Goal: Contribute content: Contribute content

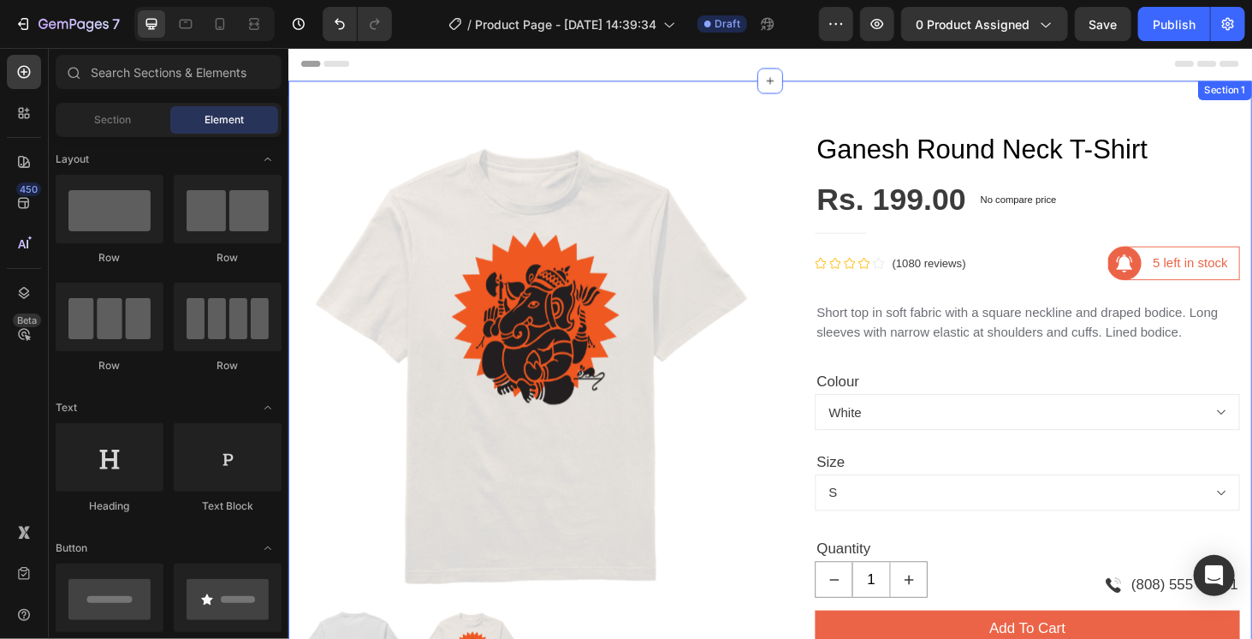
click at [632, 105] on div "Product Images Ganesh Round Neck T-Shirt Product Title Rs. 199.00 Product Price…" at bounding box center [801, 587] width 1027 height 1010
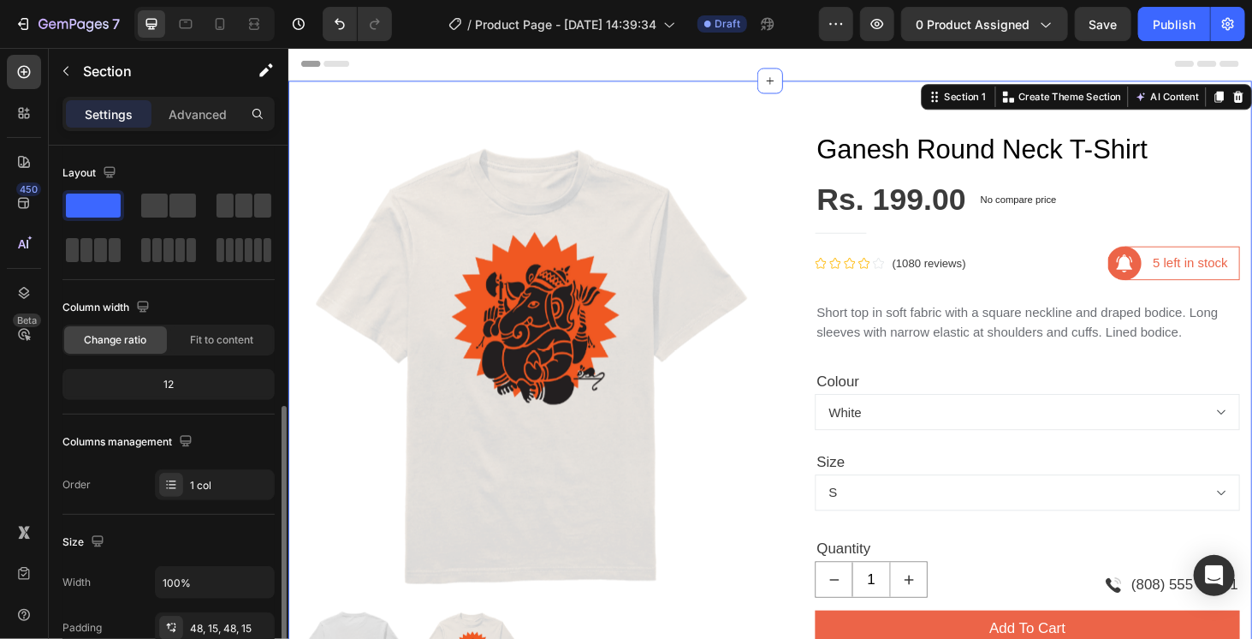
scroll to position [257, 0]
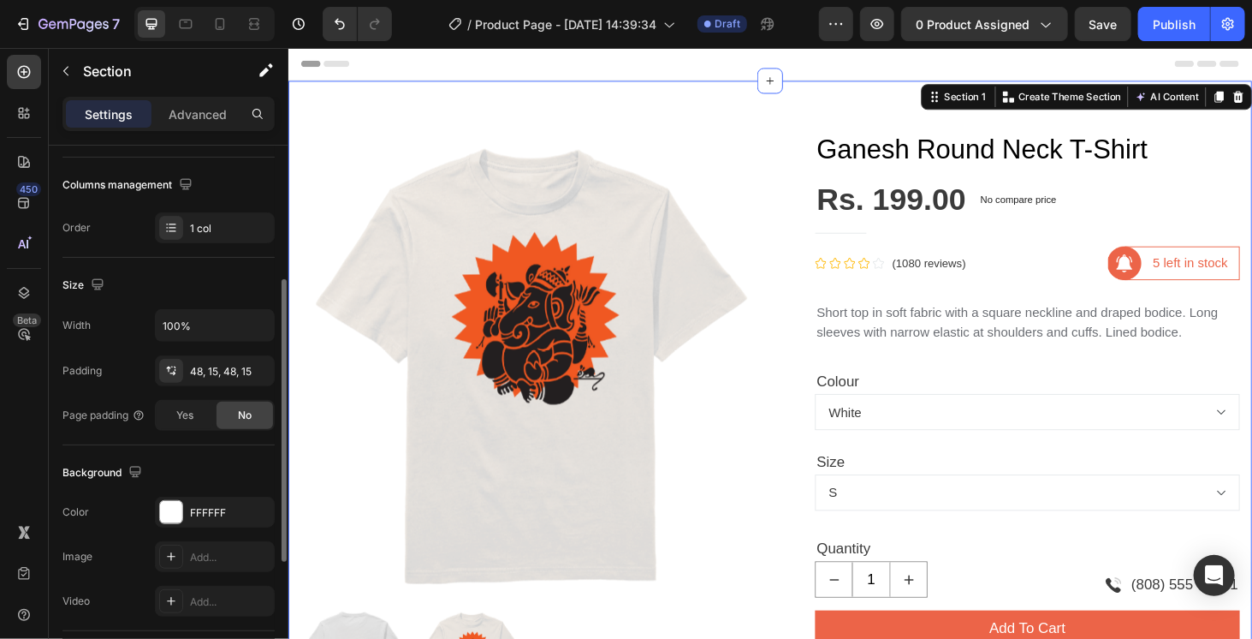
click at [219, 388] on div "Width 100% Padding 48, 15, 48, 15 Page padding Yes No" at bounding box center [168, 370] width 212 height 122
click at [220, 365] on div "48, 15, 48, 15" at bounding box center [215, 371] width 50 height 15
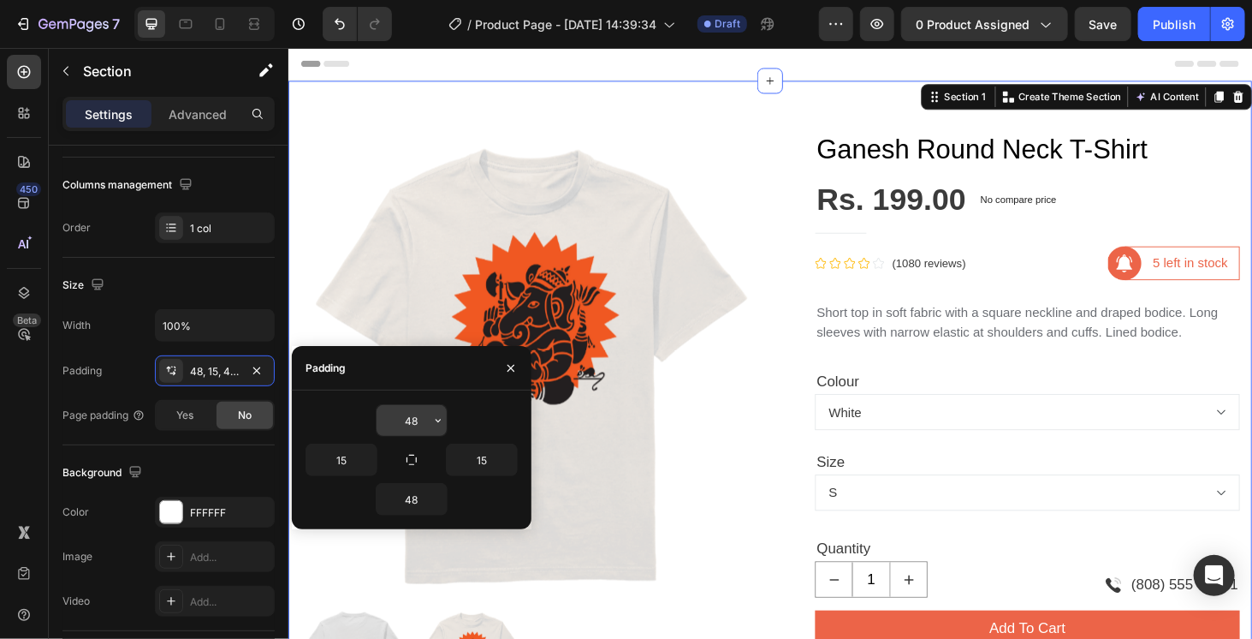
click at [389, 415] on input "48" at bounding box center [412, 420] width 70 height 31
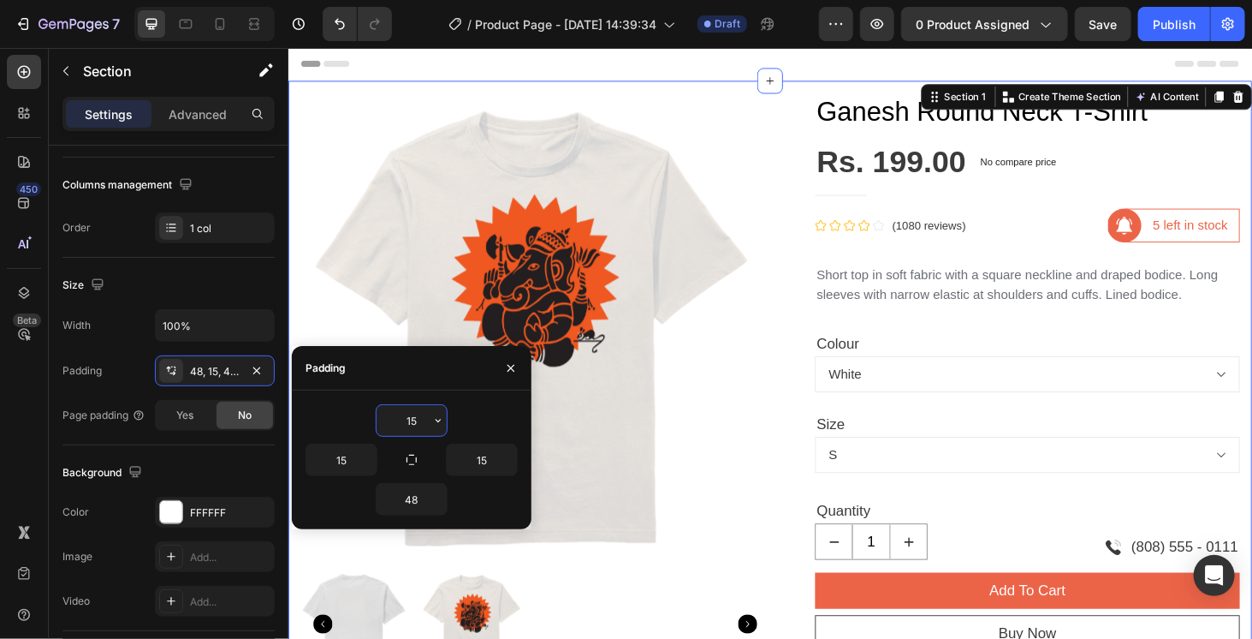
type input "15"
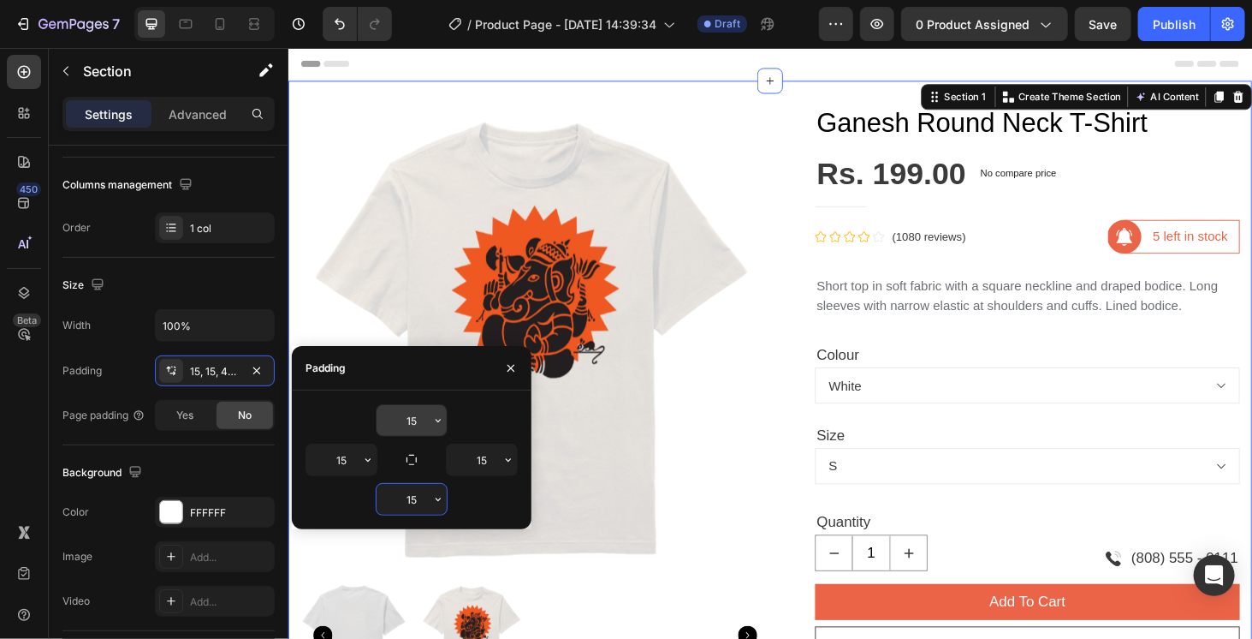
type input "15"
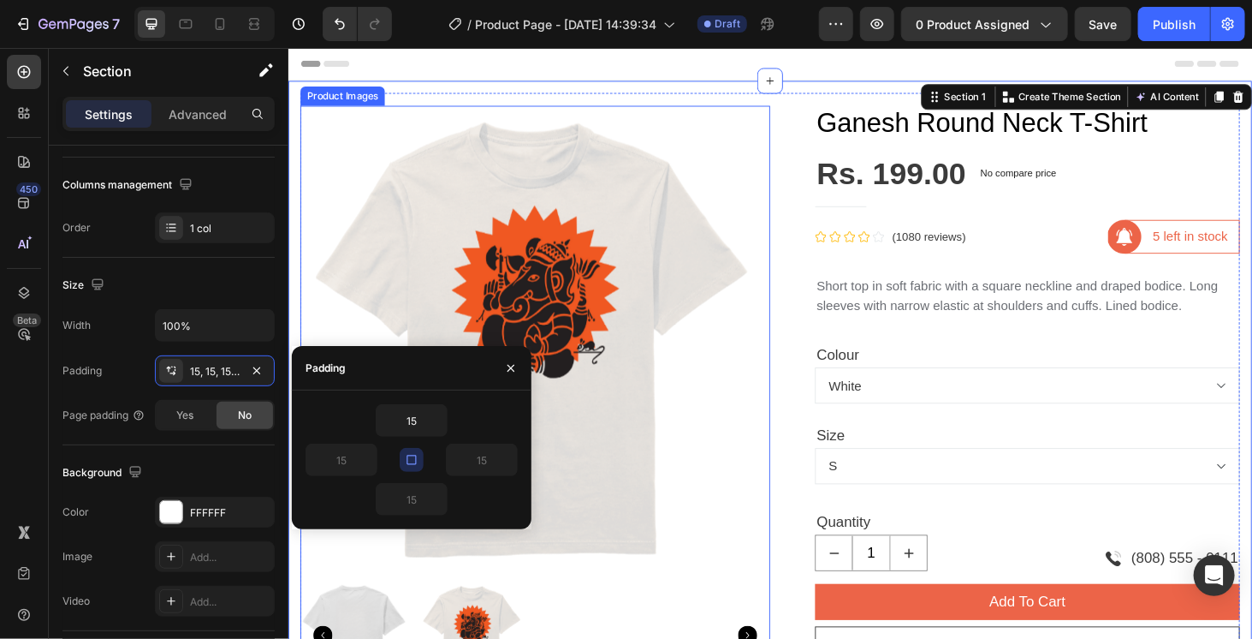
click at [787, 439] on img at bounding box center [550, 359] width 501 height 501
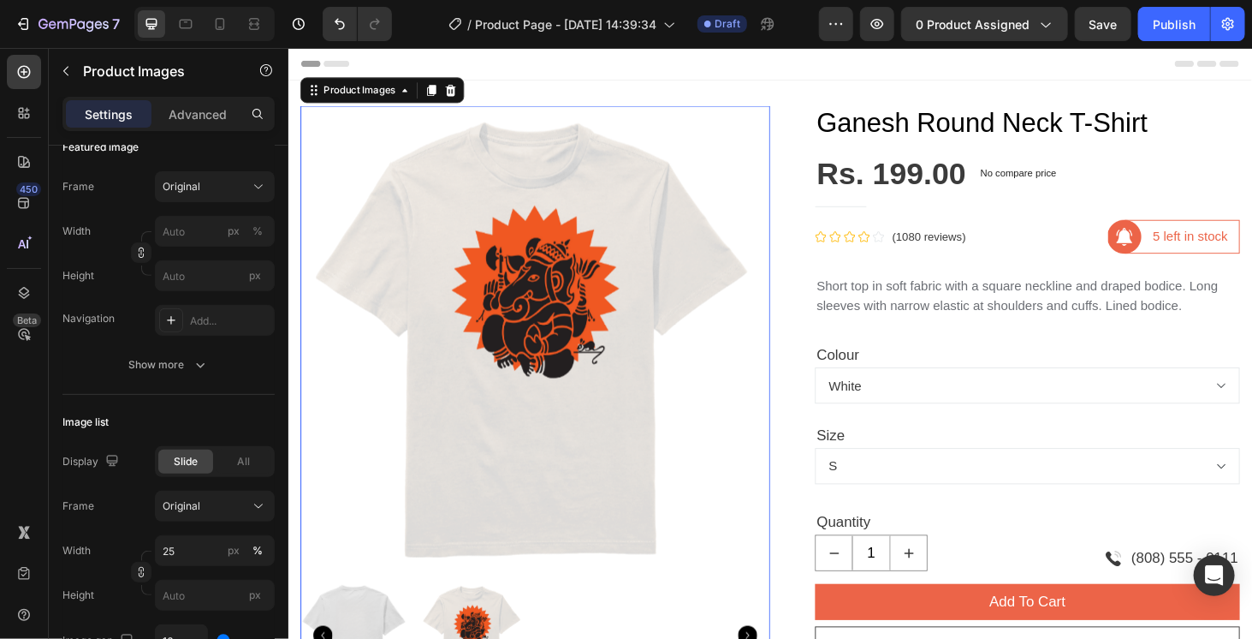
scroll to position [0, 0]
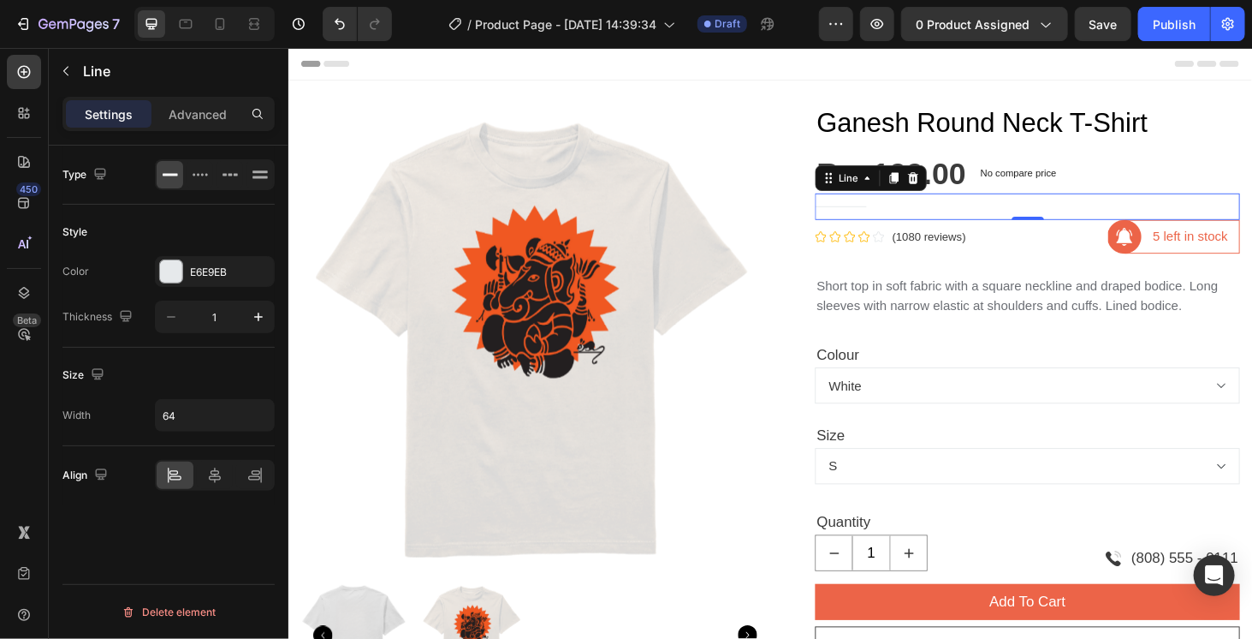
click at [1045, 217] on div "Title Line 0" at bounding box center [1075, 216] width 453 height 28
click at [948, 187] on icon at bounding box center [953, 186] width 11 height 12
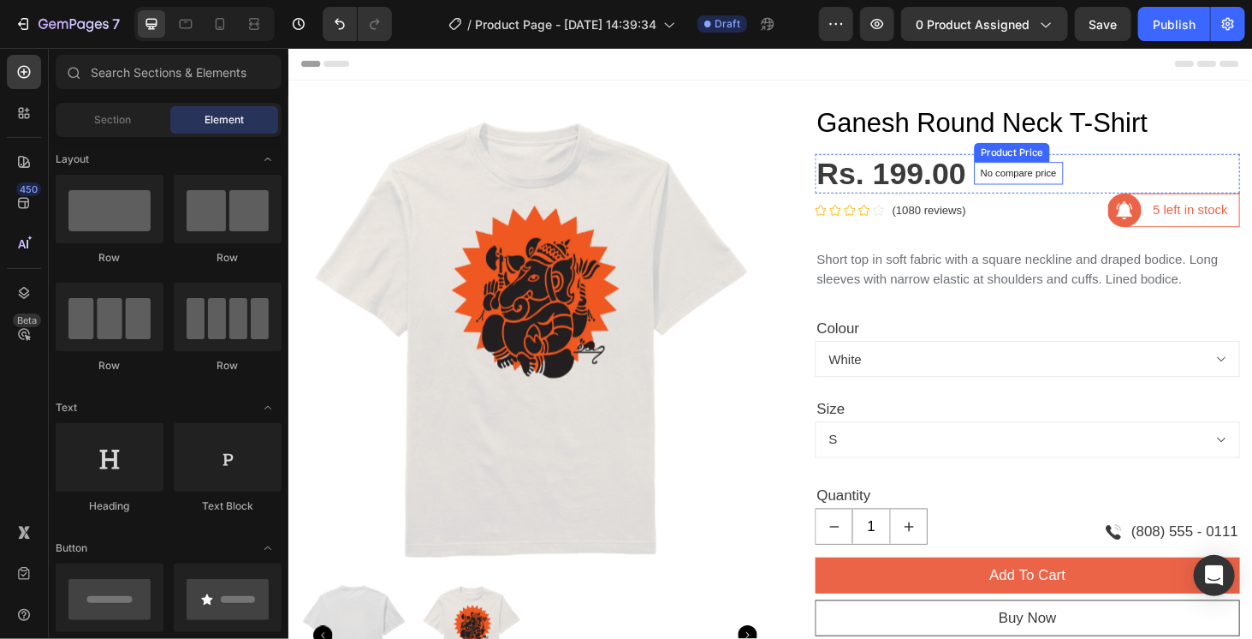
click at [1040, 181] on p "No compare price" at bounding box center [1065, 180] width 81 height 10
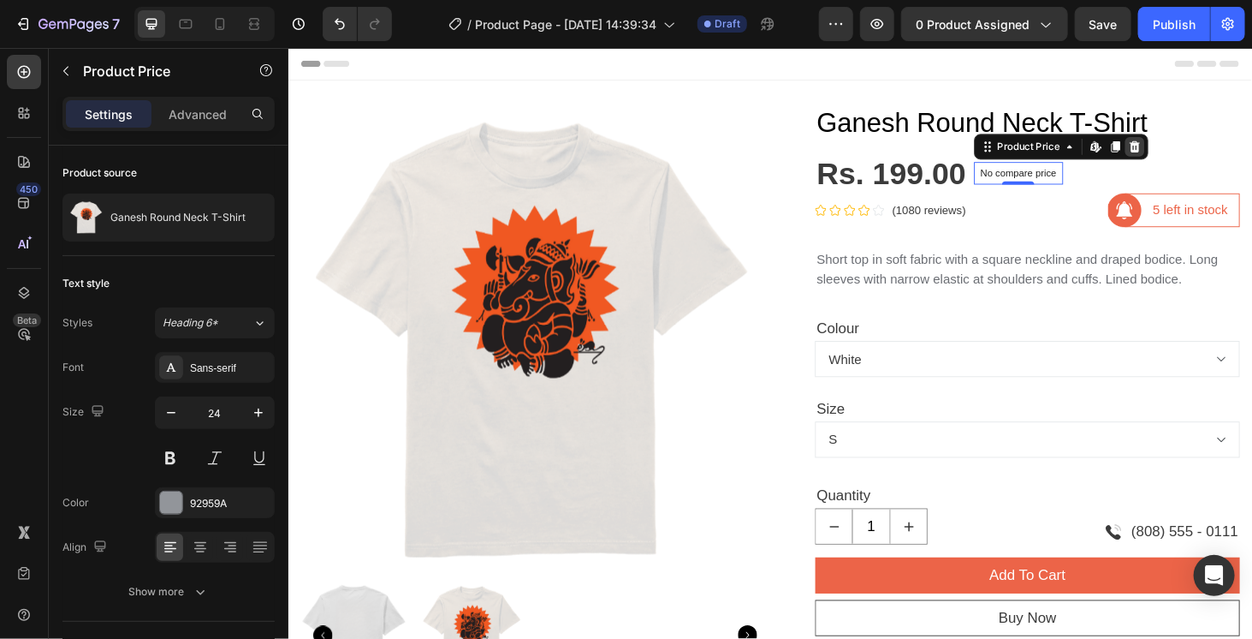
click at [1183, 152] on icon at bounding box center [1190, 153] width 14 height 14
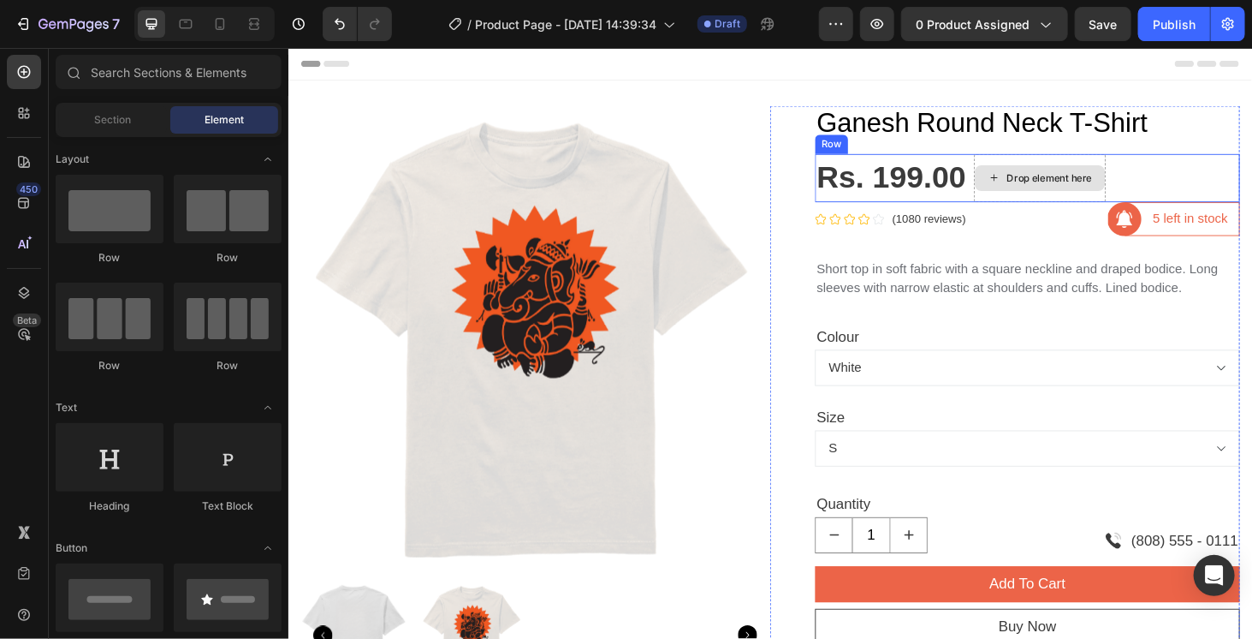
click at [1022, 170] on div "Drop element here" at bounding box center [1089, 185] width 140 height 51
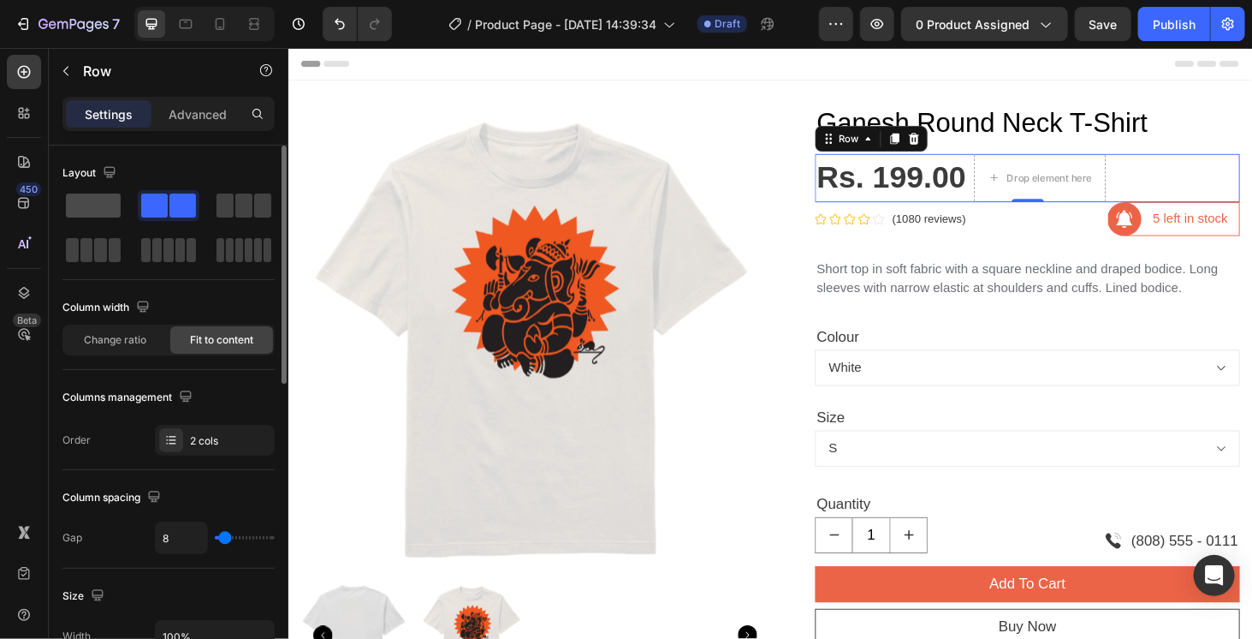
click at [91, 196] on span at bounding box center [93, 205] width 55 height 24
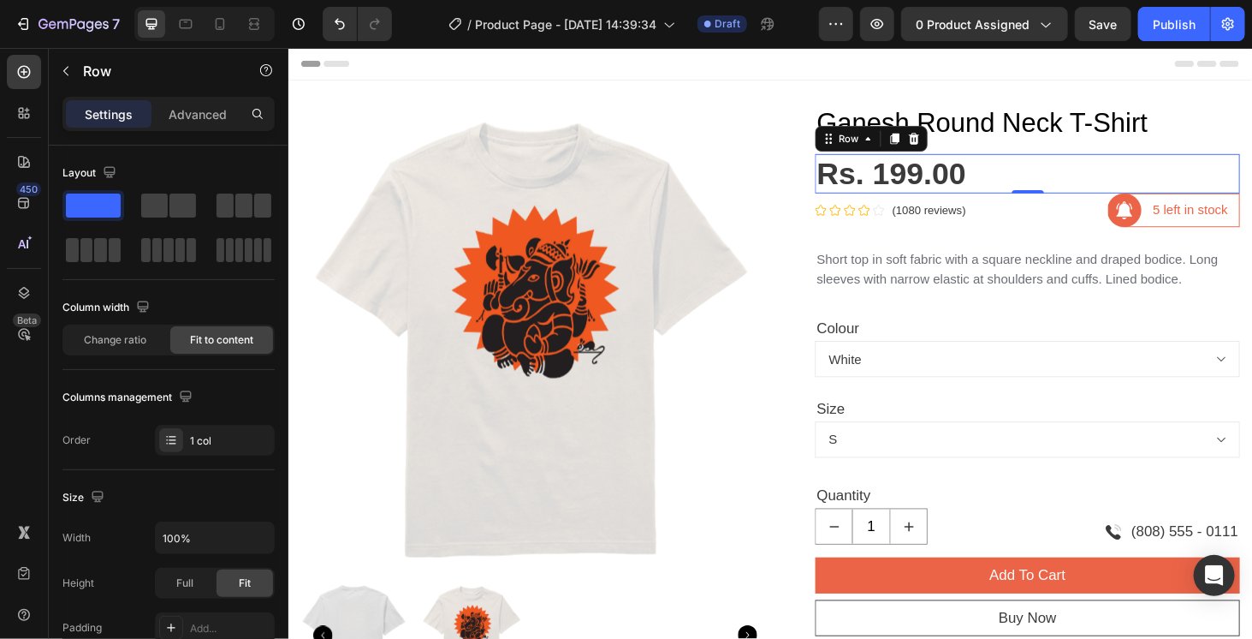
click at [1032, 197] on div "Rs. 199.00 Product Price Product Price Row 0" at bounding box center [1075, 181] width 453 height 43
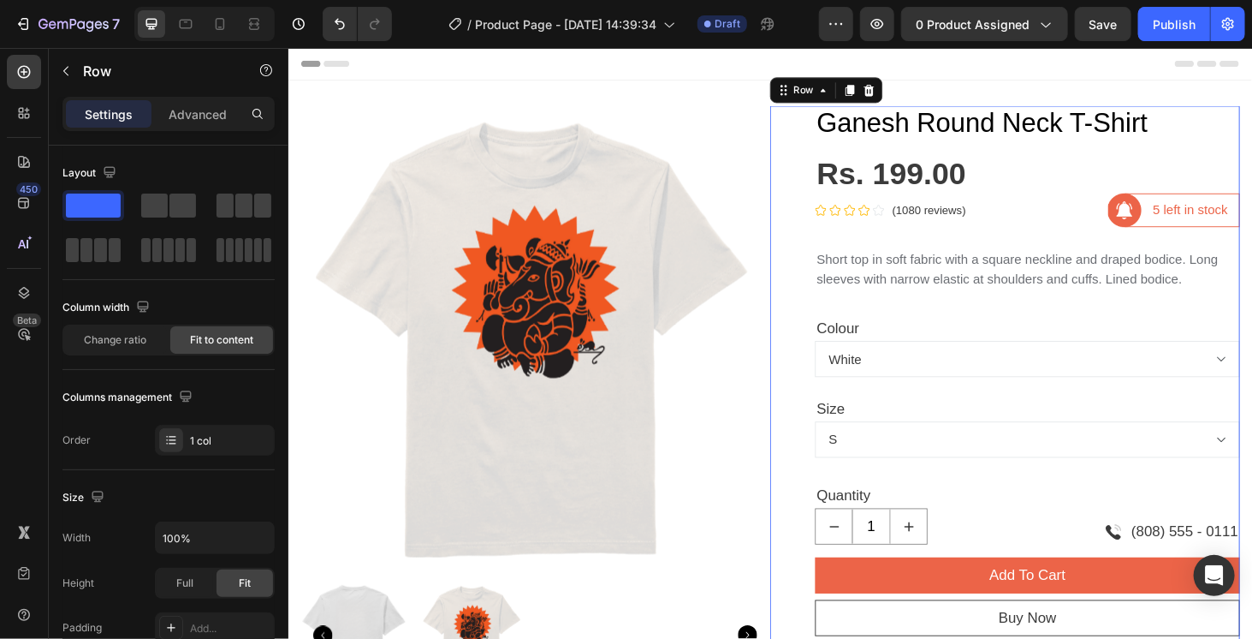
click at [1020, 241] on div "Ganesh Round Neck T-Shirt Product Title Rs. 199.00 Product Price Product Price …" at bounding box center [1075, 552] width 453 height 886
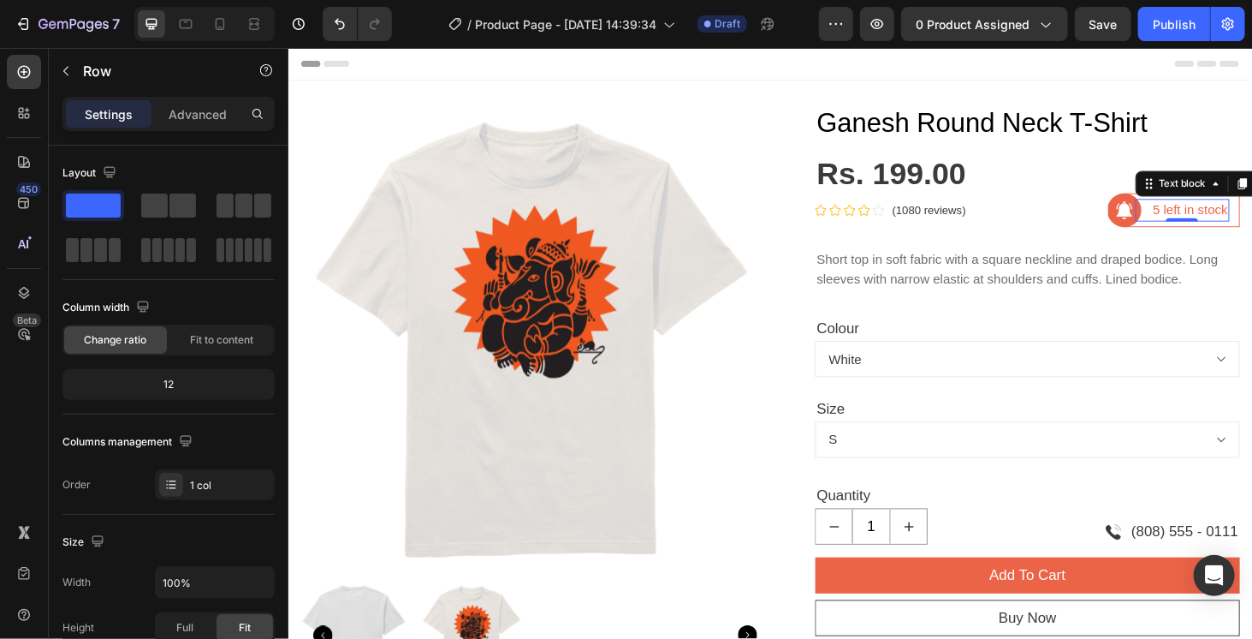
click at [1227, 222] on p "5 left in stock" at bounding box center [1249, 220] width 80 height 21
click at [1209, 235] on div "5 left in stock Text block 0 Row" at bounding box center [1240, 220] width 122 height 36
click at [1162, 228] on img at bounding box center [1180, 220] width 36 height 36
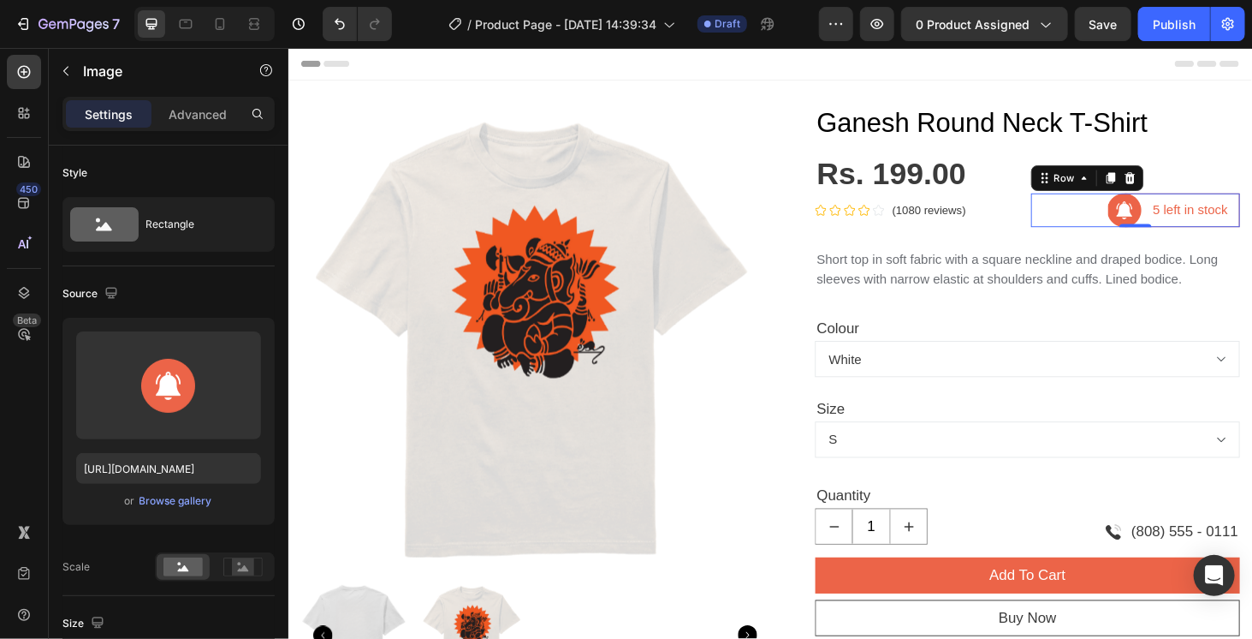
click at [1144, 223] on div "Image" at bounding box center [1162, 220] width 36 height 36
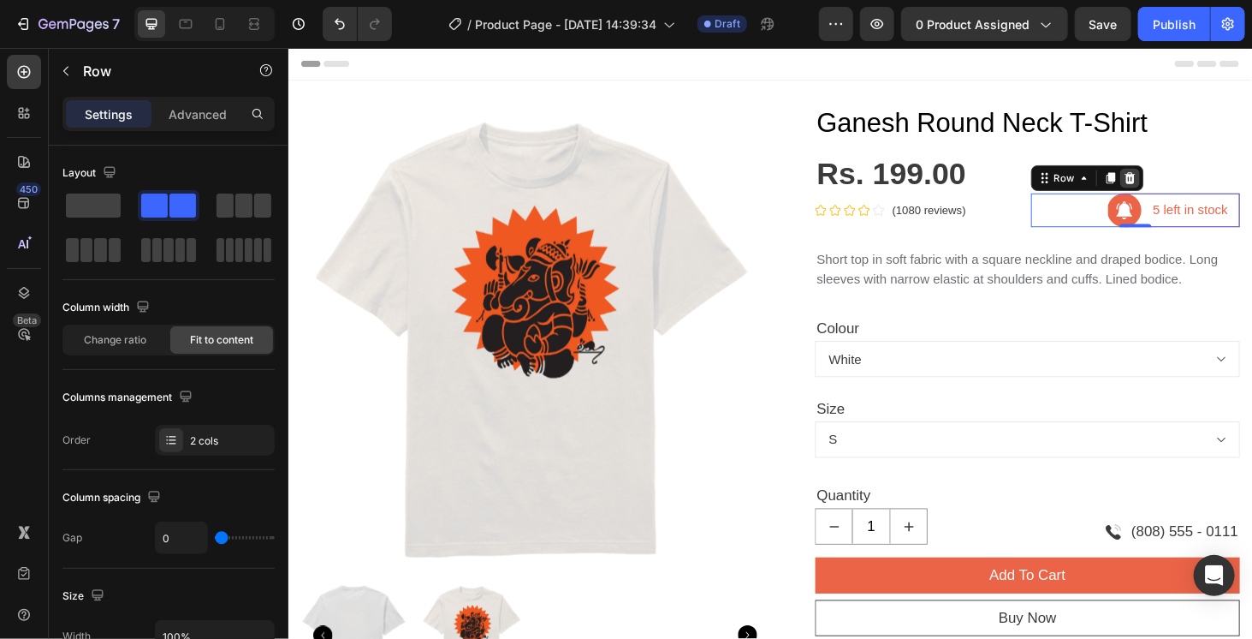
click at [1179, 181] on icon at bounding box center [1184, 186] width 11 height 12
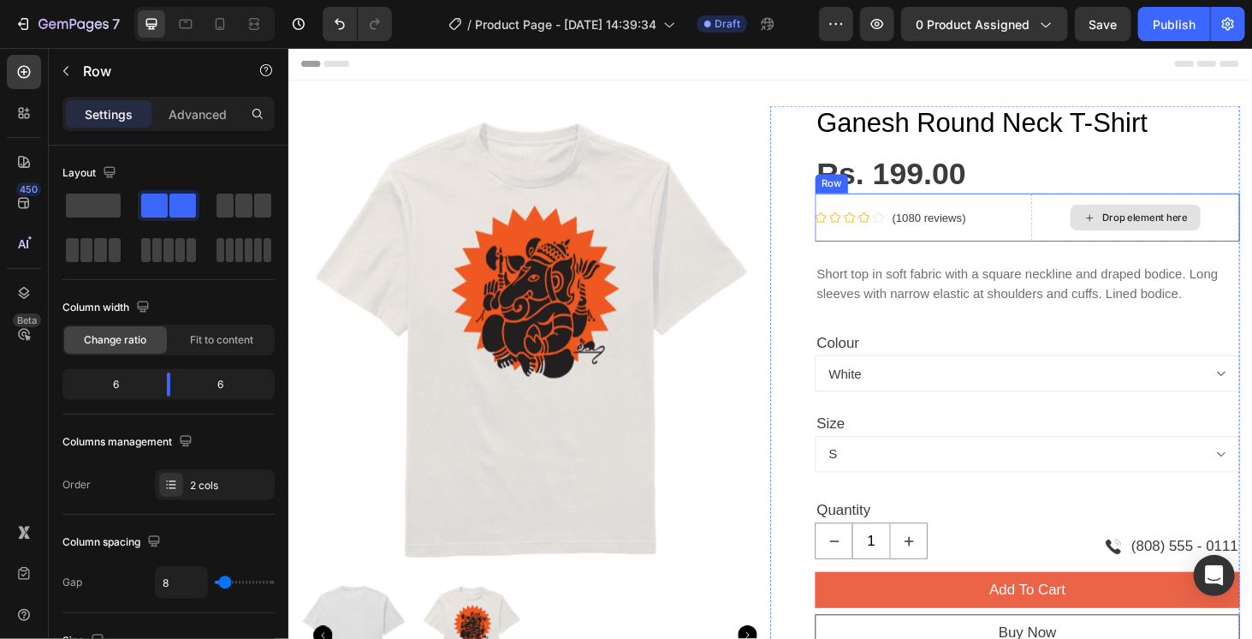
click at [1082, 220] on div "Drop element here" at bounding box center [1190, 227] width 223 height 51
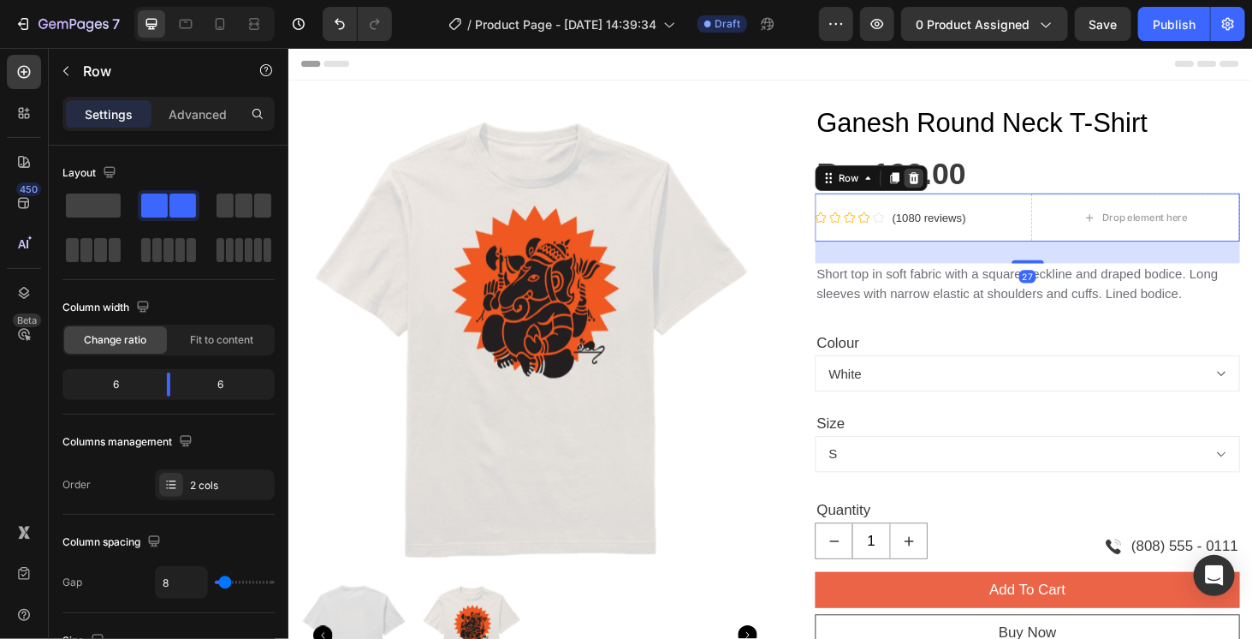
click at [953, 187] on icon at bounding box center [955, 186] width 14 height 14
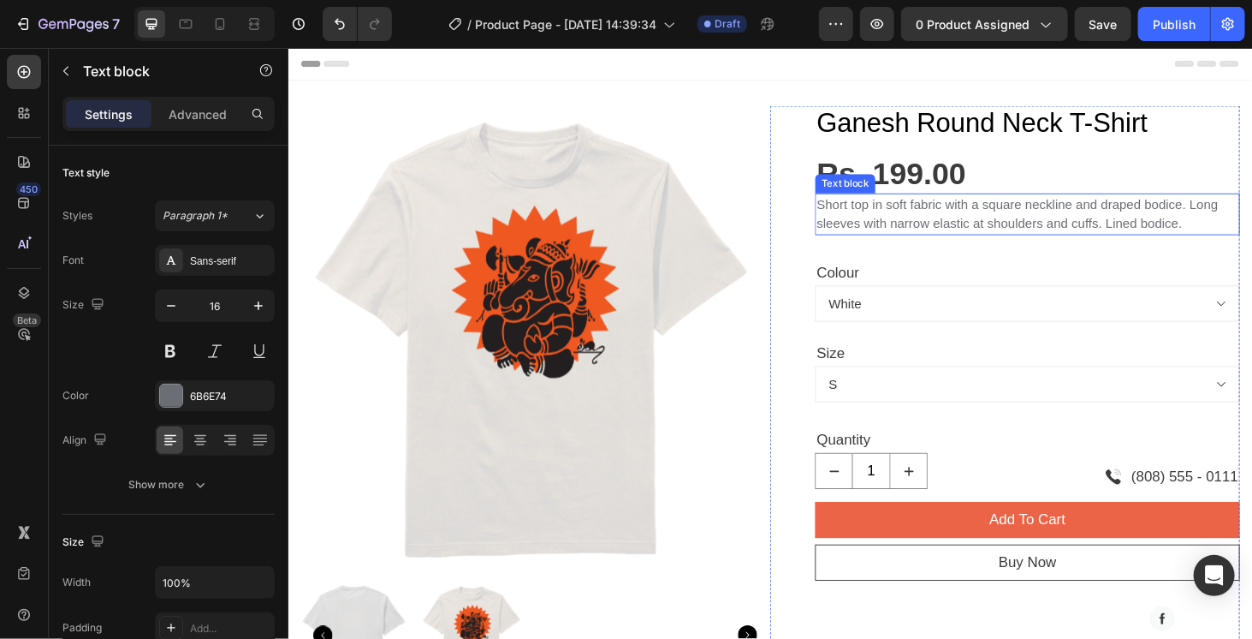
click at [1037, 223] on p "Short top in soft fabric with a square neckline and draped bodice. Long sleeves…" at bounding box center [1075, 224] width 449 height 41
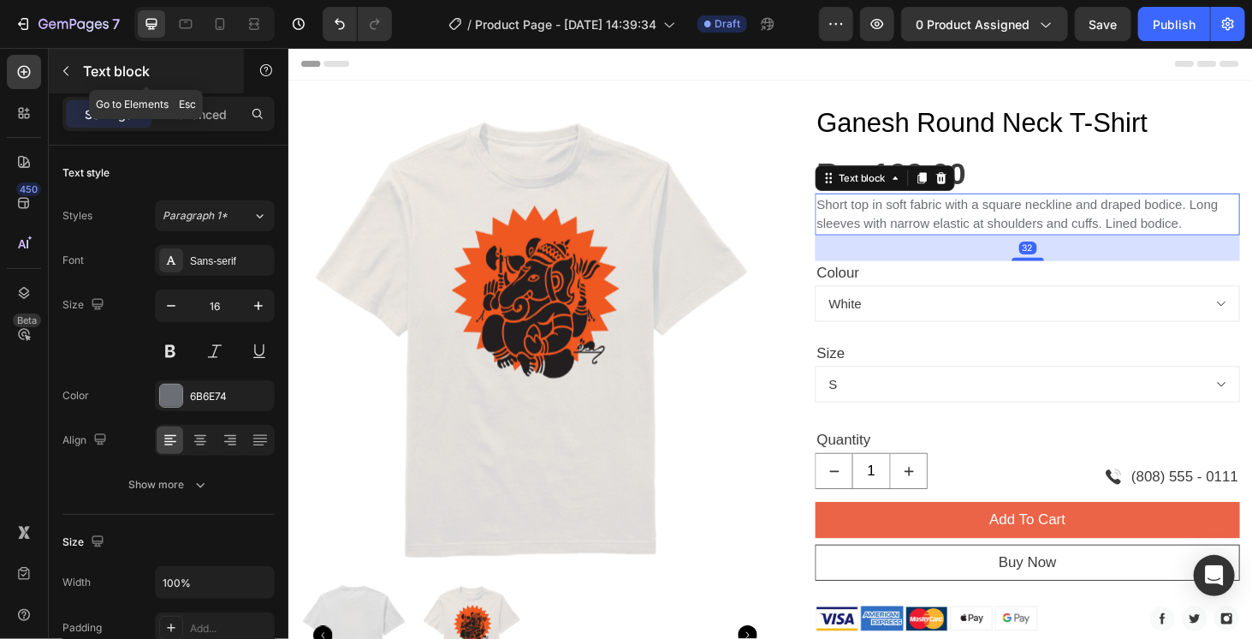
click at [68, 66] on icon "button" at bounding box center [66, 71] width 14 height 14
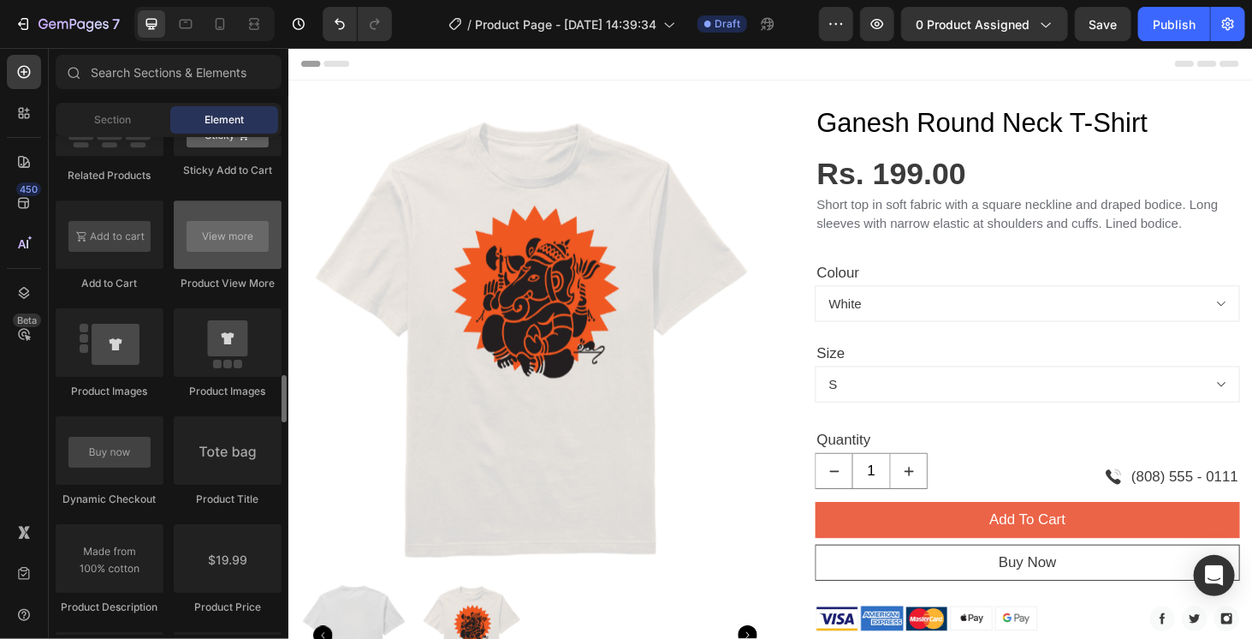
scroll to position [2568, 0]
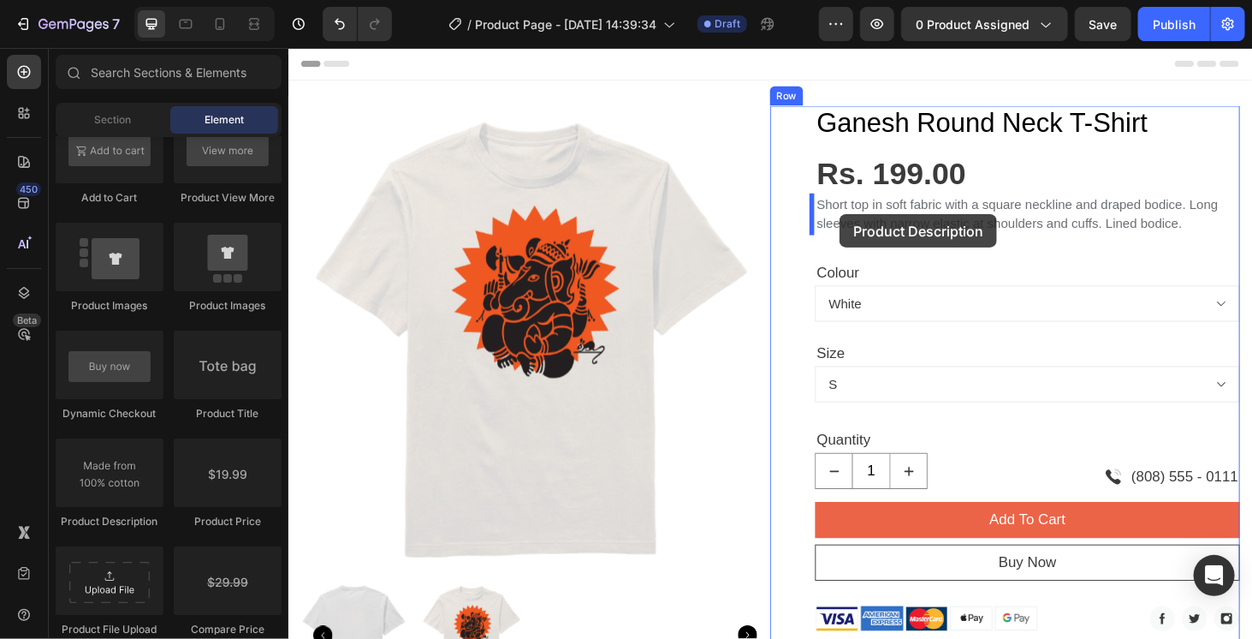
drag, startPoint x: 404, startPoint y: 516, endPoint x: 875, endPoint y: 224, distance: 553.9
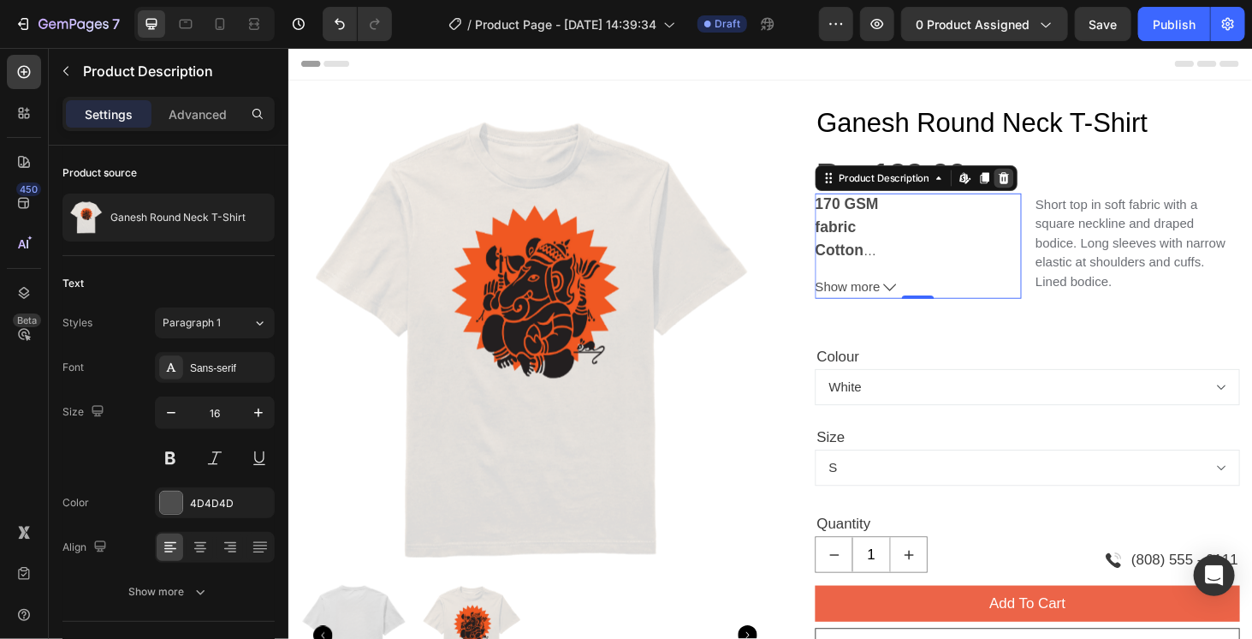
click at [1048, 187] on icon at bounding box center [1050, 186] width 11 height 12
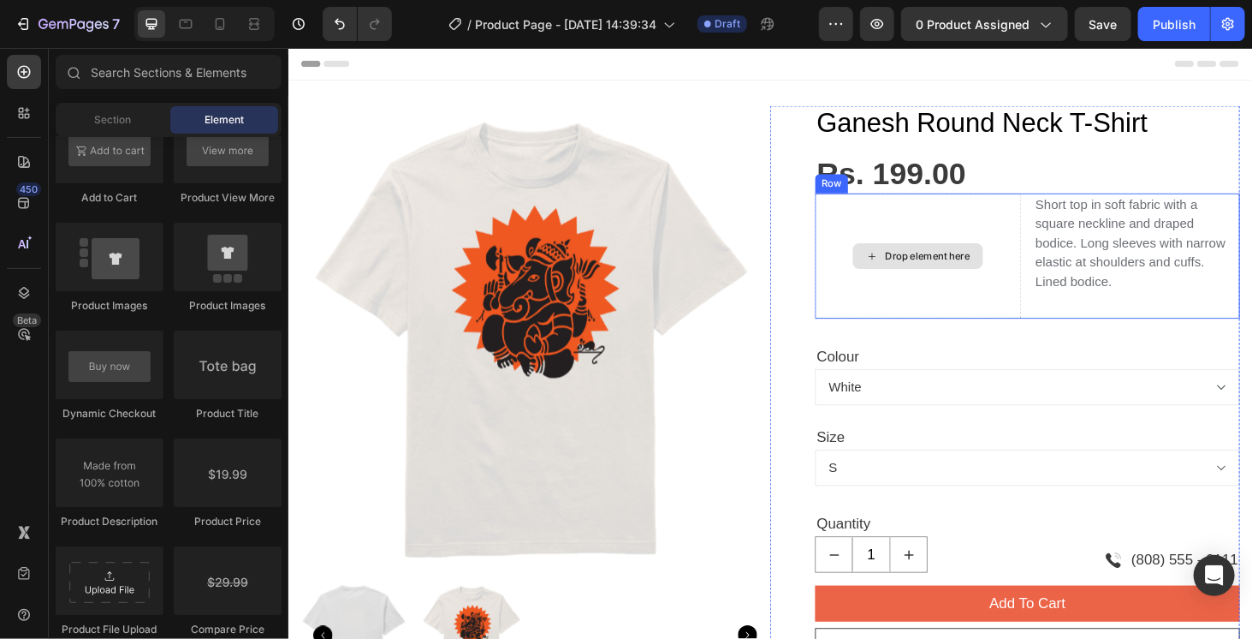
click at [1038, 220] on div "Drop element here" at bounding box center [959, 269] width 220 height 134
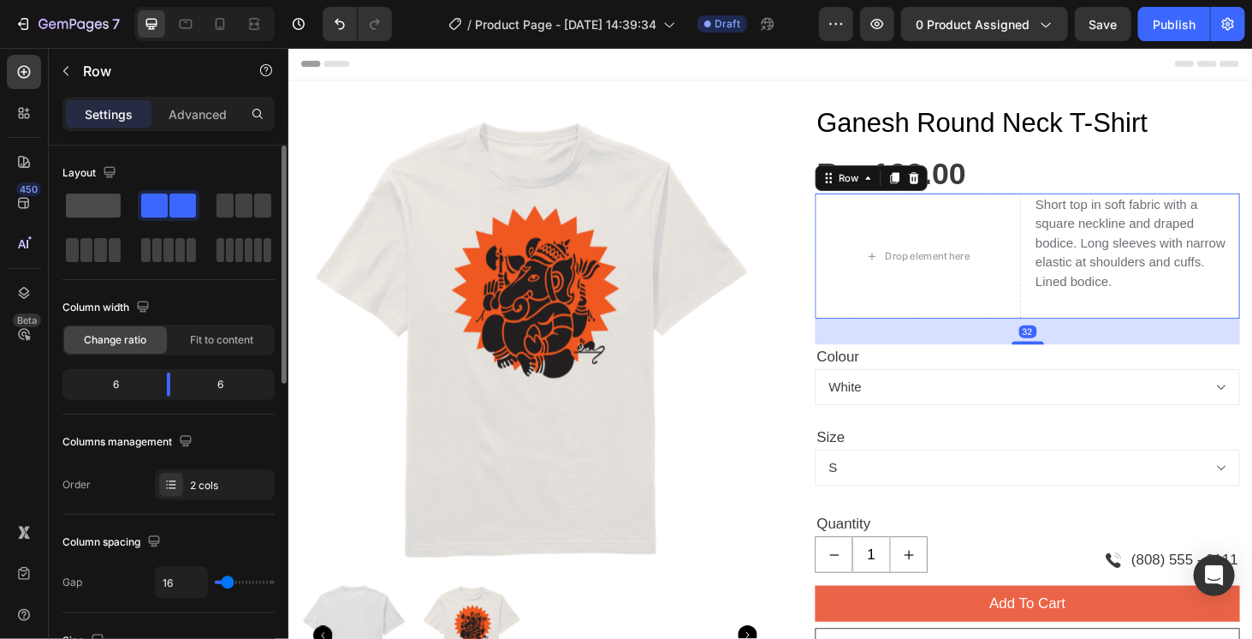
click at [74, 200] on span at bounding box center [93, 205] width 55 height 24
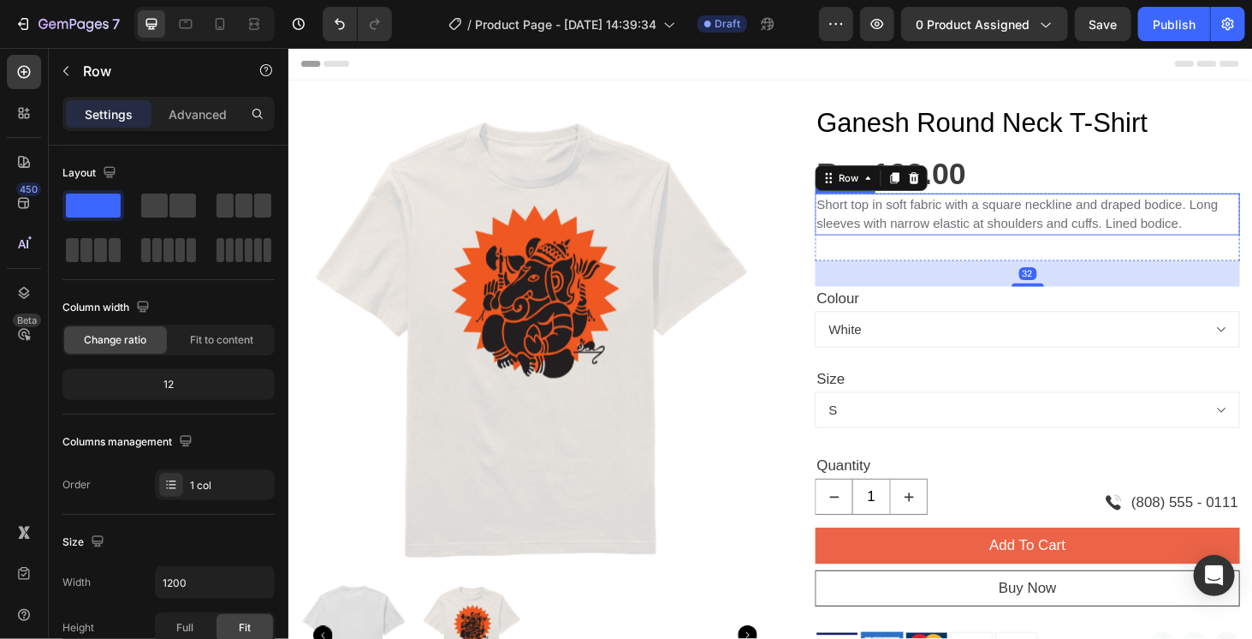
click at [907, 221] on p "Short top in soft fabric with a square neckline and draped bodice. Long sleeves…" at bounding box center [1075, 224] width 449 height 41
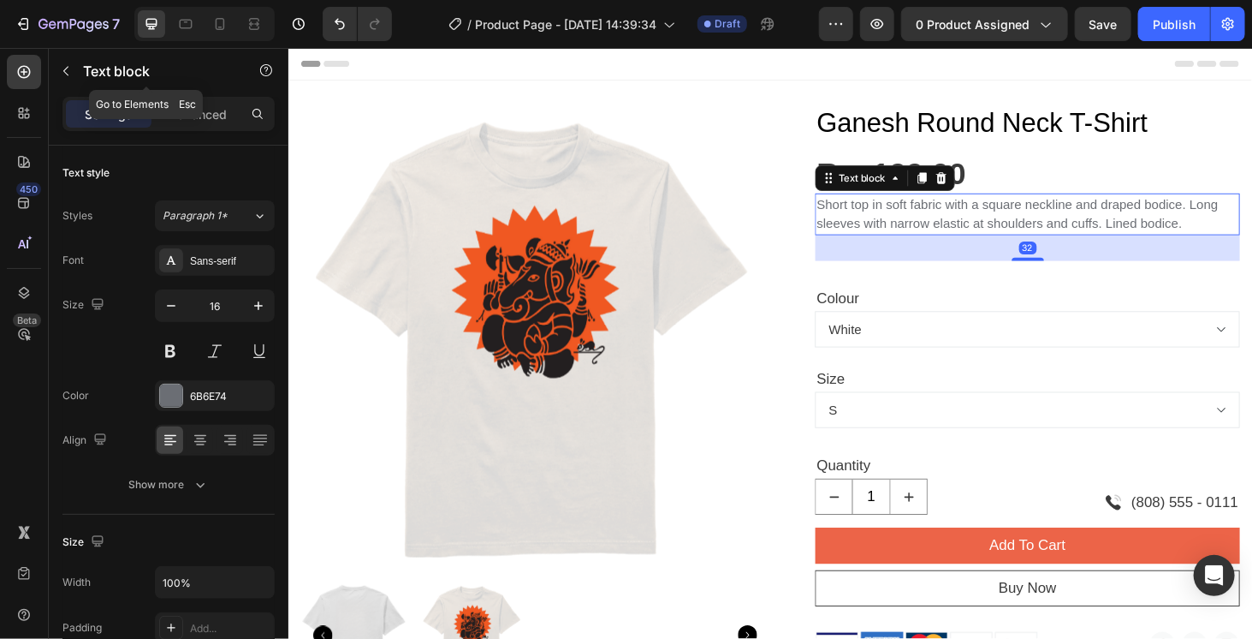
click at [93, 71] on p "Text block" at bounding box center [156, 71] width 146 height 21
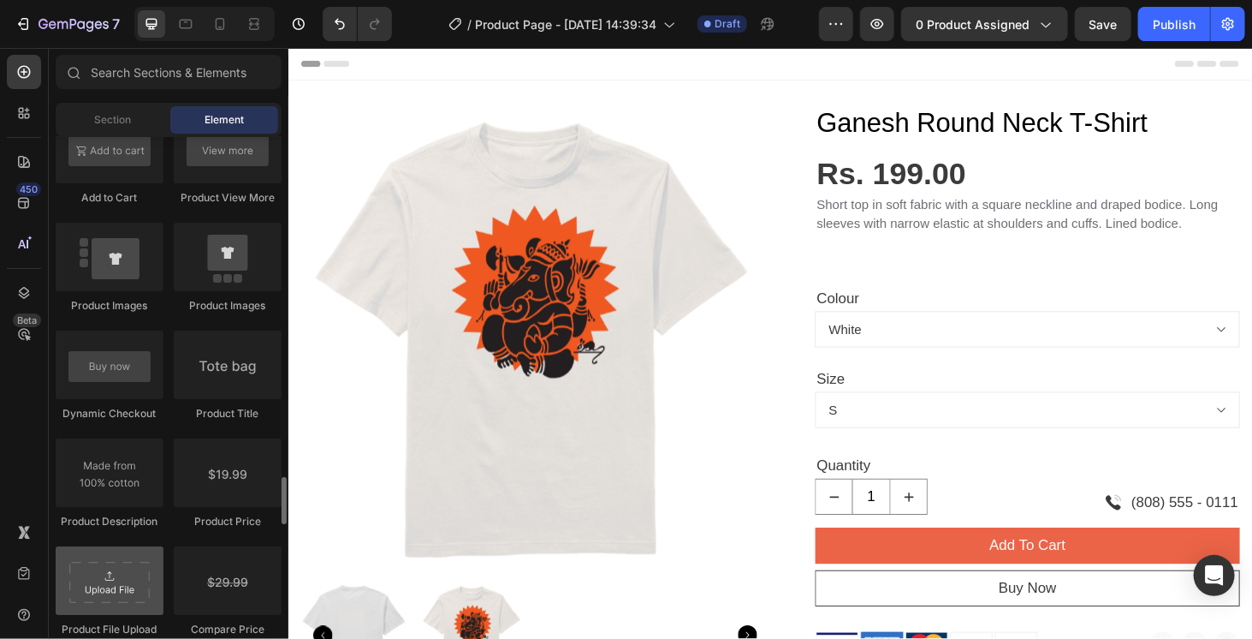
scroll to position [2653, 0]
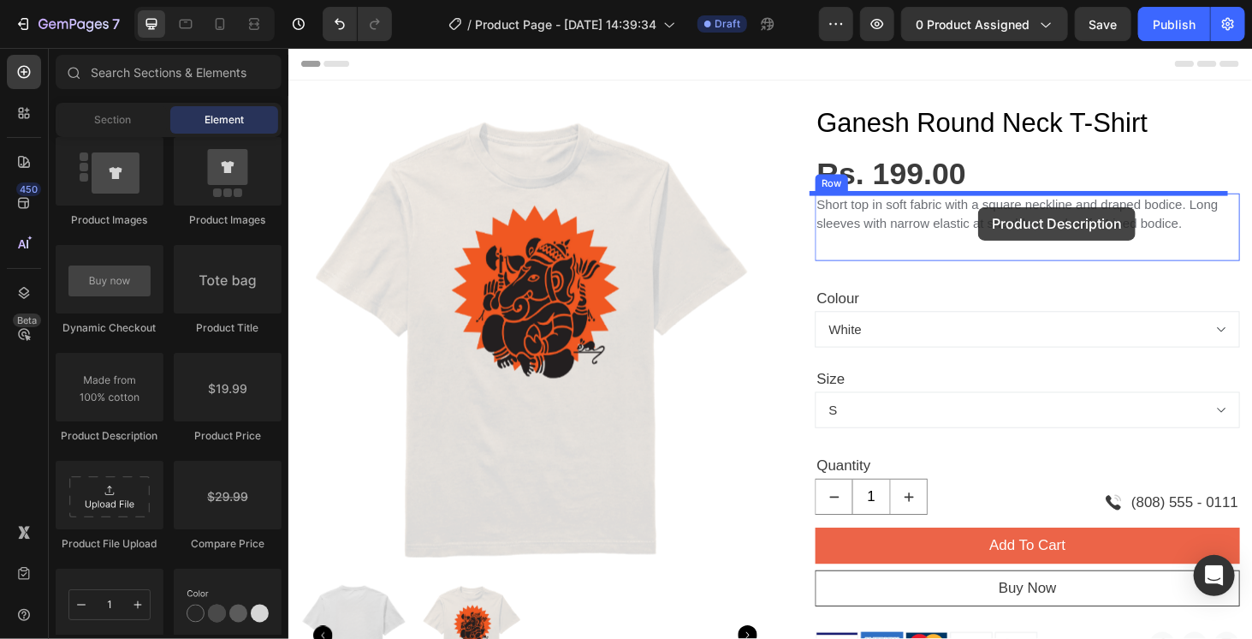
drag, startPoint x: 395, startPoint y: 441, endPoint x: 1023, endPoint y: 217, distance: 666.3
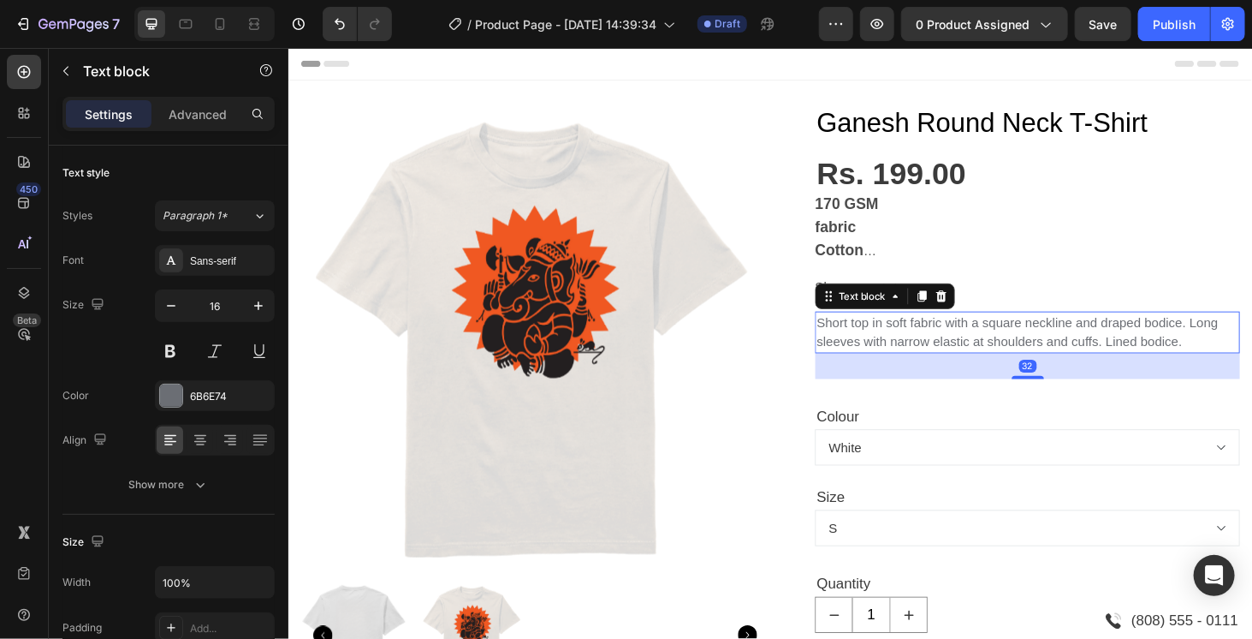
click at [942, 339] on p "Short top in soft fabric with a square neckline and draped bodice. Long sleeves…" at bounding box center [1075, 350] width 449 height 41
click at [983, 310] on icon at bounding box center [984, 312] width 14 height 14
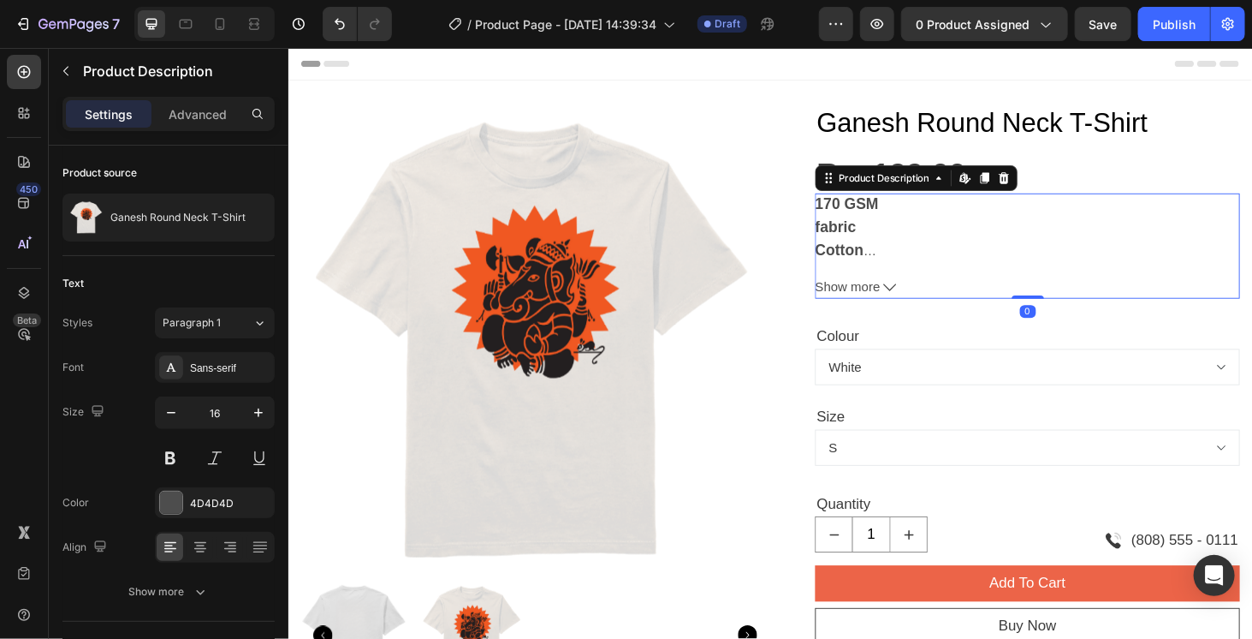
click at [942, 258] on div "170 GSM fabric Cotton Bio Wash Unisex Clothing Preshrunk Fabric Anti Colour Fad…" at bounding box center [1075, 239] width 453 height 74
click at [911, 297] on span "Show more" at bounding box center [883, 302] width 69 height 25
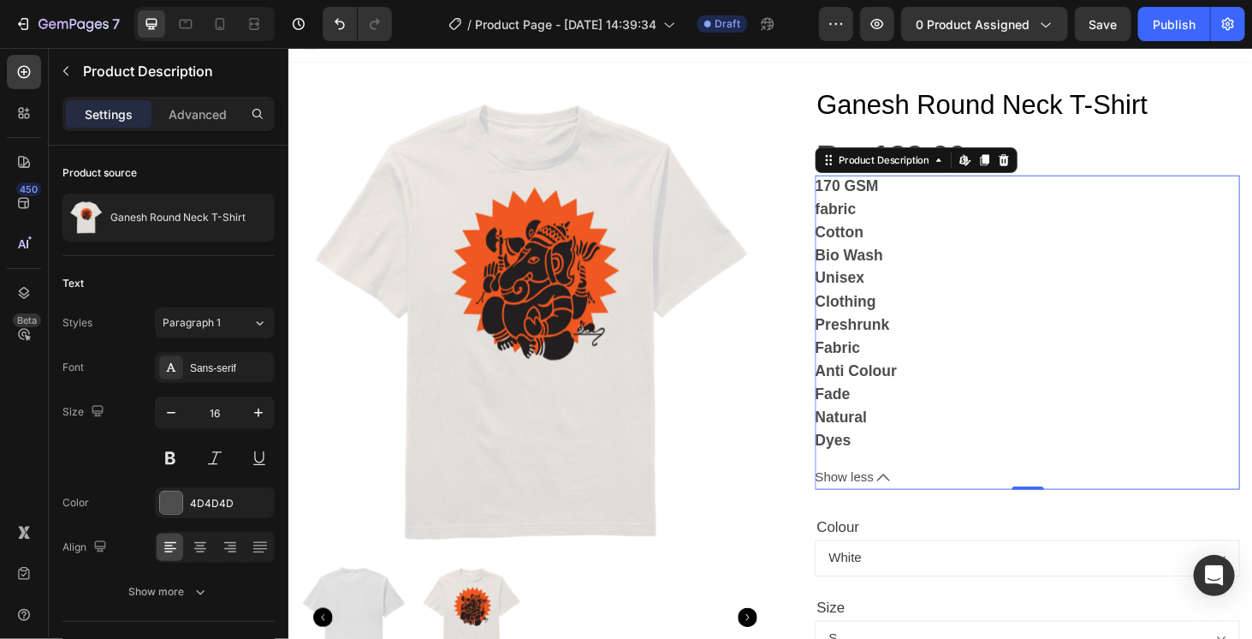
scroll to position [0, 0]
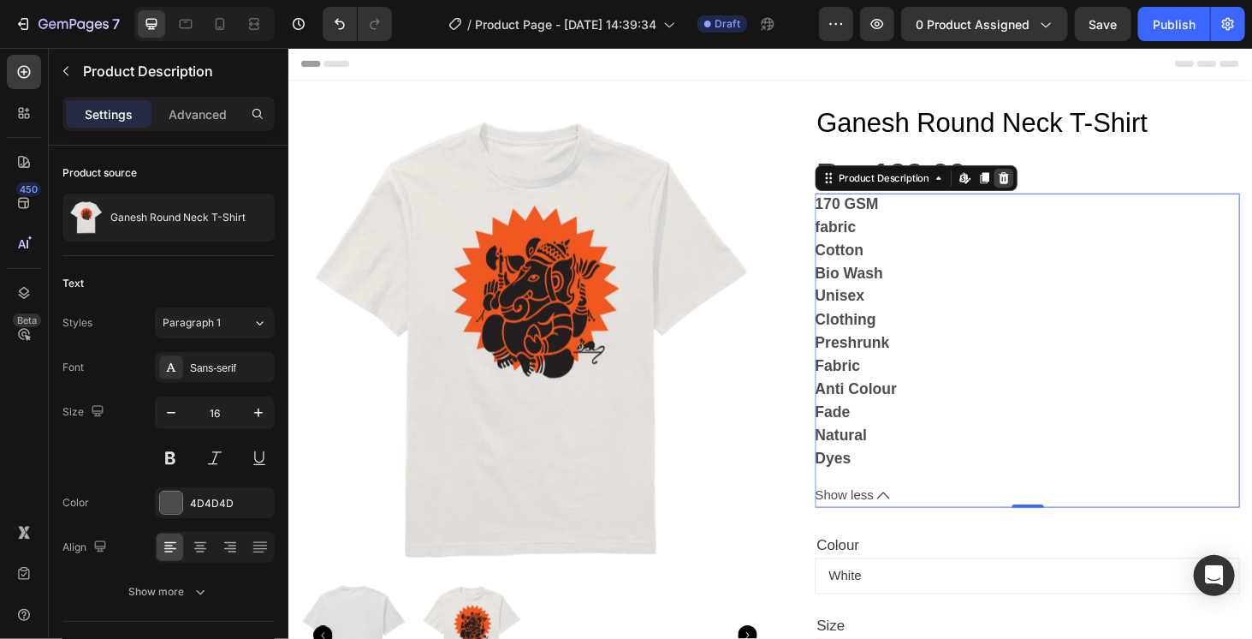
click at [1045, 190] on icon at bounding box center [1050, 186] width 11 height 12
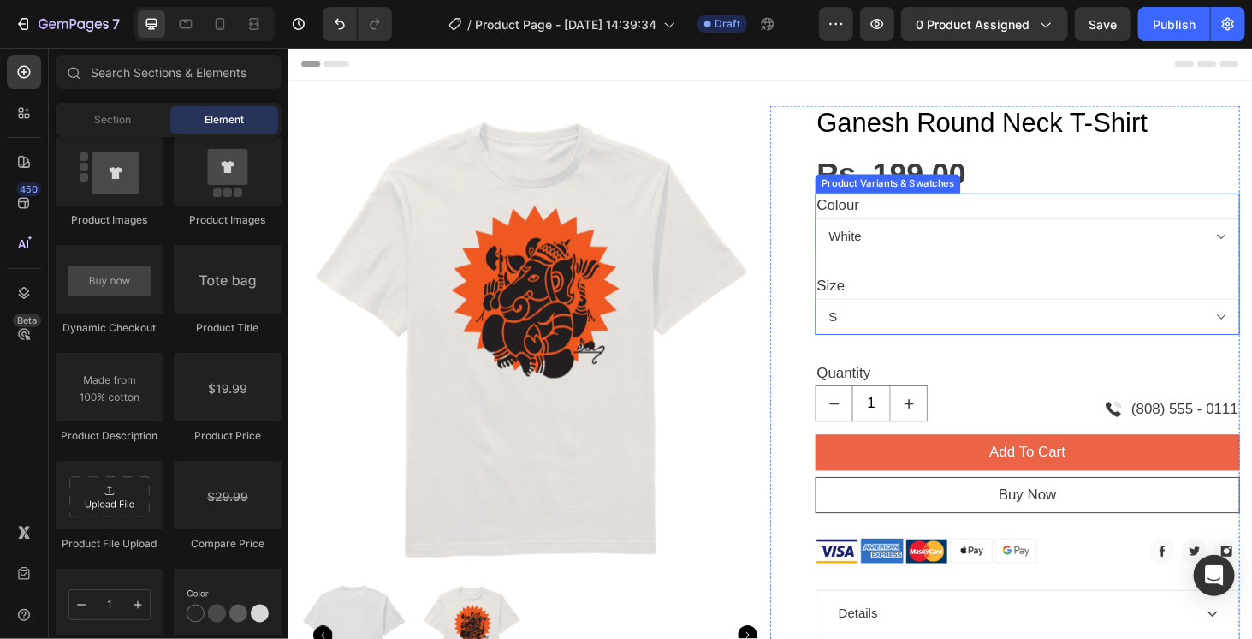
click at [991, 253] on select "White" at bounding box center [1075, 248] width 453 height 39
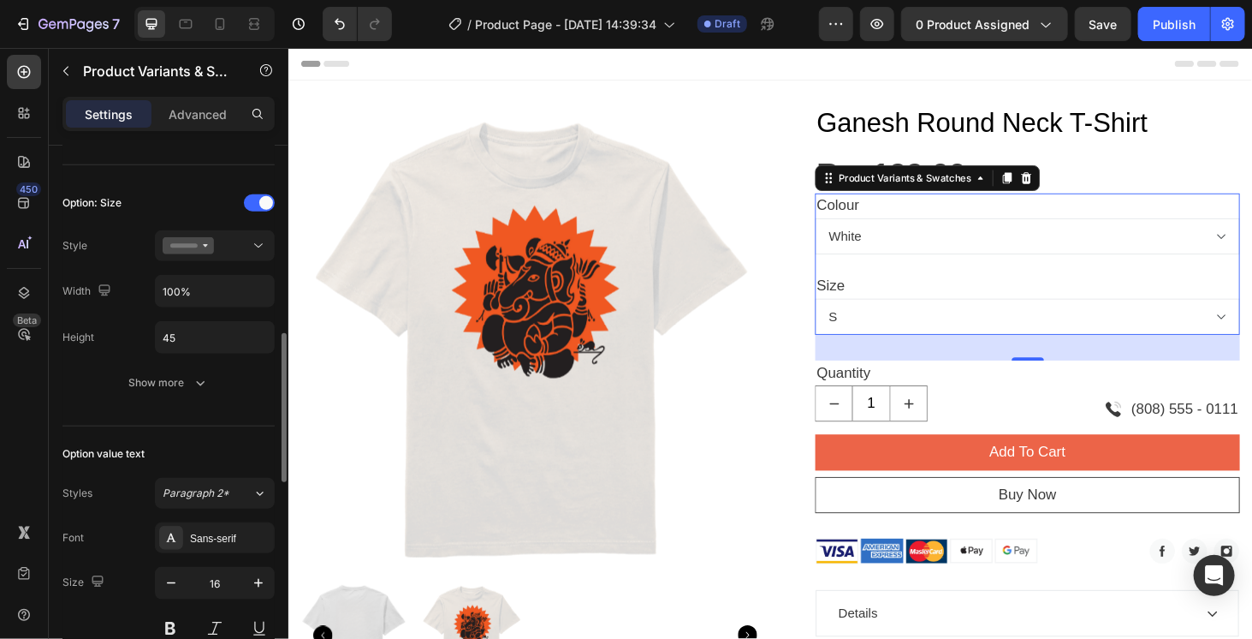
scroll to position [342, 0]
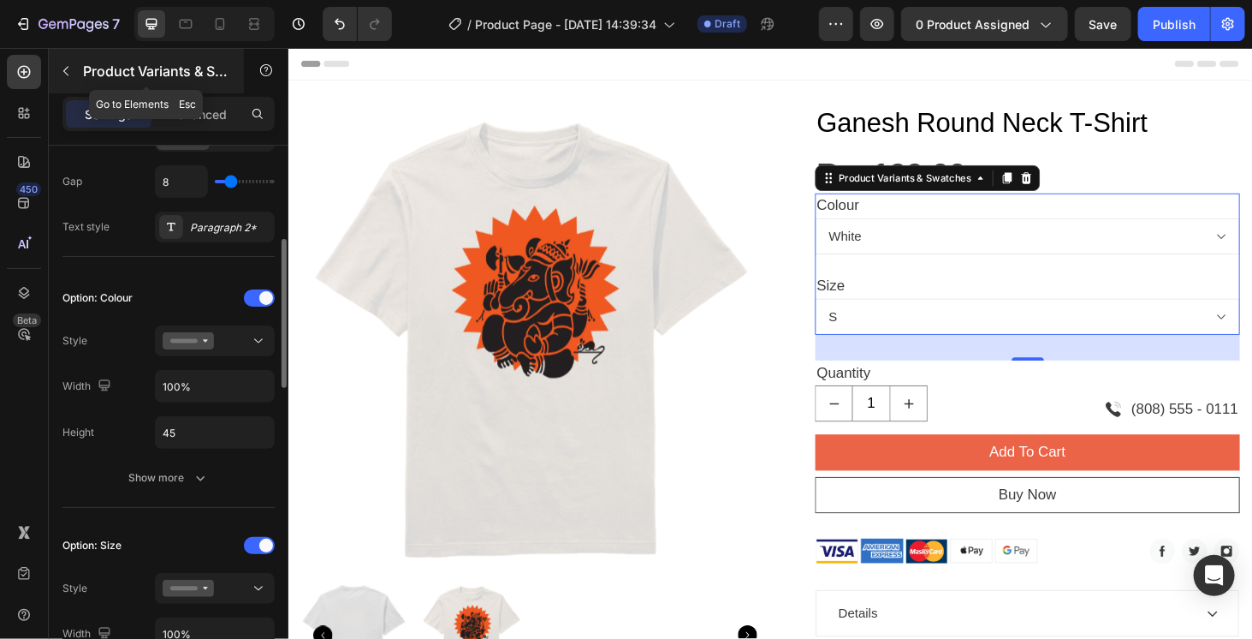
click at [66, 65] on icon "button" at bounding box center [66, 71] width 14 height 14
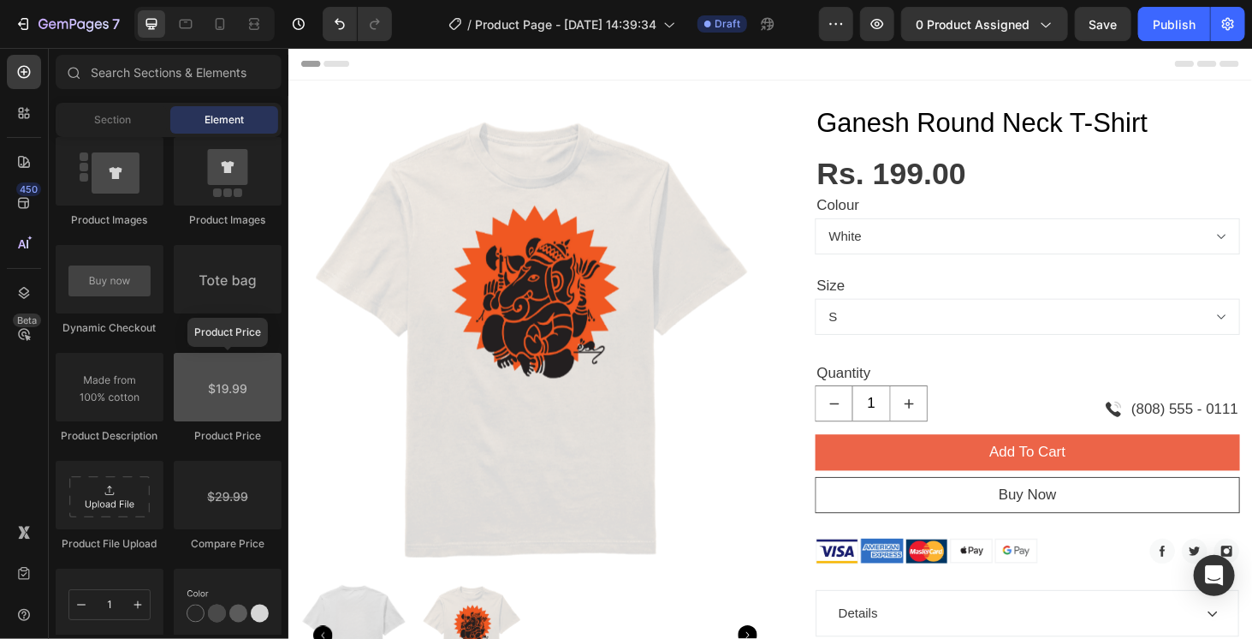
scroll to position [2739, 0]
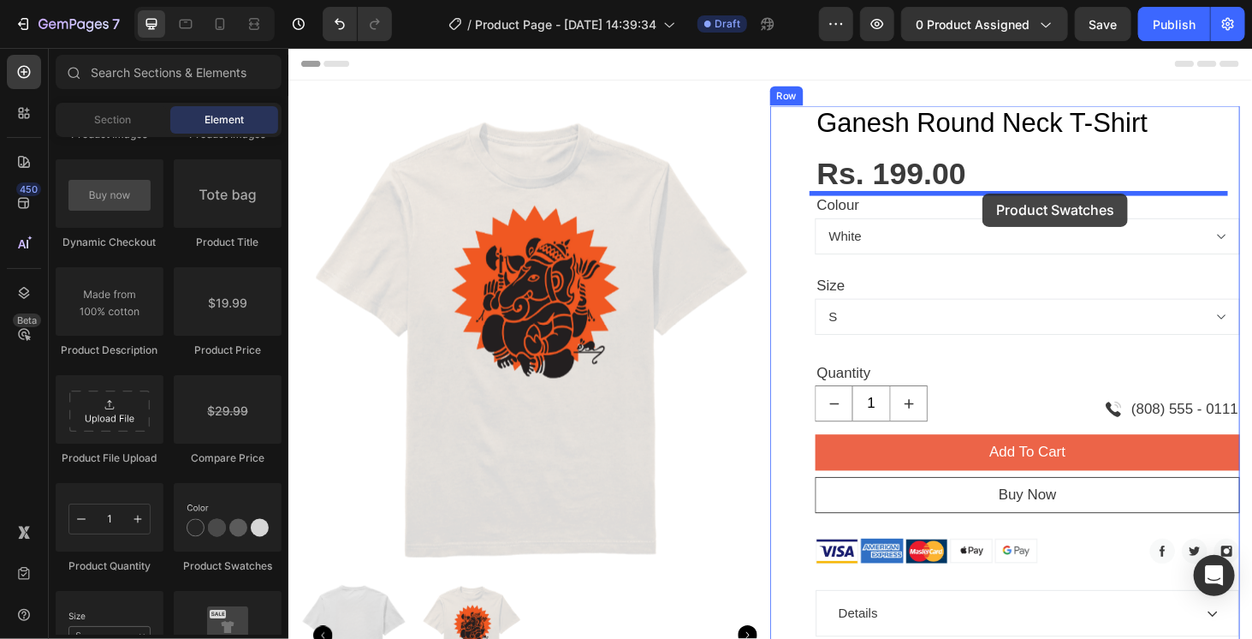
drag, startPoint x: 500, startPoint y: 572, endPoint x: 1027, endPoint y: 202, distance: 644.0
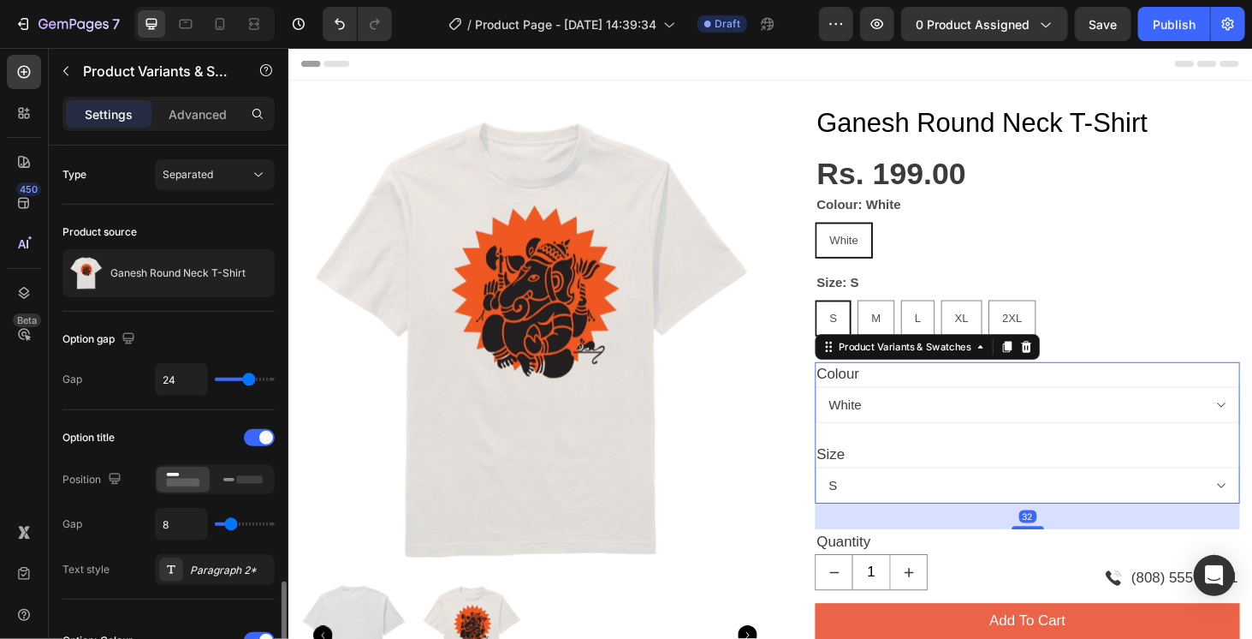
click at [892, 448] on div "Colour White Size S M L XL 2XL" at bounding box center [1075, 457] width 453 height 151
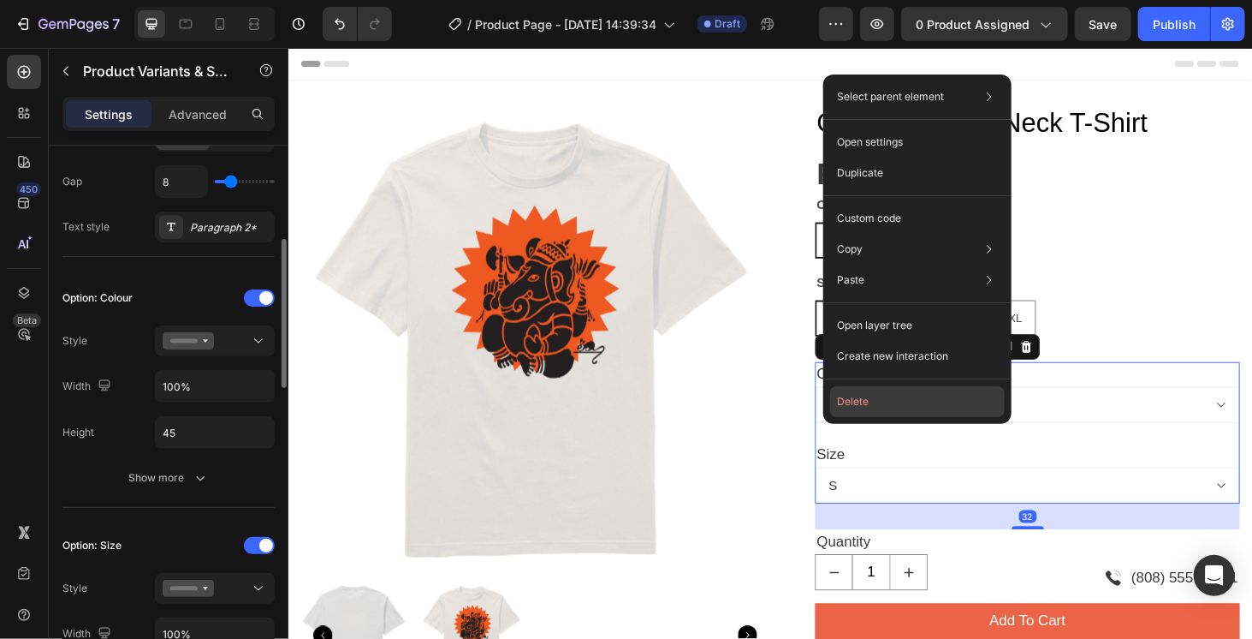
click at [876, 403] on button "Delete" at bounding box center [917, 401] width 175 height 31
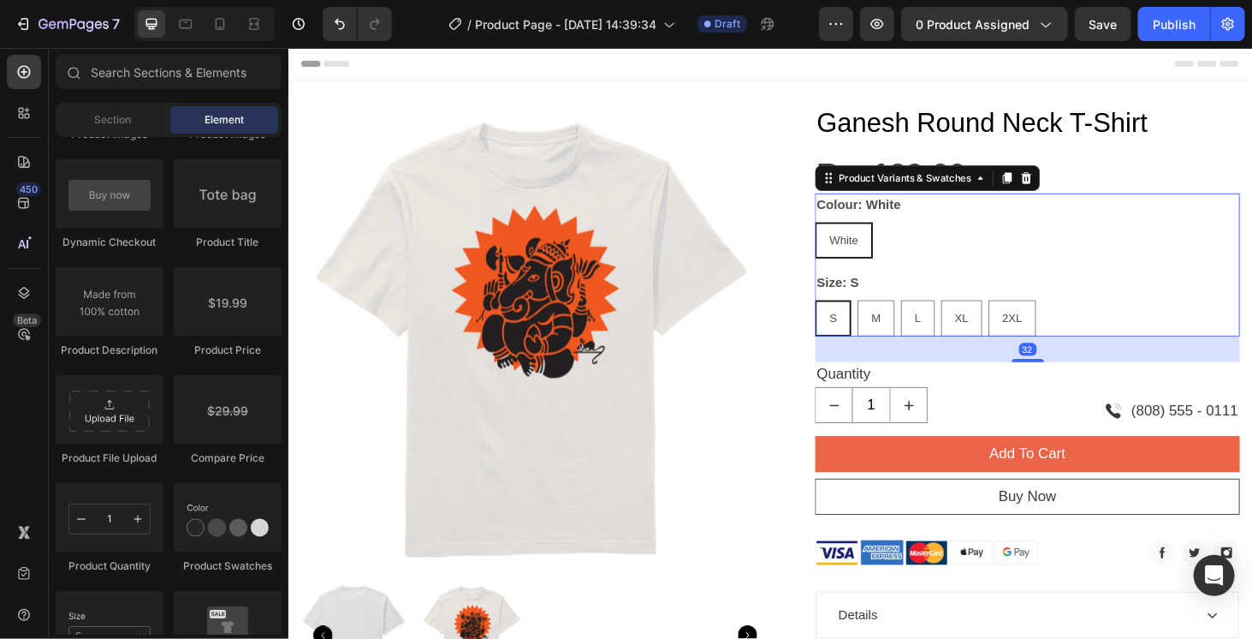
click at [1048, 296] on div "Size: S S S S M M M L L L XL XL XL 2XL 2XL 2XL" at bounding box center [1075, 319] width 453 height 69
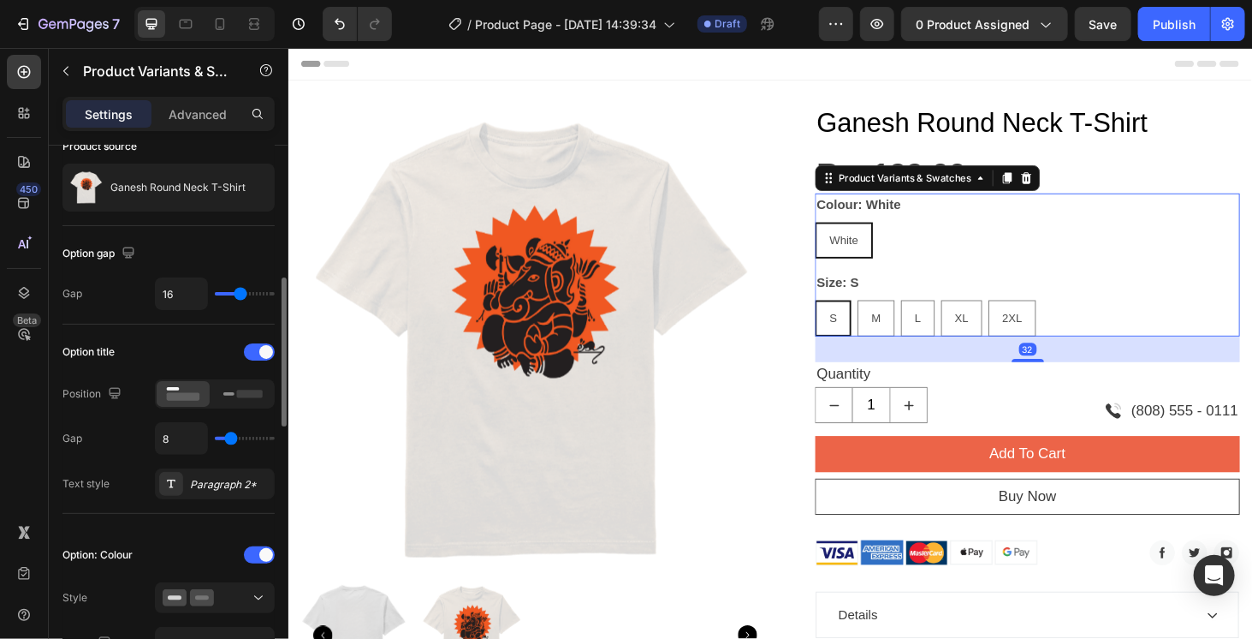
scroll to position [257, 0]
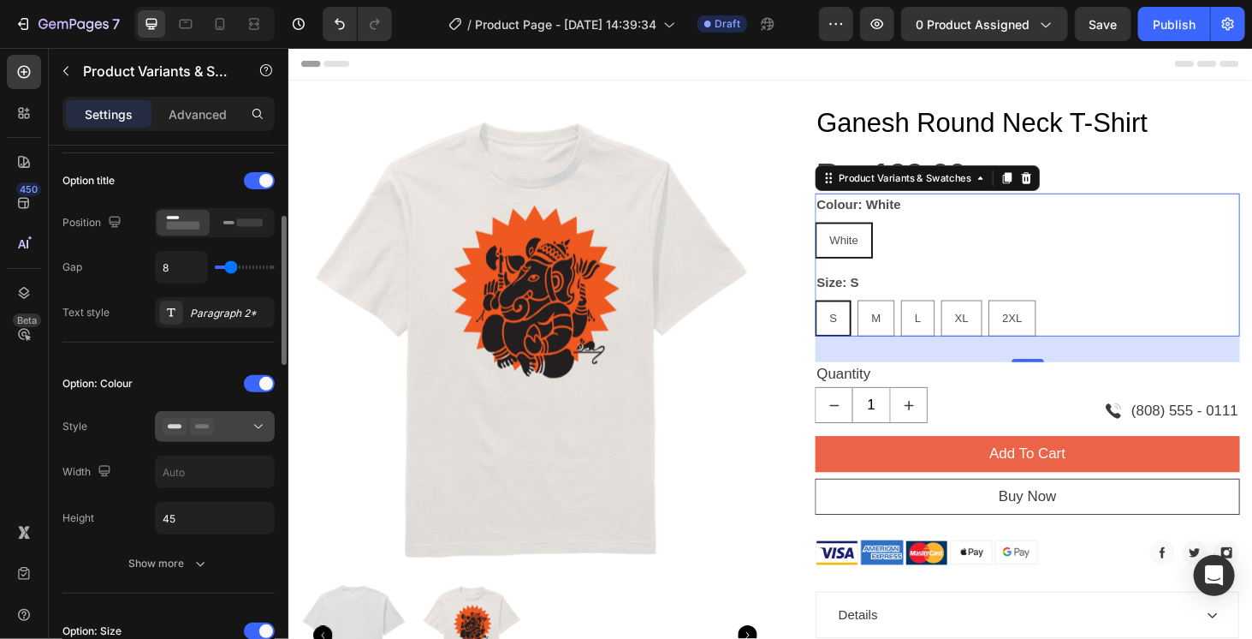
click at [217, 419] on div at bounding box center [215, 426] width 104 height 17
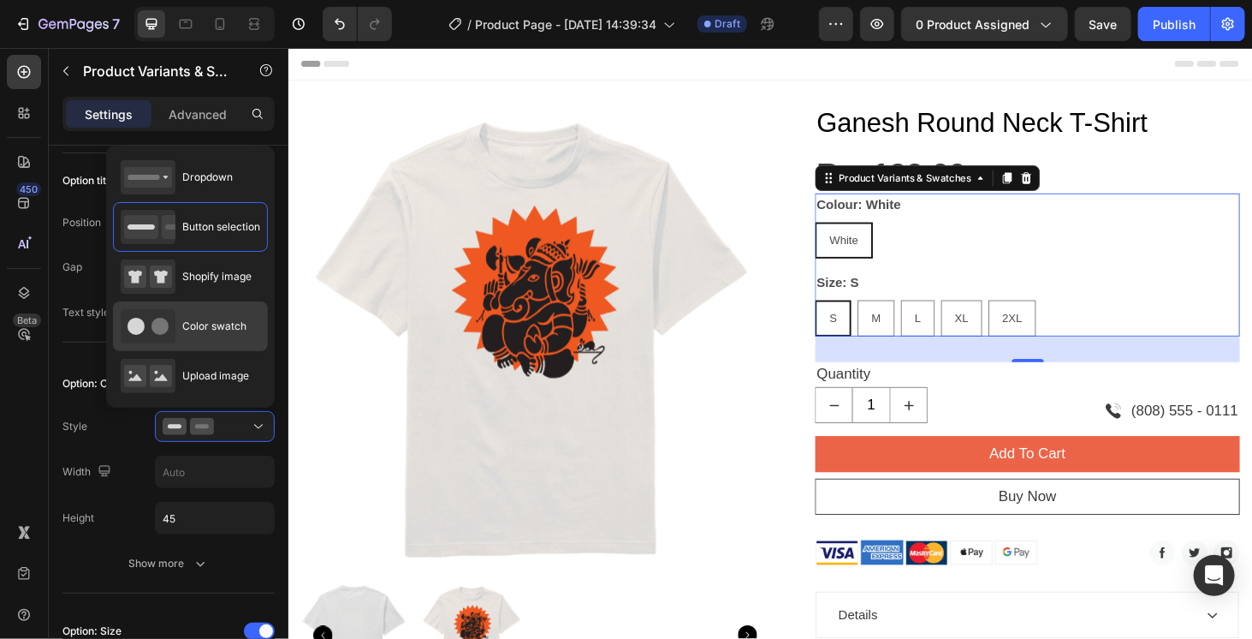
click at [221, 309] on div "Color swatch" at bounding box center [184, 326] width 126 height 34
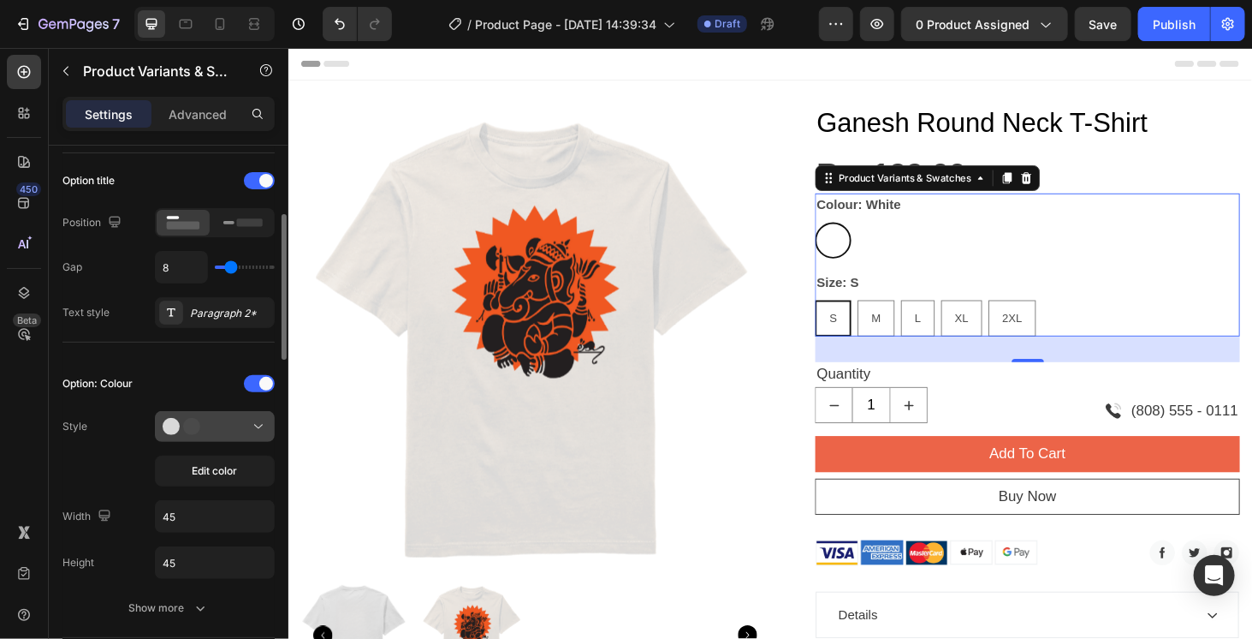
click at [195, 437] on button at bounding box center [215, 426] width 120 height 31
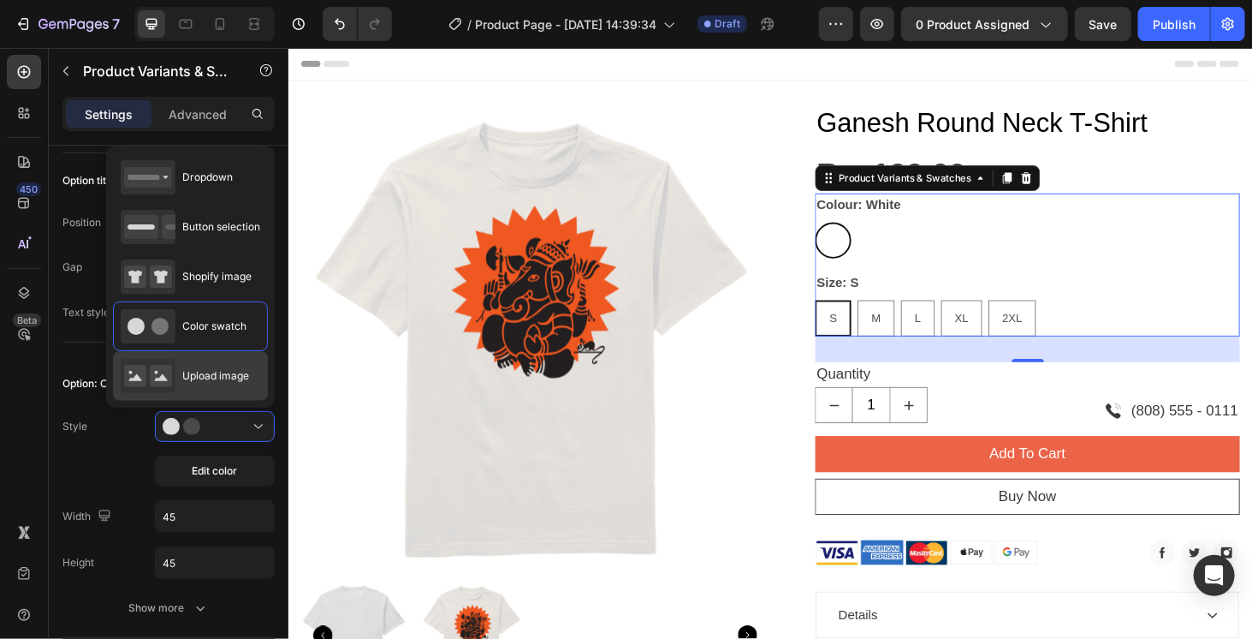
click at [205, 368] on span "Upload image" at bounding box center [215, 375] width 67 height 15
type input "64"
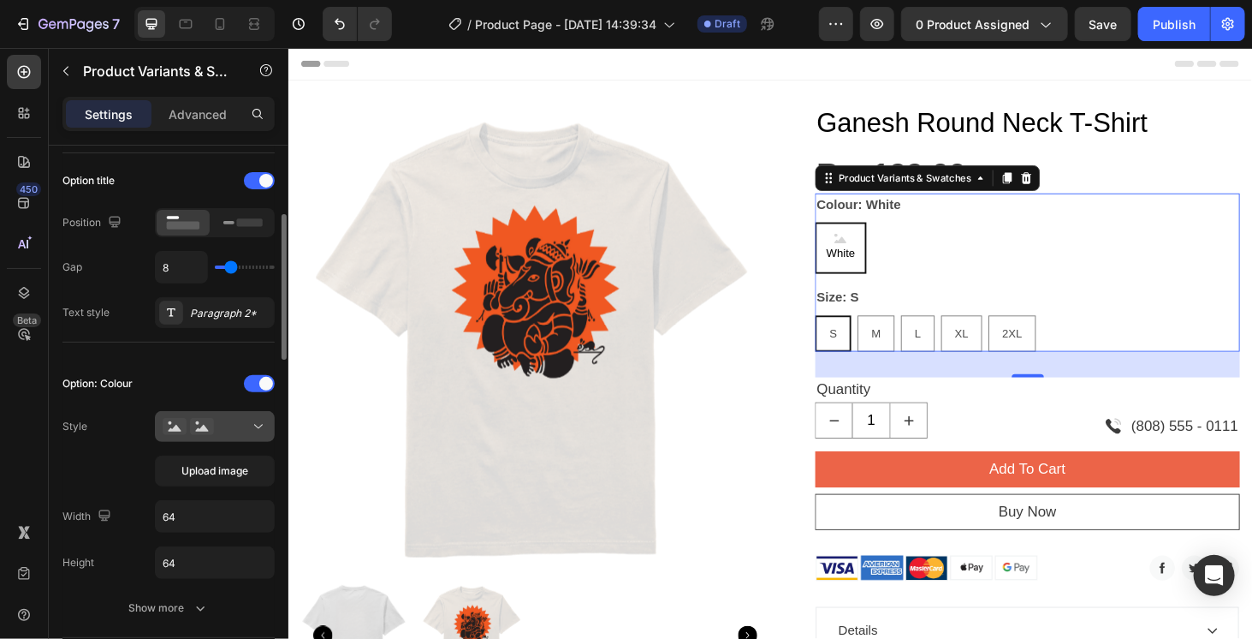
click at [210, 418] on icon at bounding box center [202, 426] width 24 height 17
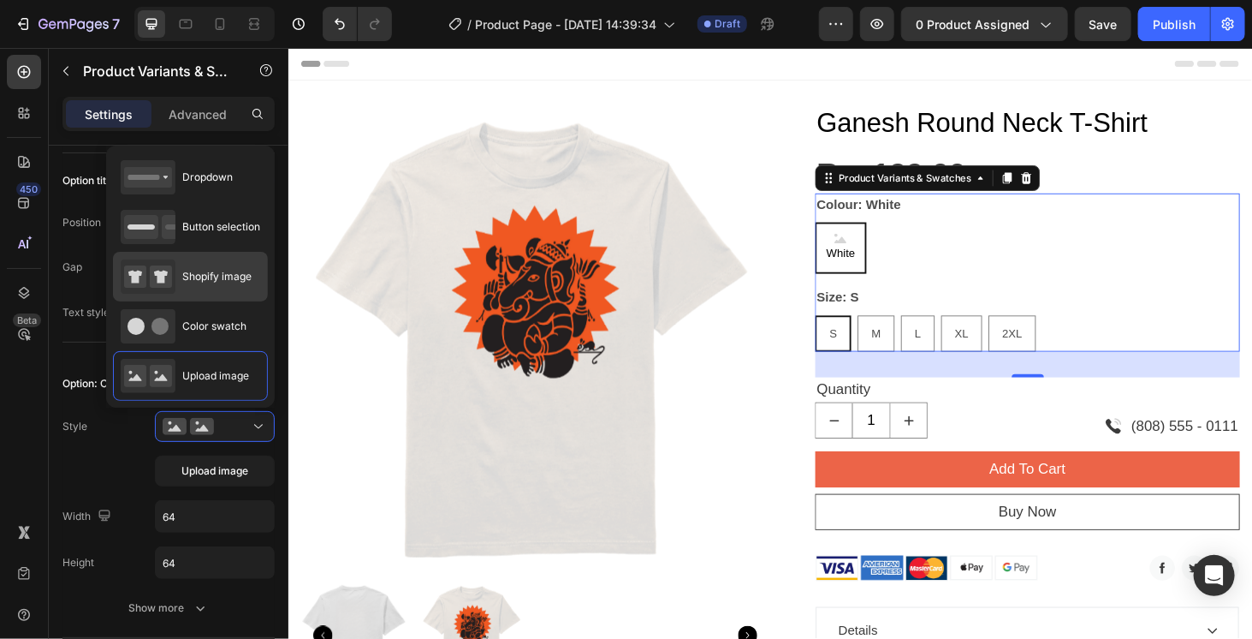
click at [199, 287] on div "Shopify image" at bounding box center [186, 276] width 131 height 34
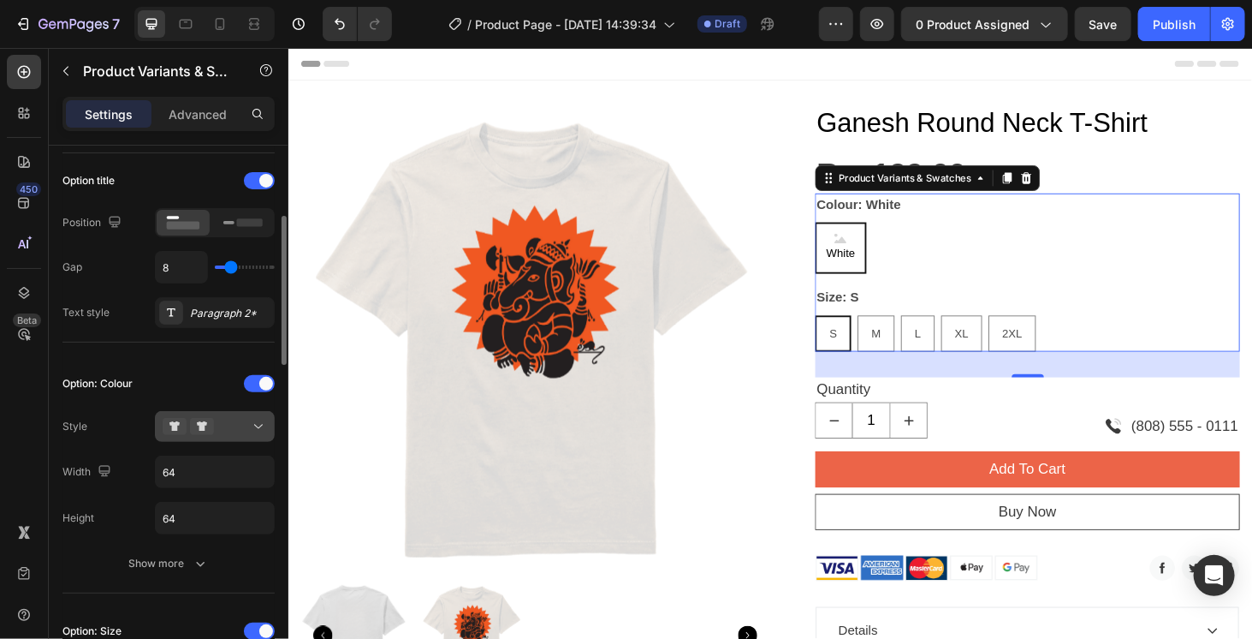
click at [221, 420] on div at bounding box center [215, 426] width 104 height 17
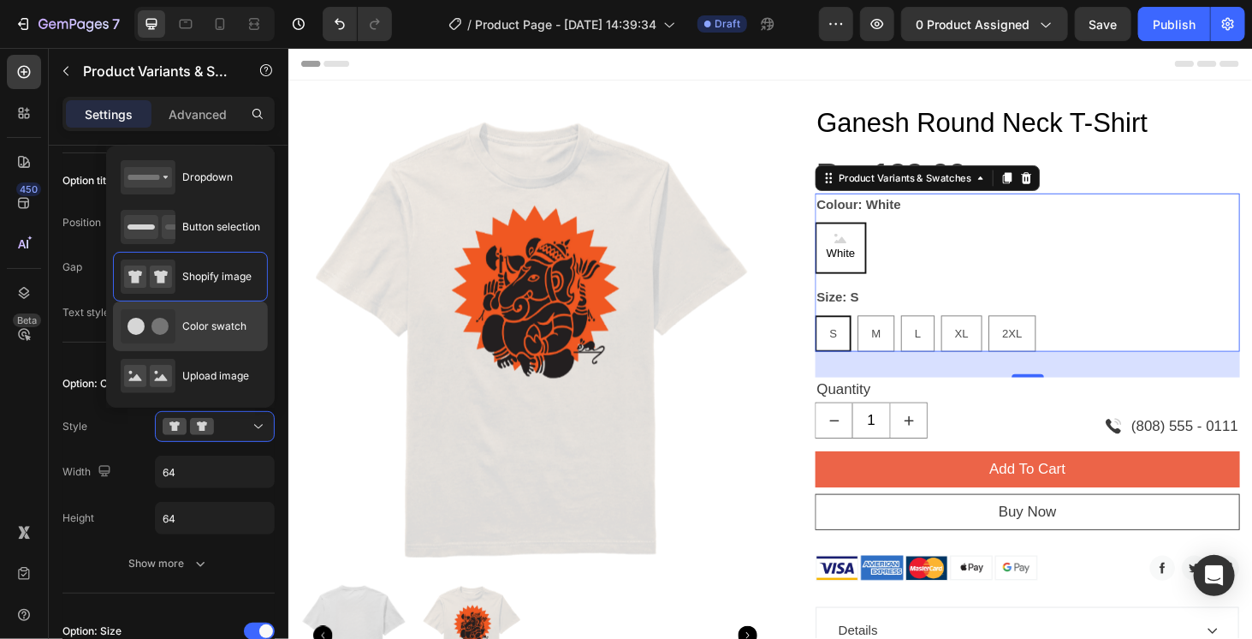
click at [217, 331] on span "Color swatch" at bounding box center [214, 325] width 64 height 15
type input "45"
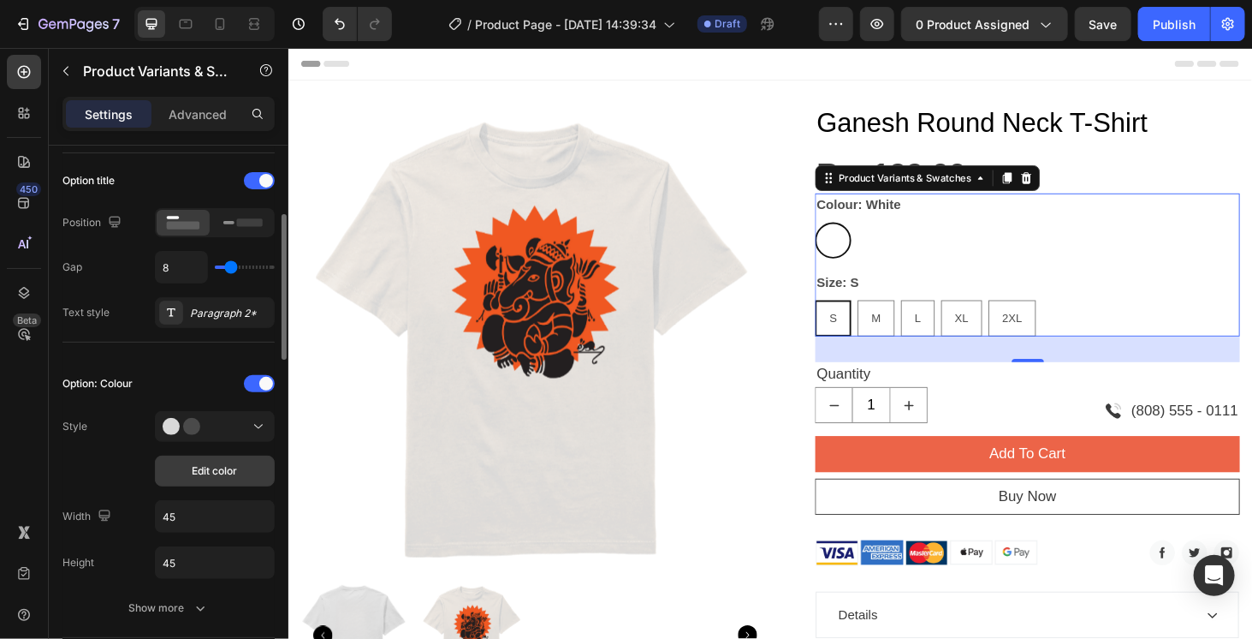
click at [222, 466] on span "Edit color" at bounding box center [215, 470] width 45 height 15
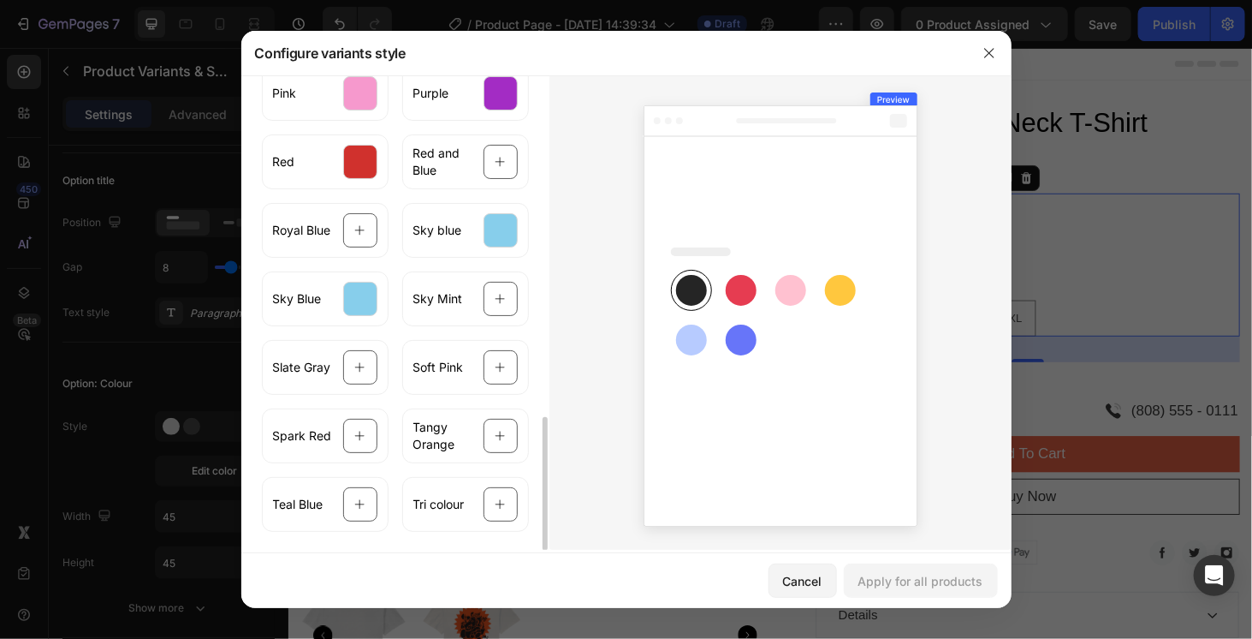
scroll to position [1200, 0]
click at [986, 59] on icon "button" at bounding box center [990, 53] width 14 height 14
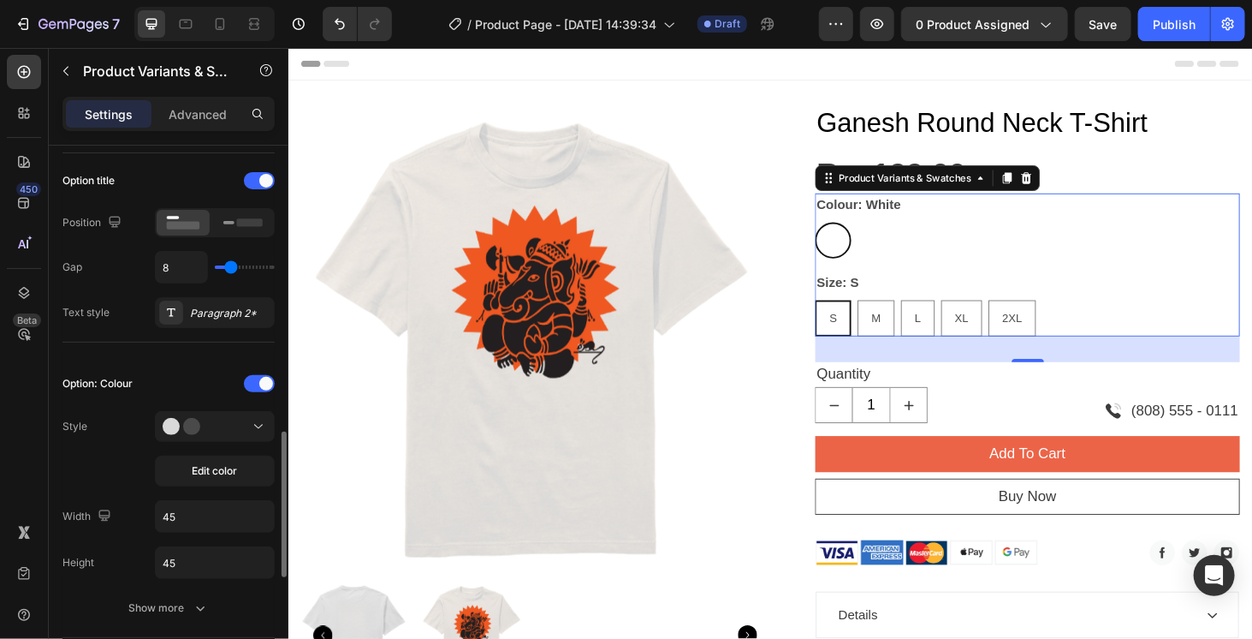
scroll to position [514, 0]
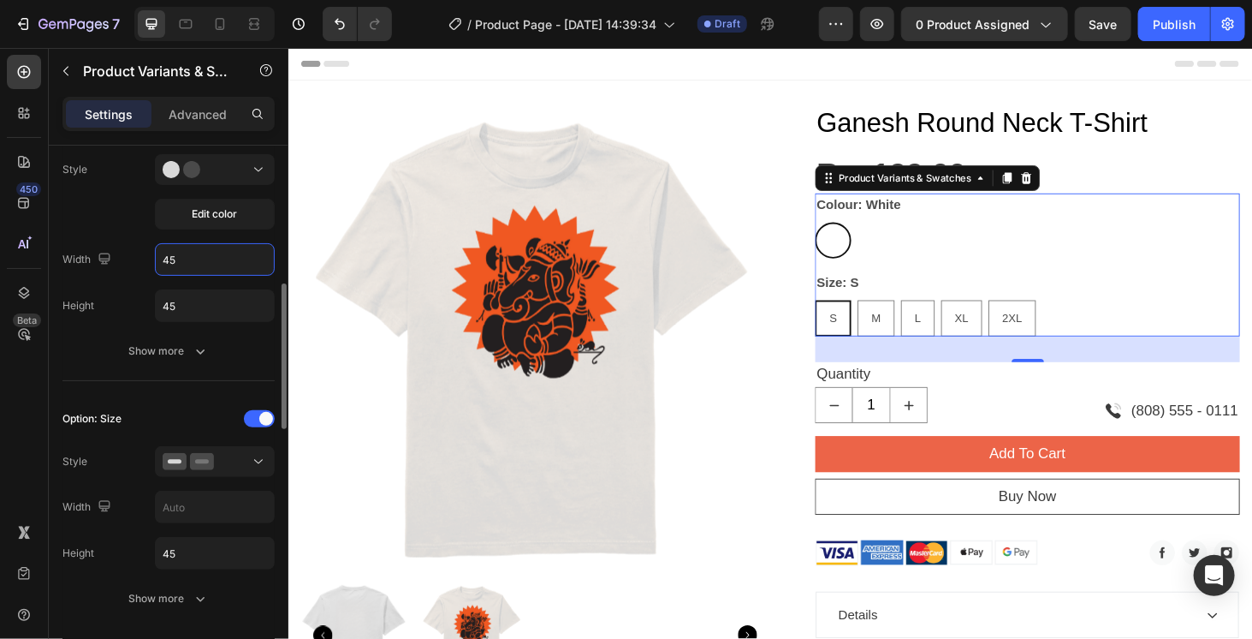
click at [179, 262] on input "45" at bounding box center [215, 259] width 118 height 31
type input "30"
click at [180, 295] on input "45" at bounding box center [215, 305] width 118 height 31
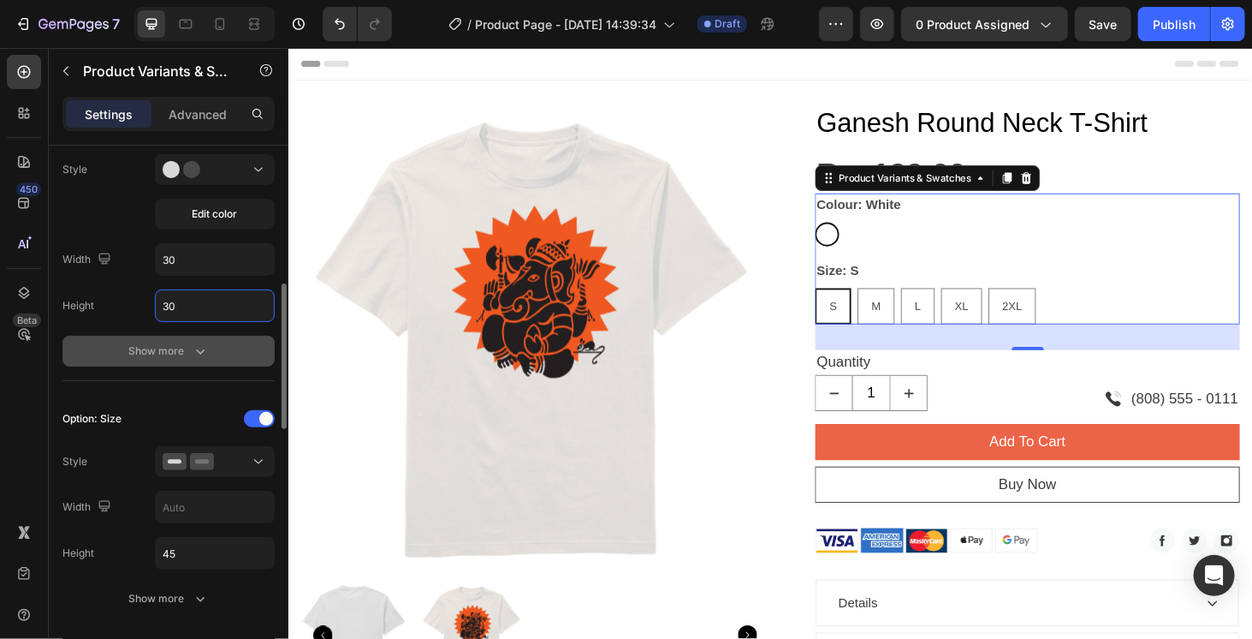
type input "30"
click at [169, 349] on div "Show more" at bounding box center [169, 350] width 80 height 17
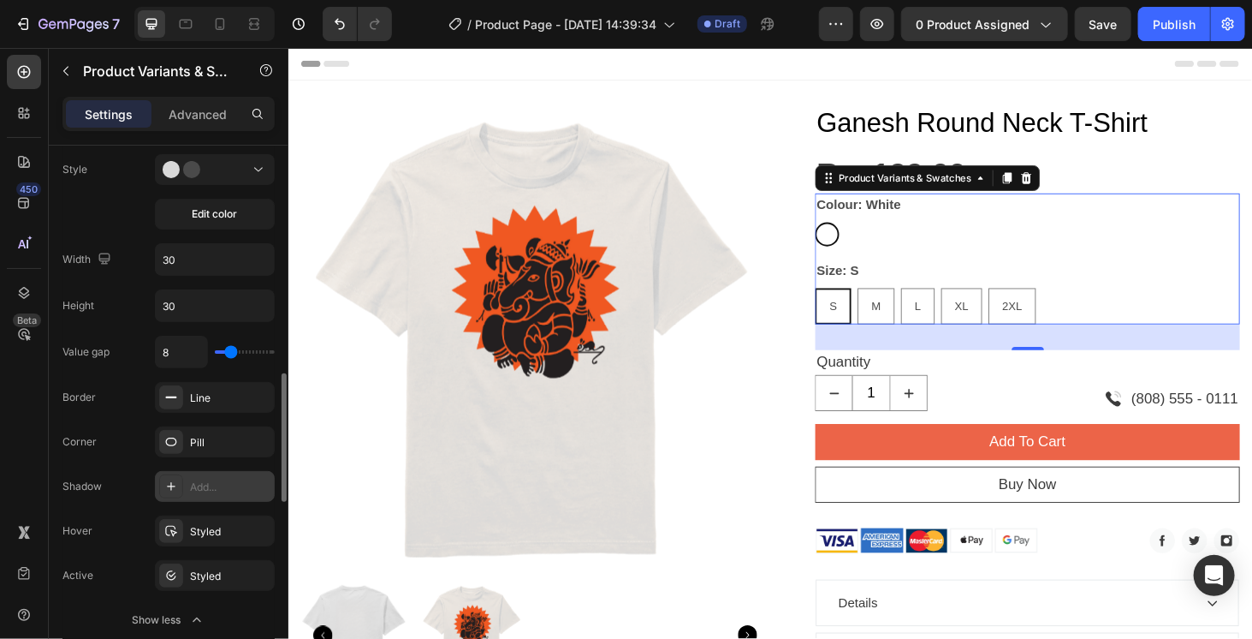
scroll to position [599, 0]
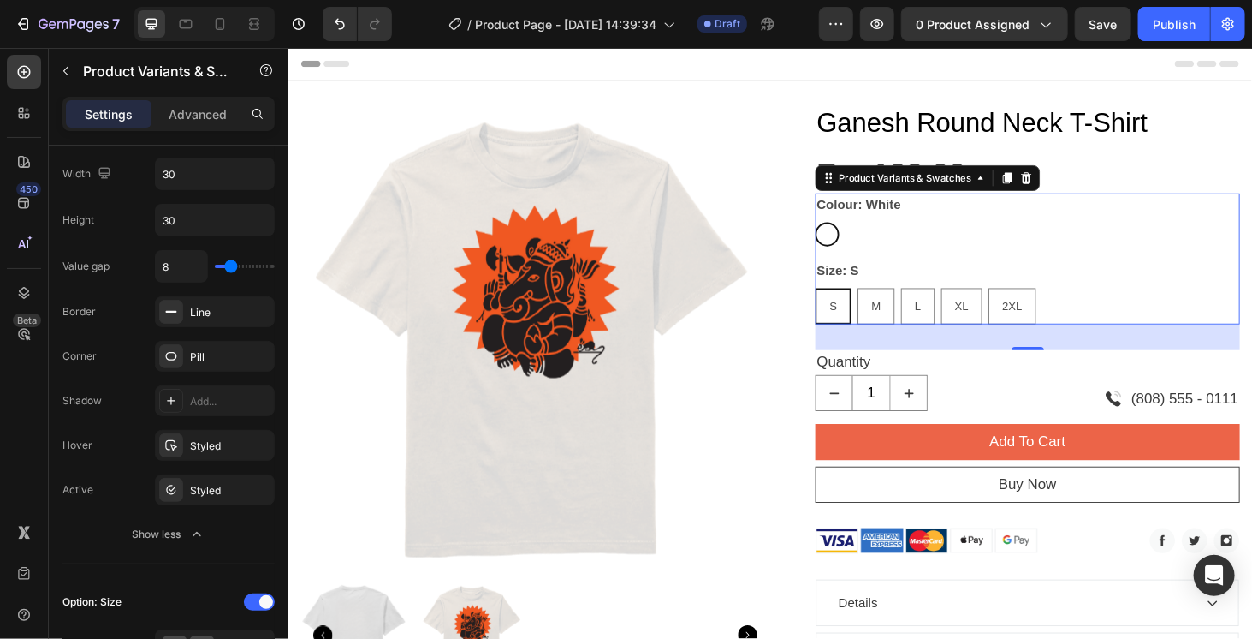
click at [870, 331] on div "S" at bounding box center [868, 322] width 35 height 35
click at [849, 303] on input "S S S" at bounding box center [848, 302] width 1 height 1
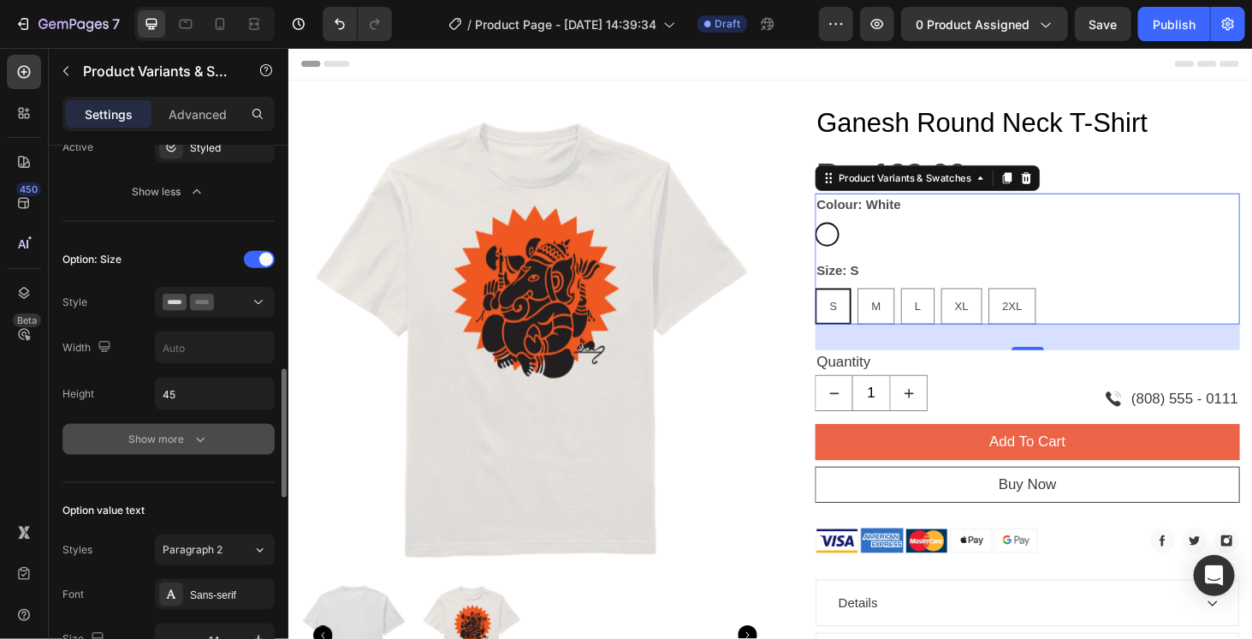
click at [186, 424] on button "Show more" at bounding box center [168, 439] width 212 height 31
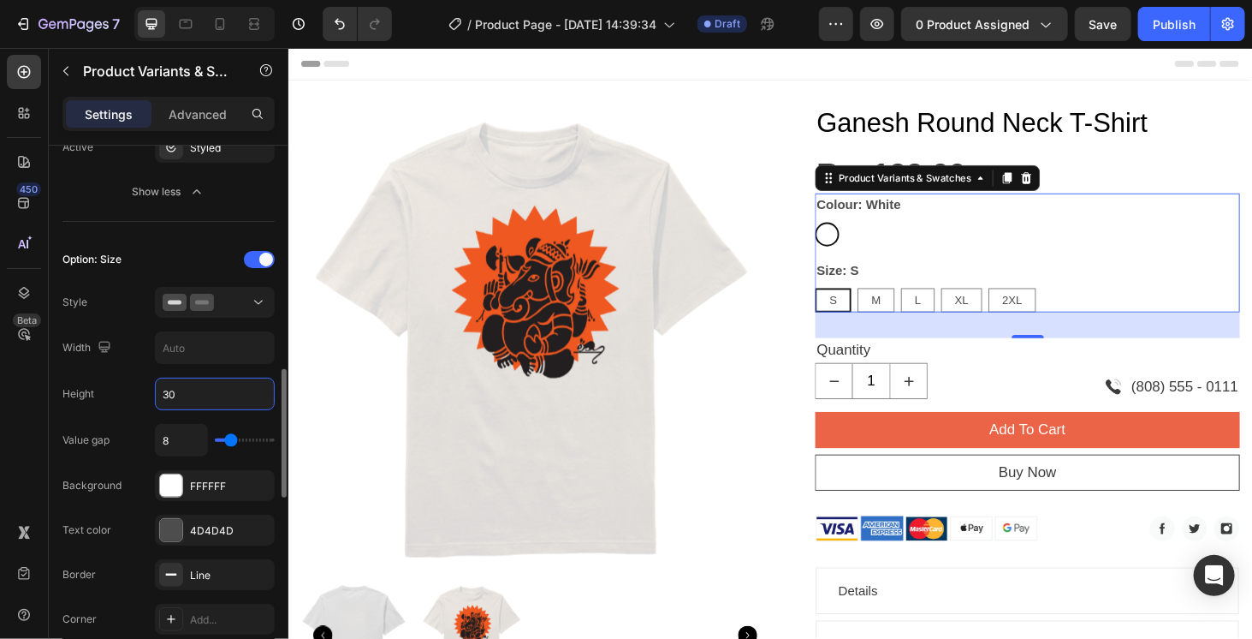
type input "30"
type input "13"
type input "14"
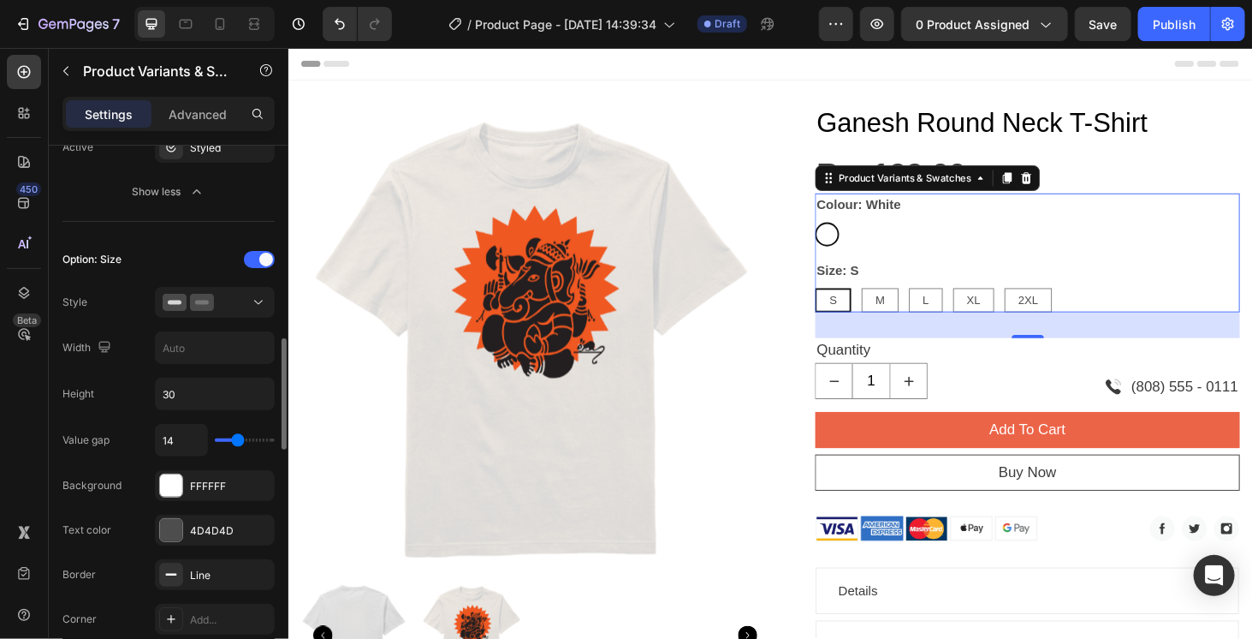
type input "16"
type input "17"
type input "19"
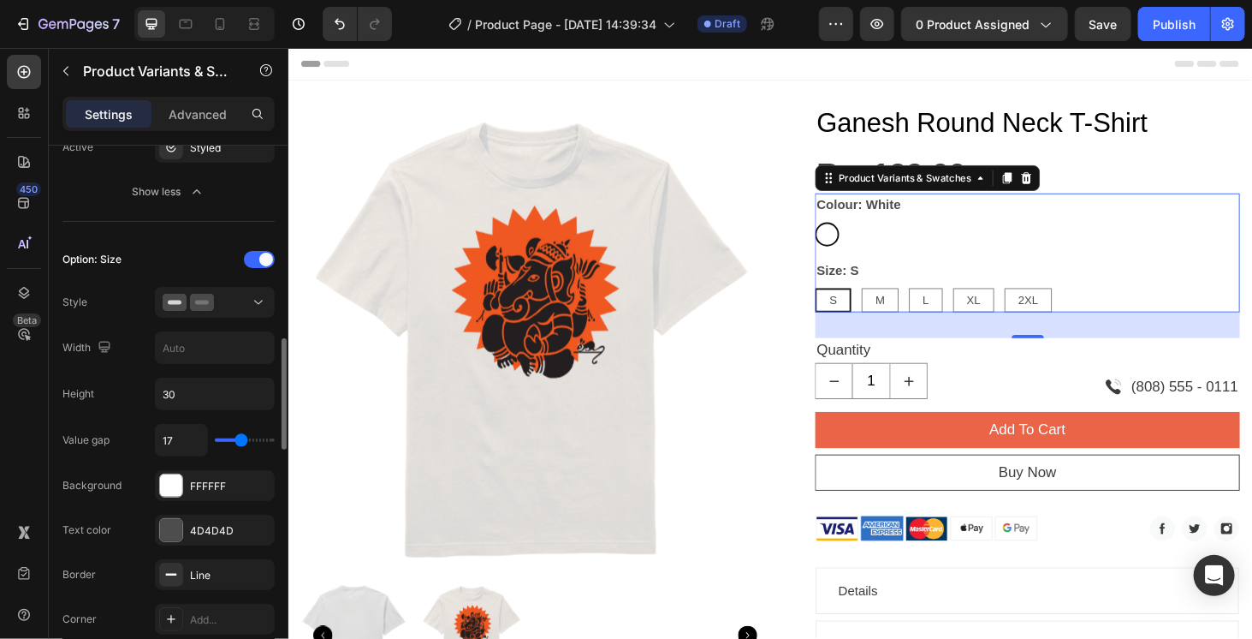
type input "19"
type input "20"
type input "21"
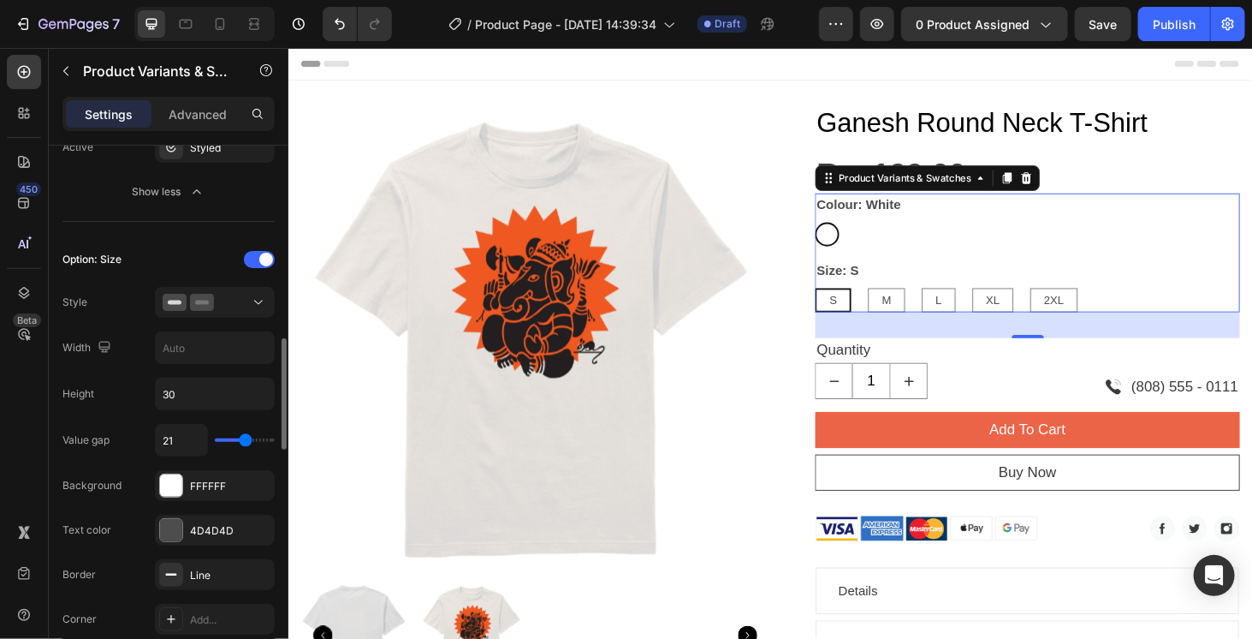
type input "22"
type input "23"
type input "21"
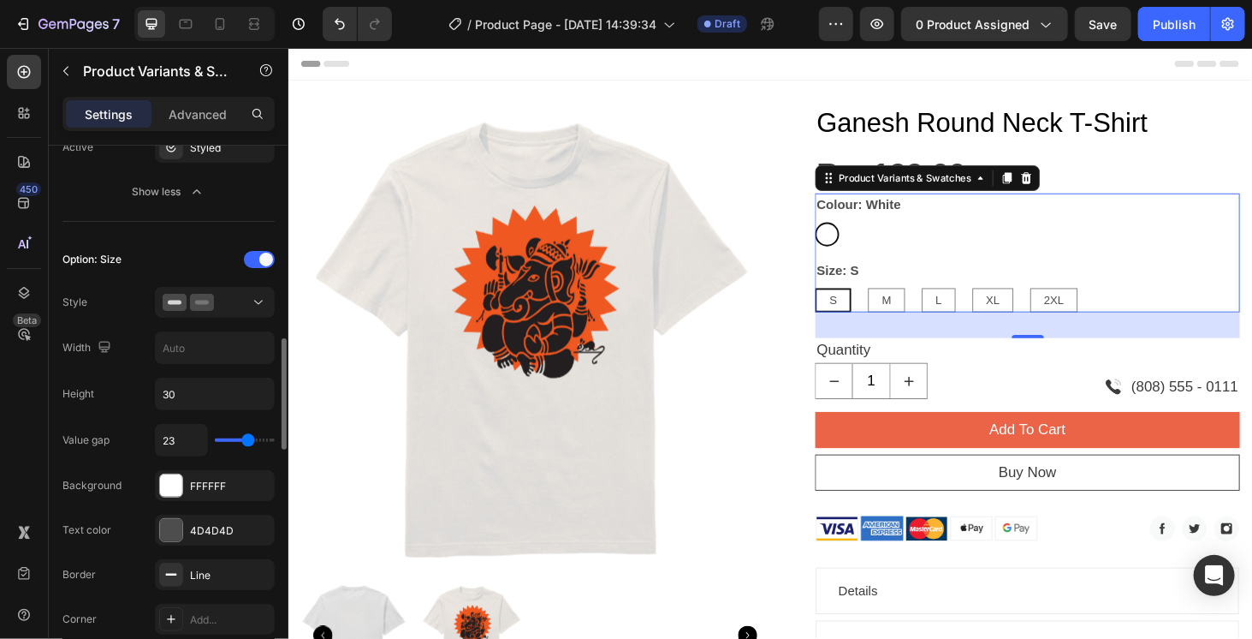
type input "21"
type input "20"
type input "18"
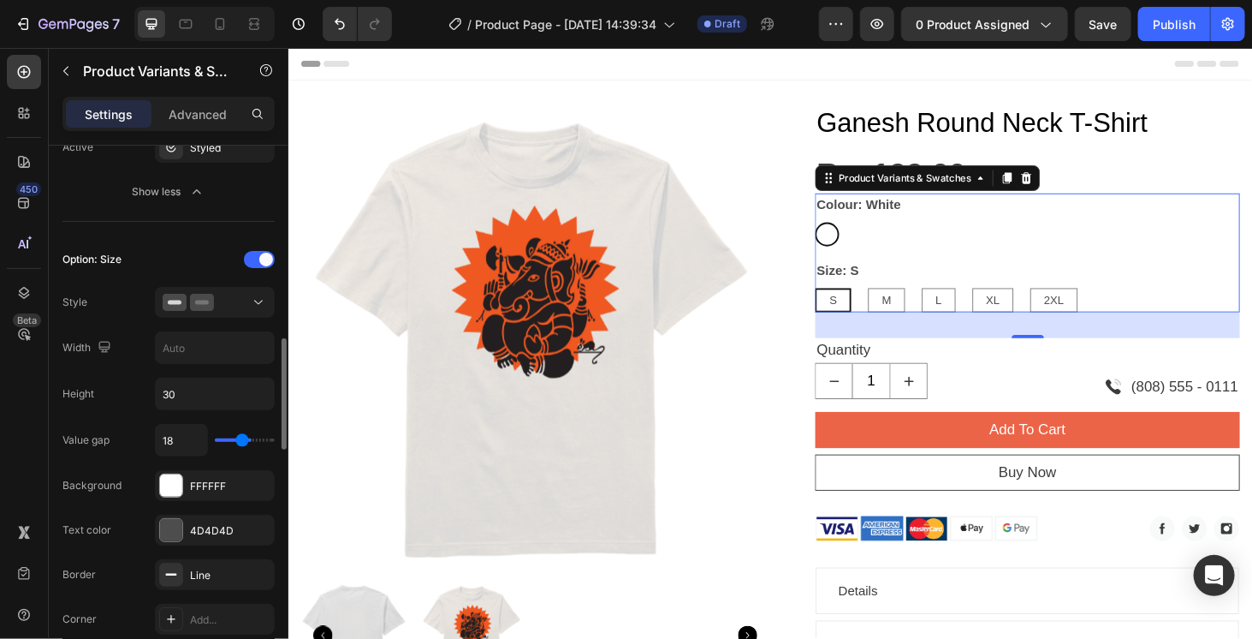
type input "17"
type input "16"
type input "15"
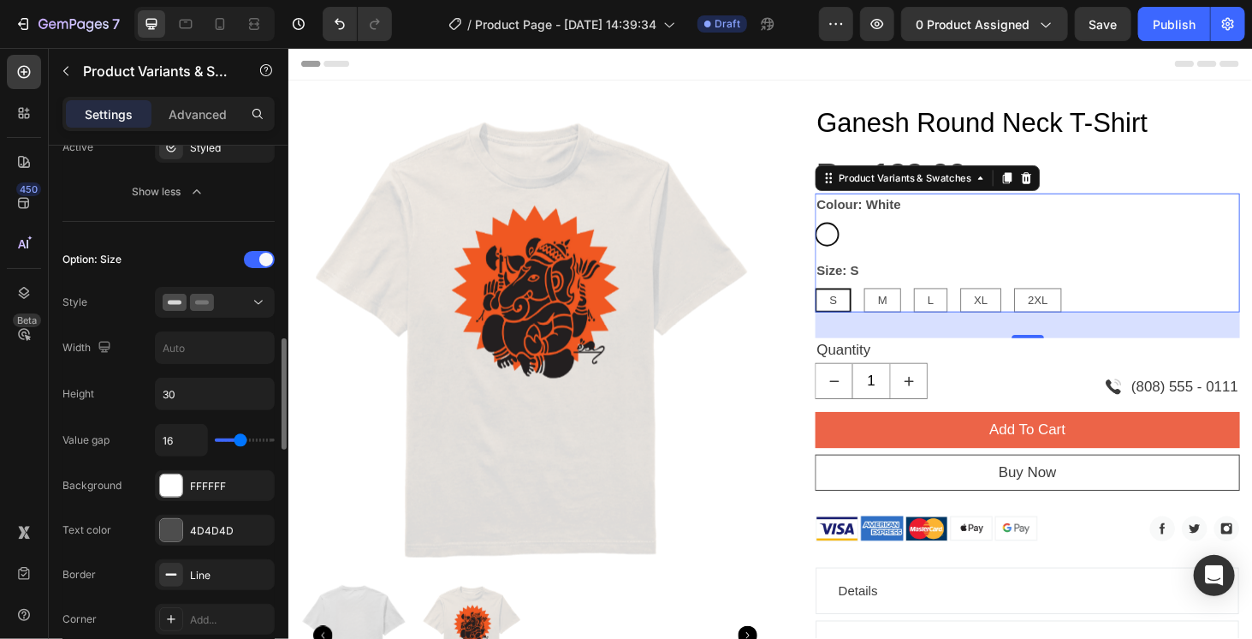
type input "15"
type input "14"
type input "12"
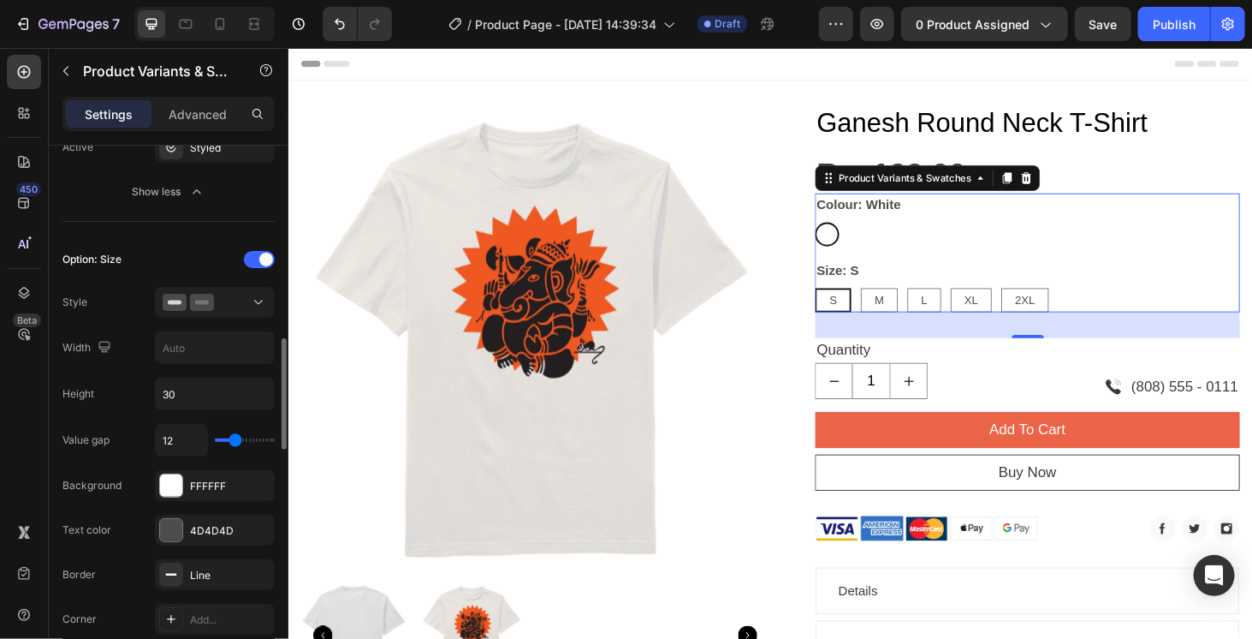
click at [235, 438] on input "range" at bounding box center [245, 439] width 60 height 3
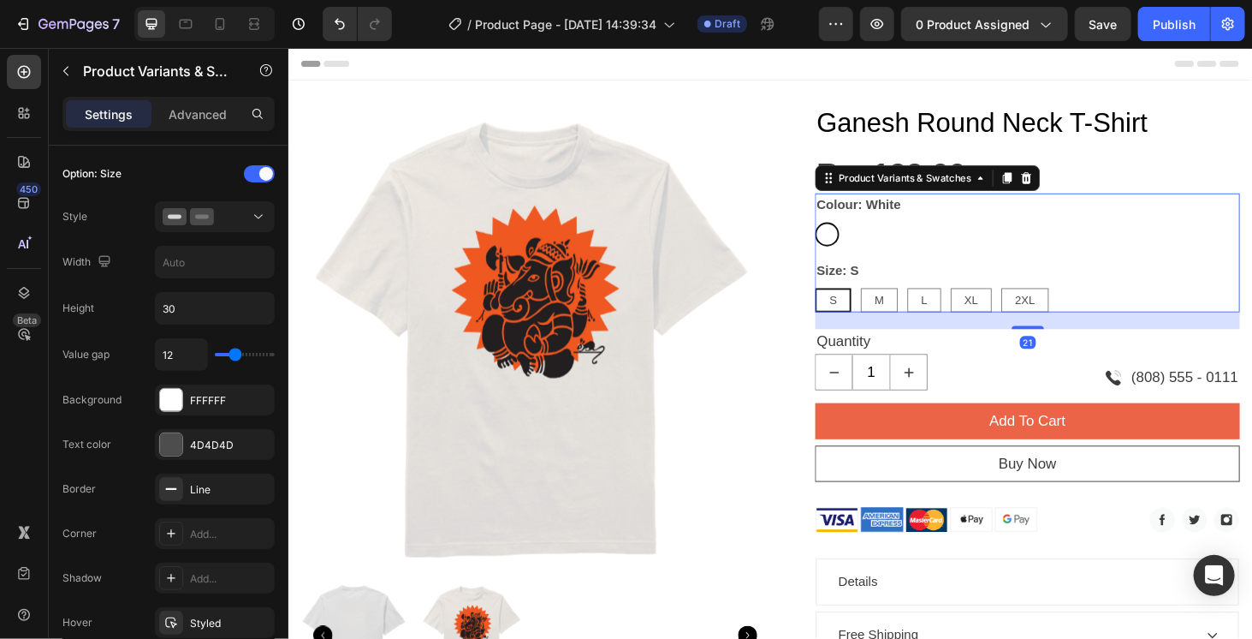
drag, startPoint x: 1060, startPoint y: 350, endPoint x: 1056, endPoint y: 341, distance: 10.0
click at [1056, 329] on div "21" at bounding box center [1075, 329] width 453 height 0
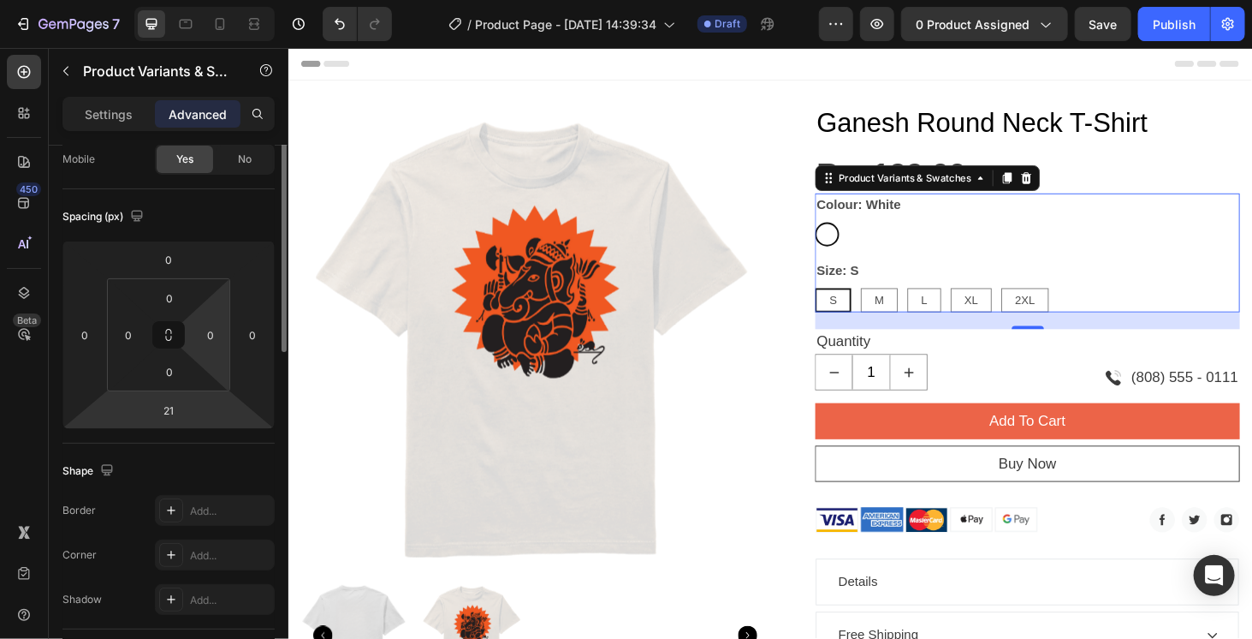
scroll to position [0, 0]
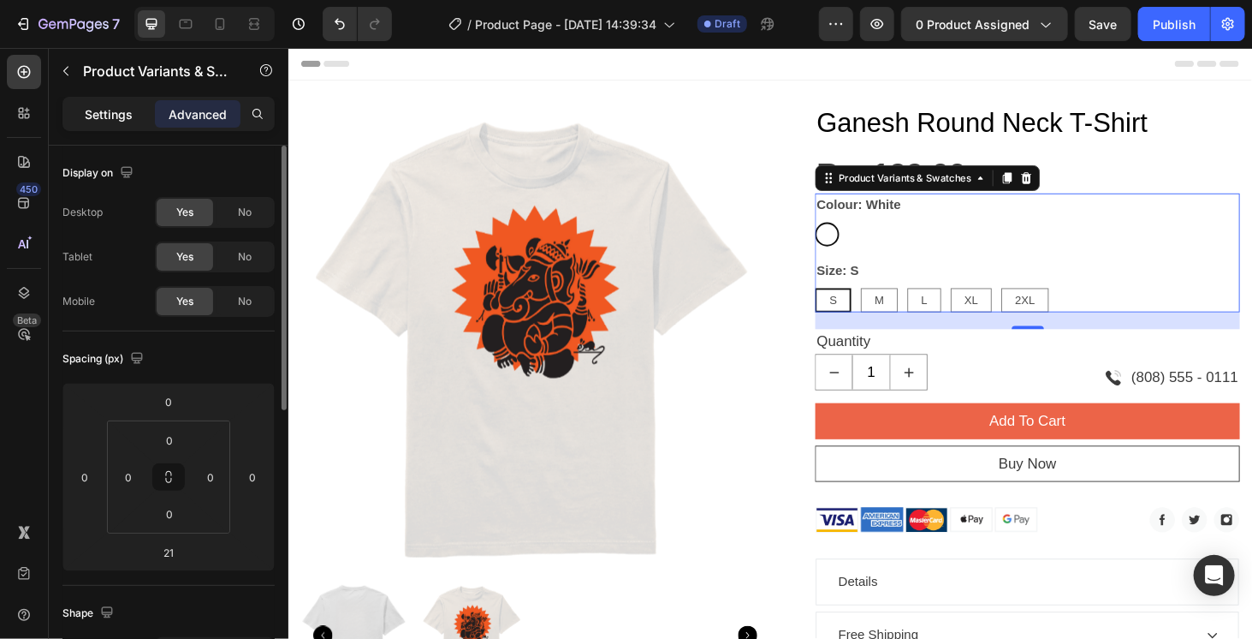
click at [122, 103] on div "Settings" at bounding box center [109, 113] width 86 height 27
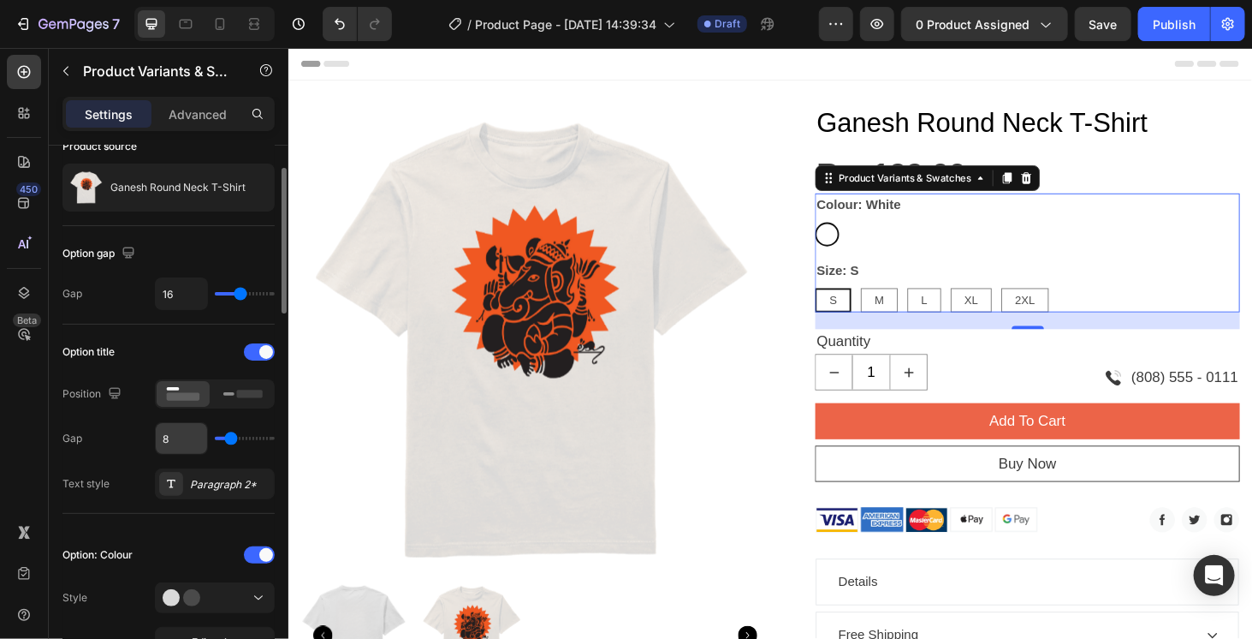
scroll to position [257, 0]
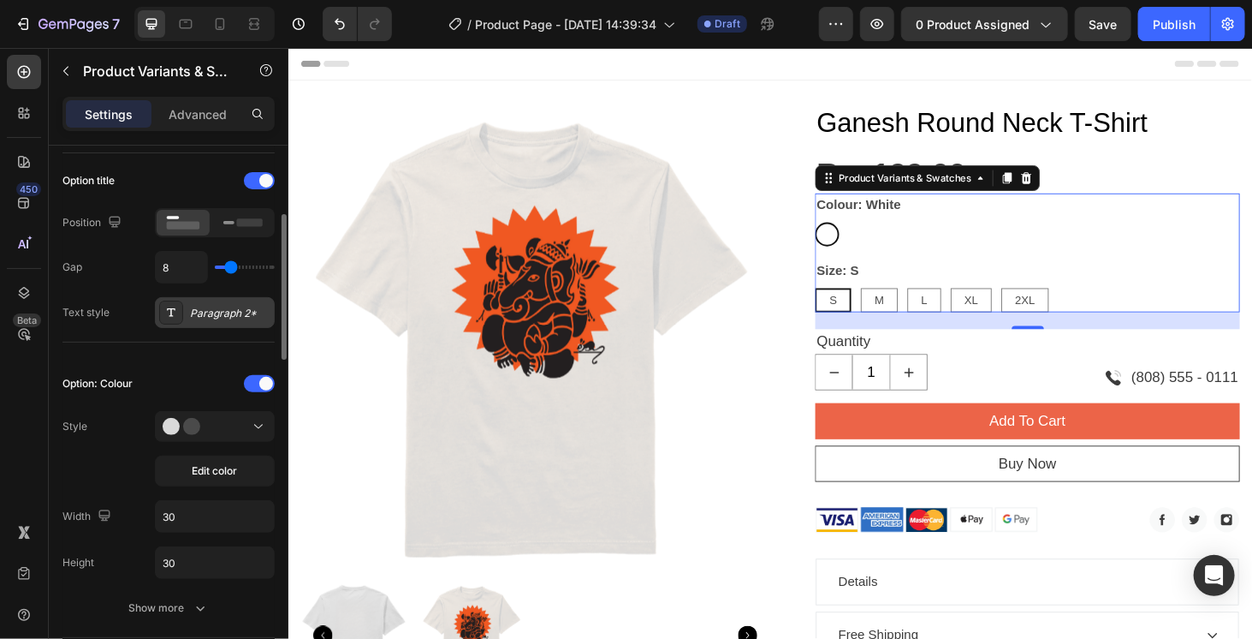
click at [207, 309] on div "Paragraph 2*" at bounding box center [230, 313] width 80 height 15
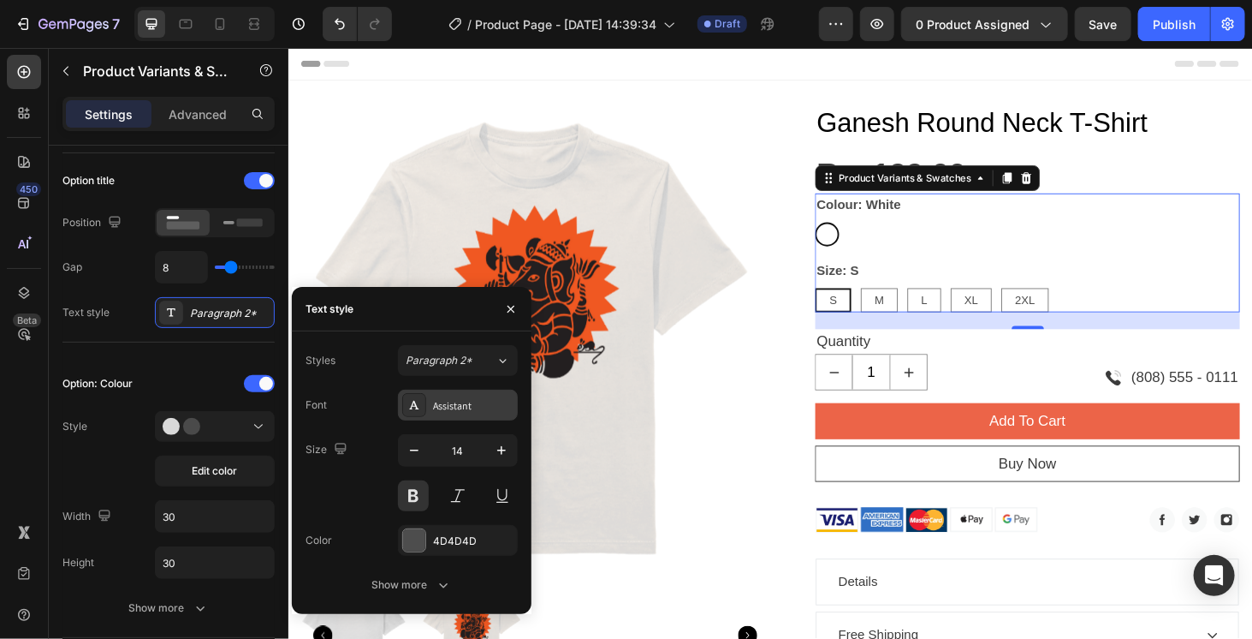
click at [484, 400] on div "Assistant" at bounding box center [473, 405] width 80 height 15
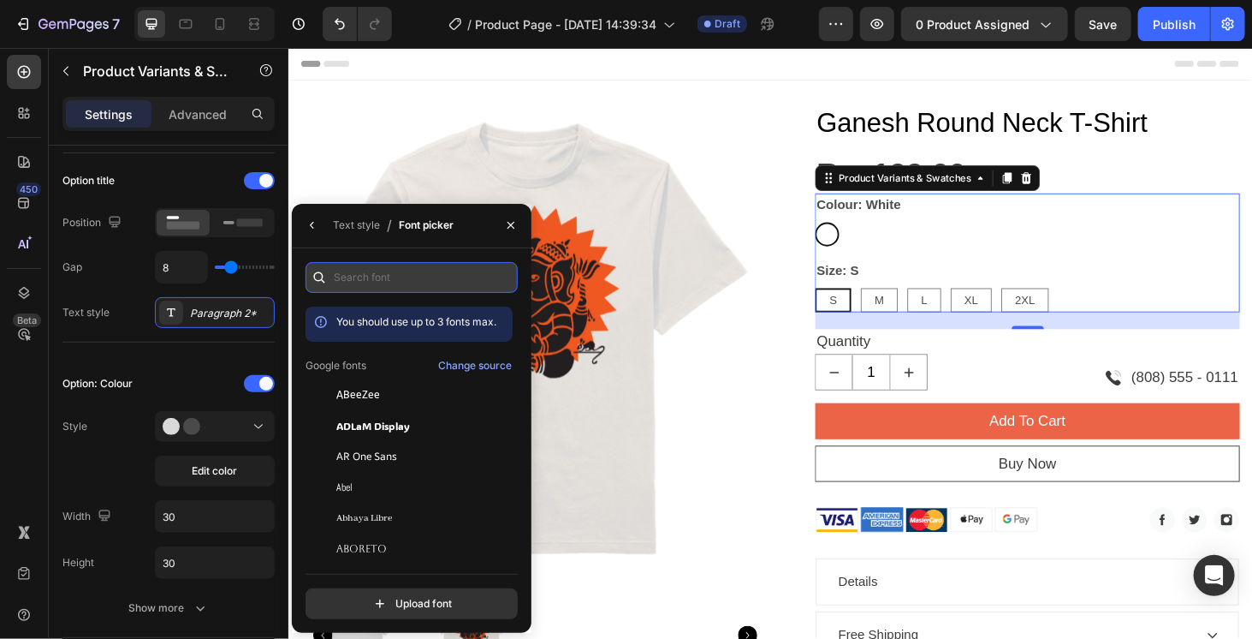
click at [368, 276] on input "text" at bounding box center [412, 277] width 212 height 31
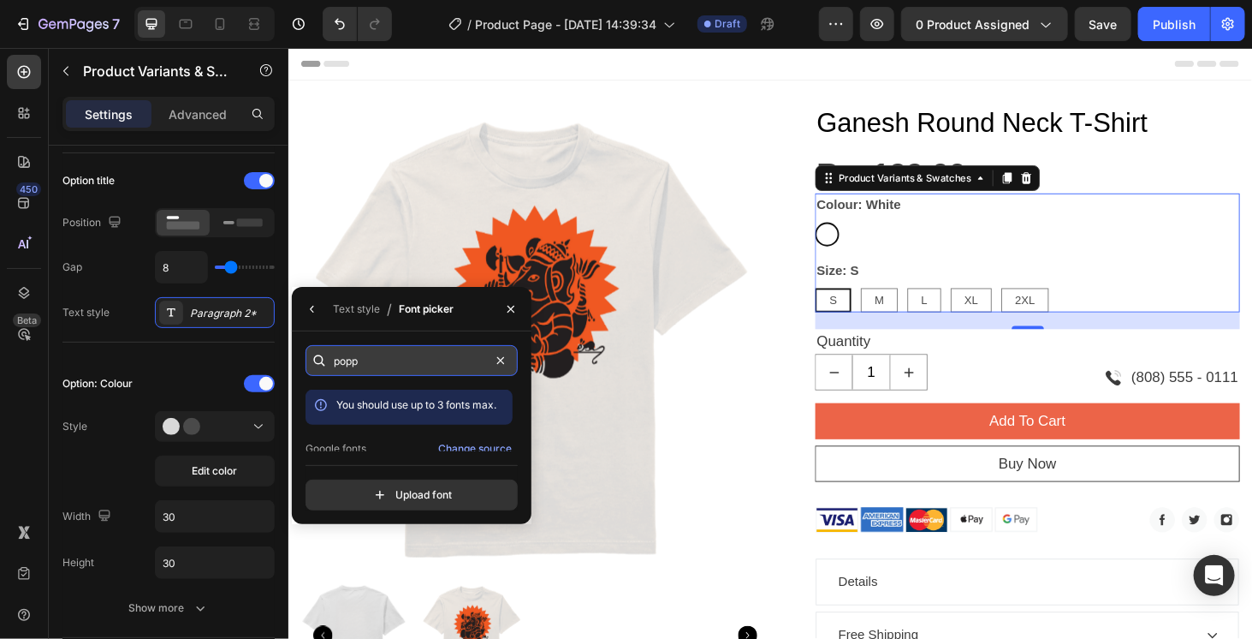
type input "popp"
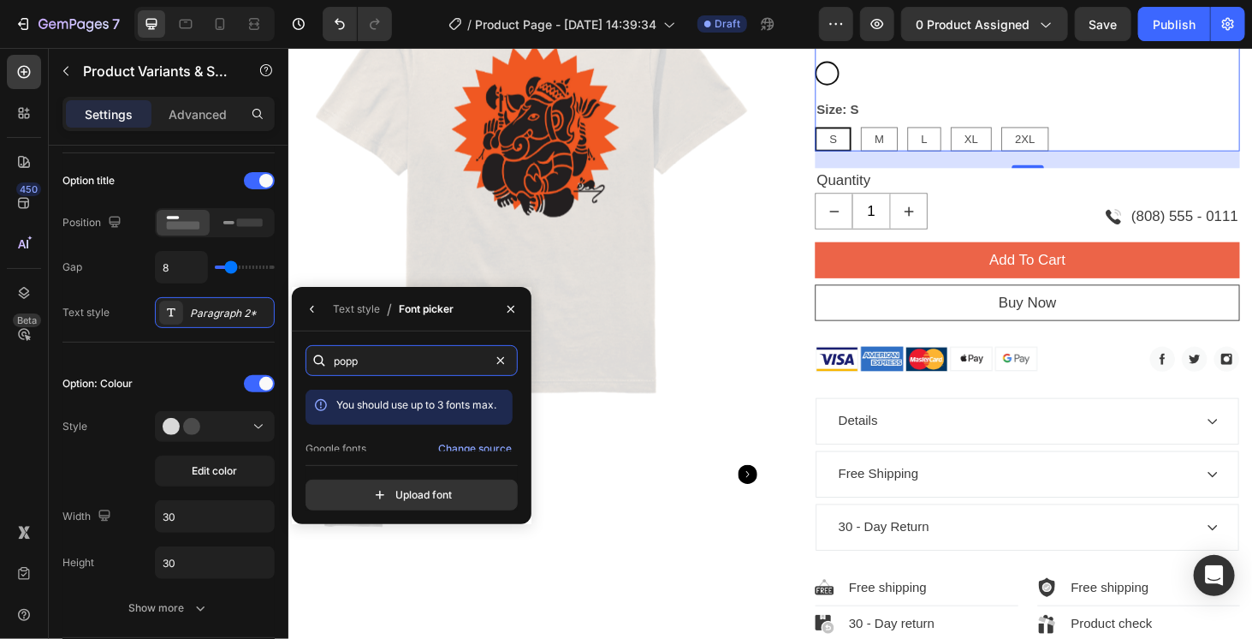
scroll to position [41, 0]
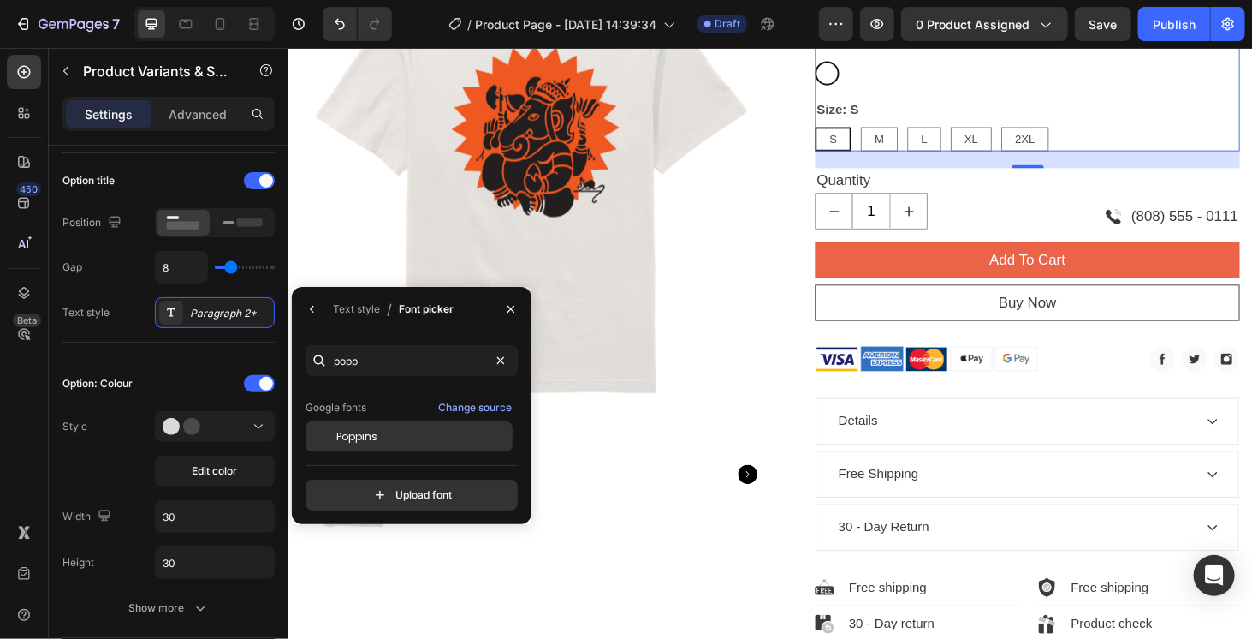
click at [423, 439] on div "Poppins" at bounding box center [422, 436] width 173 height 15
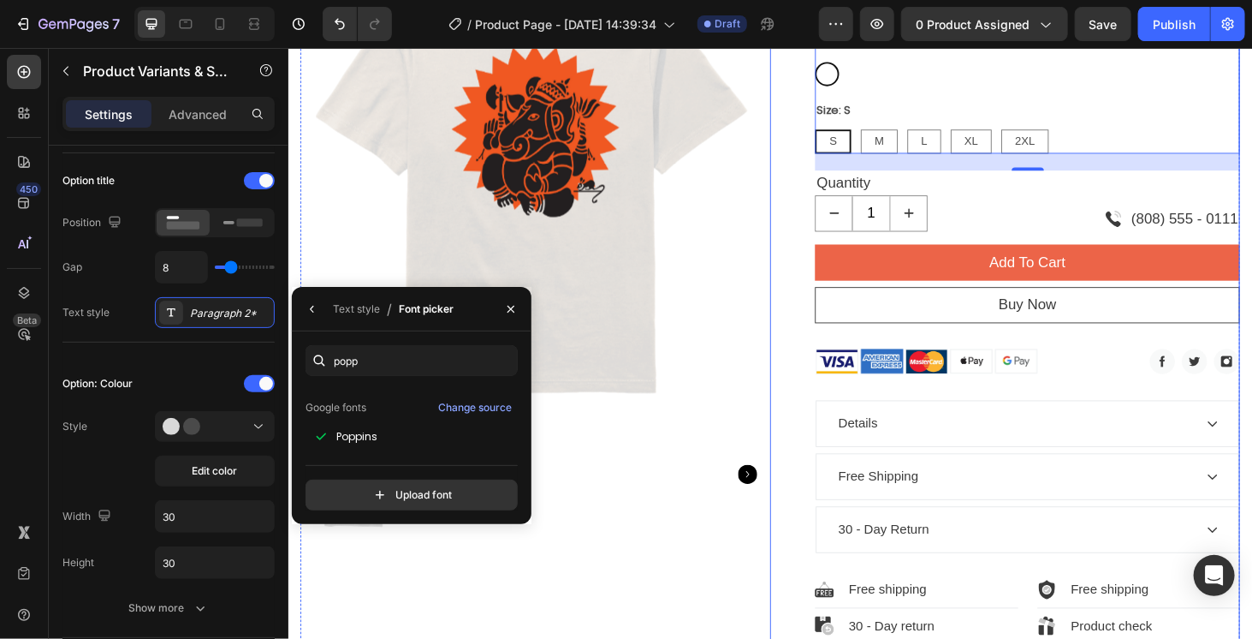
scroll to position [86, 0]
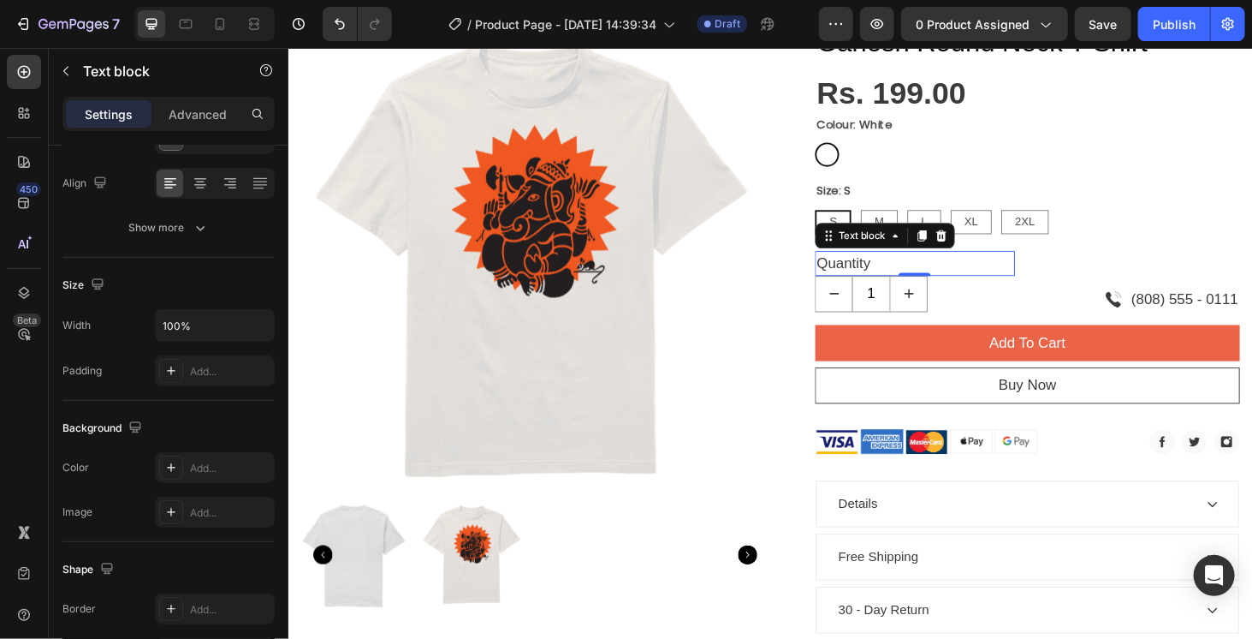
click at [987, 282] on div "Quantity" at bounding box center [955, 277] width 213 height 27
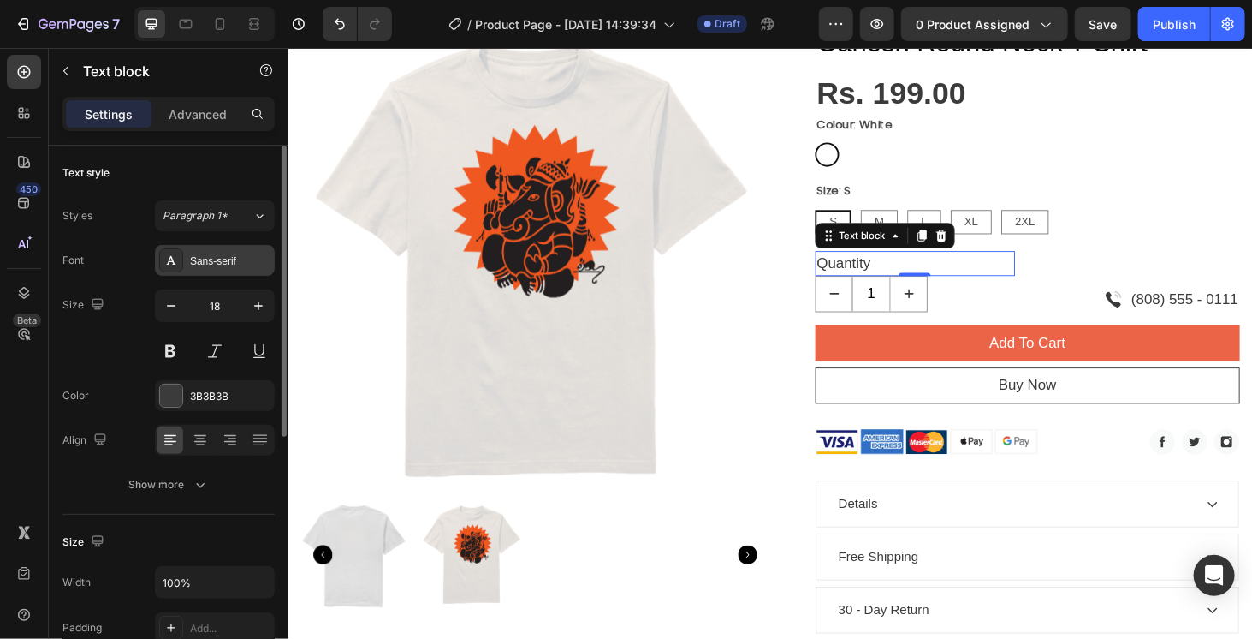
click at [223, 264] on div "Sans-serif" at bounding box center [230, 260] width 80 height 15
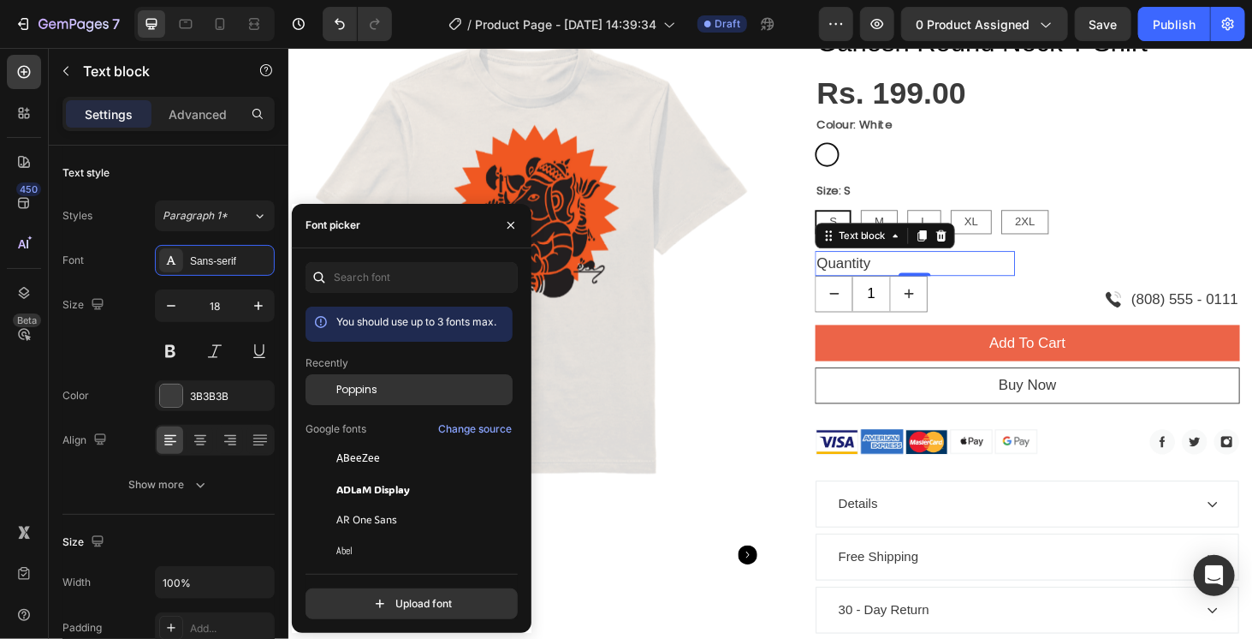
click at [367, 389] on span "Poppins" at bounding box center [356, 389] width 41 height 15
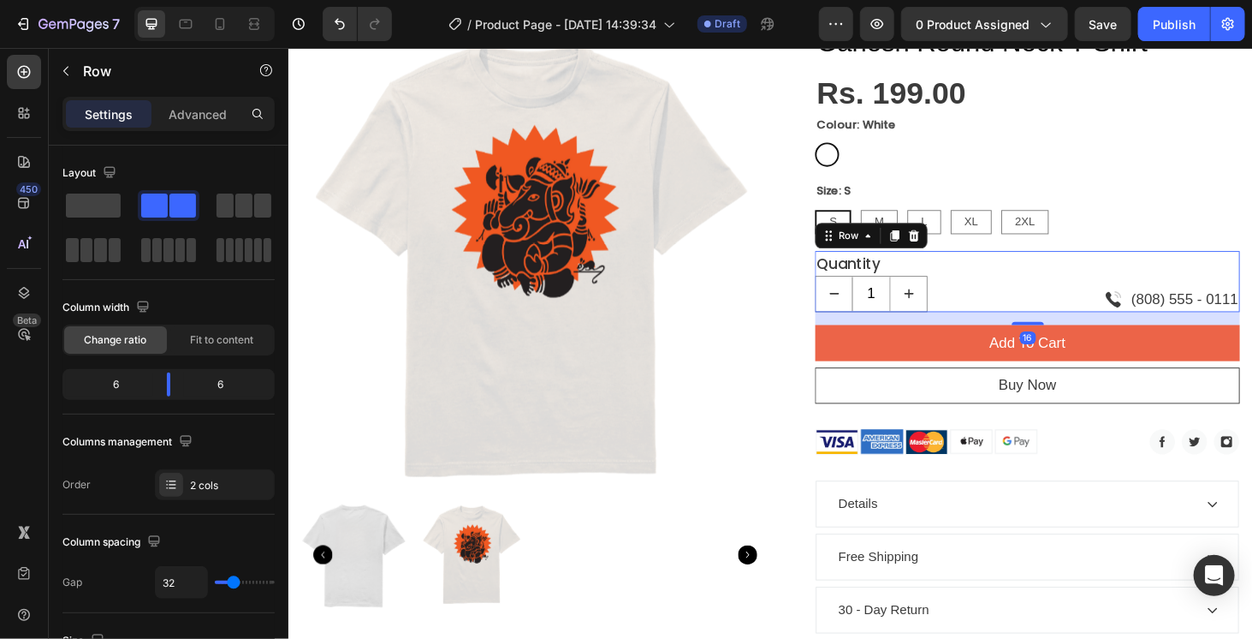
click at [1059, 306] on div "Quantity Text block 1 Product Quantity Image (808) 555 - 0111 Text [STREET_ADDR…" at bounding box center [1075, 296] width 453 height 65
click at [1074, 269] on div "Quantity Text block 1 Product Quantity Image (808) 555 - 0111 Text [STREET_ADDR…" at bounding box center [1075, 296] width 453 height 65
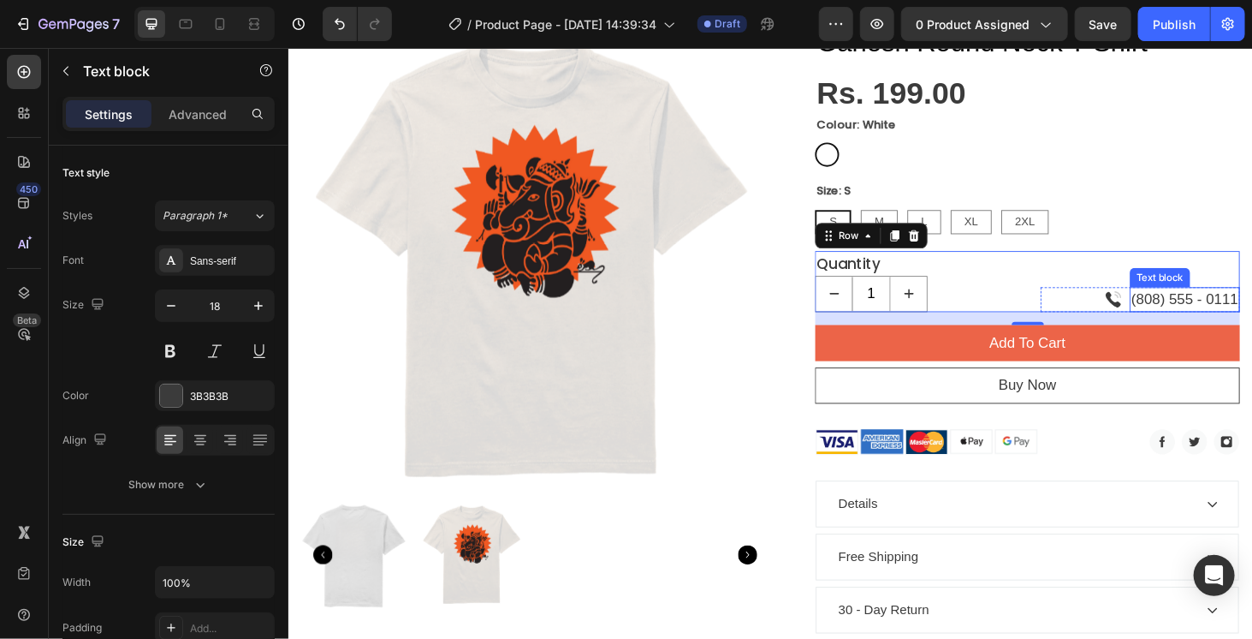
click at [1186, 310] on p "(808) 555 - 0111" at bounding box center [1243, 315] width 114 height 23
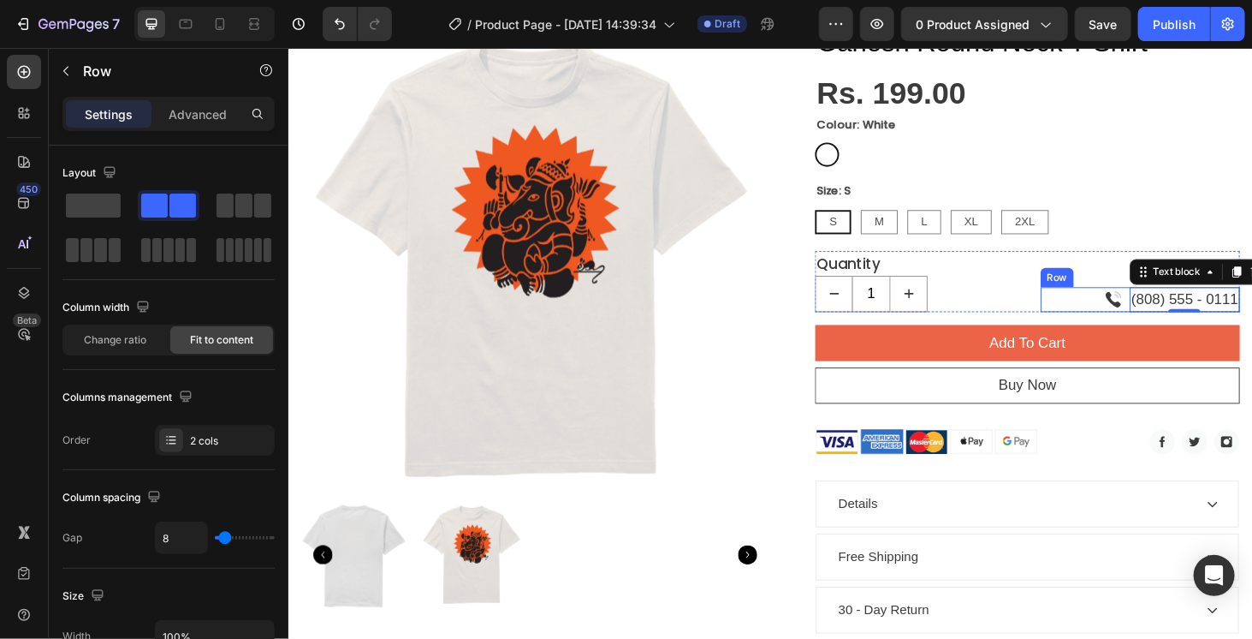
click at [1130, 312] on div "Image (808) 555 - 0111 Text block 0 Row" at bounding box center [1196, 315] width 213 height 27
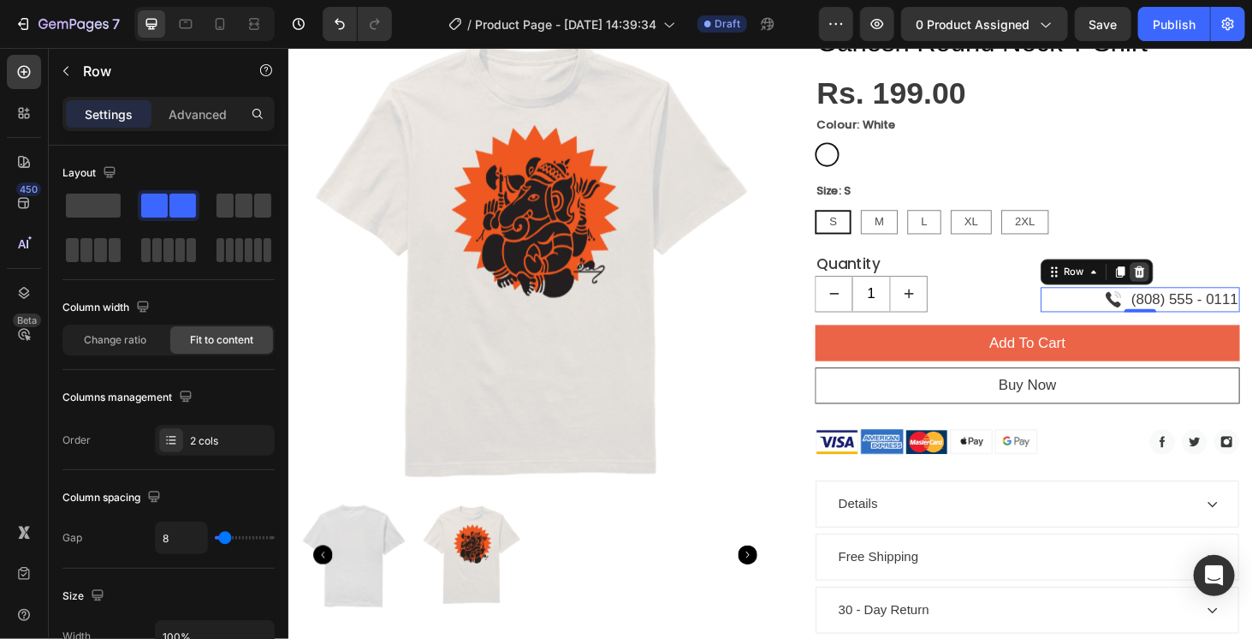
click at [1190, 292] on div at bounding box center [1195, 286] width 21 height 21
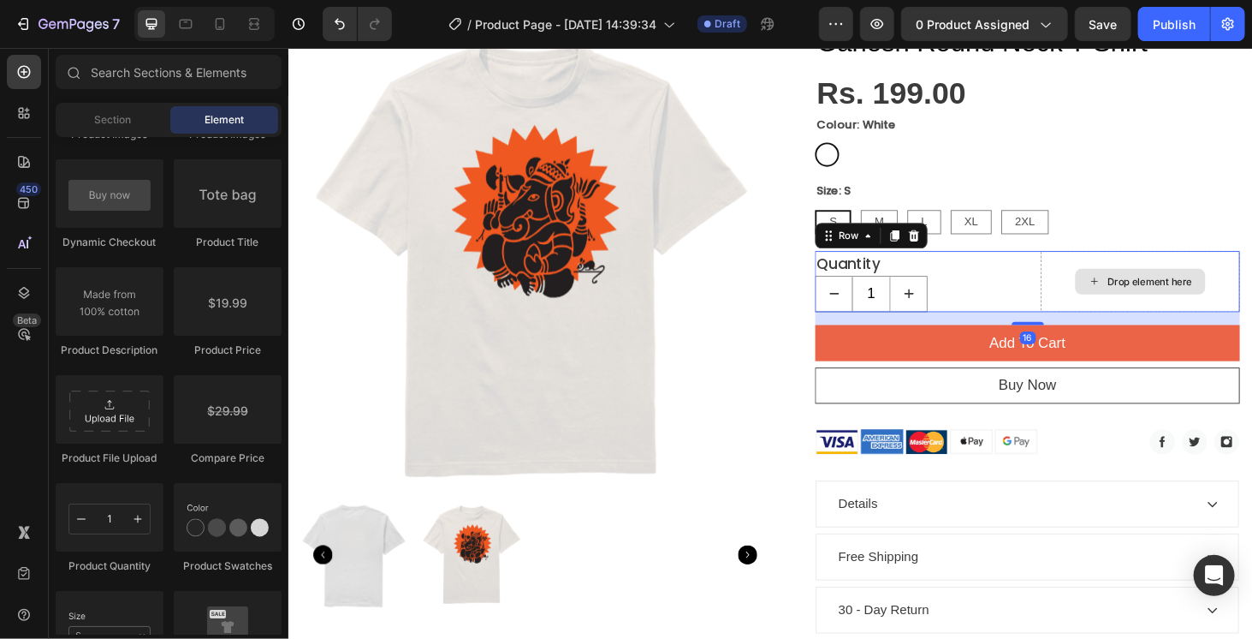
click at [1102, 276] on div "Drop element here" at bounding box center [1196, 296] width 213 height 65
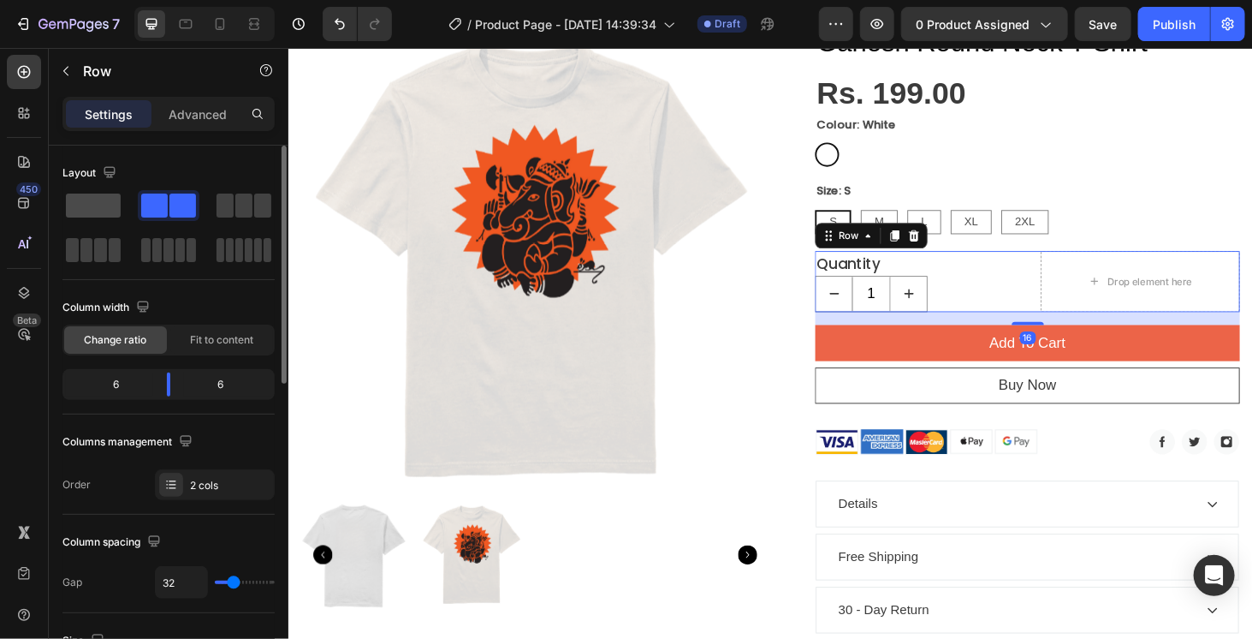
click at [101, 195] on span at bounding box center [93, 205] width 55 height 24
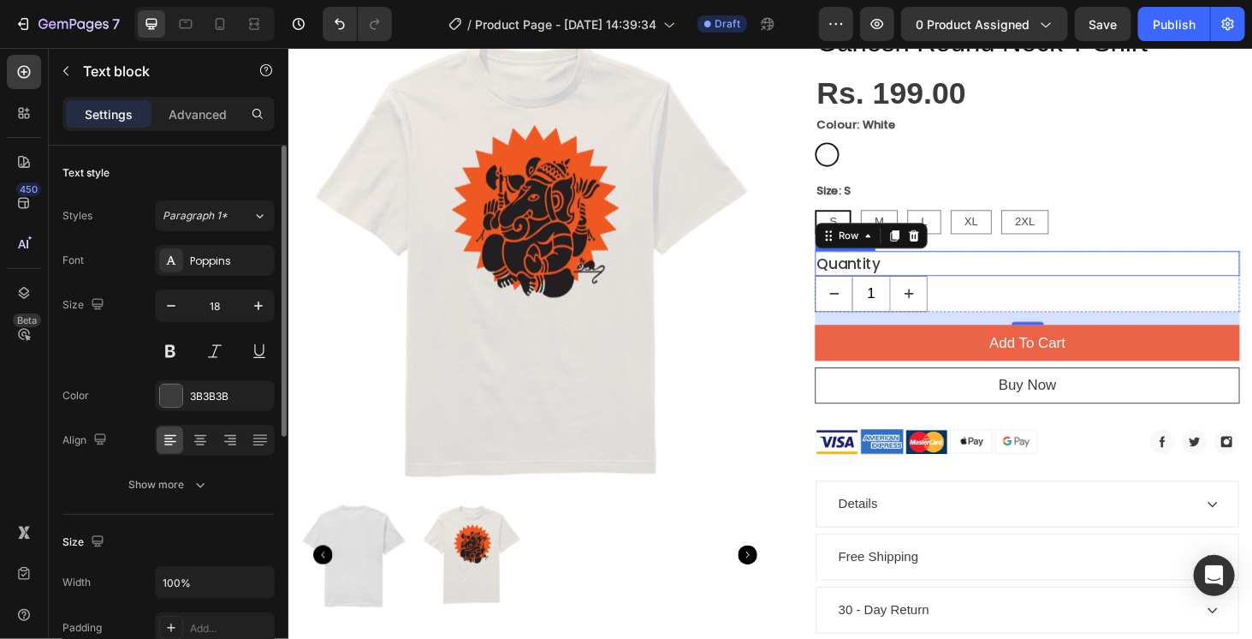
click at [1066, 281] on div "Quantity" at bounding box center [1075, 277] width 453 height 27
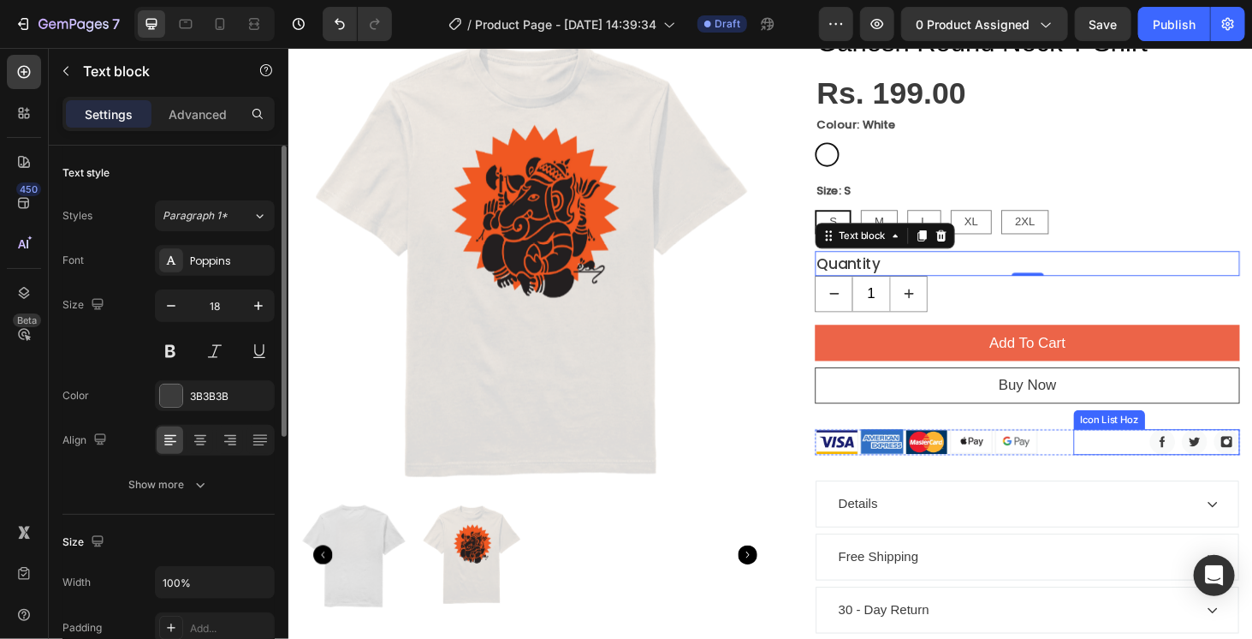
click at [1155, 460] on div "Image Image Image" at bounding box center [1213, 467] width 177 height 27
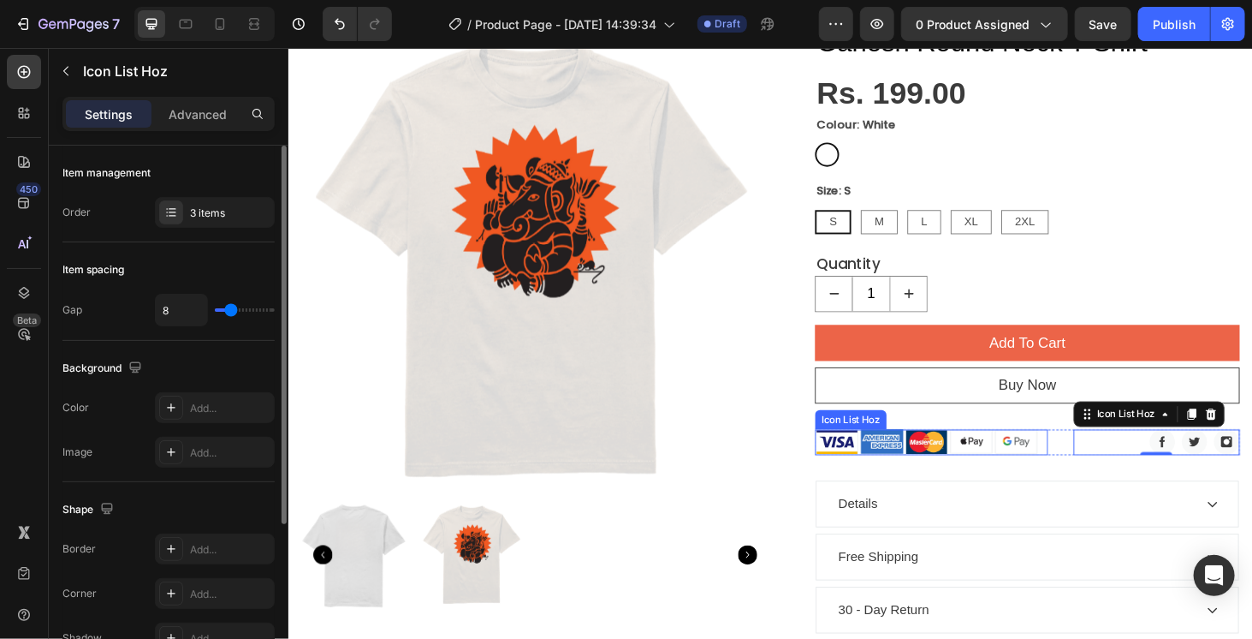
click at [1084, 461] on div "Image Image Image Image Image" at bounding box center [973, 467] width 248 height 27
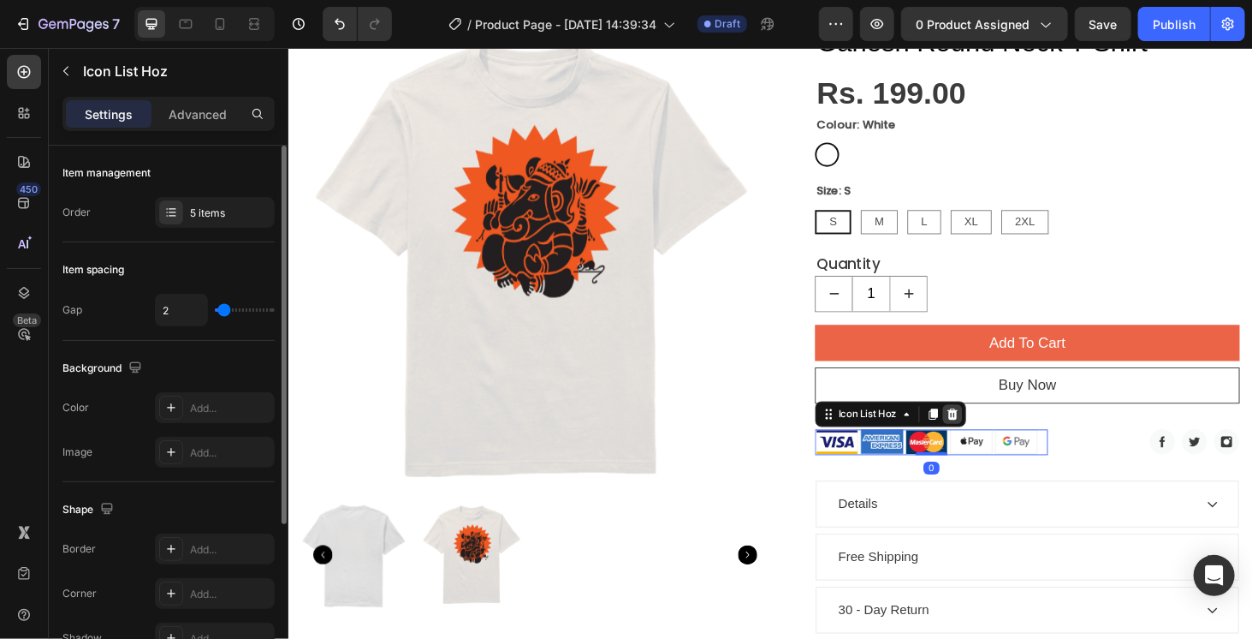
click at [994, 431] on icon at bounding box center [996, 438] width 14 height 14
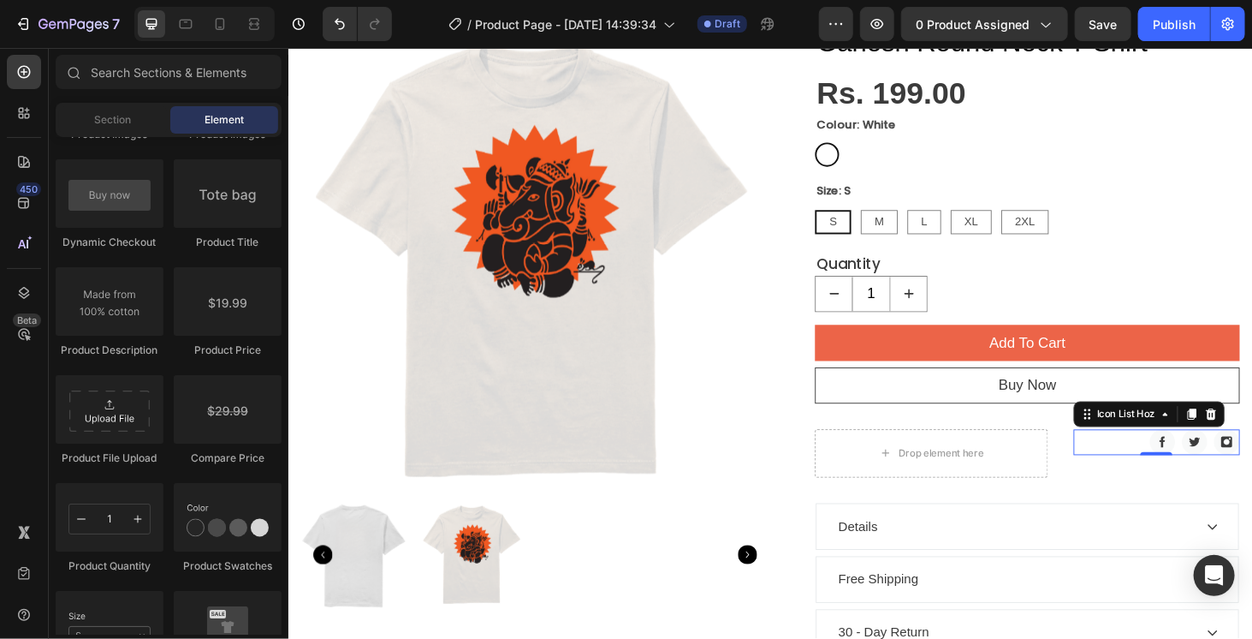
click at [1170, 467] on div "Image Image Image" at bounding box center [1213, 467] width 177 height 27
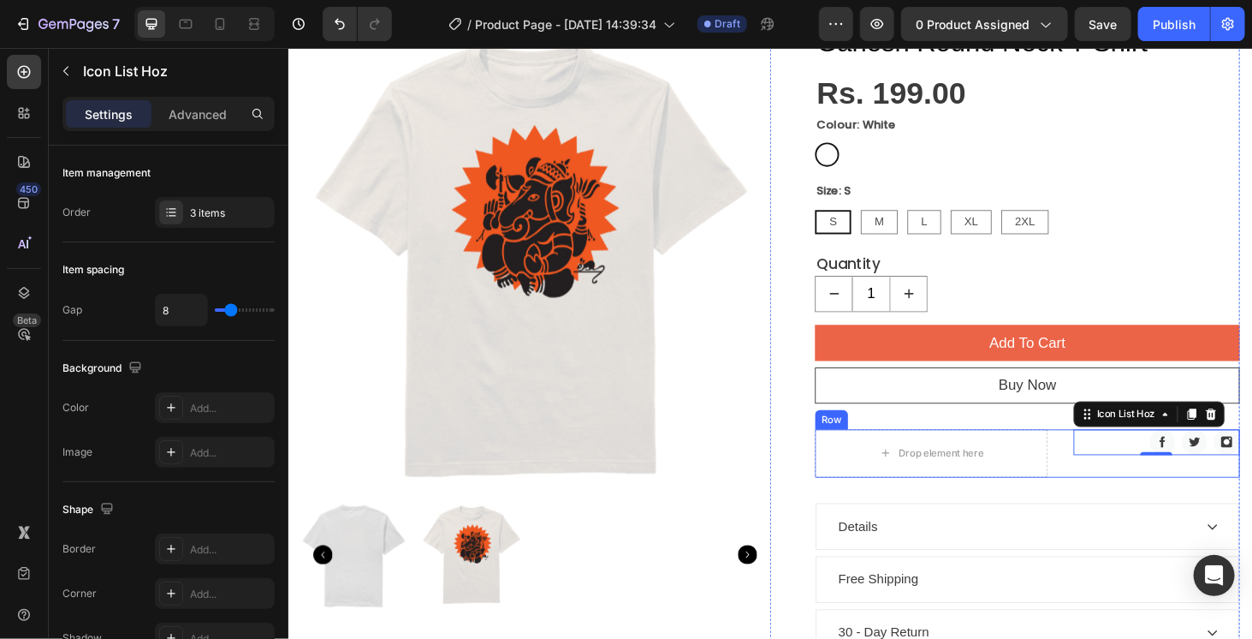
click at [1099, 482] on div "Drop element here Image Image Image Icon List Hoz 0 Row" at bounding box center [1075, 479] width 453 height 51
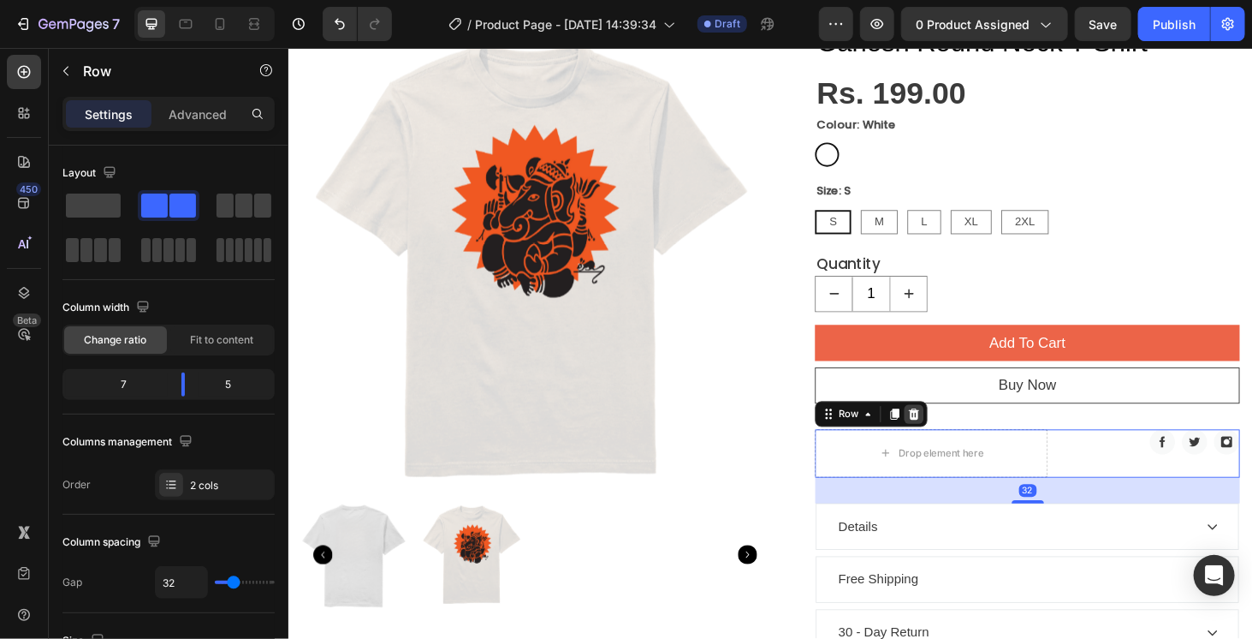
click at [950, 437] on icon at bounding box center [954, 437] width 11 height 12
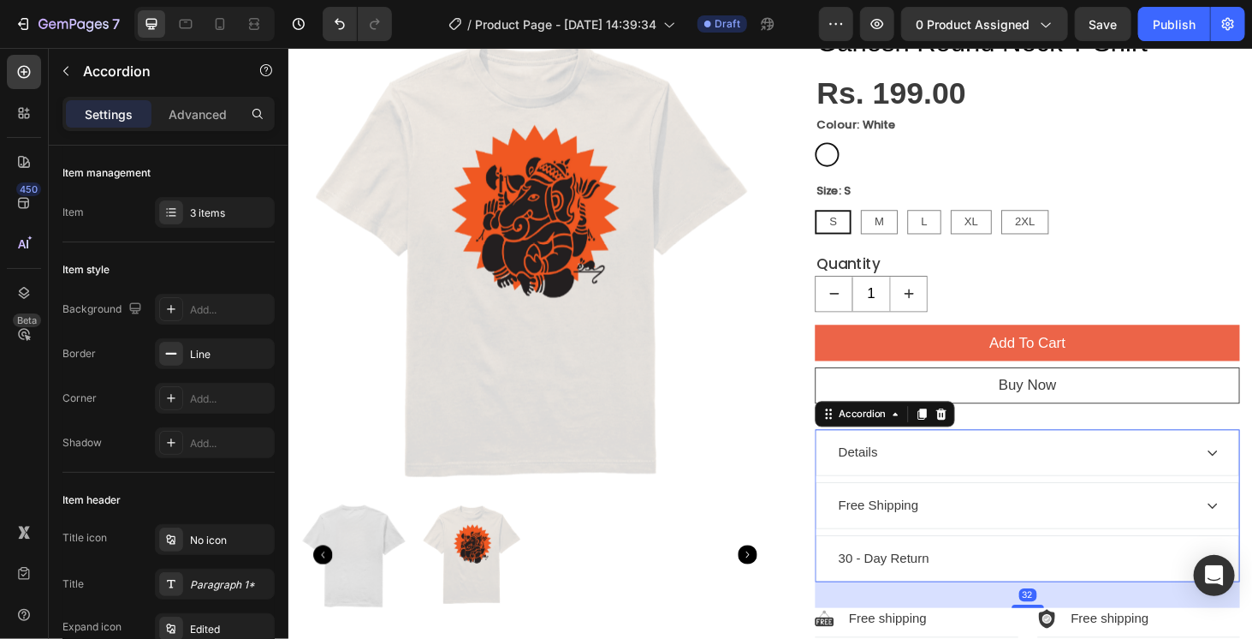
click at [986, 484] on div "Details" at bounding box center [1061, 479] width 381 height 26
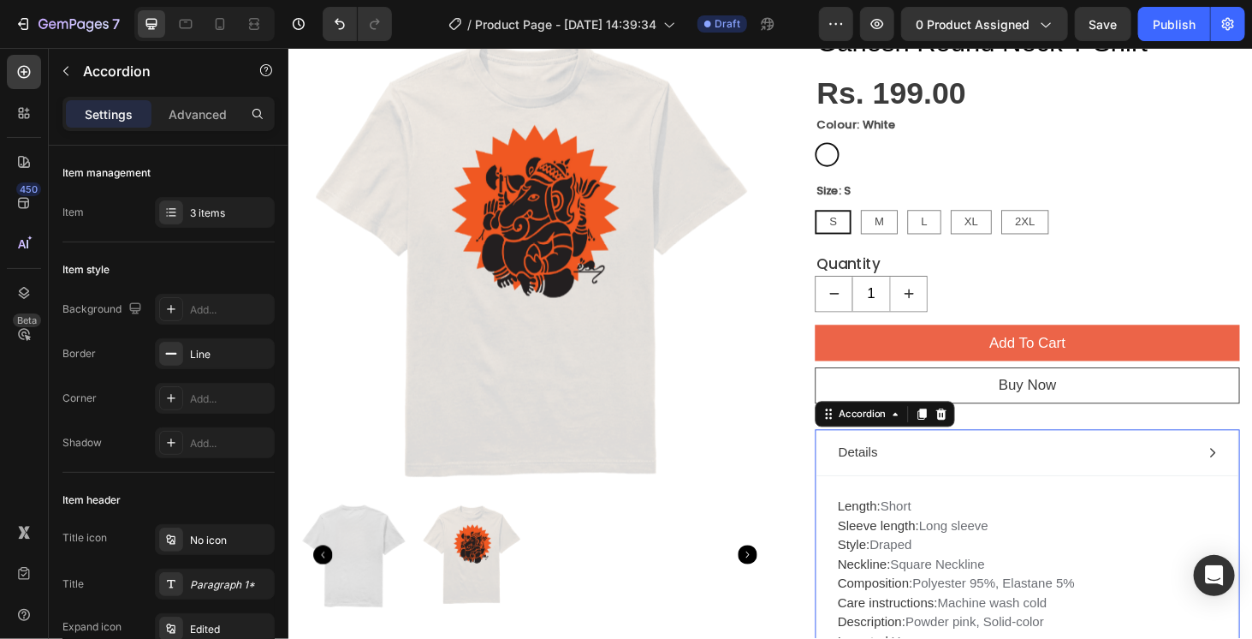
scroll to position [171, 0]
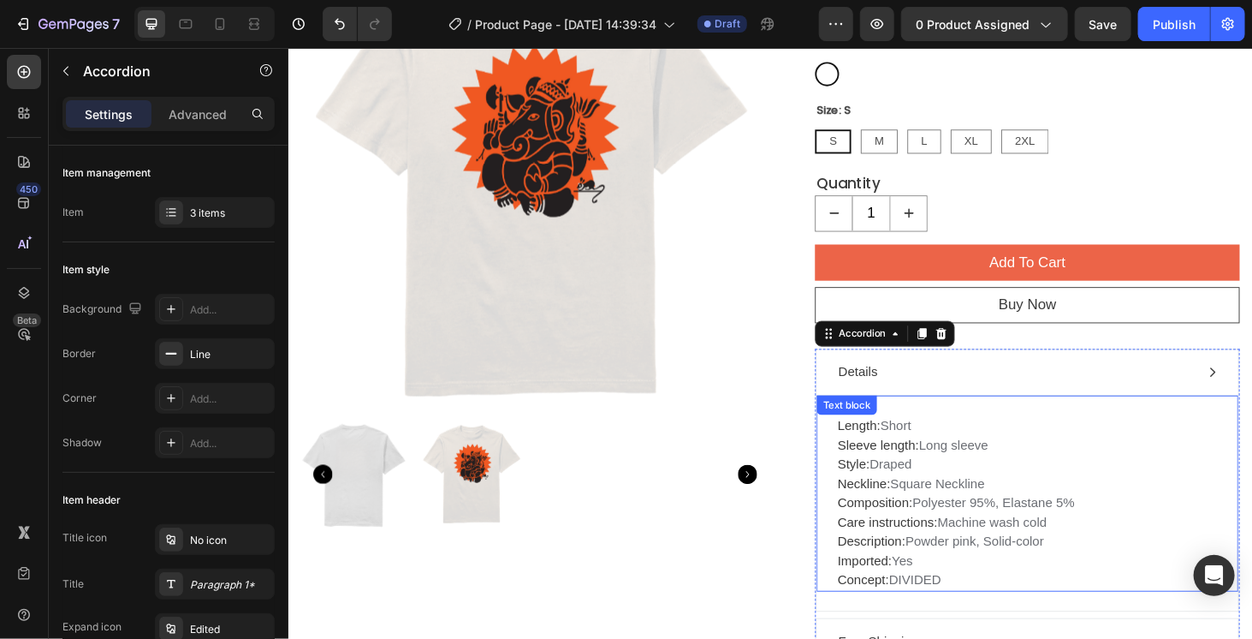
click at [1013, 485] on p "Length: Short Sleeve length: Long sleeve Style: Draped Neckline: Square Necklin…" at bounding box center [1075, 532] width 405 height 185
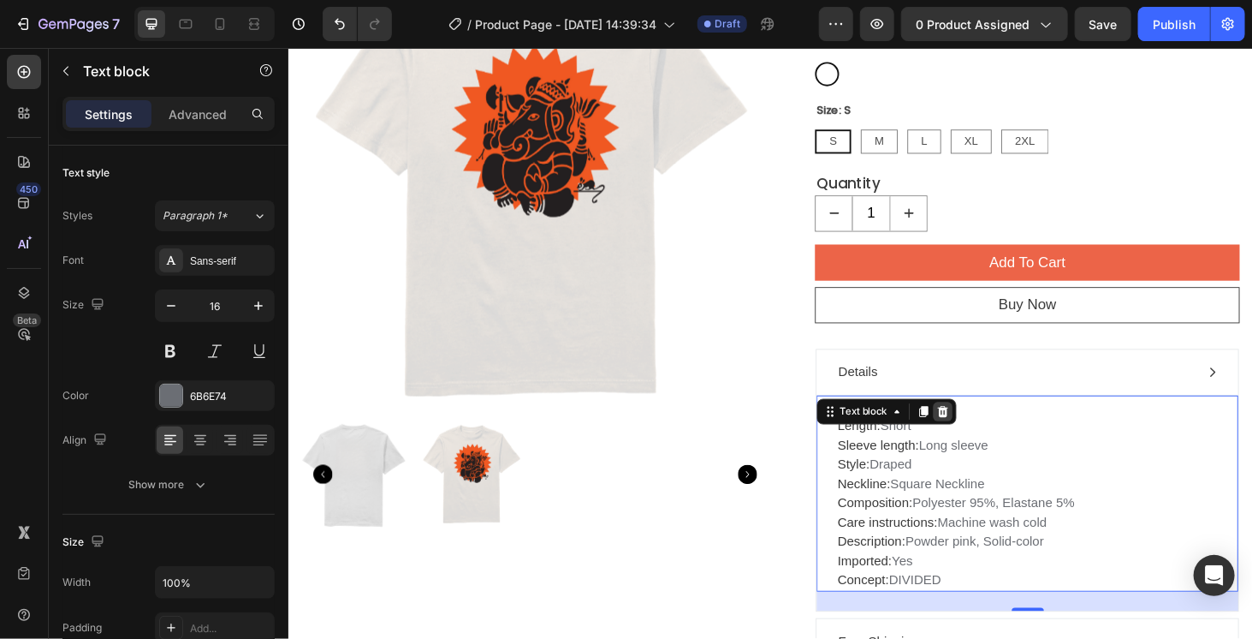
click at [980, 430] on icon at bounding box center [985, 434] width 11 height 12
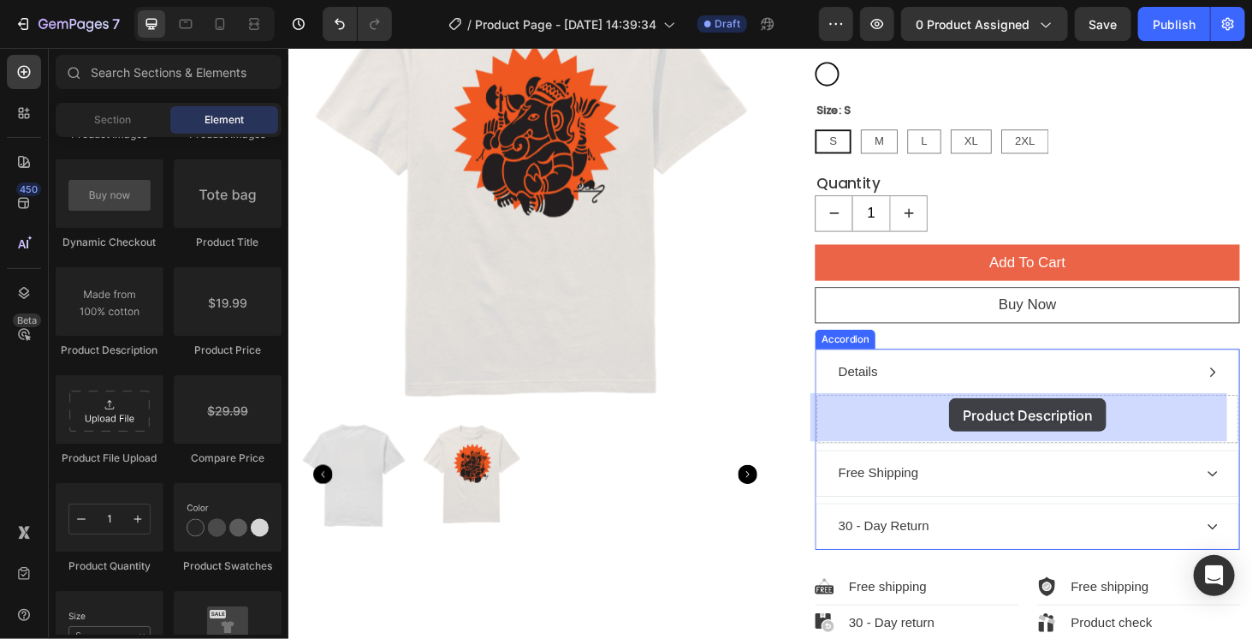
drag, startPoint x: 403, startPoint y: 351, endPoint x: 992, endPoint y: 420, distance: 593.0
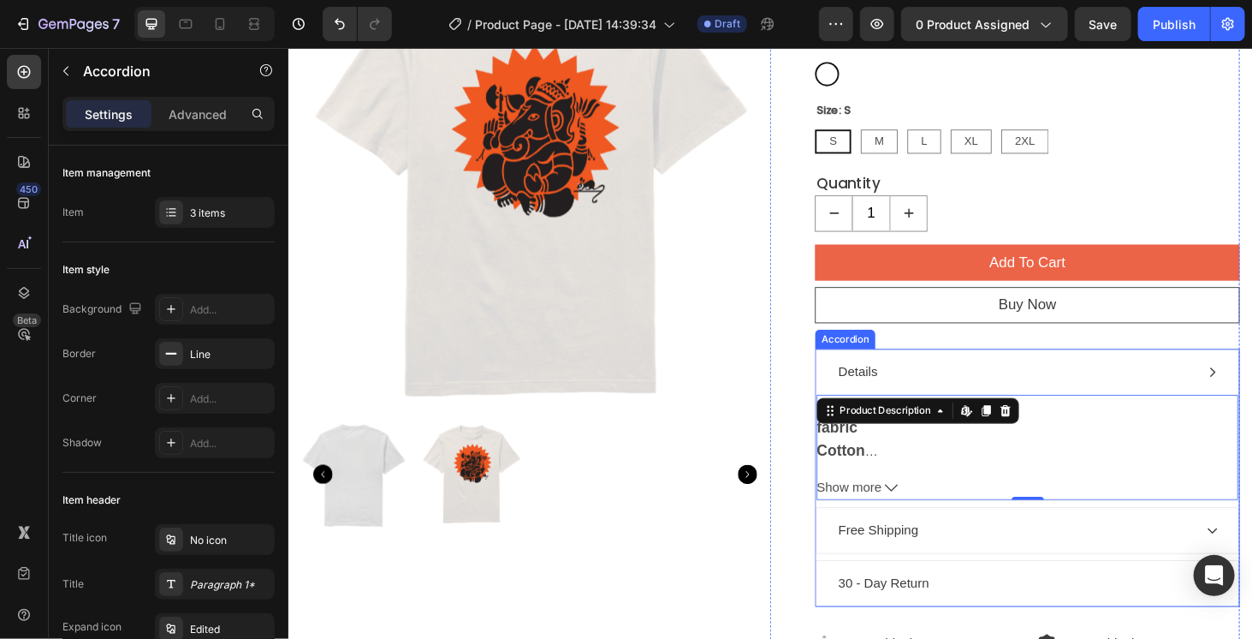
click at [925, 545] on div "Free Shipping" at bounding box center [1075, 562] width 449 height 48
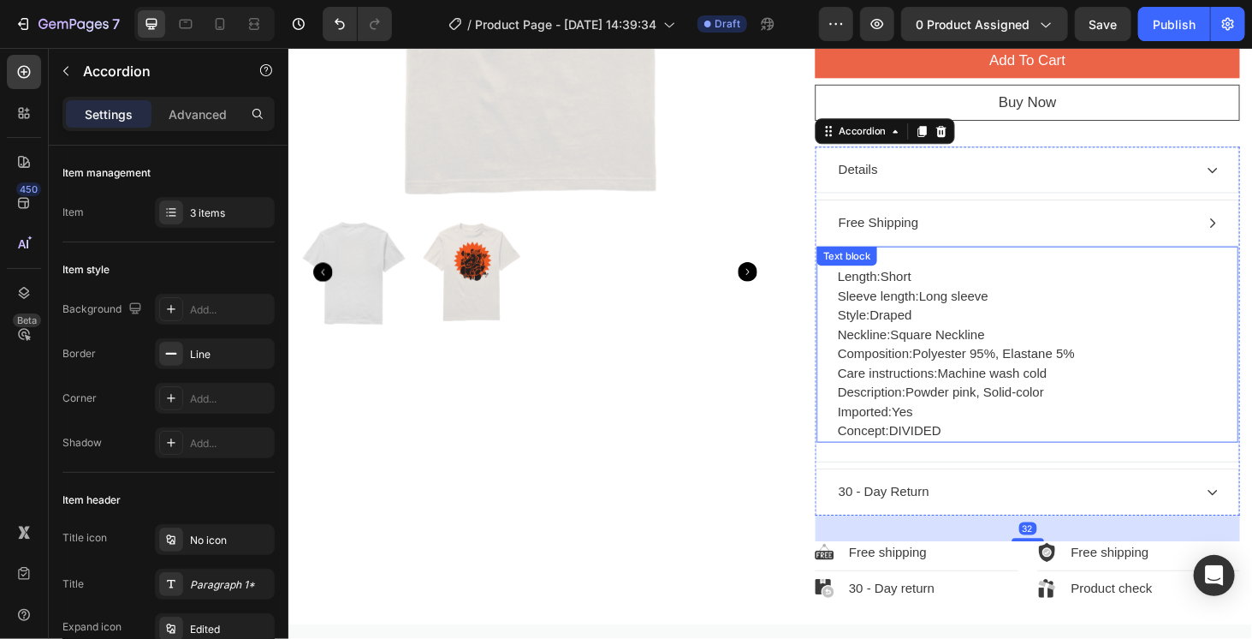
scroll to position [428, 0]
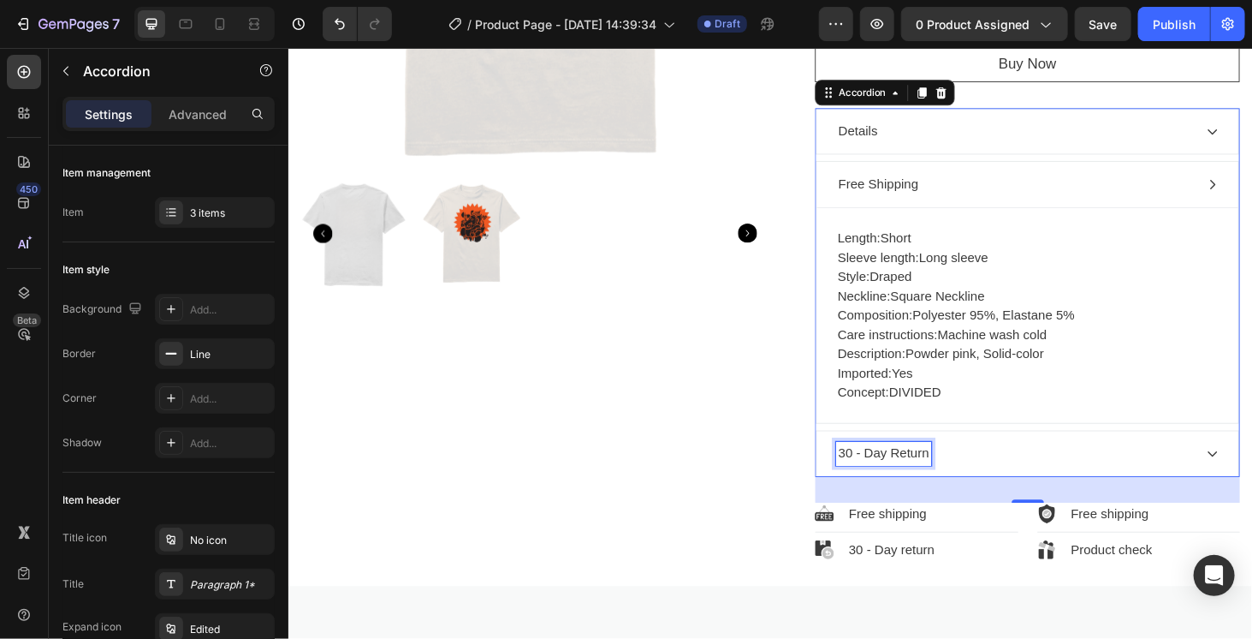
click at [958, 472] on div "30 - Day Return" at bounding box center [922, 479] width 102 height 26
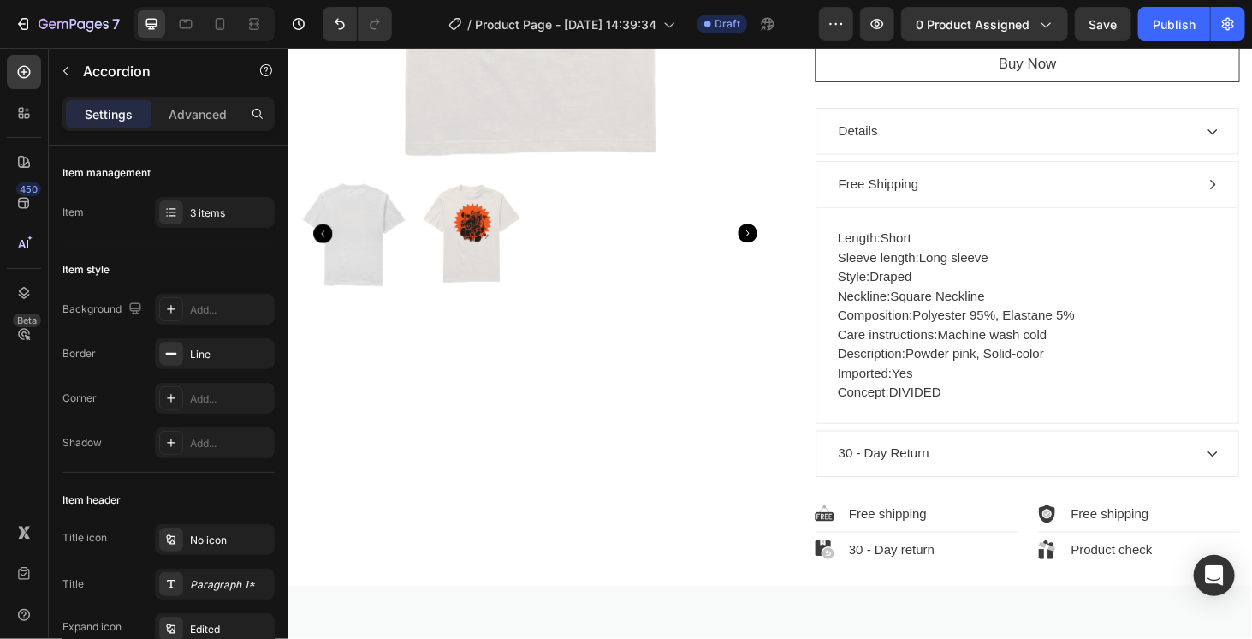
click at [1036, 466] on div "30 - Day Return" at bounding box center [1061, 479] width 381 height 26
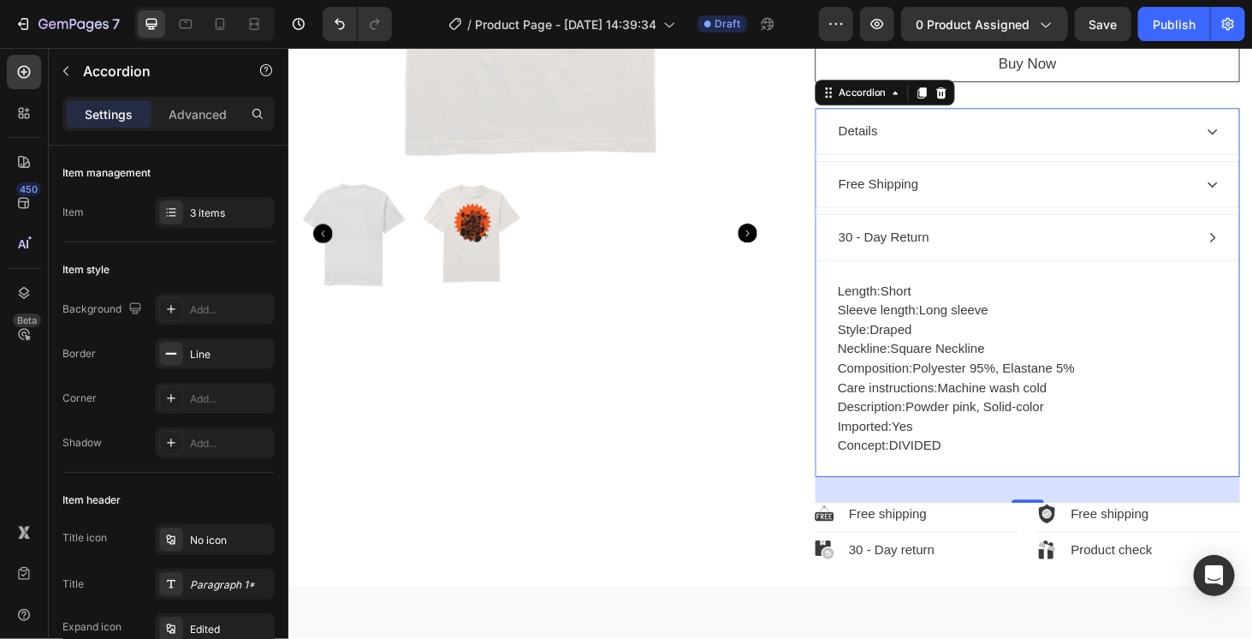
click at [1019, 241] on div "30 - Day Return" at bounding box center [1061, 249] width 381 height 26
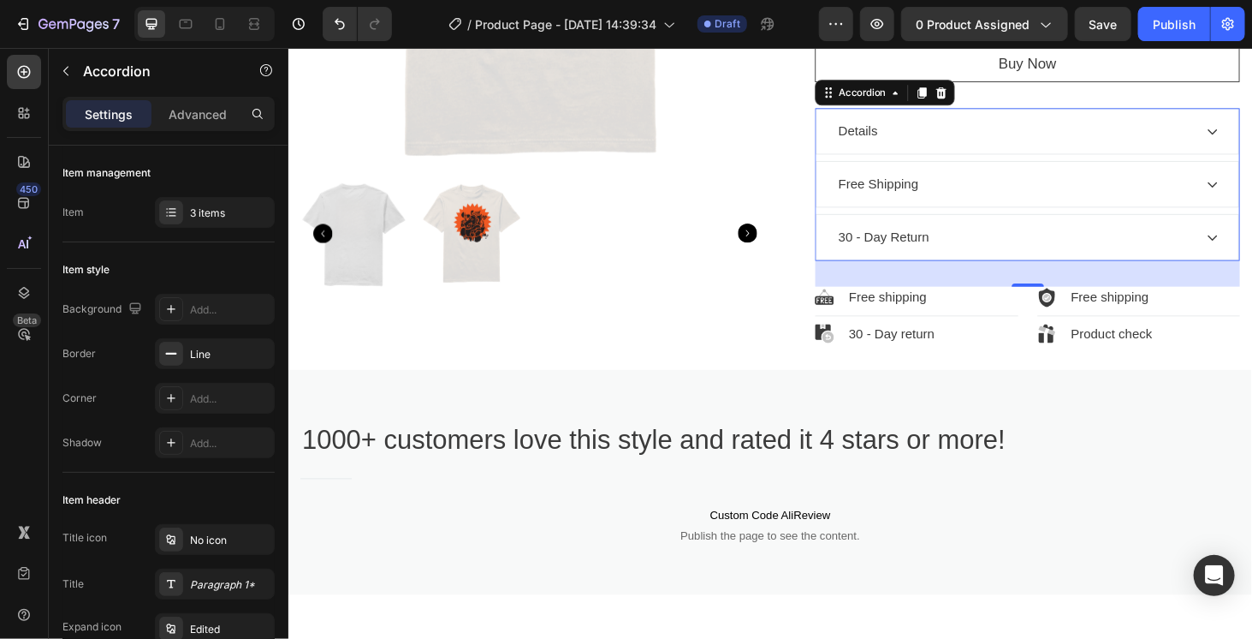
click at [1078, 252] on div "30 - Day Return" at bounding box center [1061, 249] width 381 height 26
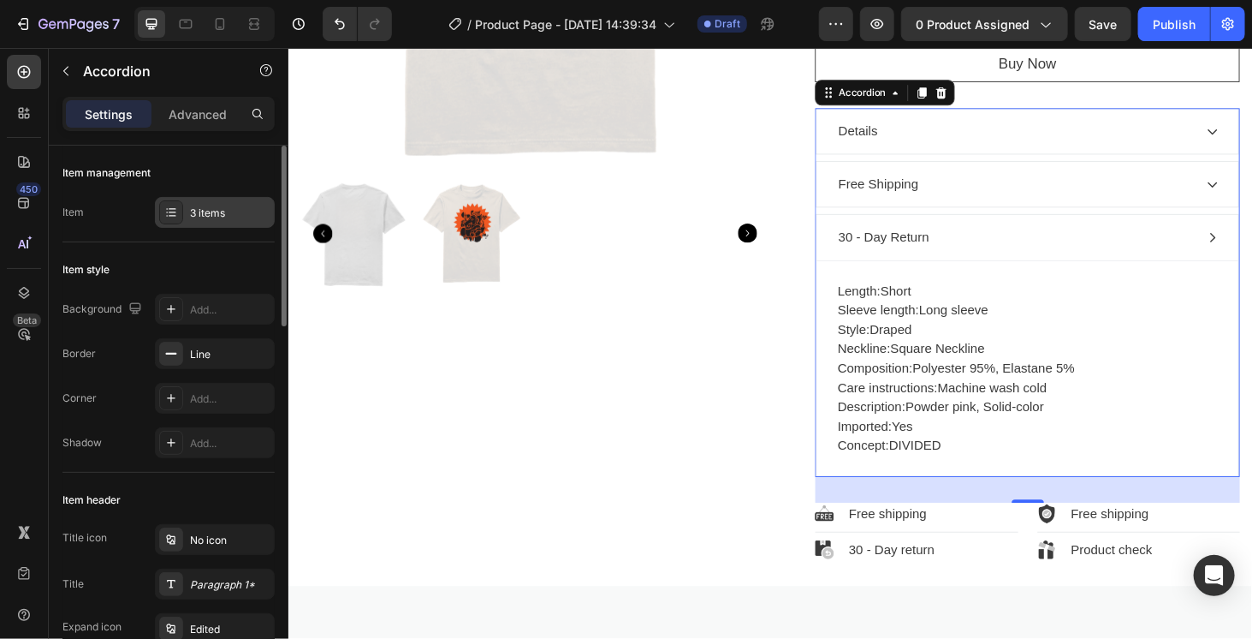
click at [223, 206] on div "3 items" at bounding box center [230, 212] width 80 height 15
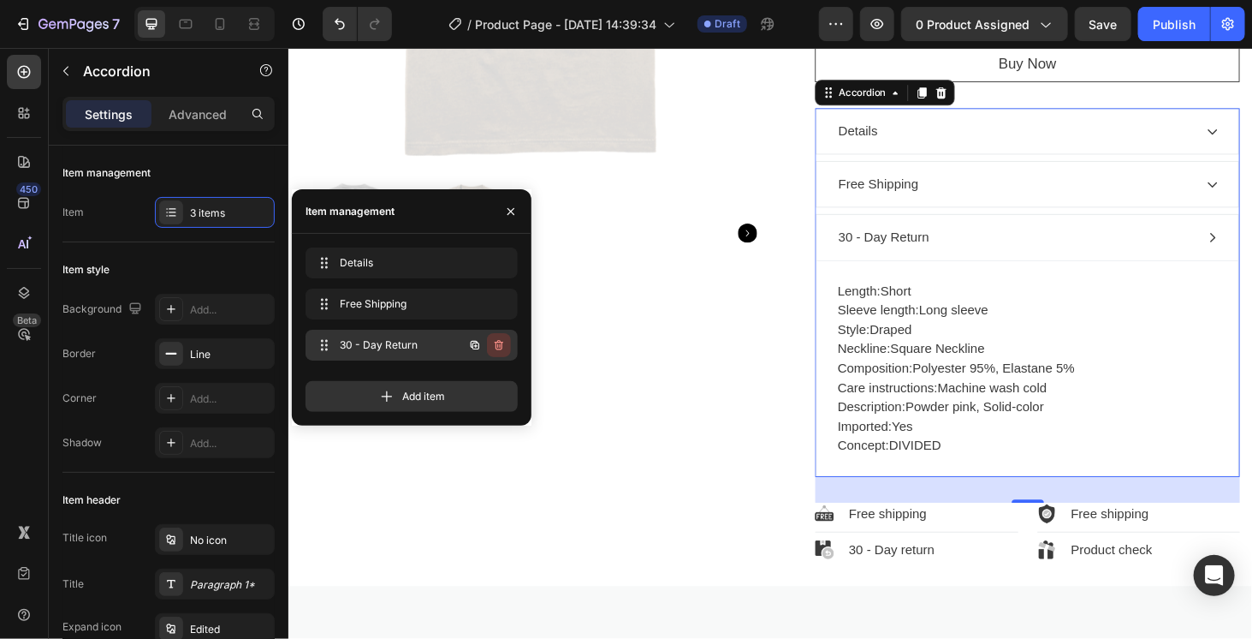
click at [499, 341] on icon "button" at bounding box center [499, 345] width 9 height 10
click at [493, 333] on button "Delete" at bounding box center [487, 345] width 47 height 24
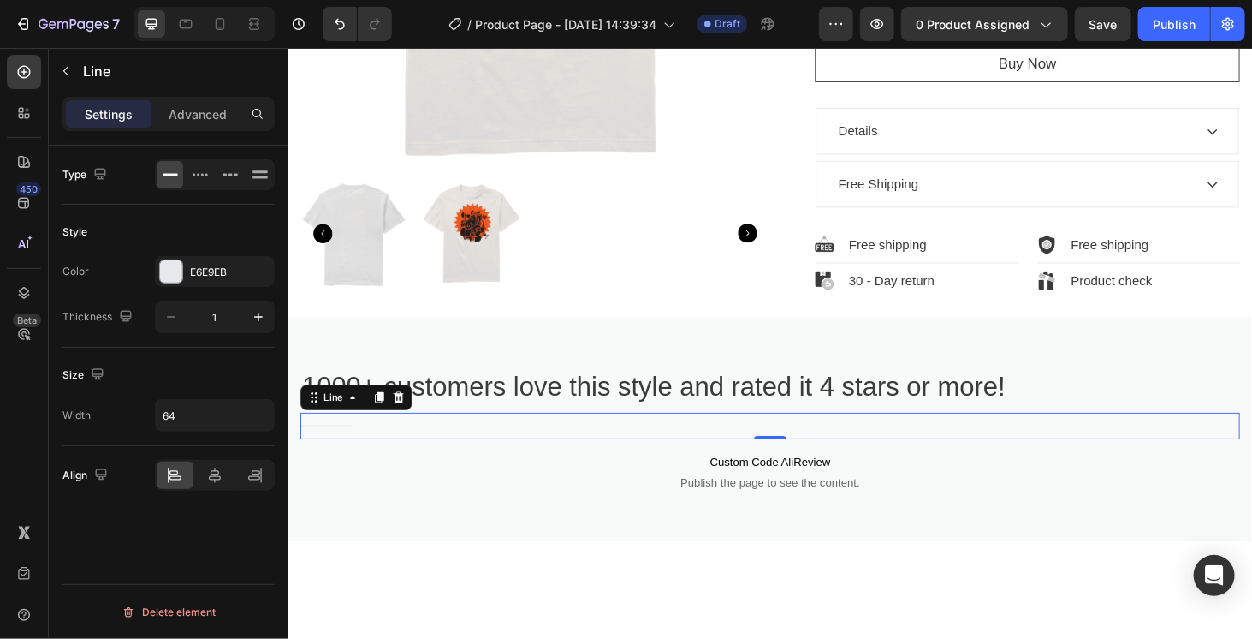
click at [1159, 449] on div "Title Line 0" at bounding box center [800, 450] width 1001 height 28
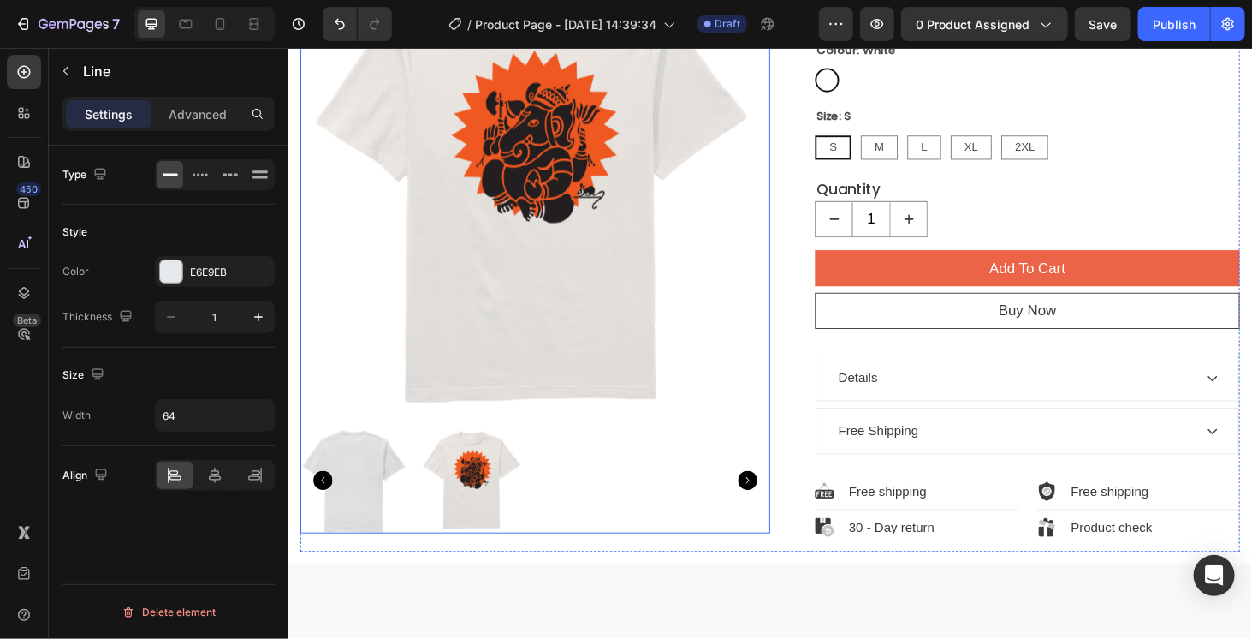
scroll to position [0, 0]
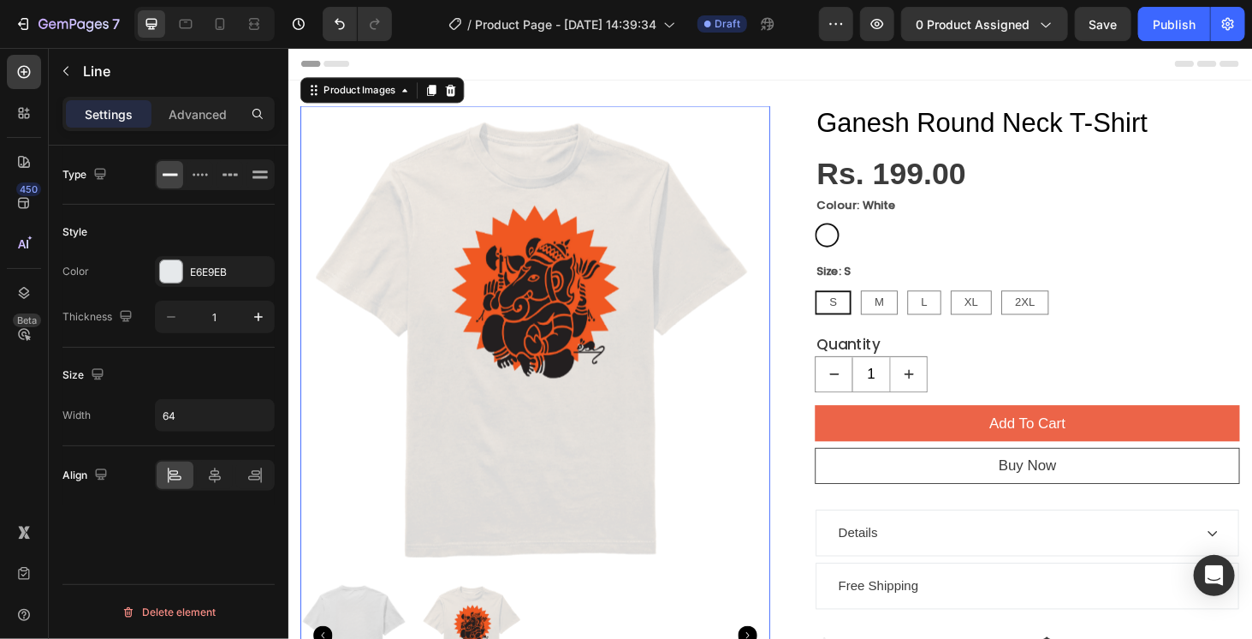
click at [789, 385] on img at bounding box center [550, 359] width 501 height 501
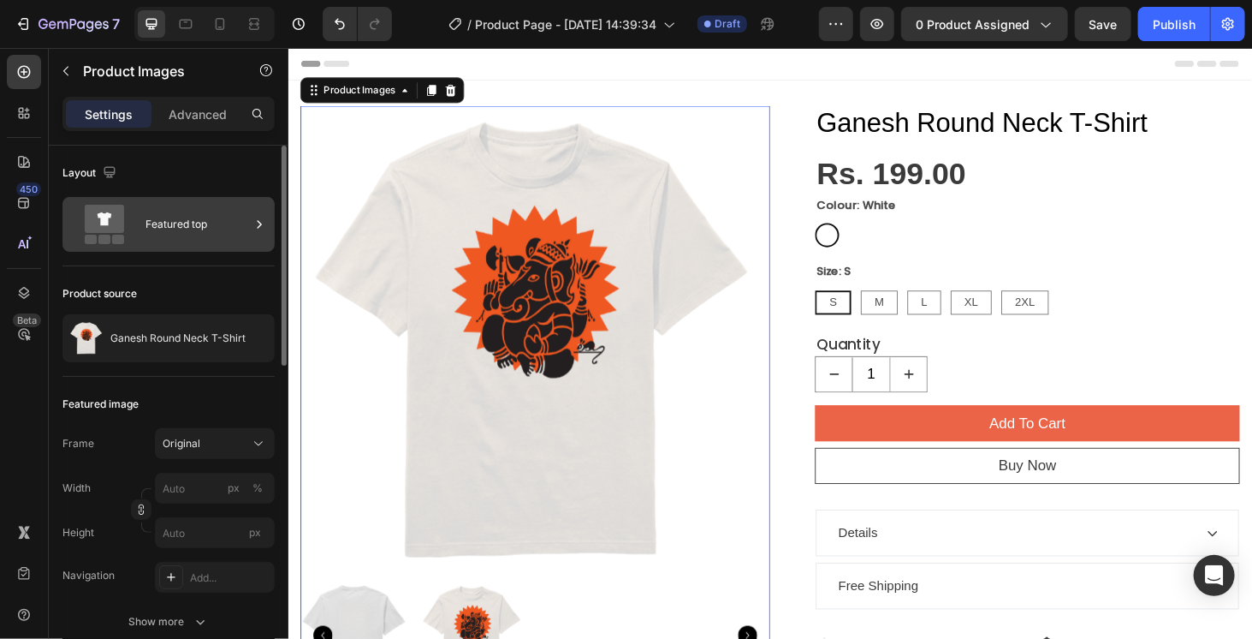
click at [179, 224] on div "Featured top" at bounding box center [198, 224] width 104 height 39
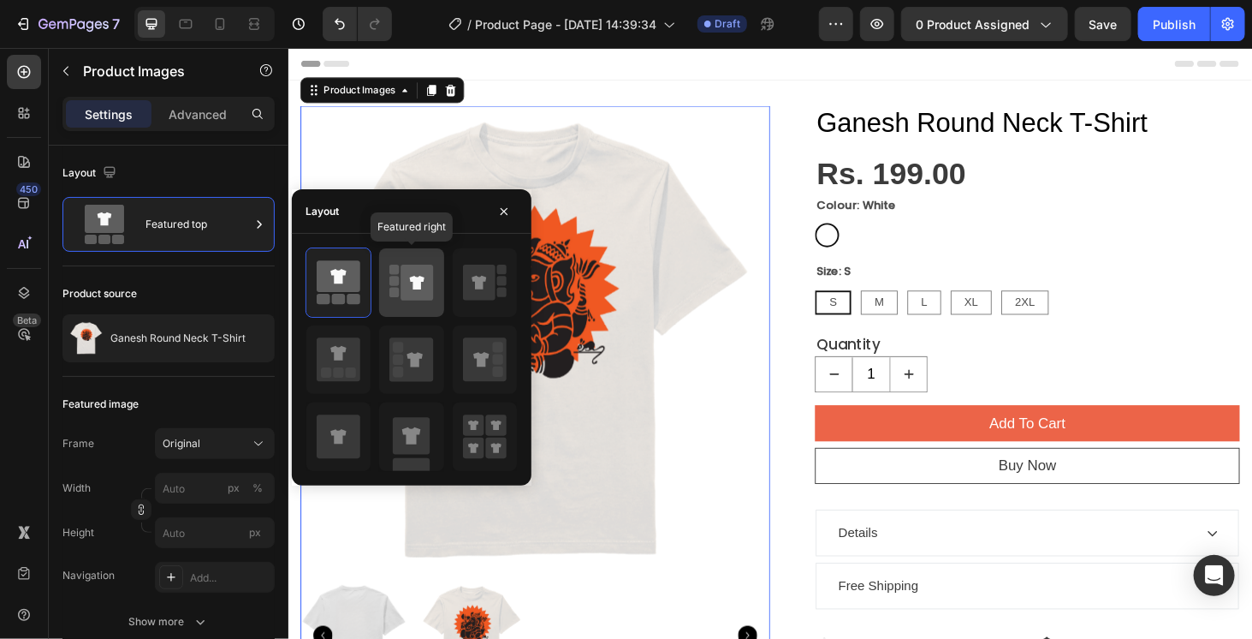
click at [415, 284] on icon at bounding box center [417, 283] width 15 height 14
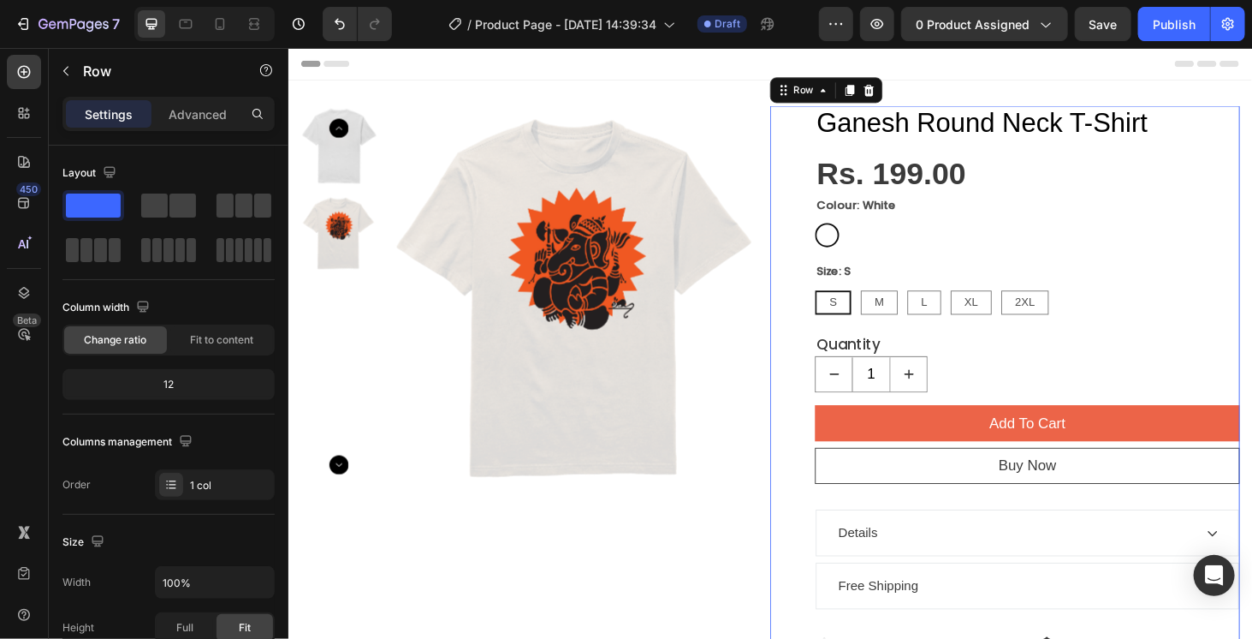
click at [810, 504] on div "Ganesh Round Neck T-Shirt Product Title Rs. 199.00 Product Price Product Price …" at bounding box center [1051, 429] width 501 height 640
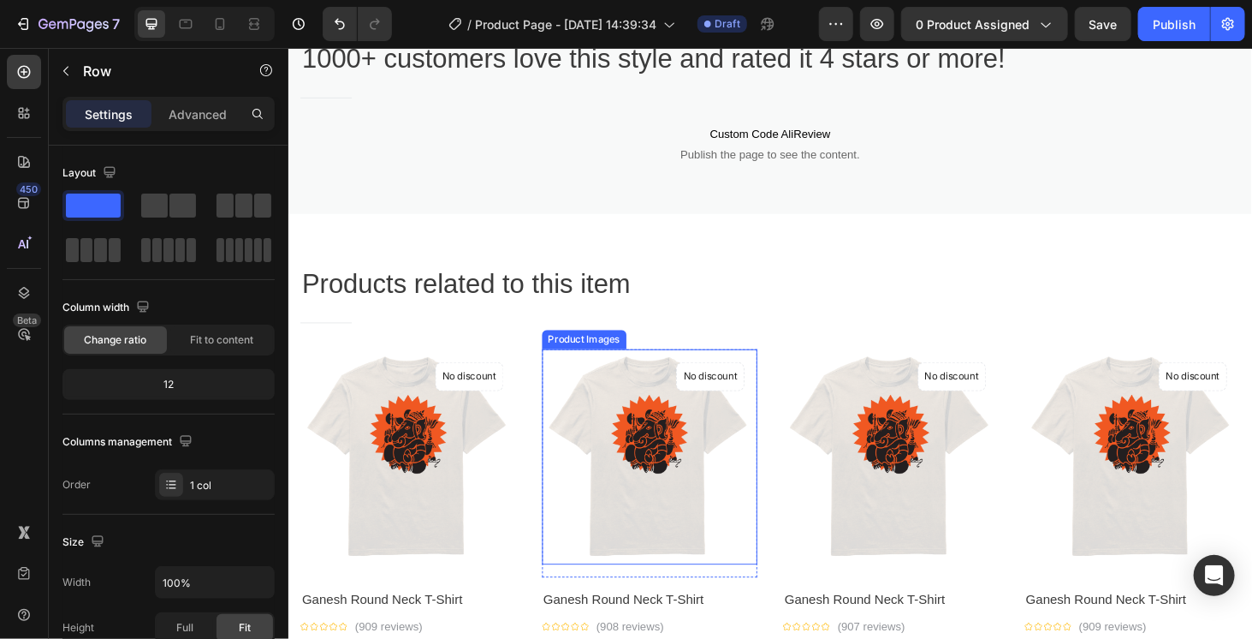
scroll to position [942, 0]
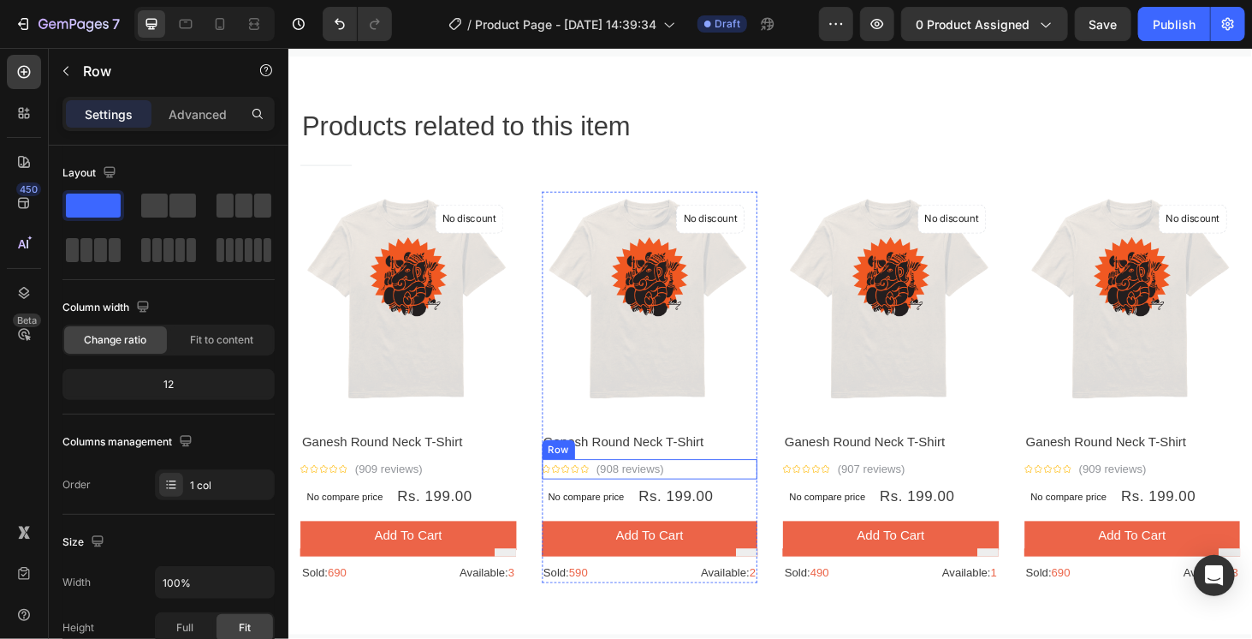
click at [760, 496] on div "Icon Icon Icon Icon Icon Icon List Hoz (908 reviews) Text block Row" at bounding box center [673, 495] width 230 height 21
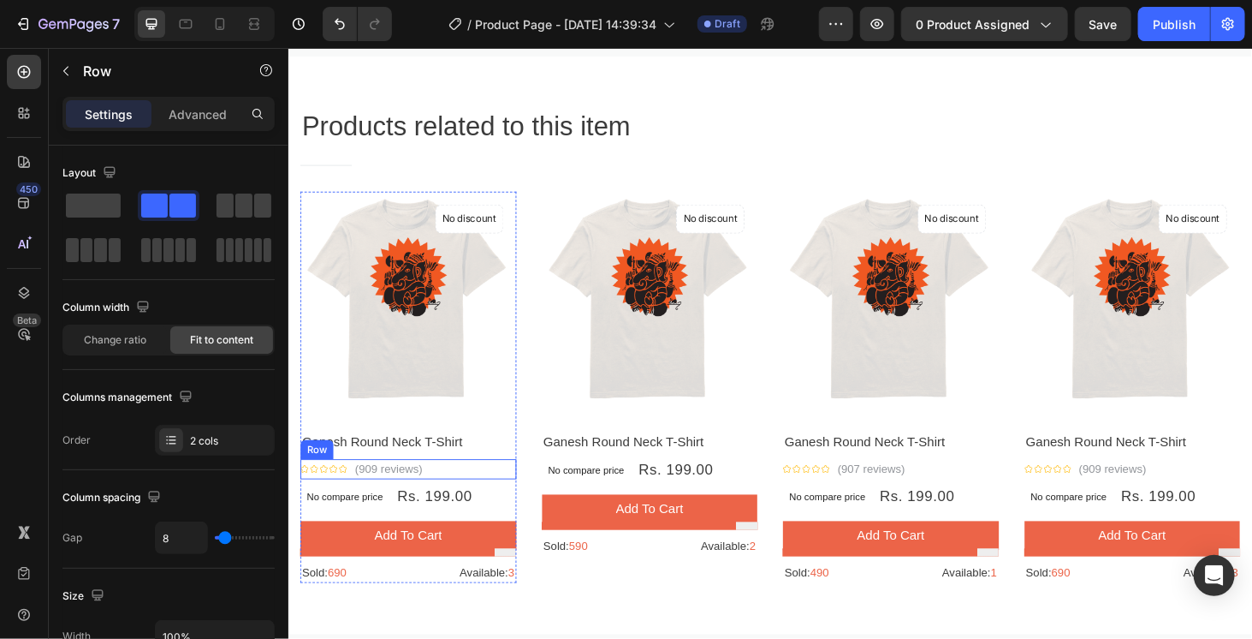
click at [476, 486] on div "Icon Icon Icon Icon Icon Icon List Hoz (909 reviews) Text block Row" at bounding box center [415, 495] width 230 height 21
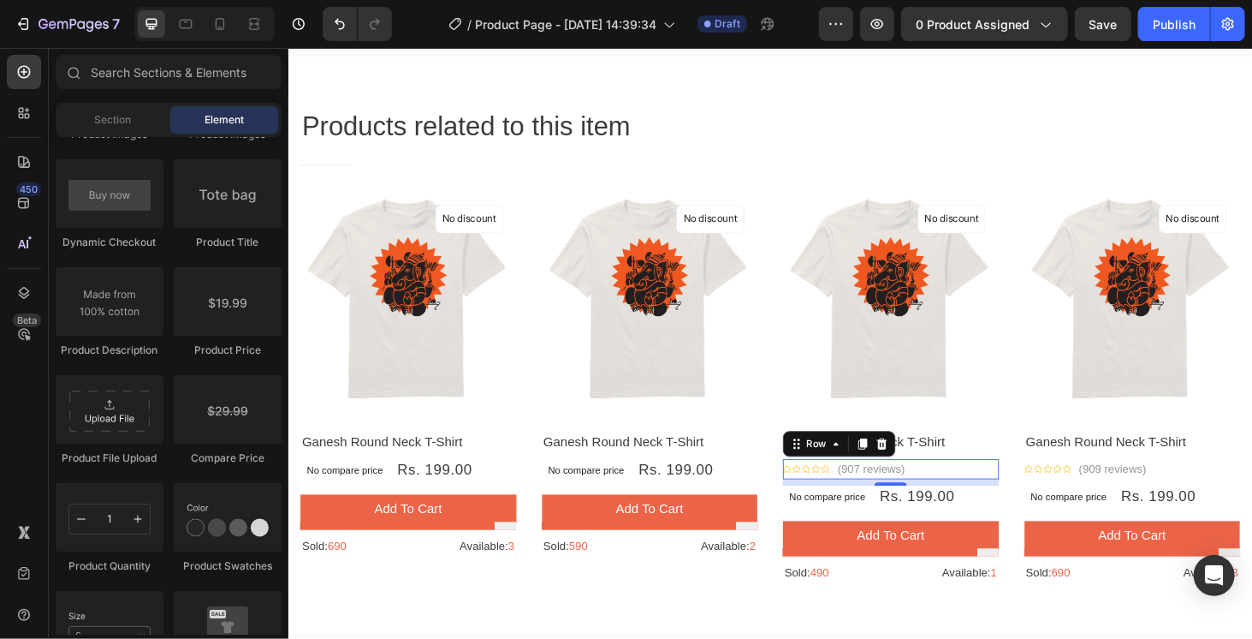
click at [1001, 485] on div "Icon Icon Icon Icon Icon Icon List Hoz (907 reviews) Text block Row 0" at bounding box center [930, 495] width 230 height 21
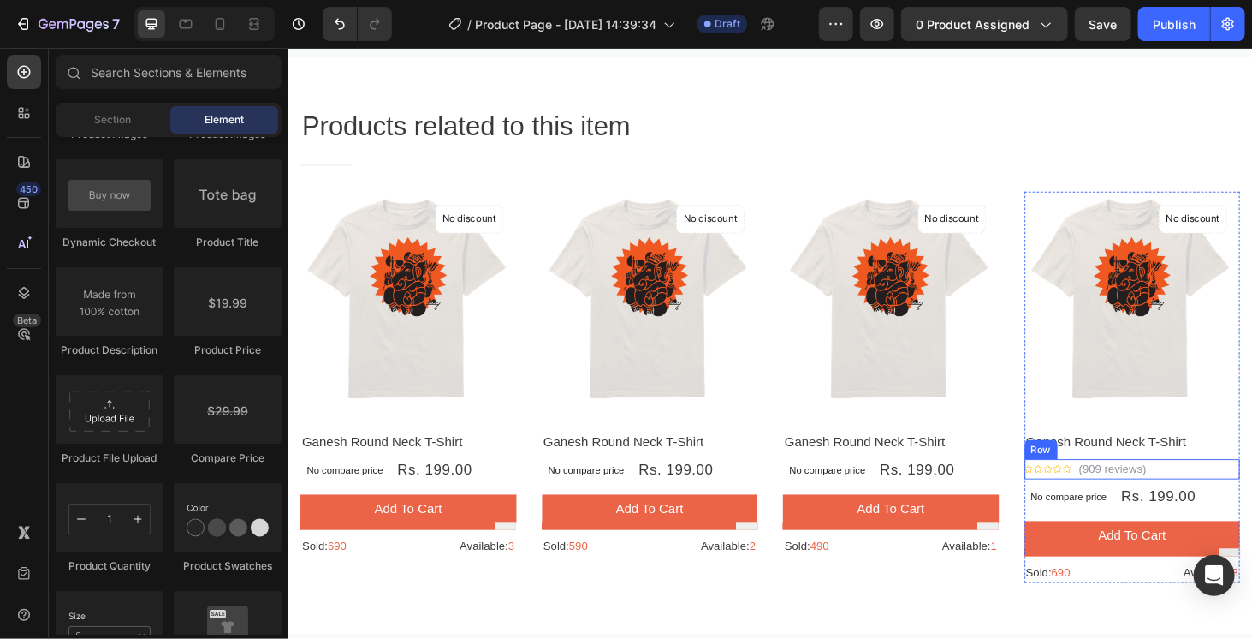
click at [1225, 492] on div "Icon Icon Icon Icon Icon Icon List Hoz (909 reviews) Text block Row" at bounding box center [1188, 495] width 230 height 21
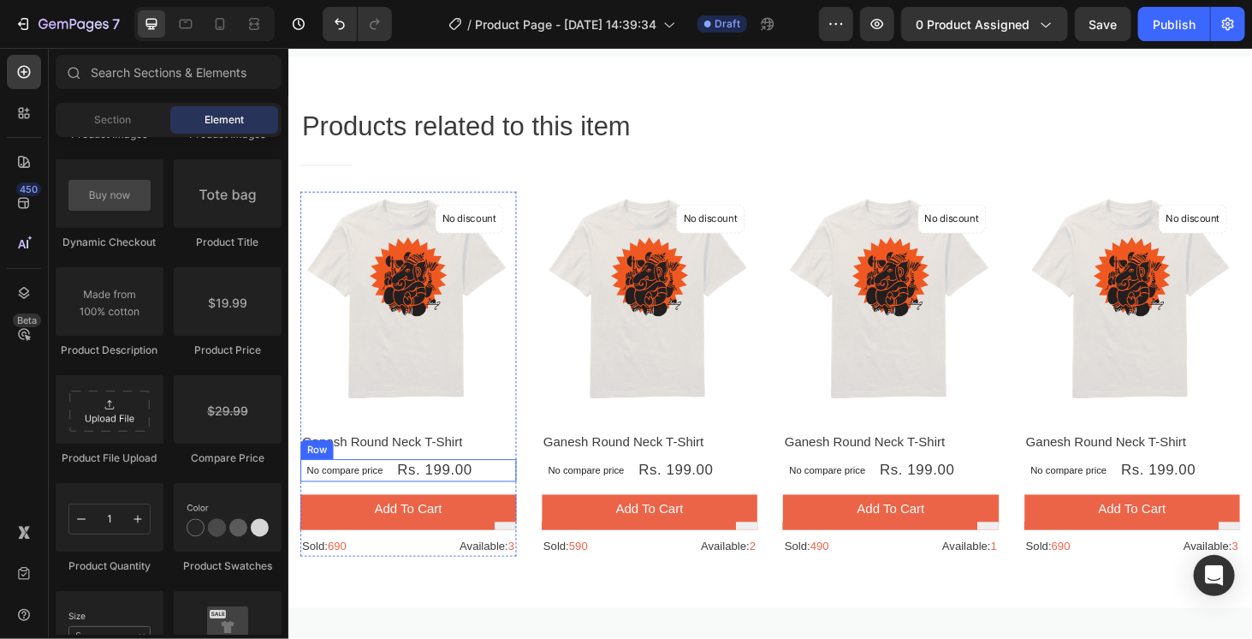
click at [501, 491] on div "No compare price Product Price Rs. 199.00 Product Price Product Price Row" at bounding box center [415, 497] width 230 height 24
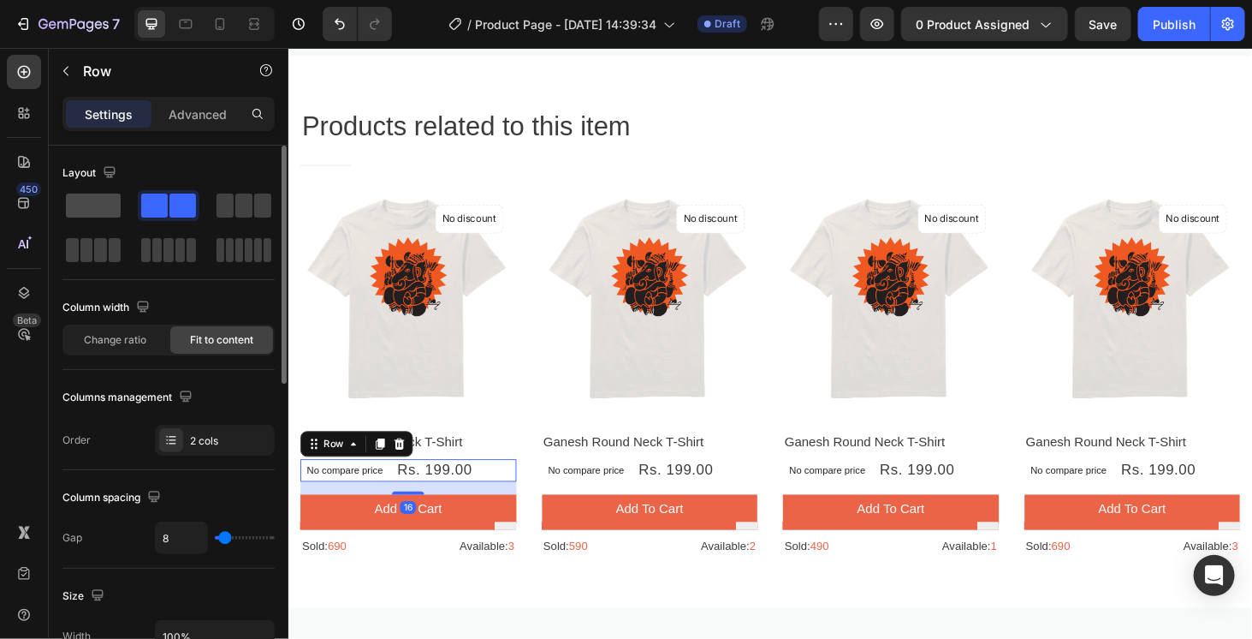
click at [76, 205] on span at bounding box center [93, 205] width 55 height 24
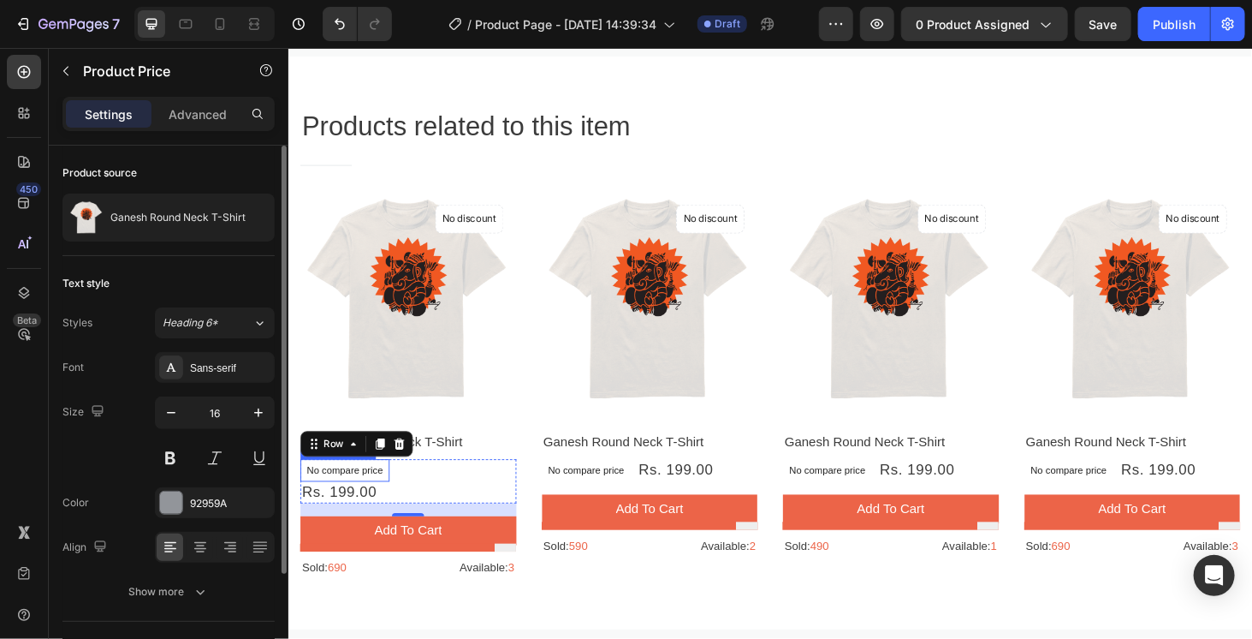
click at [378, 492] on p "No compare price" at bounding box center [347, 497] width 81 height 10
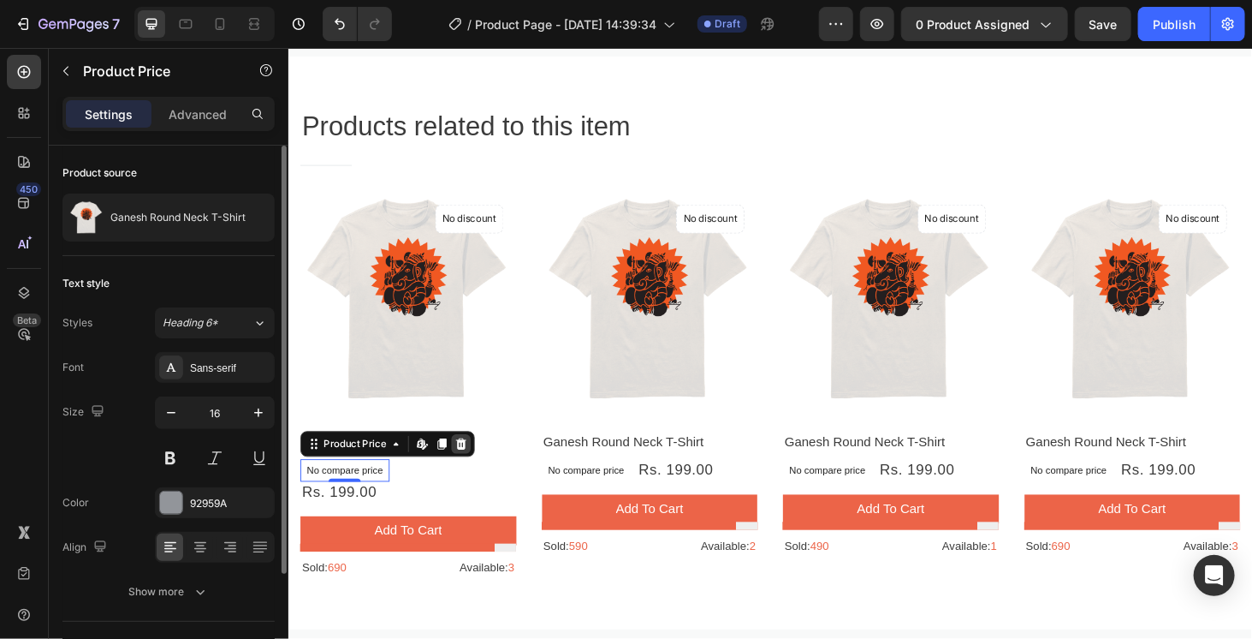
click at [472, 466] on icon at bounding box center [472, 469] width 14 height 14
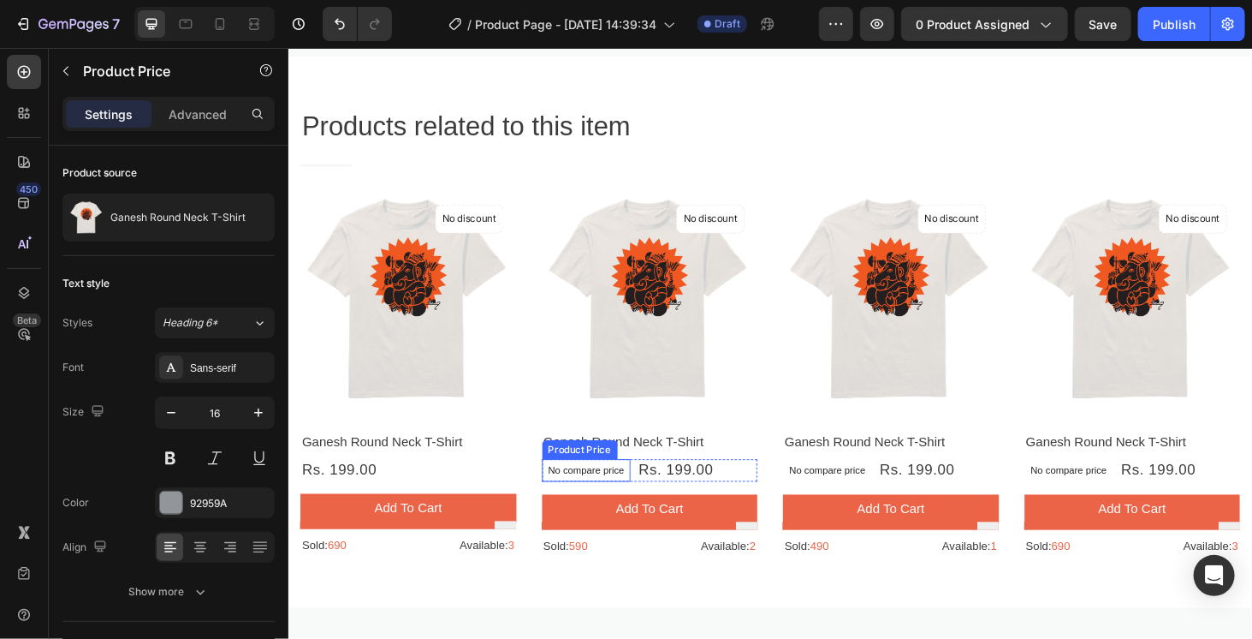
click at [607, 494] on p "No compare price" at bounding box center [605, 497] width 81 height 10
click at [729, 466] on icon at bounding box center [729, 469] width 14 height 14
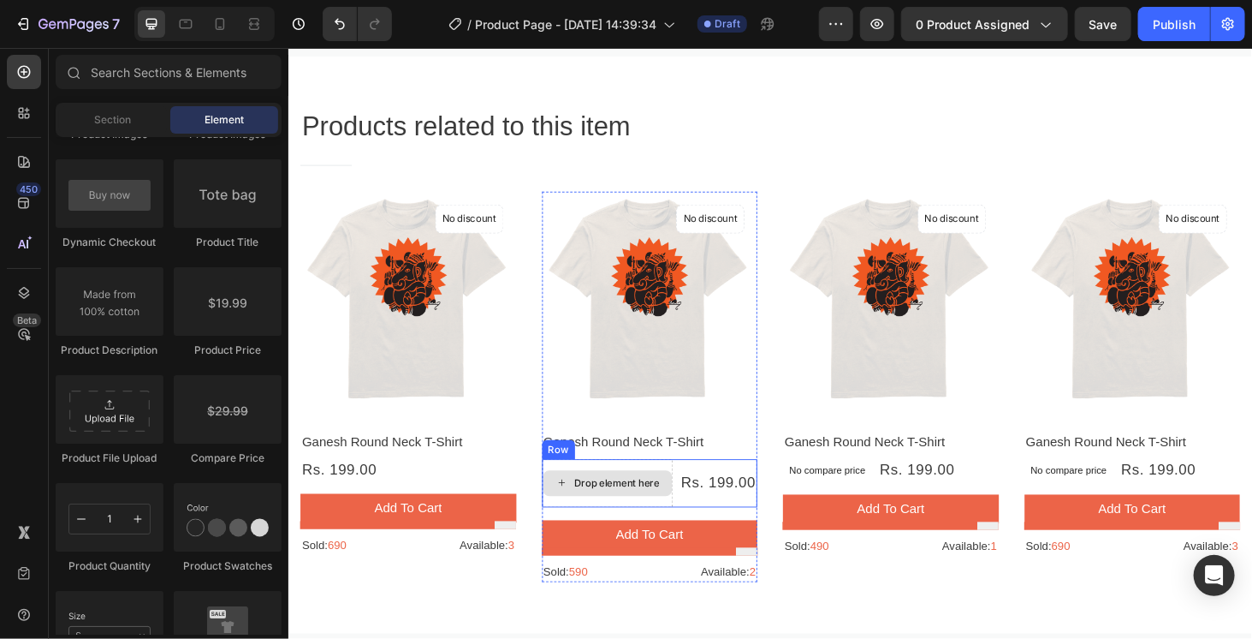
click at [644, 504] on div "Drop element here" at bounding box center [637, 511] width 91 height 14
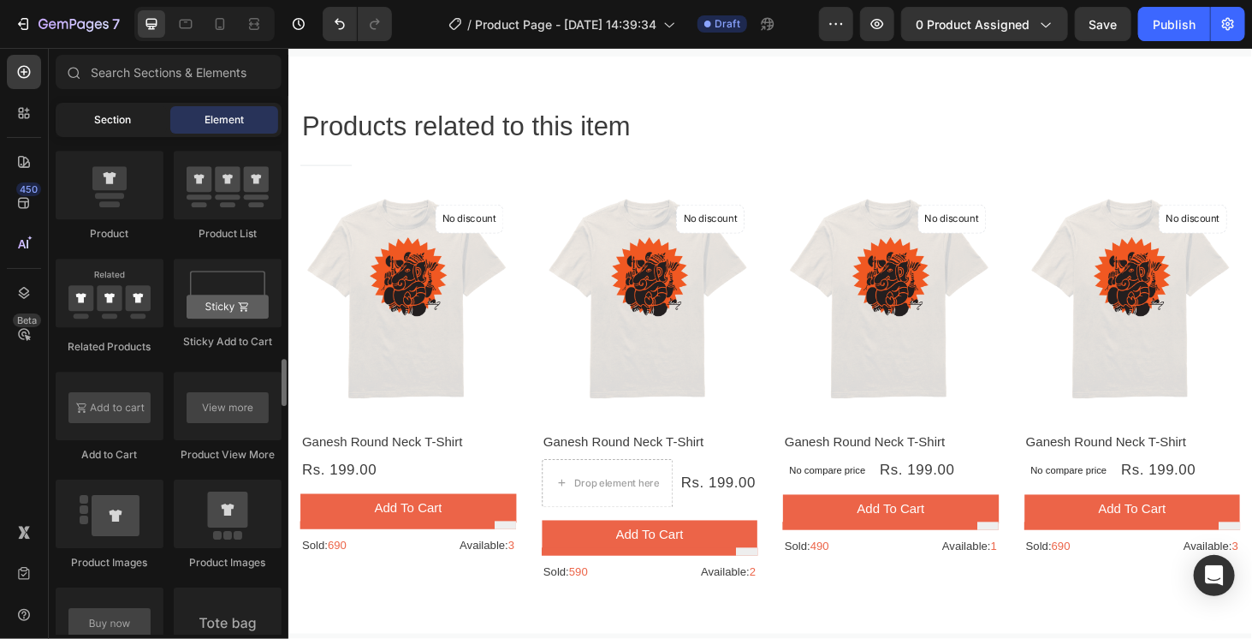
click at [152, 127] on div "Section" at bounding box center [113, 119] width 108 height 27
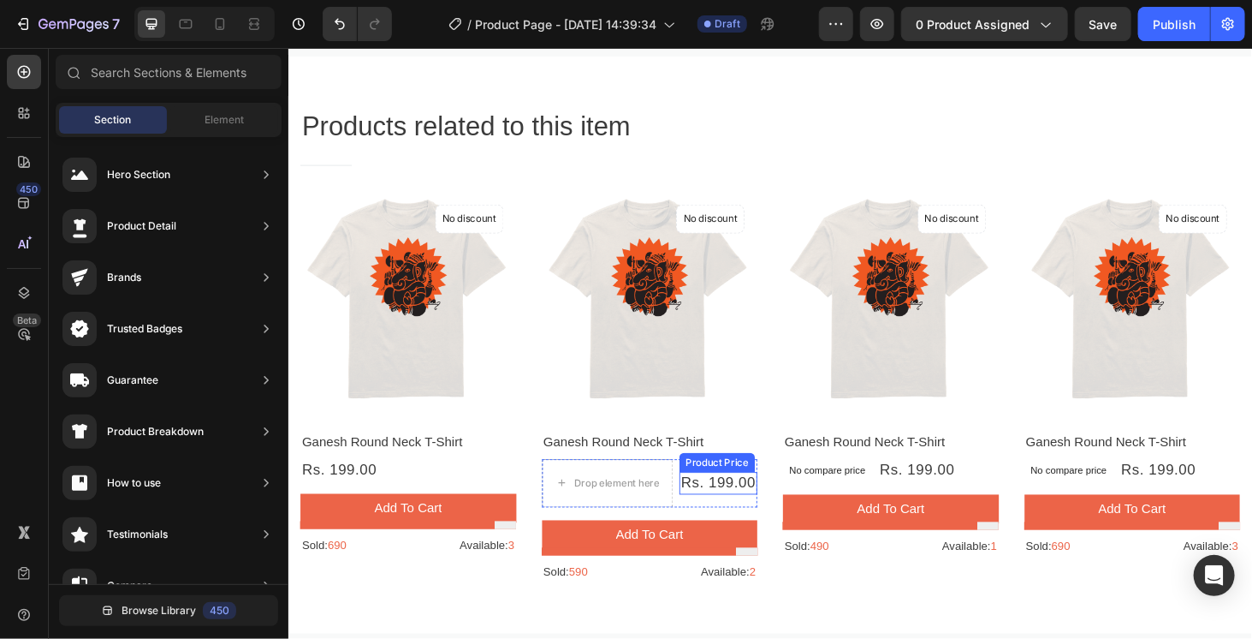
click at [744, 499] on div "Rs. 199.00" at bounding box center [745, 510] width 83 height 23
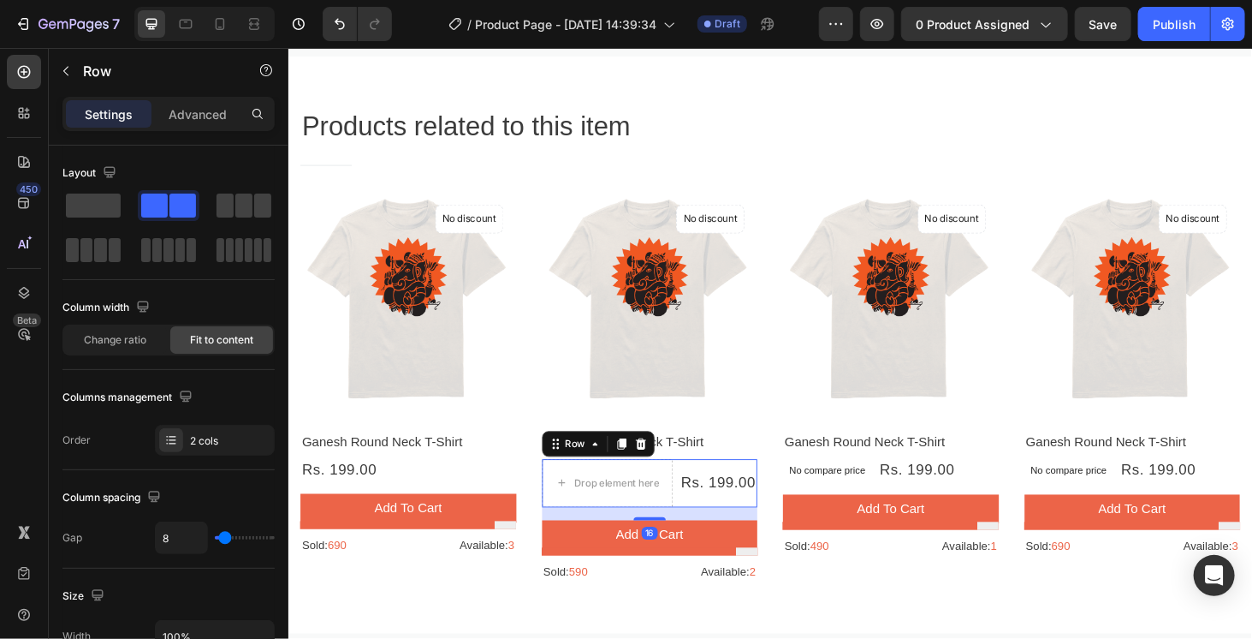
click at [691, 527] on div "Drop element here Rs. 199.00 Product Price Product Price Row 16" at bounding box center [673, 510] width 230 height 51
click at [107, 202] on span at bounding box center [93, 205] width 55 height 24
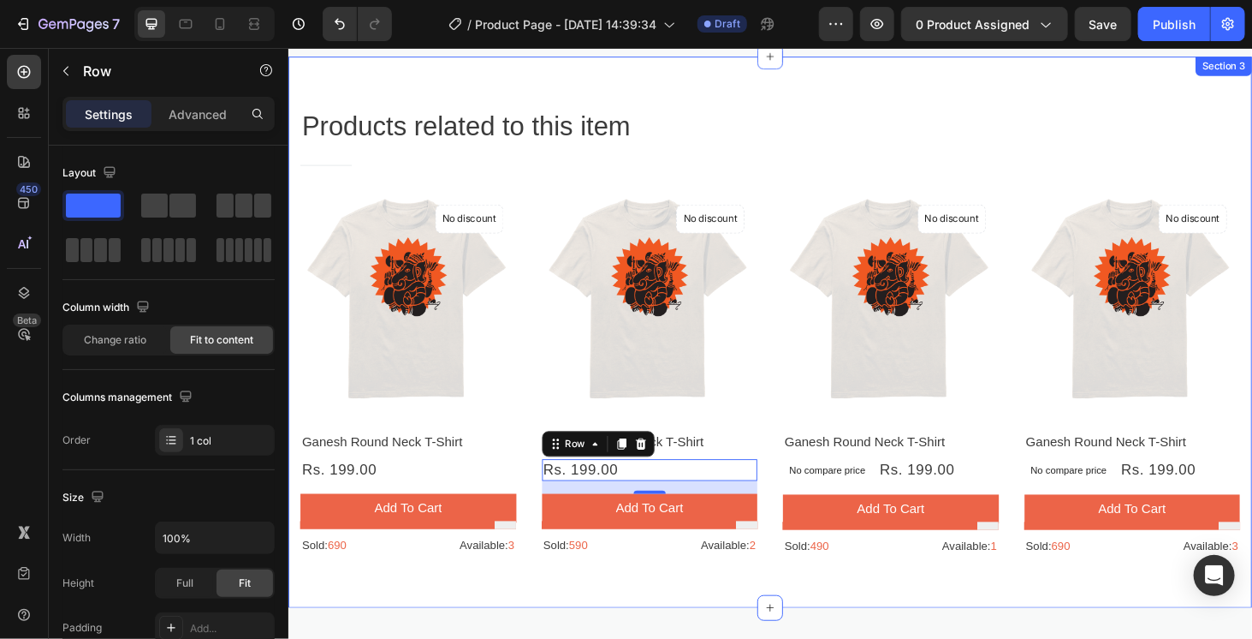
click at [850, 621] on div "Products related to this item Heading Title Line Row Product Images No discount…" at bounding box center [801, 349] width 1027 height 587
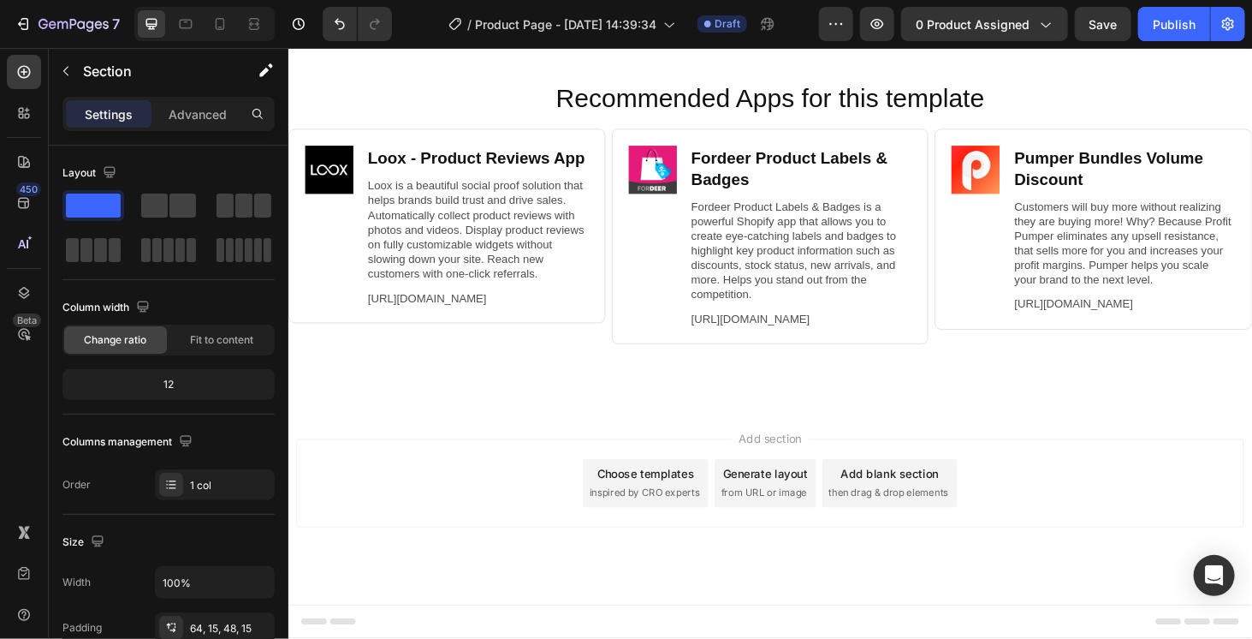
scroll to position [1920, 0]
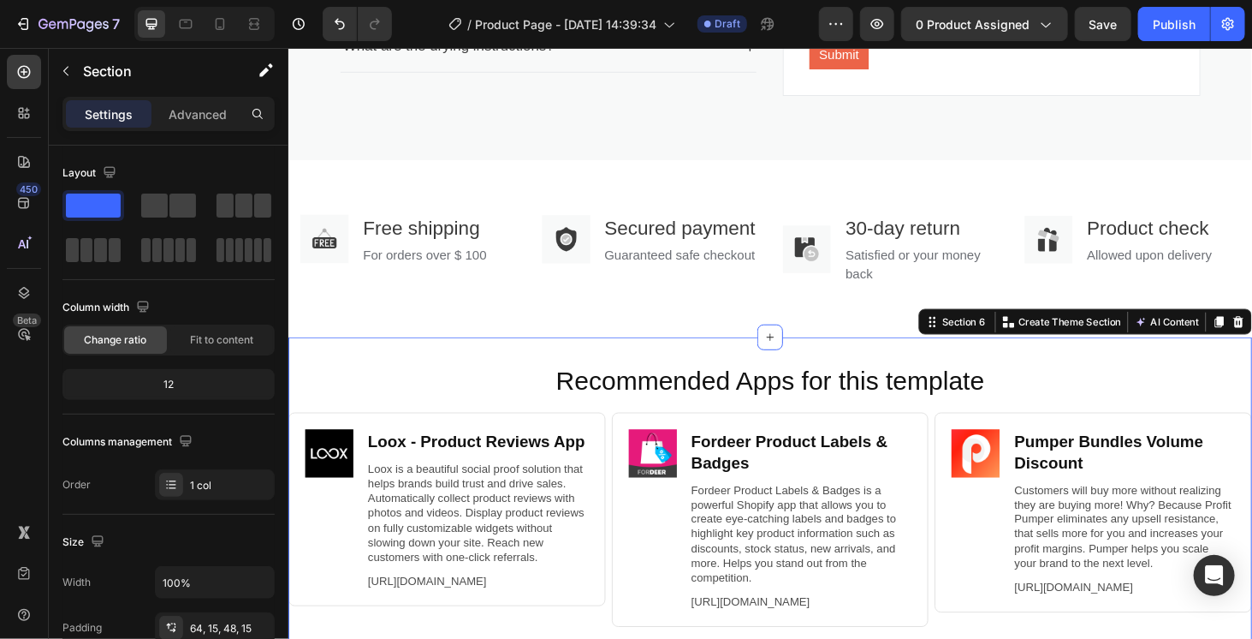
click at [1059, 398] on div "Recommended Apps for this template Heading Image Loox ‑ Product Reviews App Hea…" at bounding box center [801, 543] width 1027 height 376
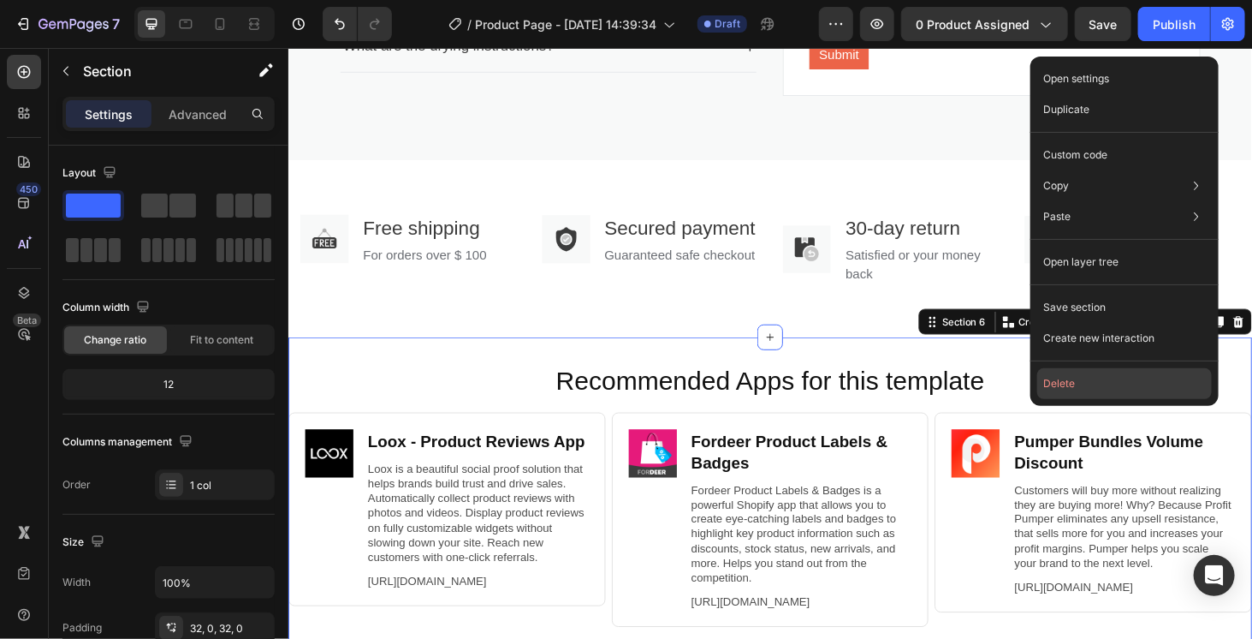
click at [1113, 384] on button "Delete" at bounding box center [1124, 383] width 175 height 31
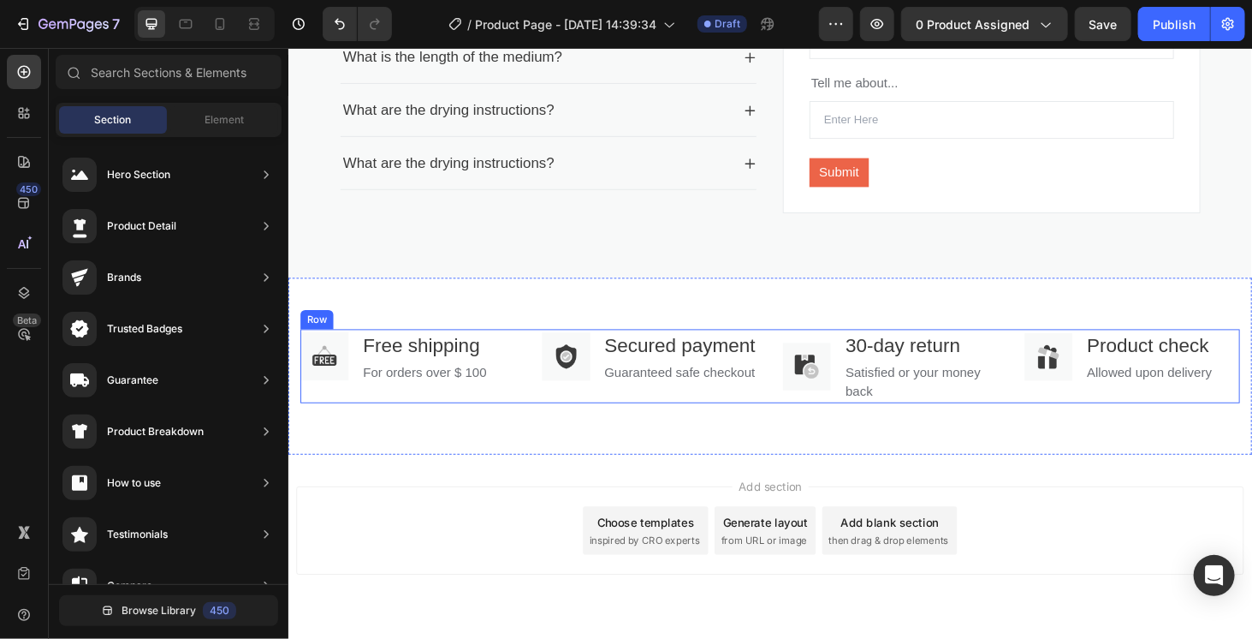
scroll to position [1786, 0]
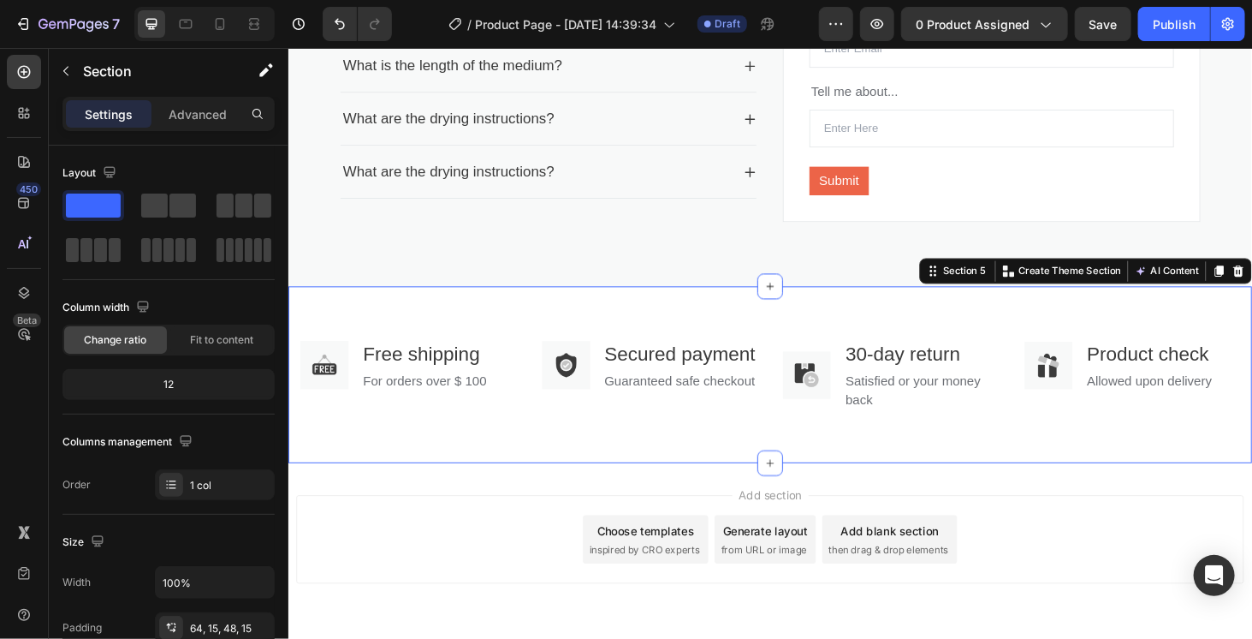
click at [425, 490] on div "Image Free shipping Text block For orders over $ 100 Text block Row Image Secur…" at bounding box center [801, 395] width 1027 height 188
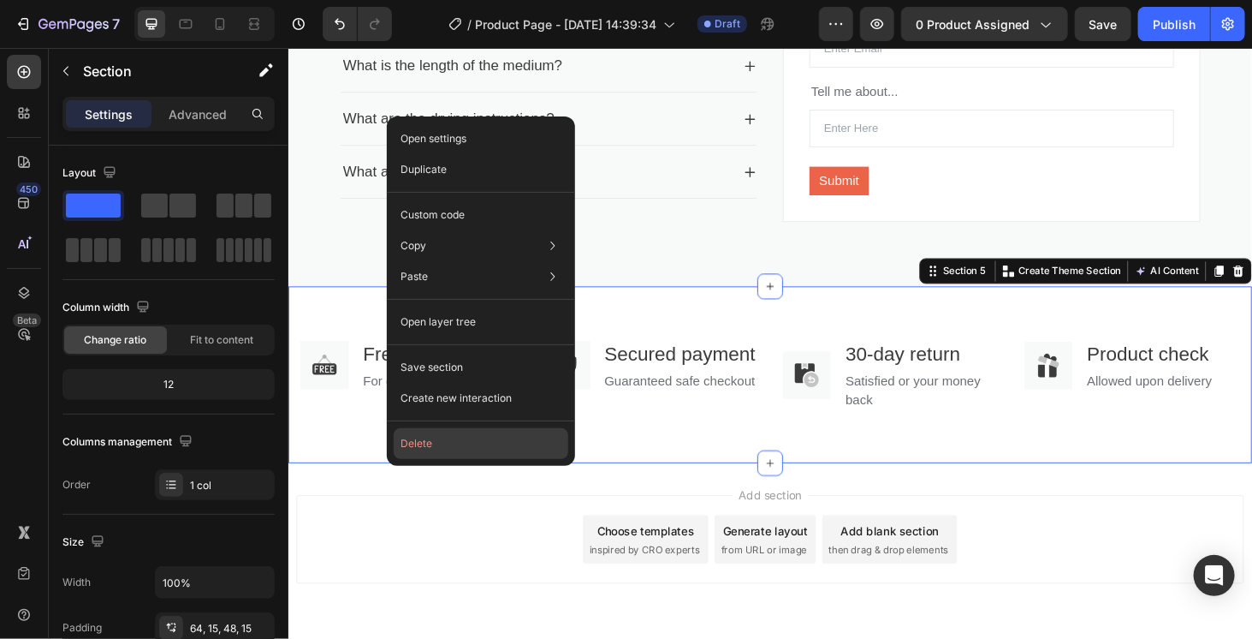
click at [478, 434] on button "Delete" at bounding box center [481, 443] width 175 height 31
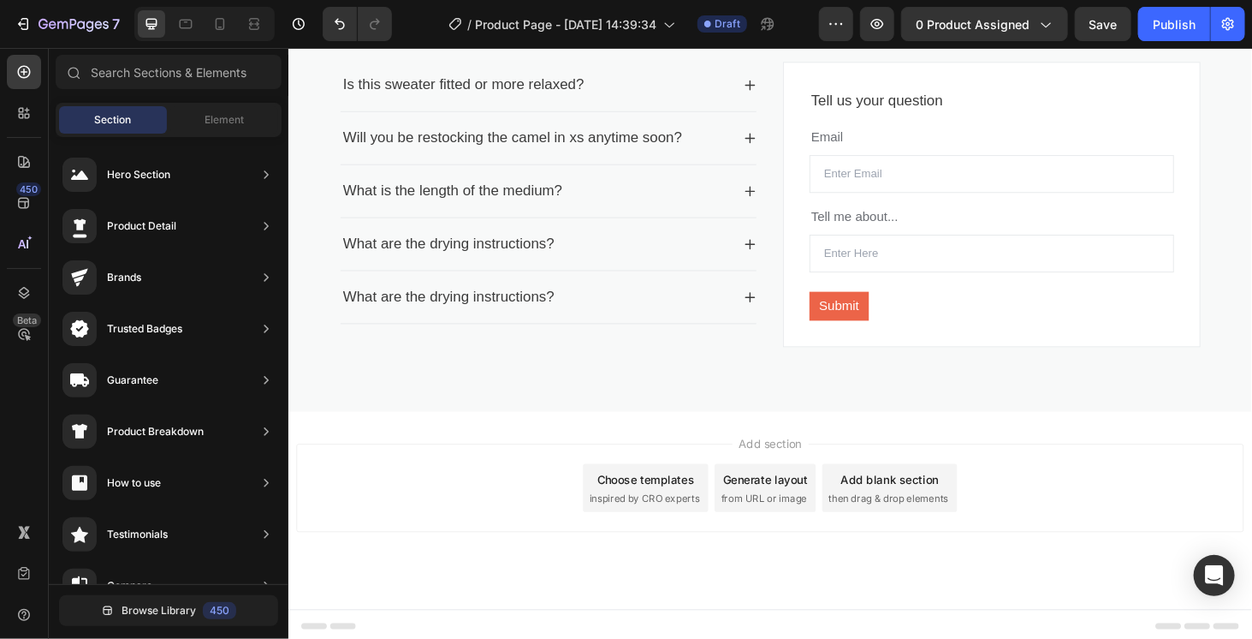
scroll to position [1481, 0]
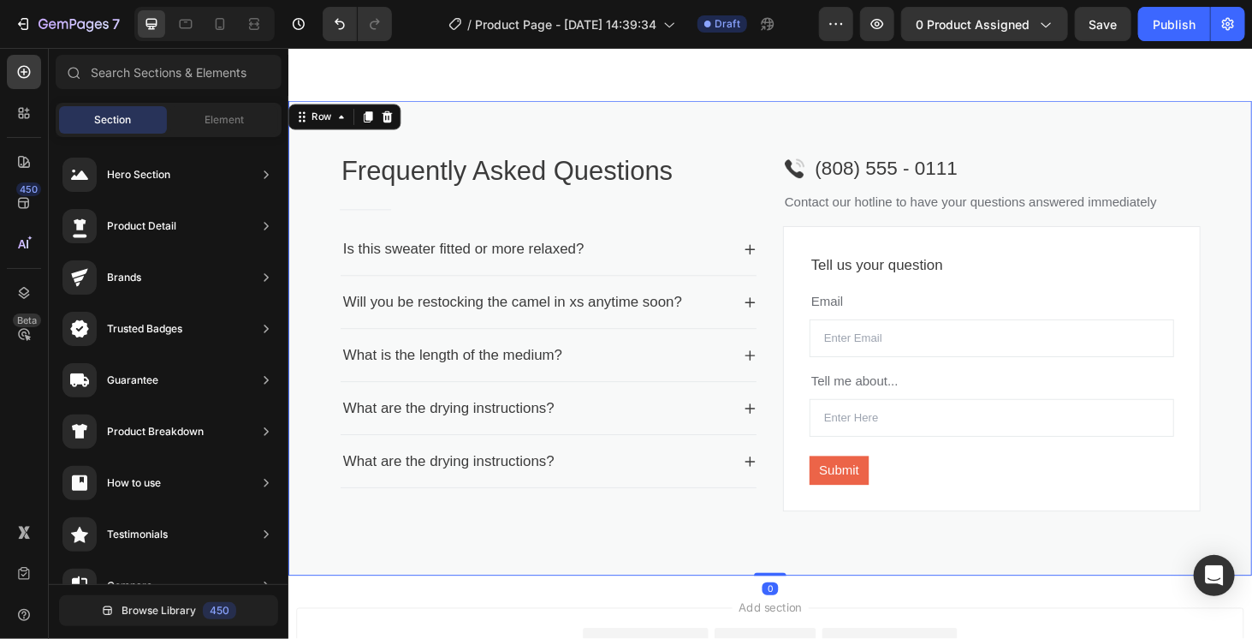
click at [688, 574] on div "Frequently Asked Questions Heading Title Line Is this sweater fitted or more re…" at bounding box center [801, 357] width 1027 height 506
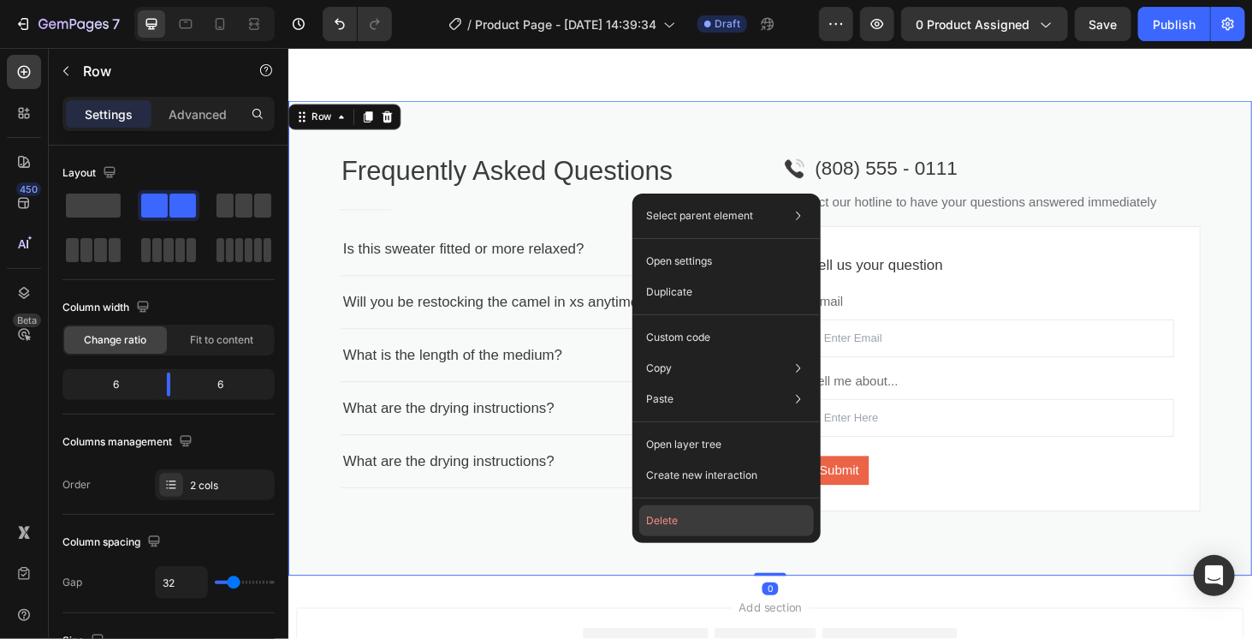
click at [689, 527] on button "Delete" at bounding box center [726, 520] width 175 height 31
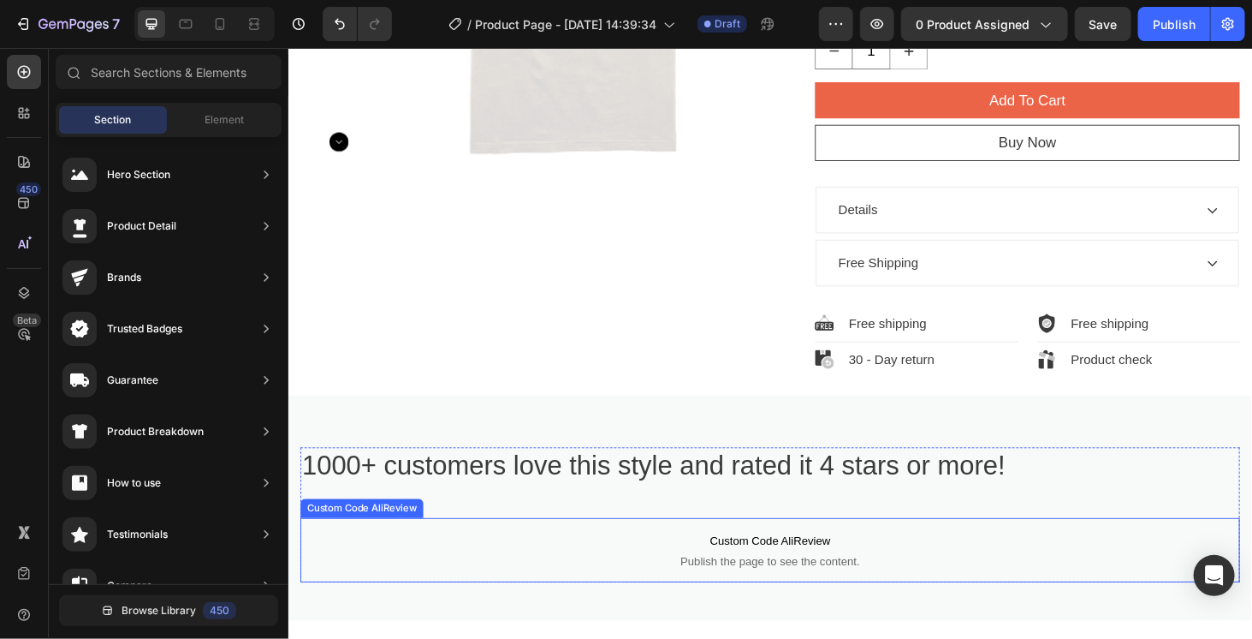
scroll to position [430, 0]
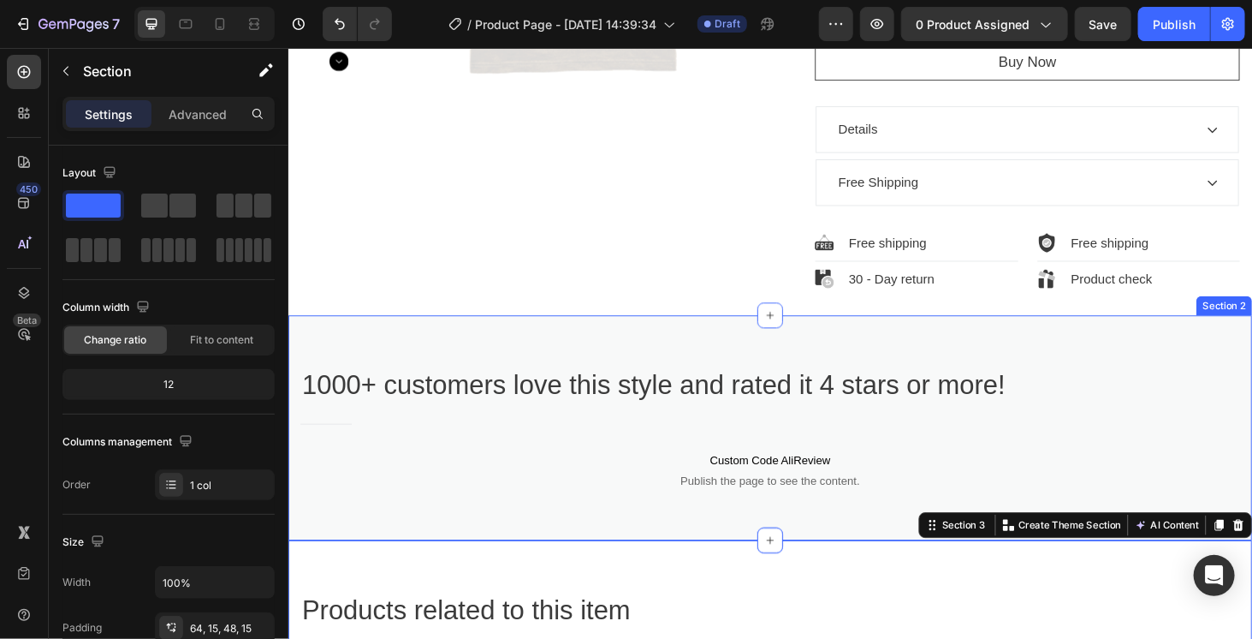
click at [688, 532] on div "1000+ customers love this style and rated it 4 stars or more! Heading Title Lin…" at bounding box center [800, 465] width 1001 height 157
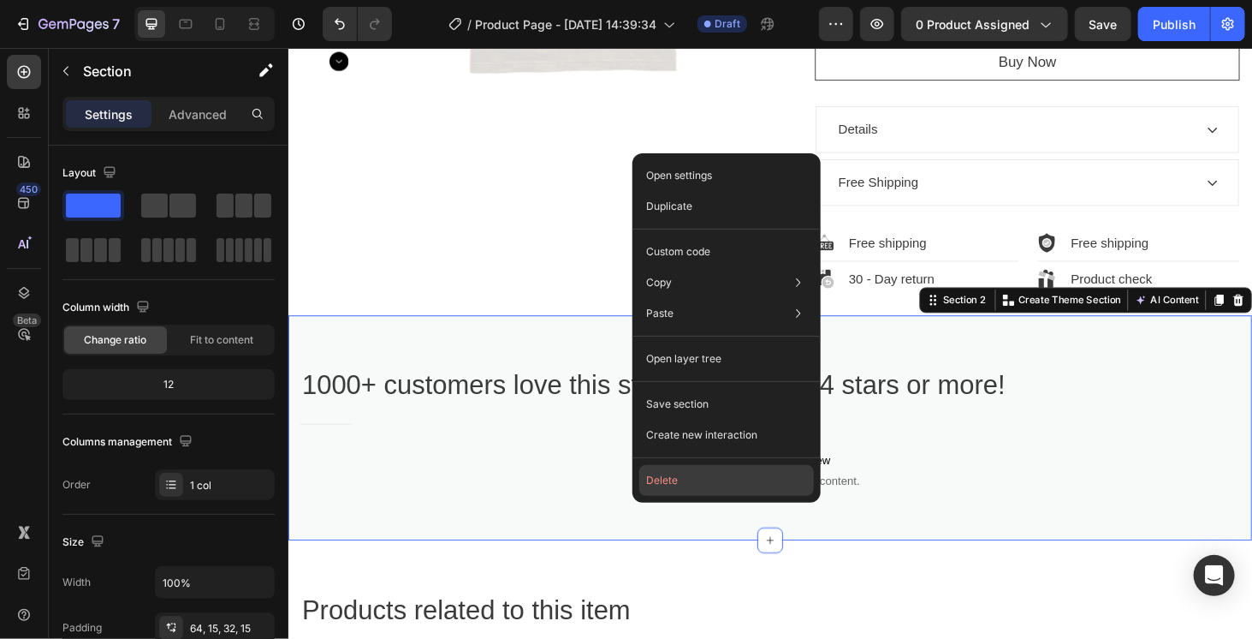
click at [716, 485] on button "Delete" at bounding box center [726, 480] width 175 height 31
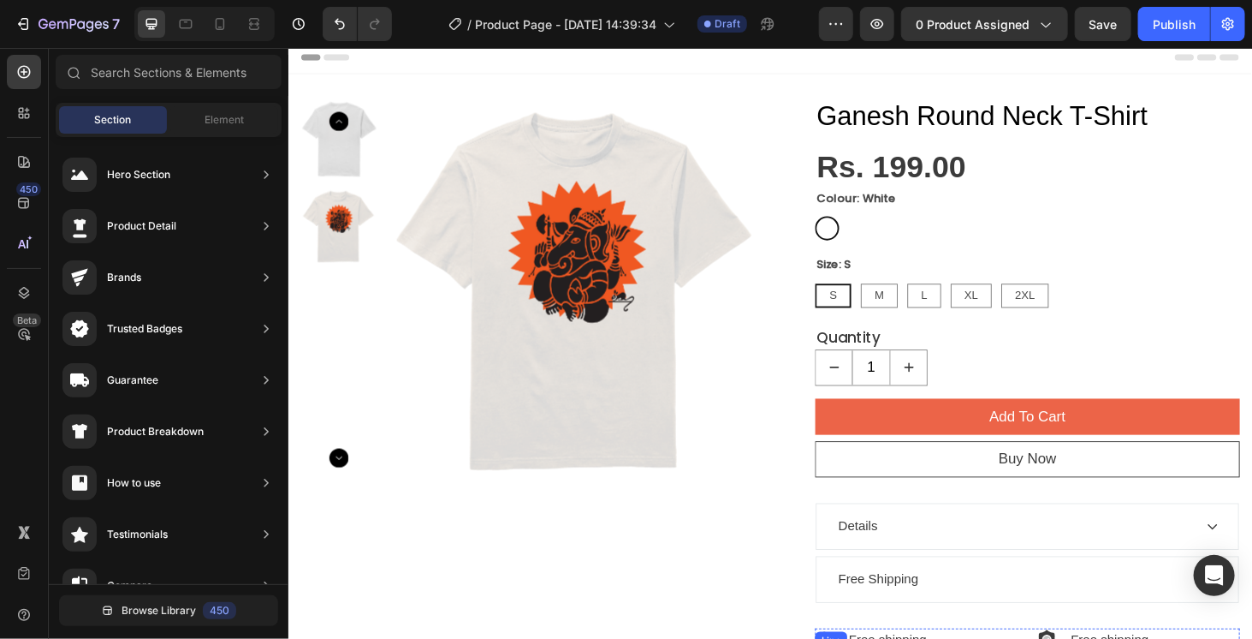
scroll to position [86, 0]
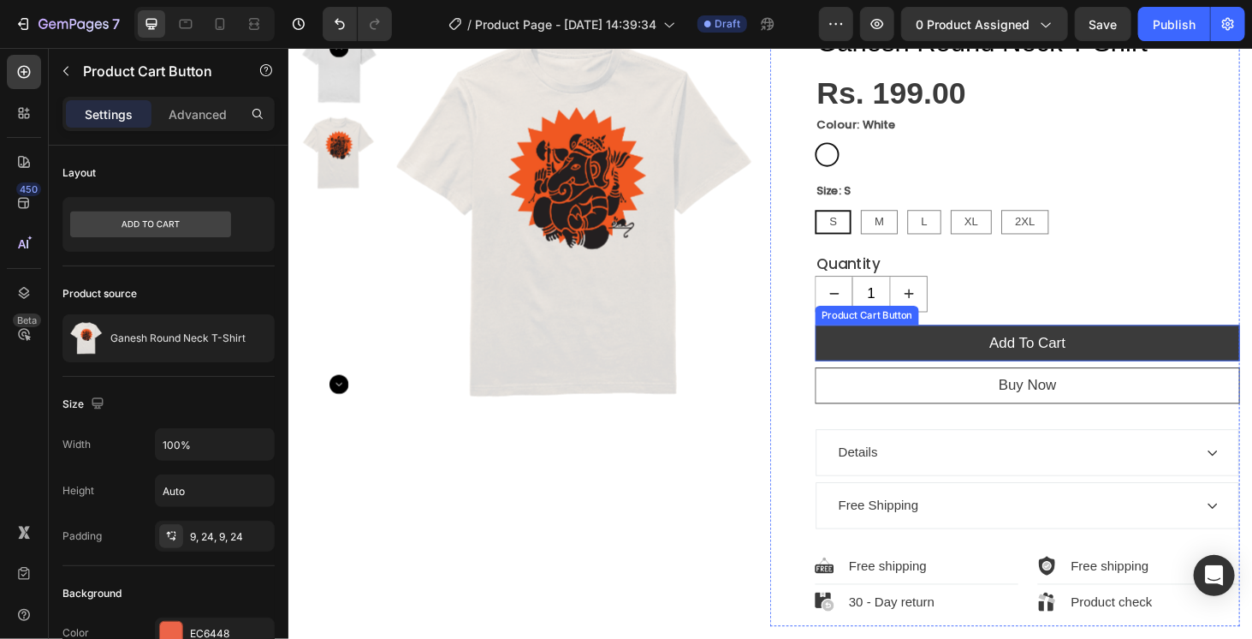
click at [1167, 353] on button "Add To Cart" at bounding box center [1075, 361] width 453 height 39
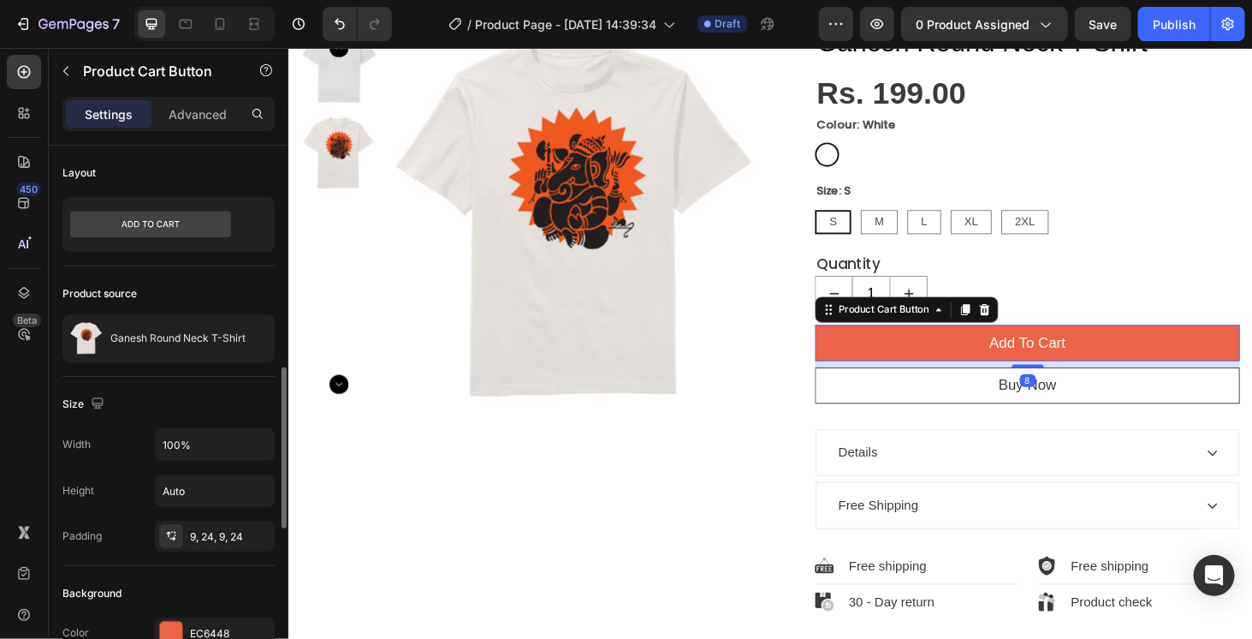
scroll to position [171, 0]
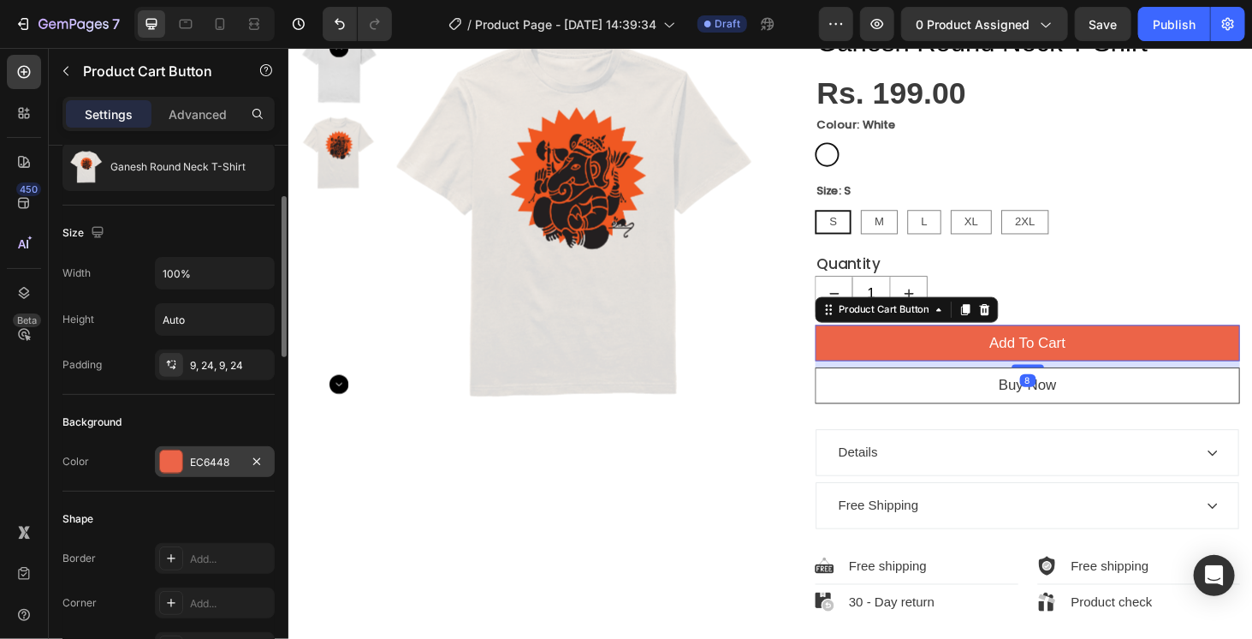
click at [171, 450] on div at bounding box center [171, 461] width 22 height 22
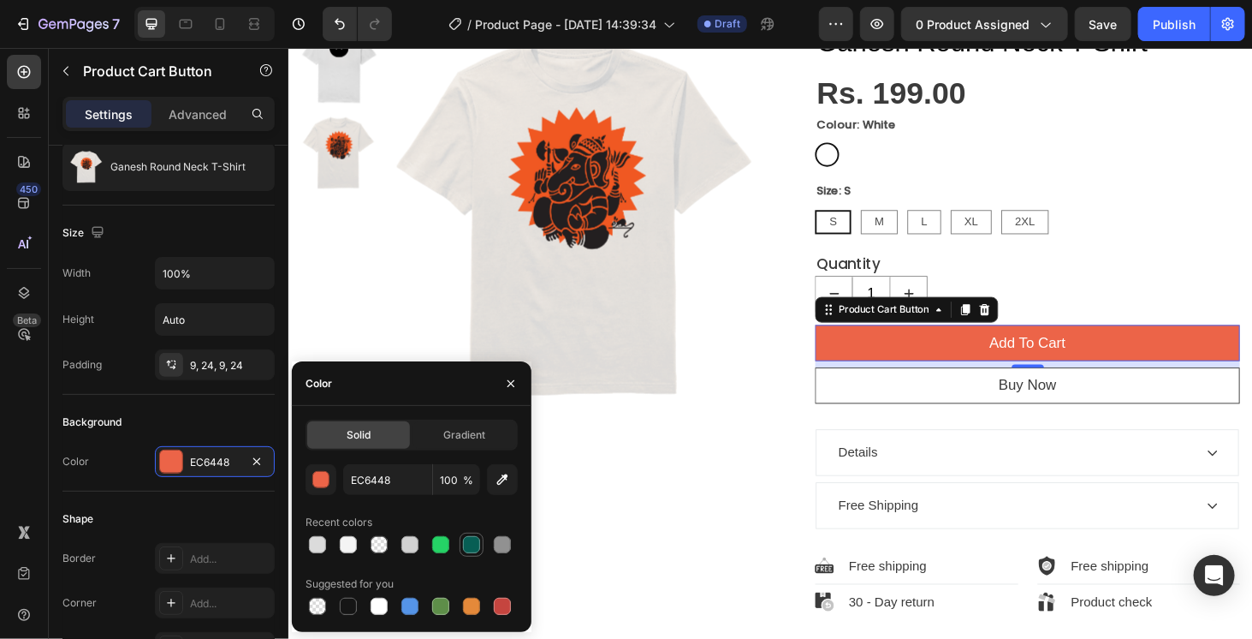
click at [469, 547] on div at bounding box center [471, 544] width 17 height 17
type input "075E54"
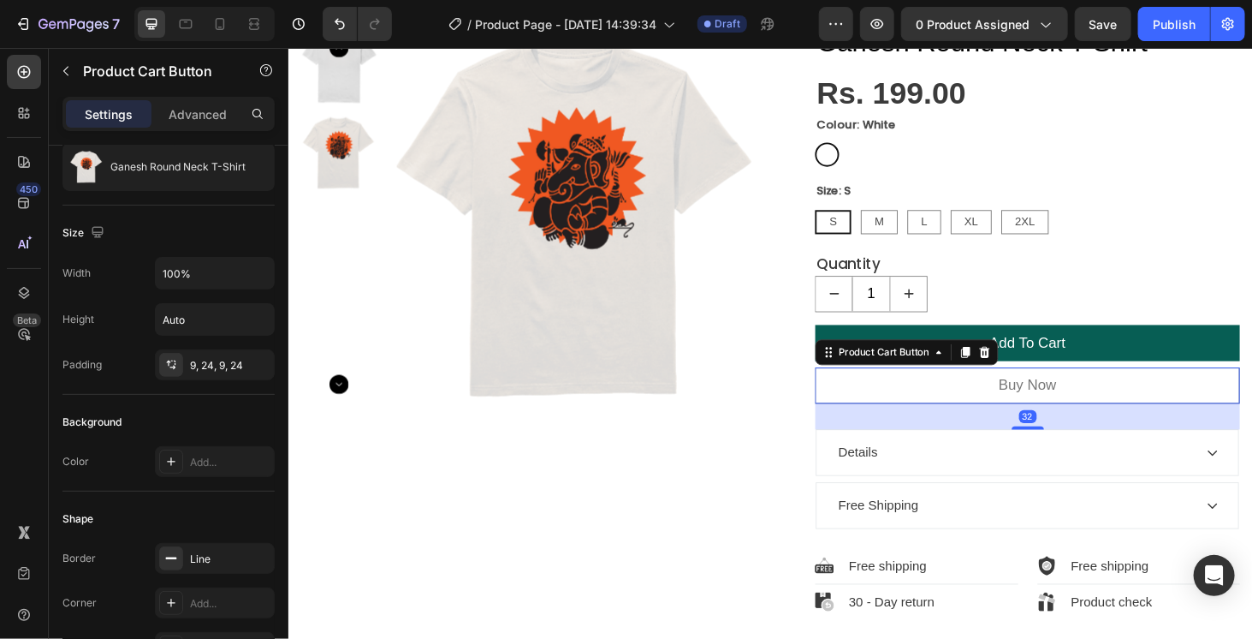
click at [939, 403] on button "Buy Now" at bounding box center [1075, 407] width 453 height 39
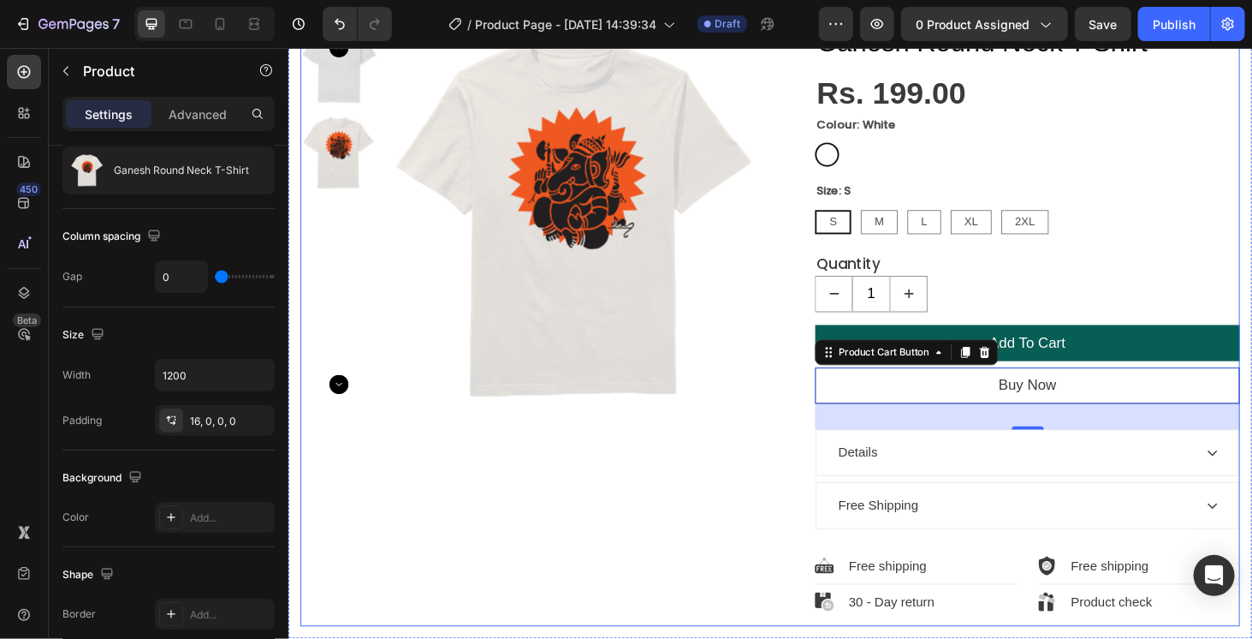
click at [738, 471] on div "Product Images" at bounding box center [550, 343] width 501 height 640
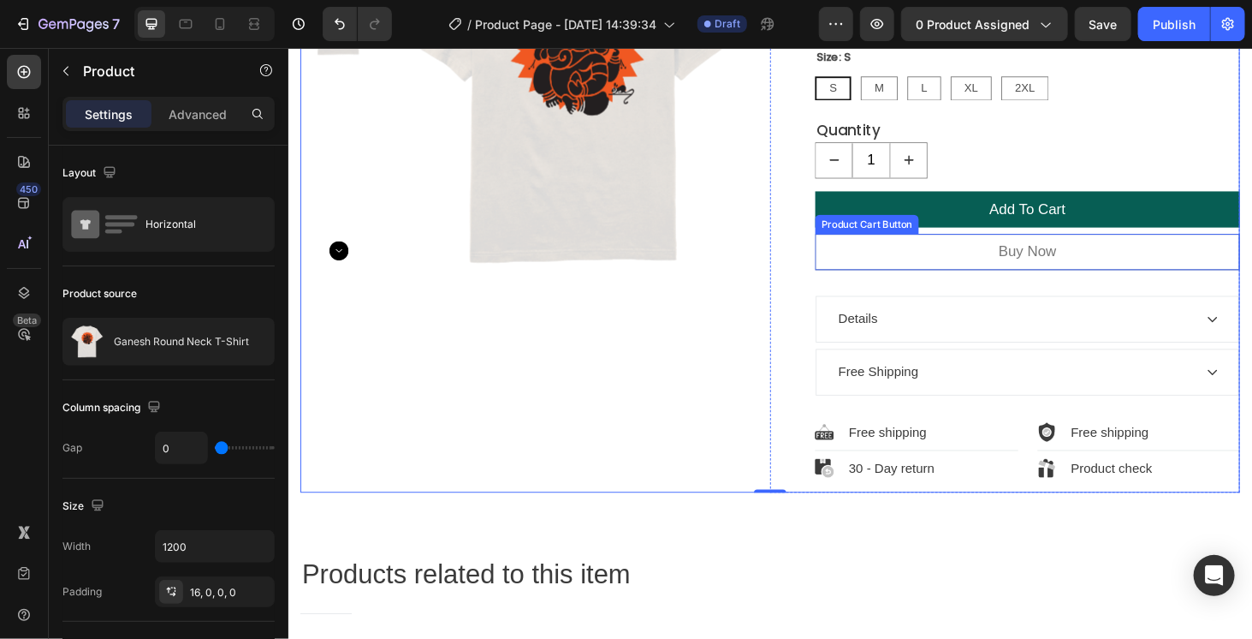
scroll to position [0, 0]
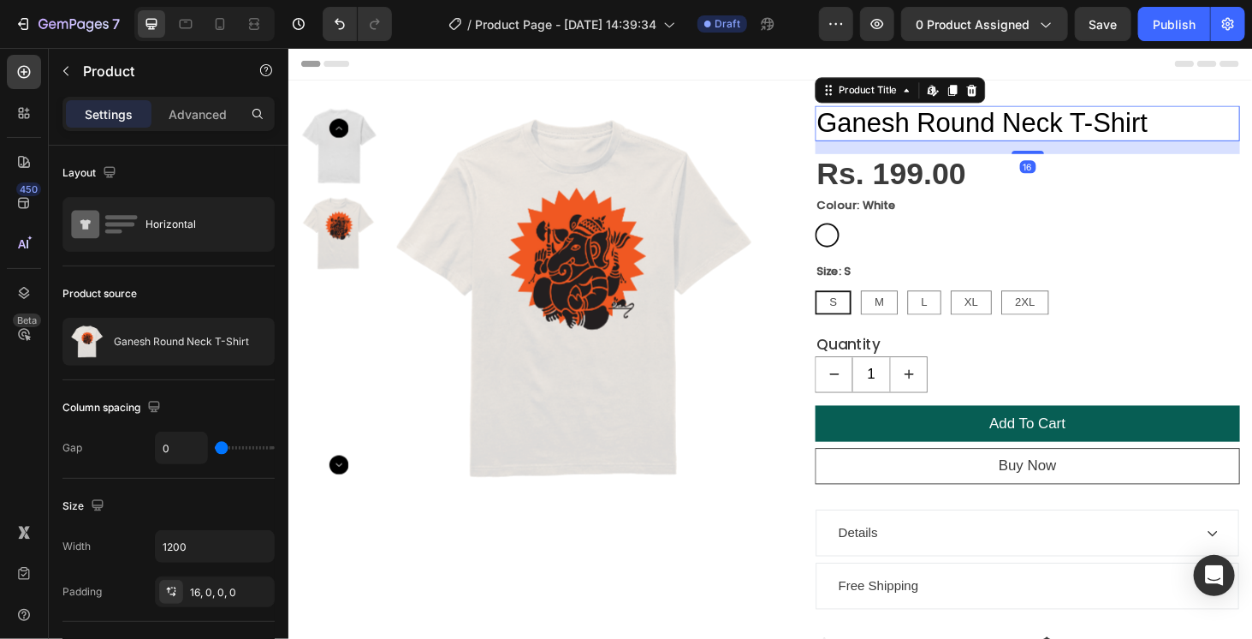
click at [950, 116] on h1 "Ganesh Round Neck T-Shirt" at bounding box center [1075, 128] width 453 height 38
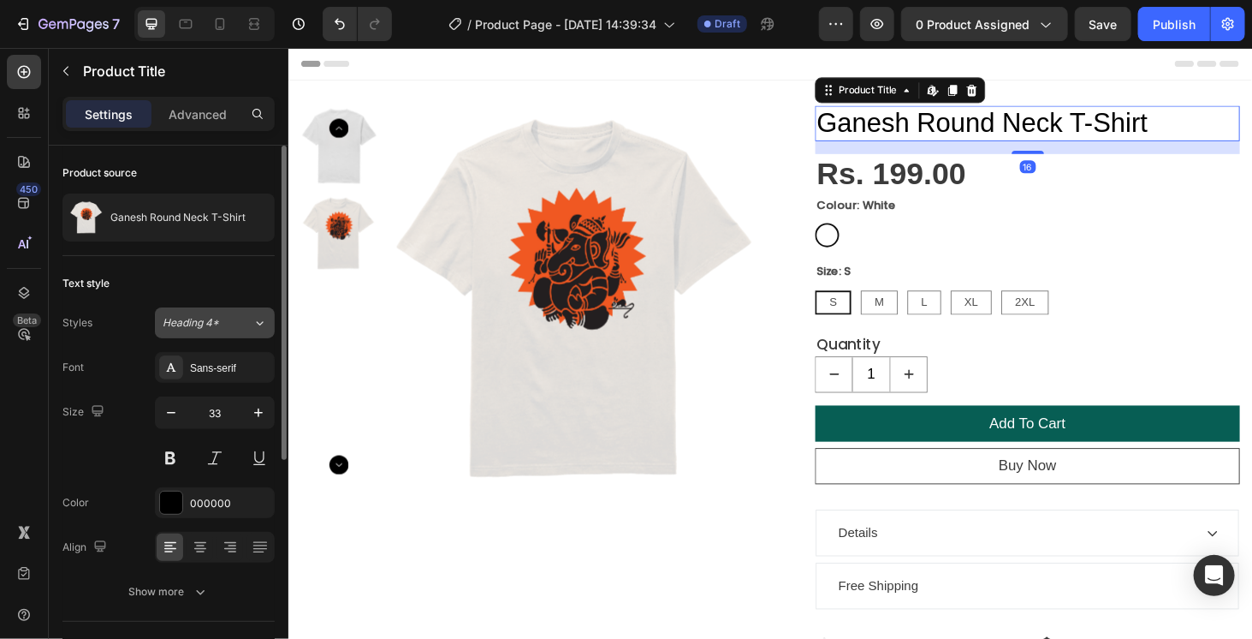
click at [215, 333] on button "Heading 4*" at bounding box center [215, 322] width 120 height 31
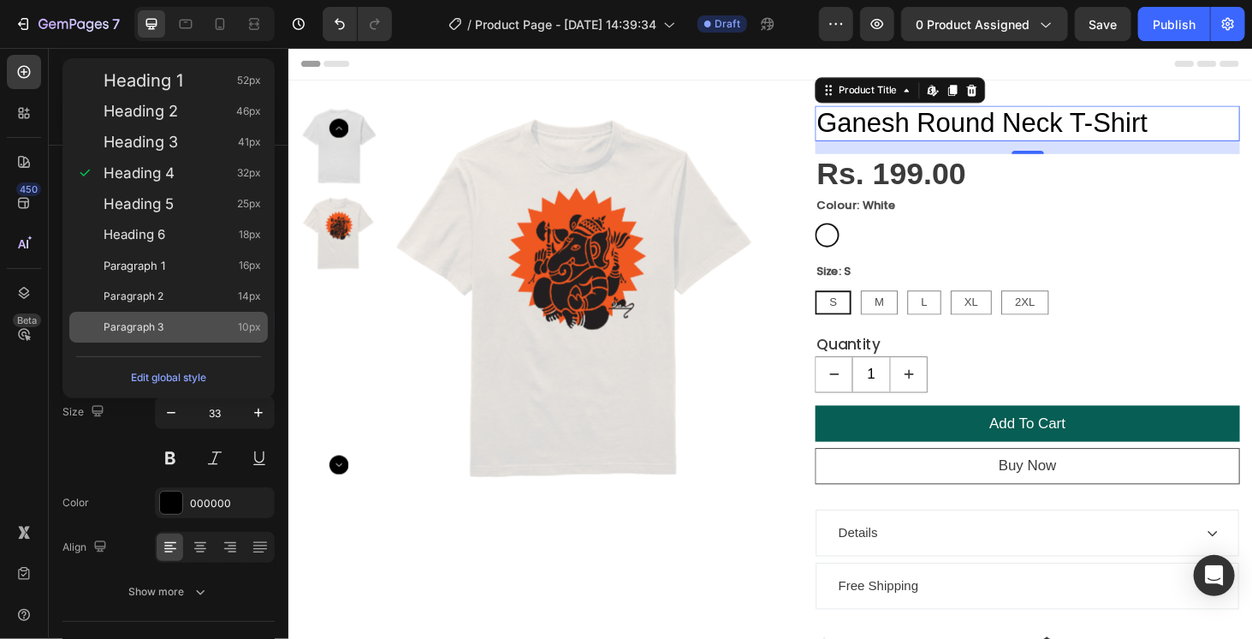
click at [224, 325] on div "Paragraph 3 10px" at bounding box center [182, 326] width 157 height 17
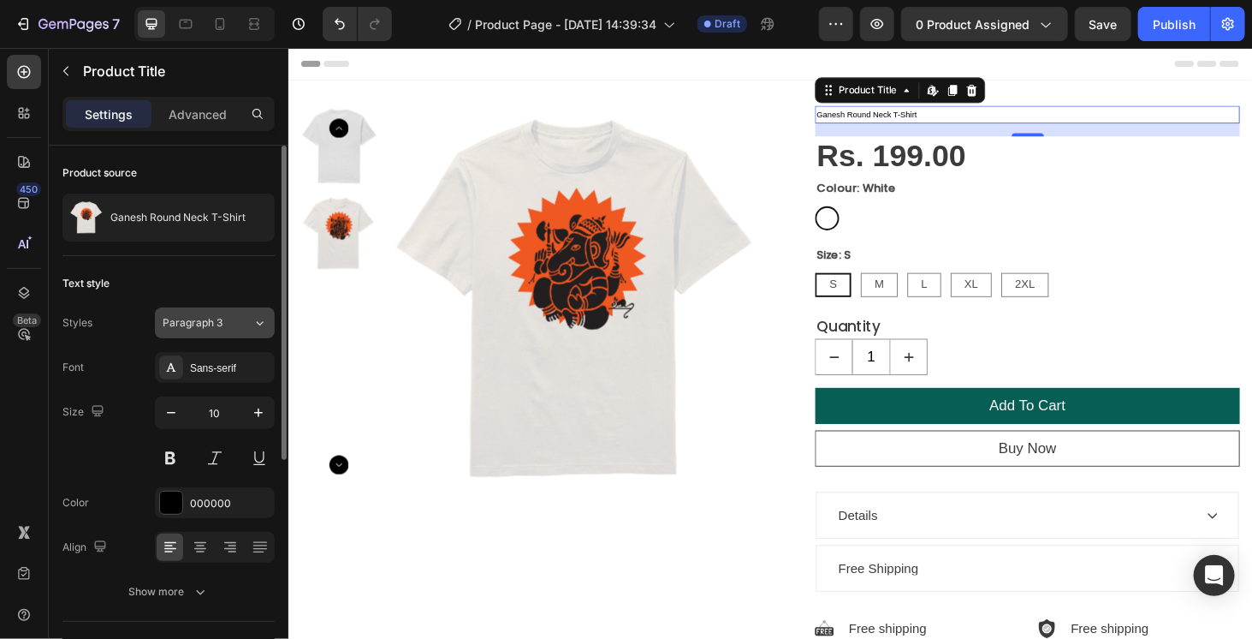
click at [225, 315] on div "Paragraph 3" at bounding box center [197, 322] width 69 height 15
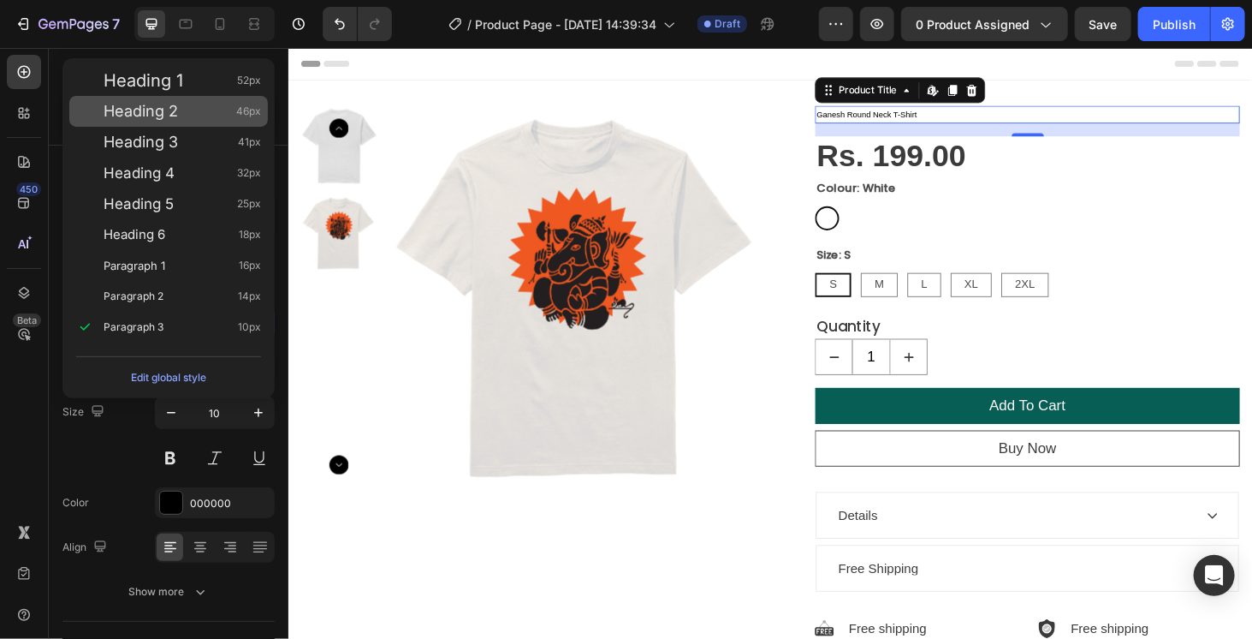
click at [192, 112] on div "Heading 2 46px" at bounding box center [182, 111] width 157 height 17
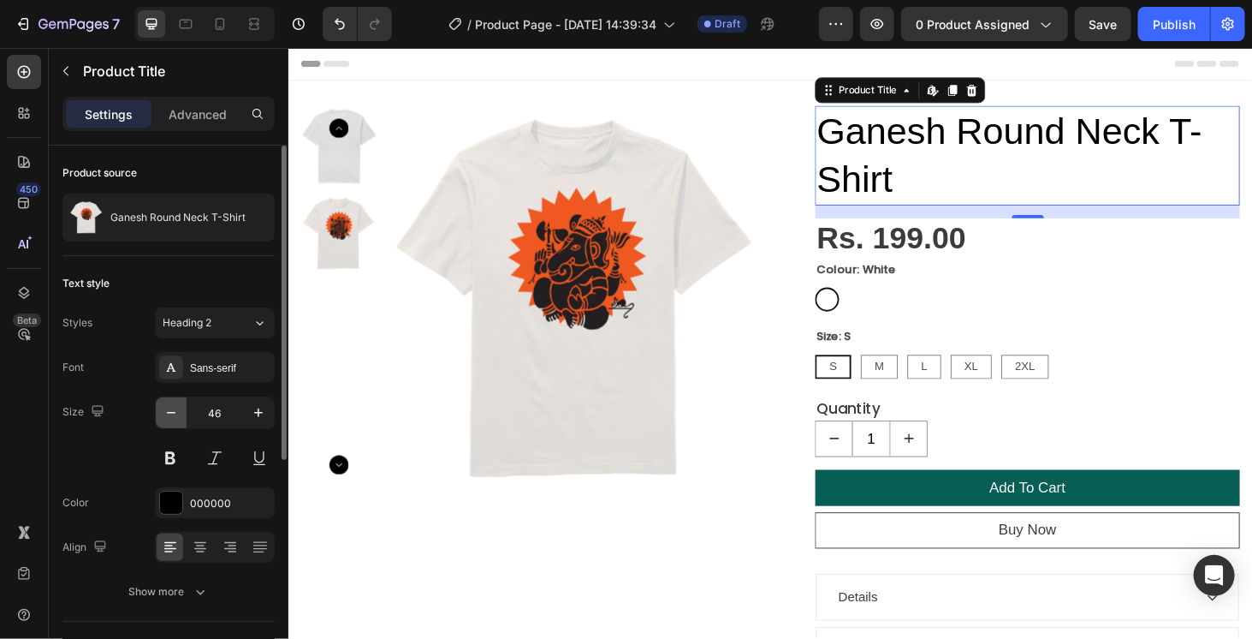
click at [175, 410] on icon "button" at bounding box center [171, 412] width 17 height 17
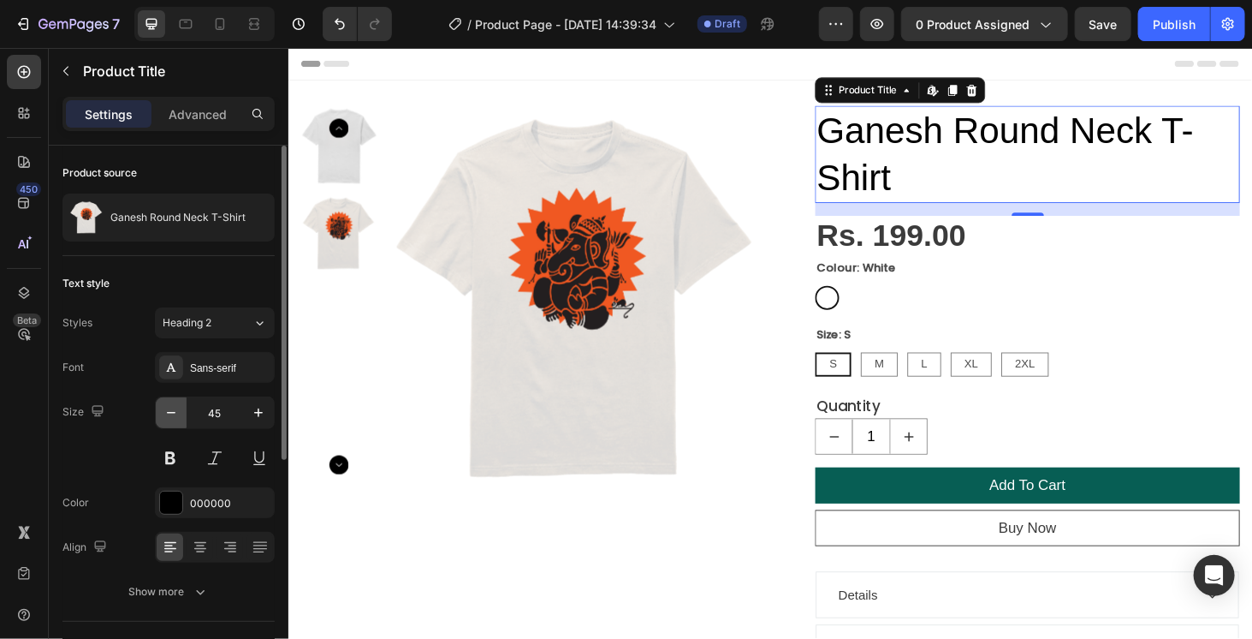
click at [175, 410] on icon "button" at bounding box center [171, 412] width 17 height 17
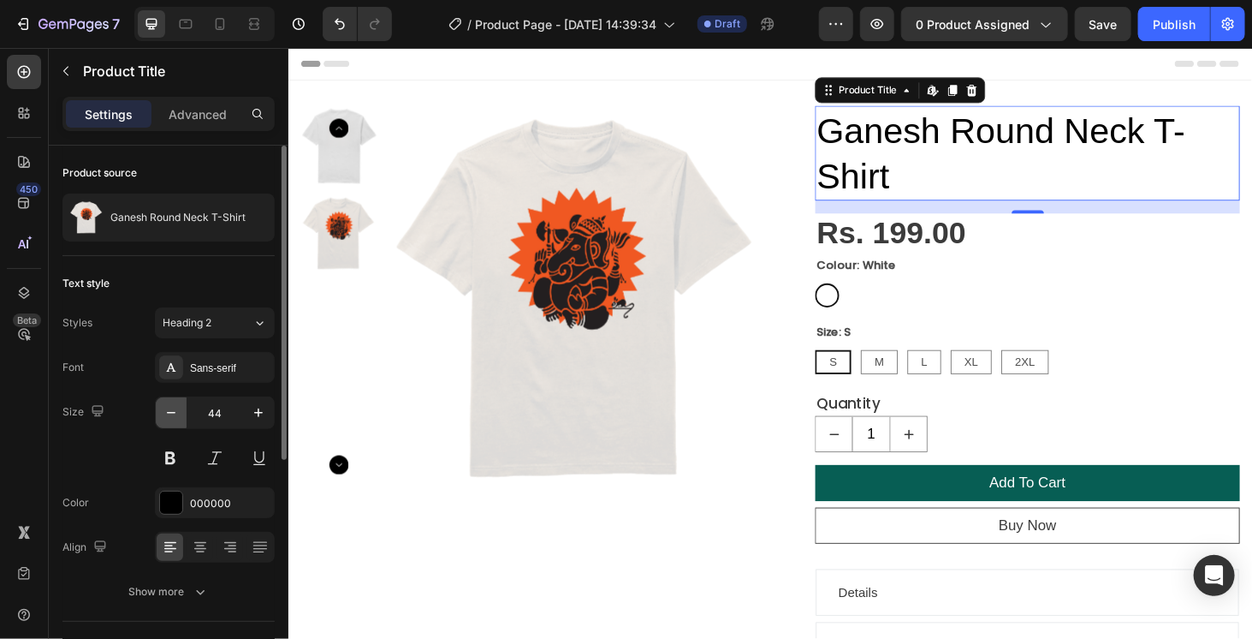
click at [175, 410] on icon "button" at bounding box center [171, 412] width 17 height 17
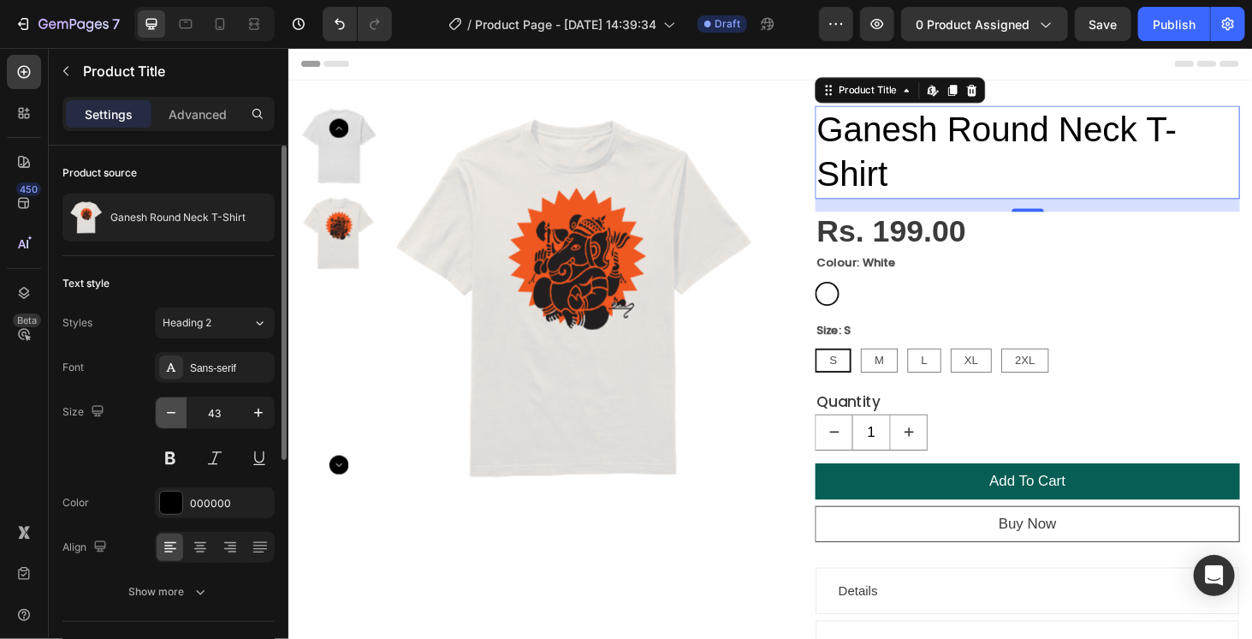
click at [175, 410] on icon "button" at bounding box center [171, 412] width 17 height 17
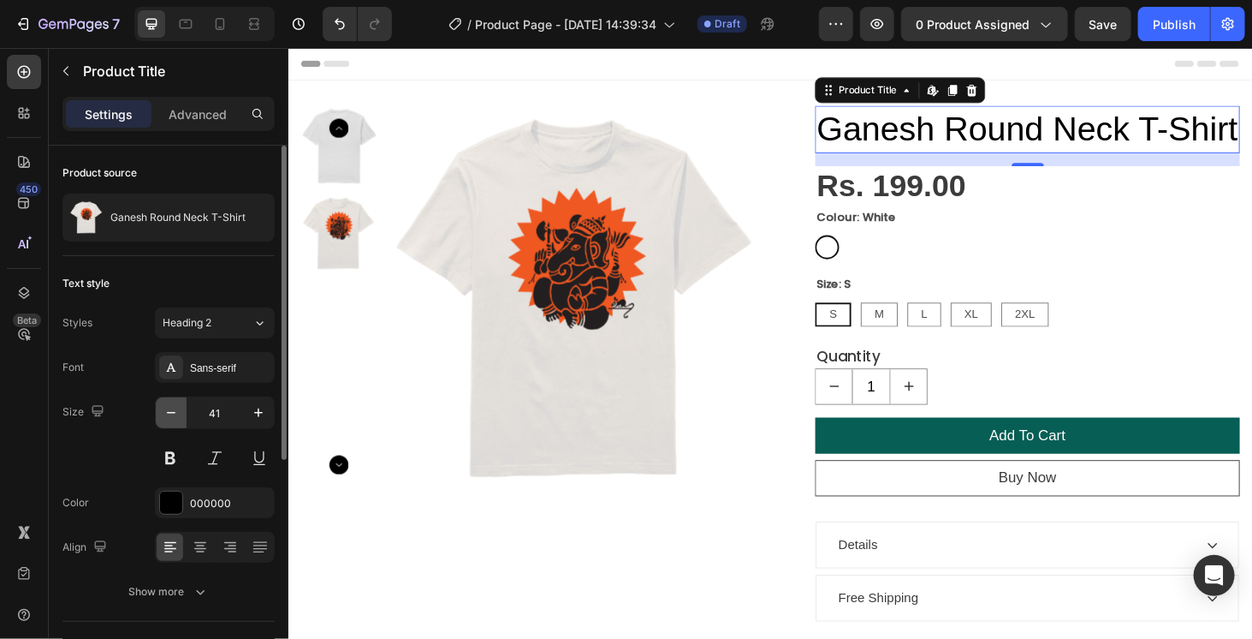
click at [175, 410] on icon "button" at bounding box center [171, 412] width 17 height 17
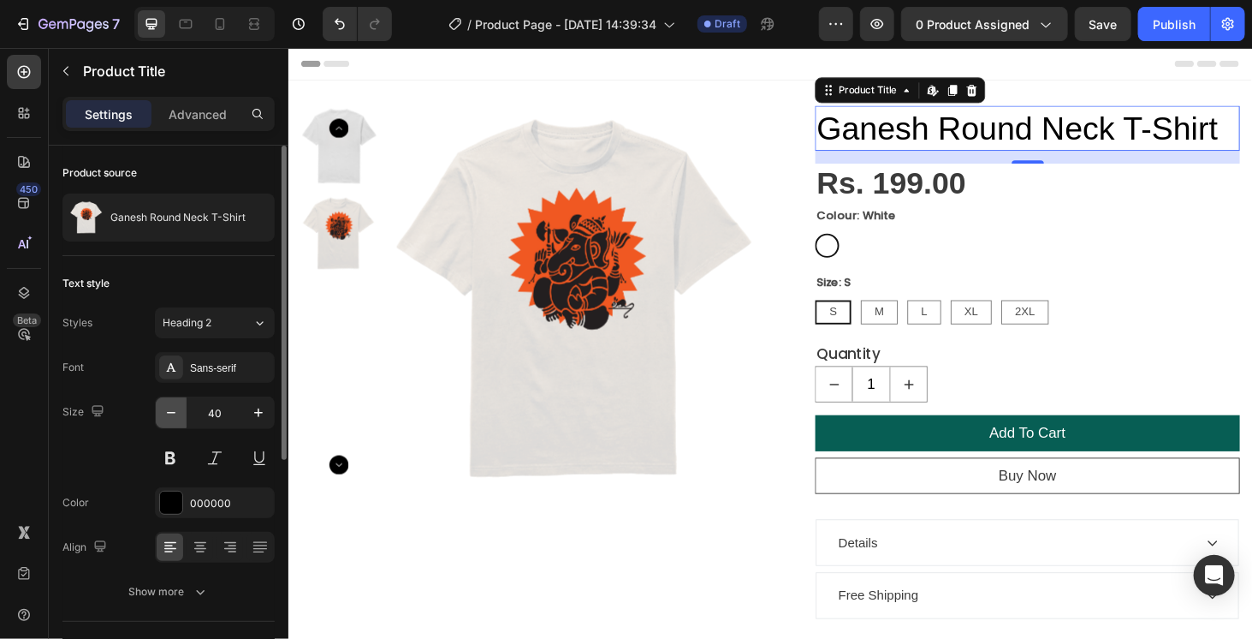
click at [175, 410] on icon "button" at bounding box center [171, 412] width 17 height 17
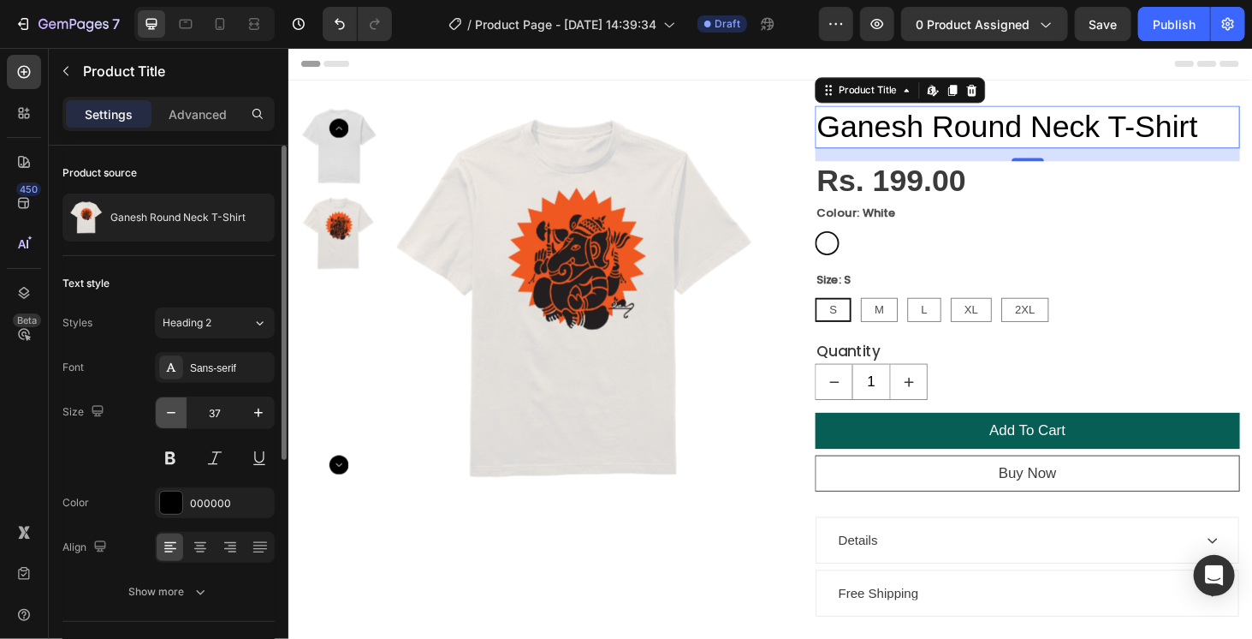
click at [175, 410] on icon "button" at bounding box center [171, 412] width 17 height 17
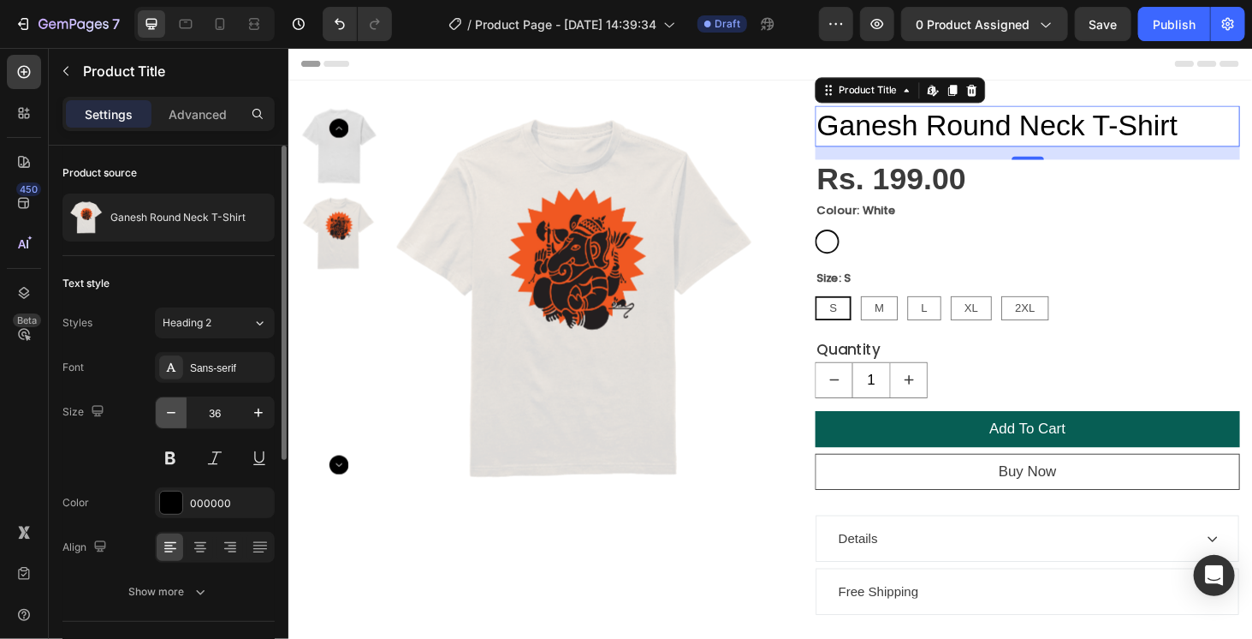
click at [175, 410] on icon "button" at bounding box center [171, 412] width 17 height 17
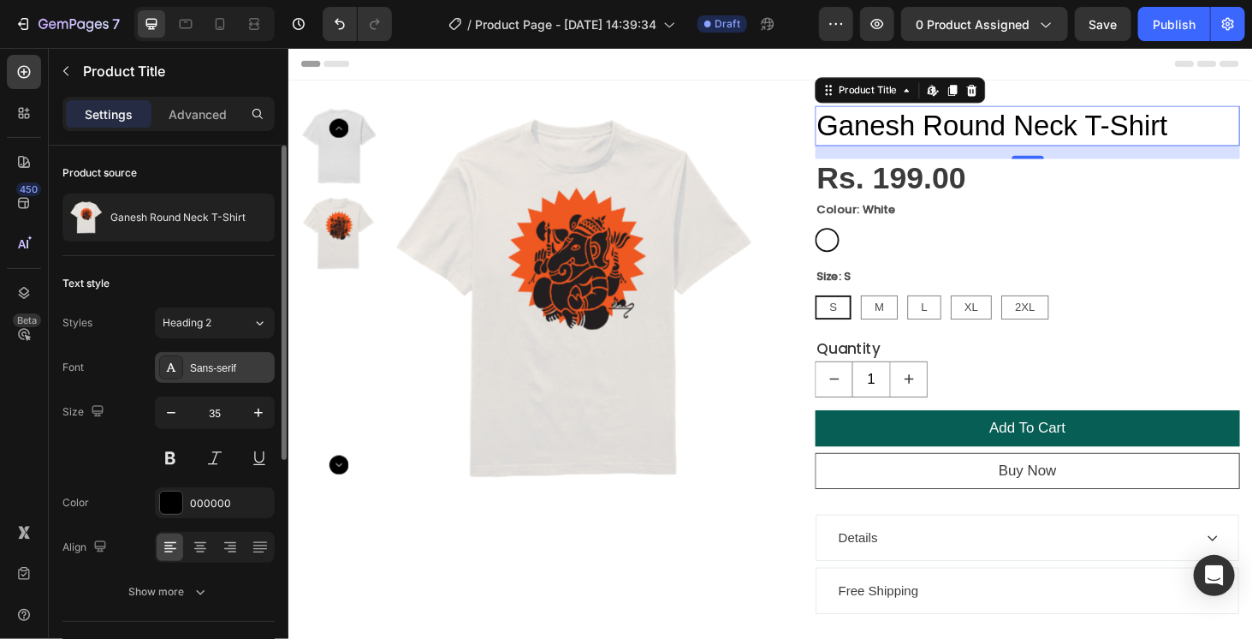
click at [221, 364] on div "Sans-serif" at bounding box center [230, 367] width 80 height 15
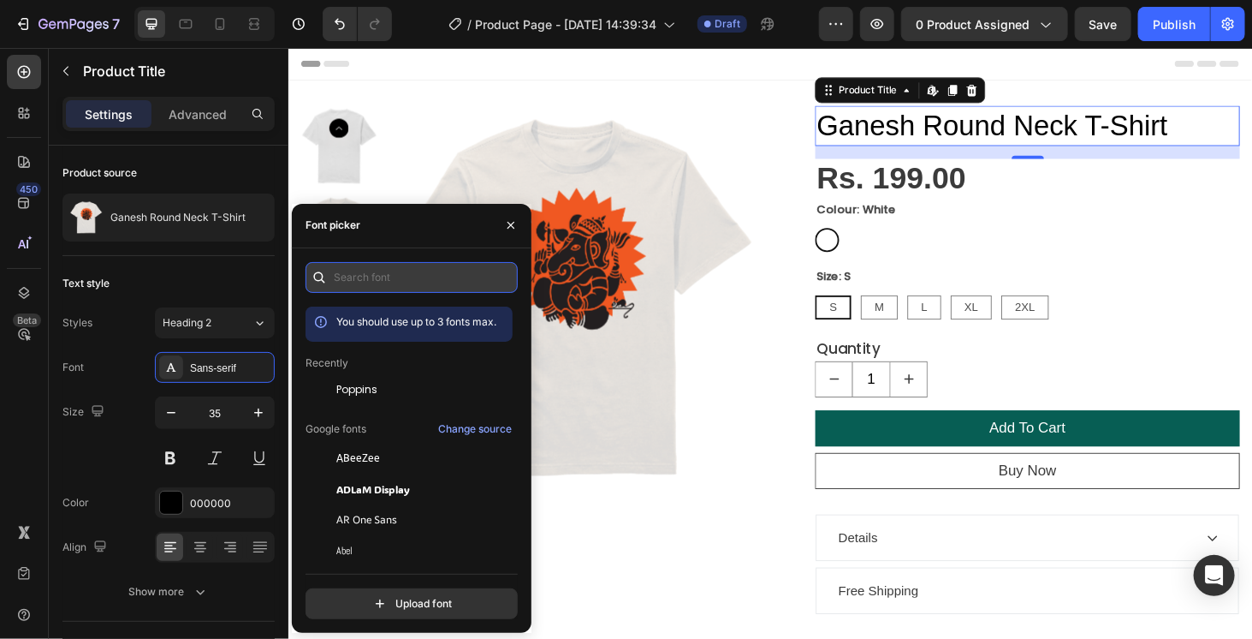
click at [429, 270] on input "text" at bounding box center [412, 277] width 212 height 31
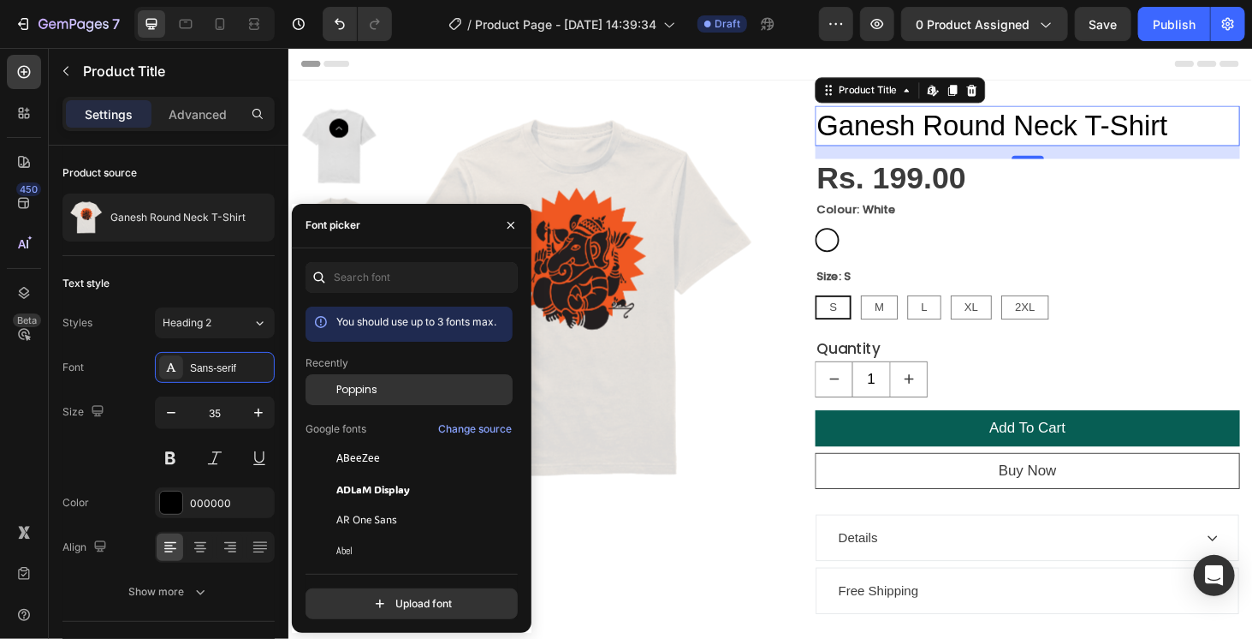
click at [366, 504] on div "Poppins" at bounding box center [409, 519] width 207 height 31
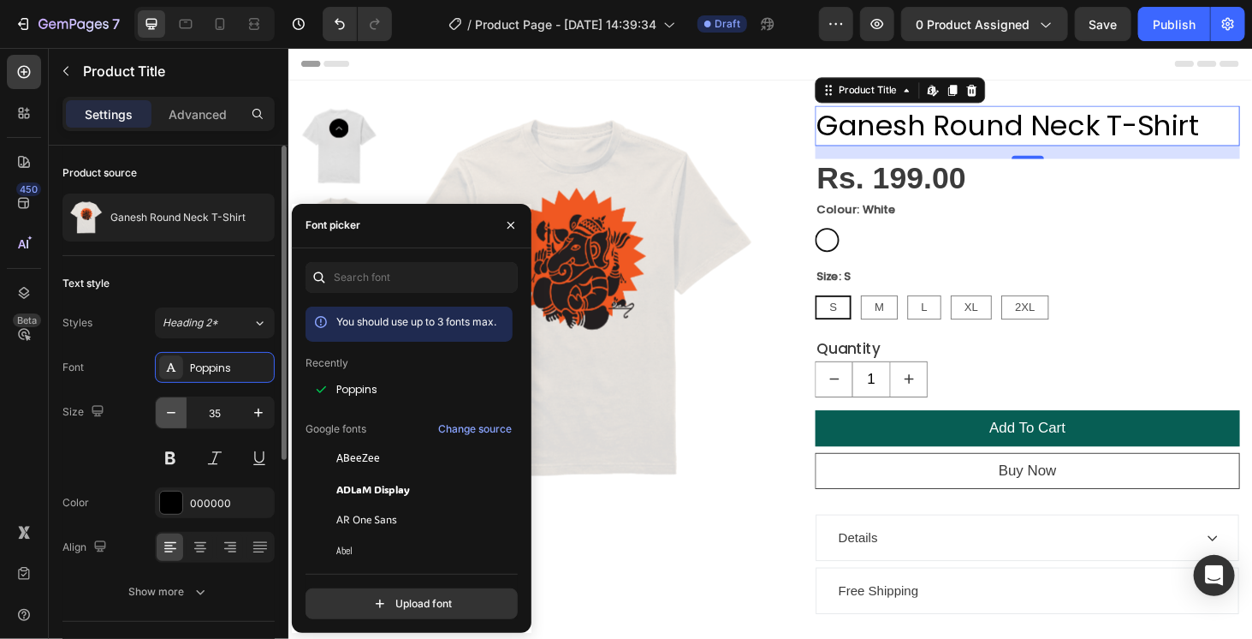
click at [175, 417] on icon "button" at bounding box center [171, 412] width 17 height 17
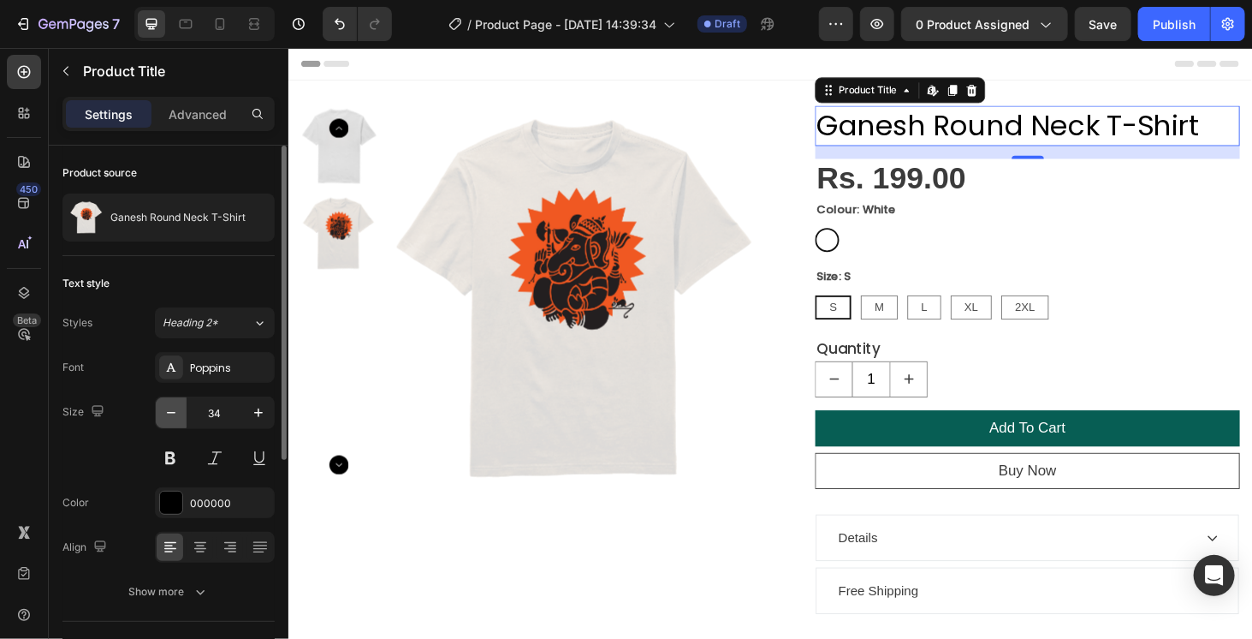
click at [175, 417] on icon "button" at bounding box center [171, 412] width 17 height 17
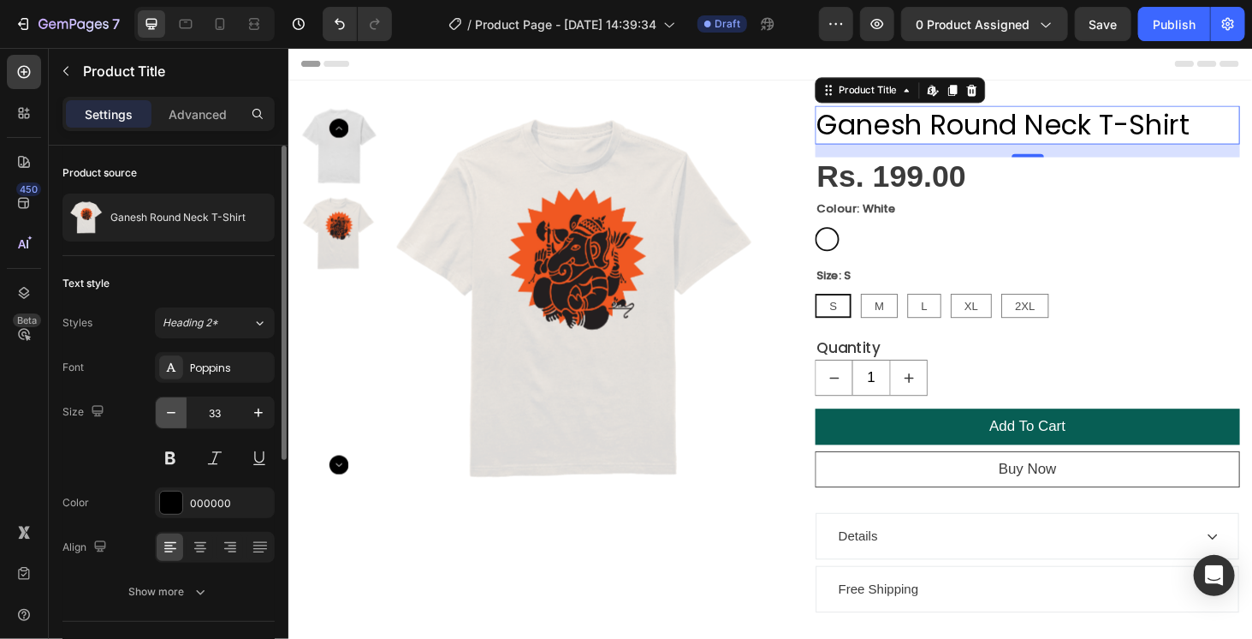
click at [175, 417] on icon "button" at bounding box center [171, 412] width 17 height 17
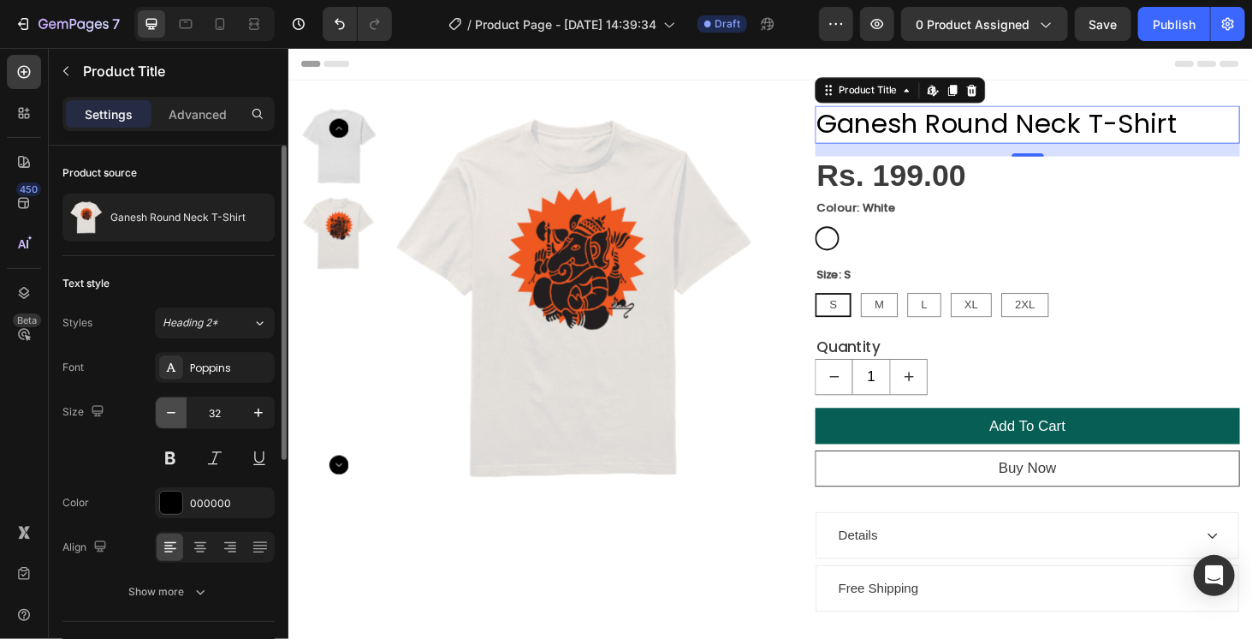
click at [175, 417] on icon "button" at bounding box center [171, 412] width 17 height 17
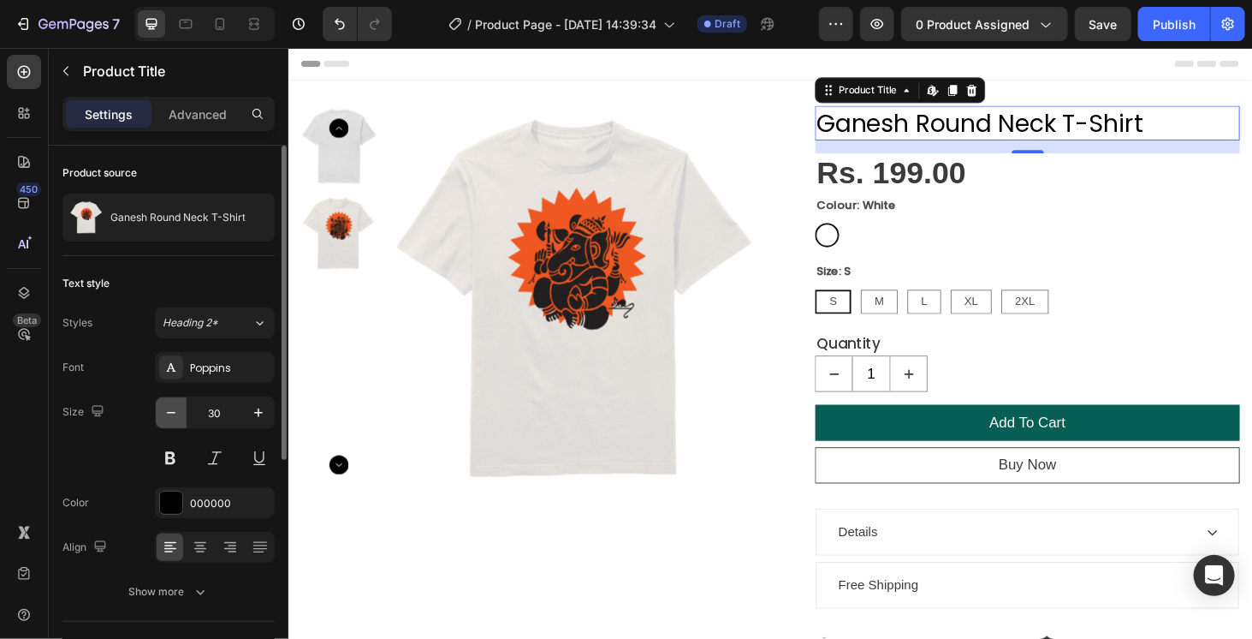
click at [175, 417] on icon "button" at bounding box center [171, 412] width 17 height 17
type input "29"
click at [96, 444] on div "Size 29" at bounding box center [168, 434] width 212 height 77
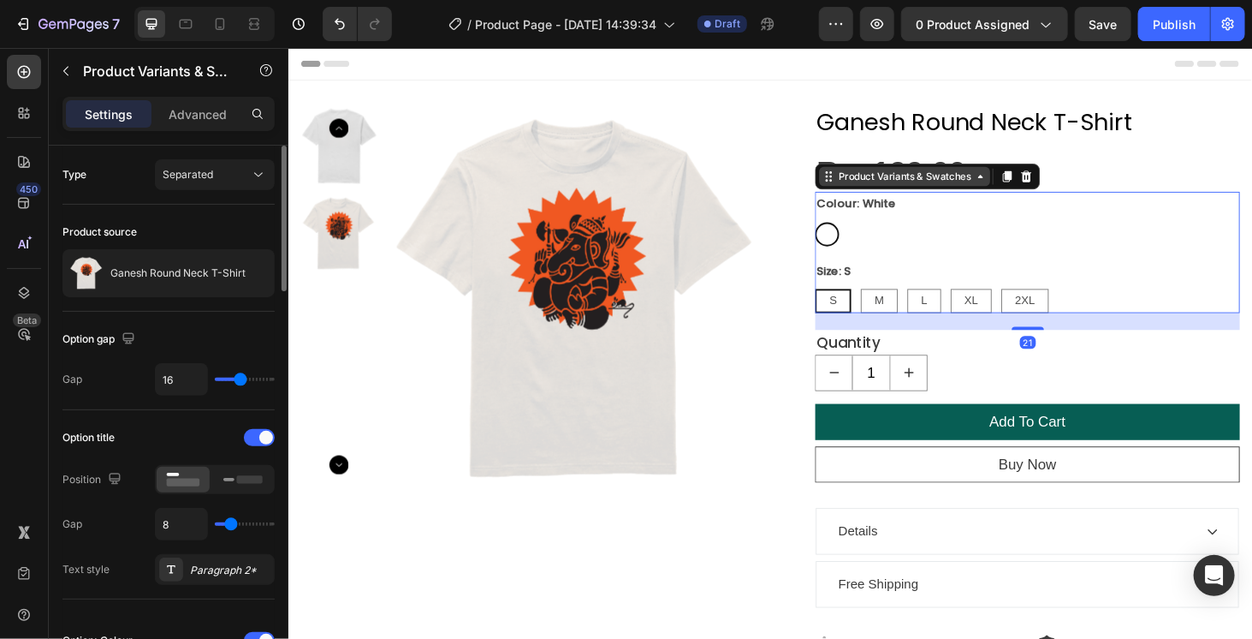
click at [913, 190] on div "Product Variants & Swatches" at bounding box center [944, 183] width 148 height 15
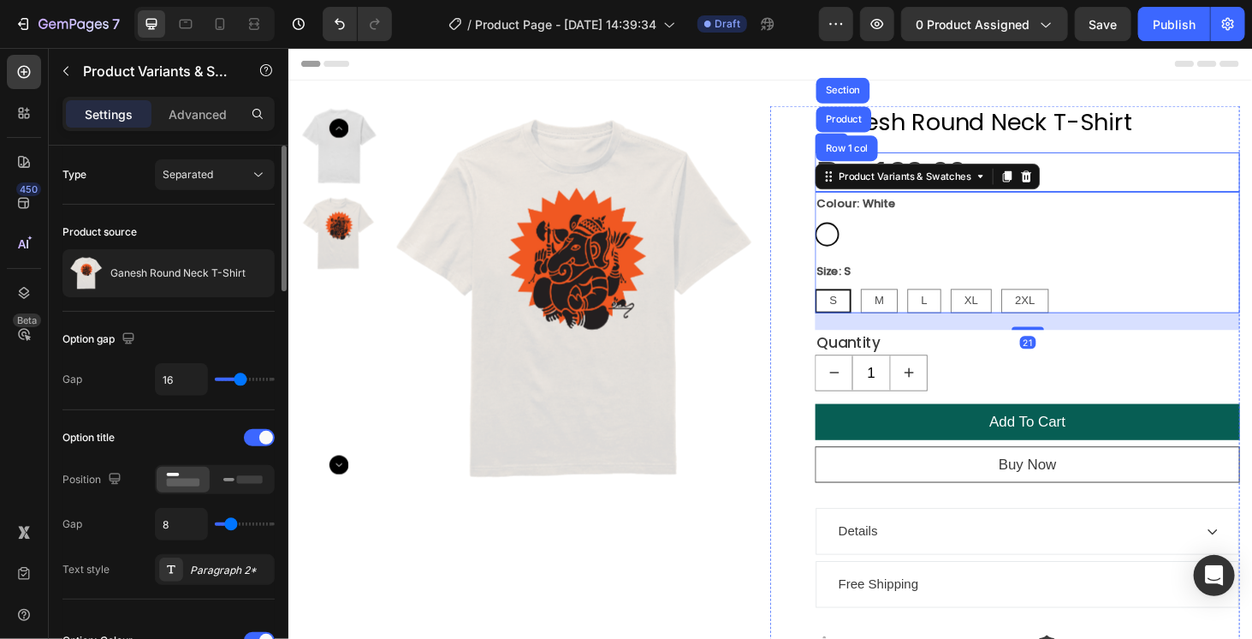
click at [1138, 181] on div "Rs. 199.00 Product Price Product Price Row" at bounding box center [1075, 179] width 453 height 43
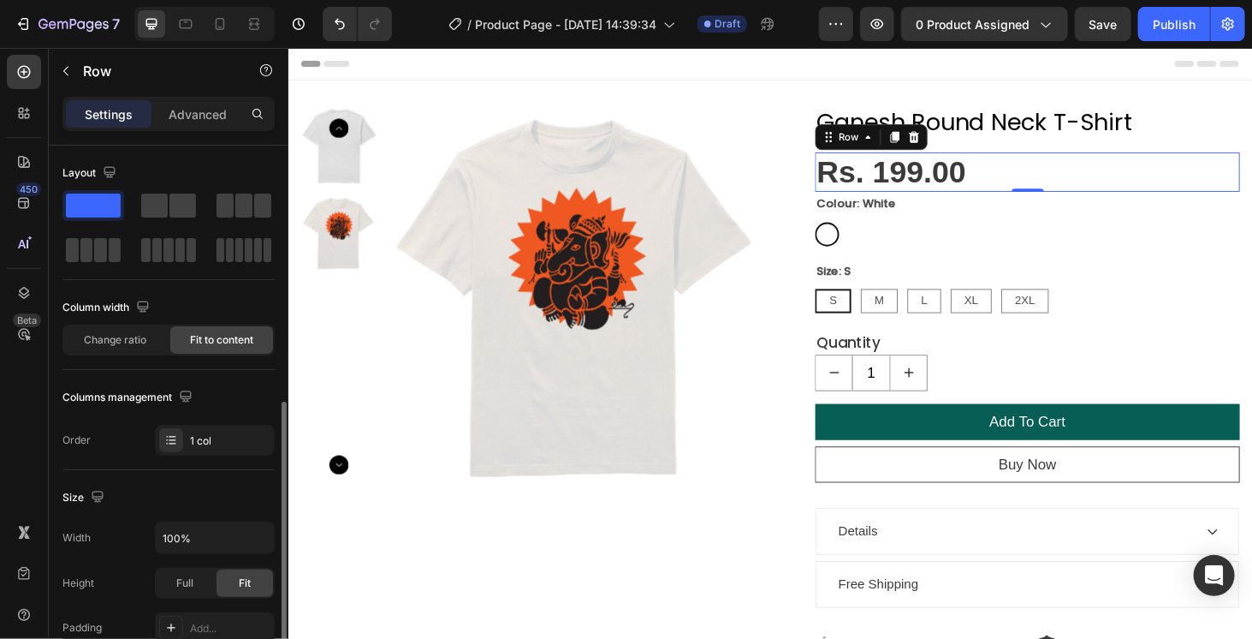
scroll to position [428, 0]
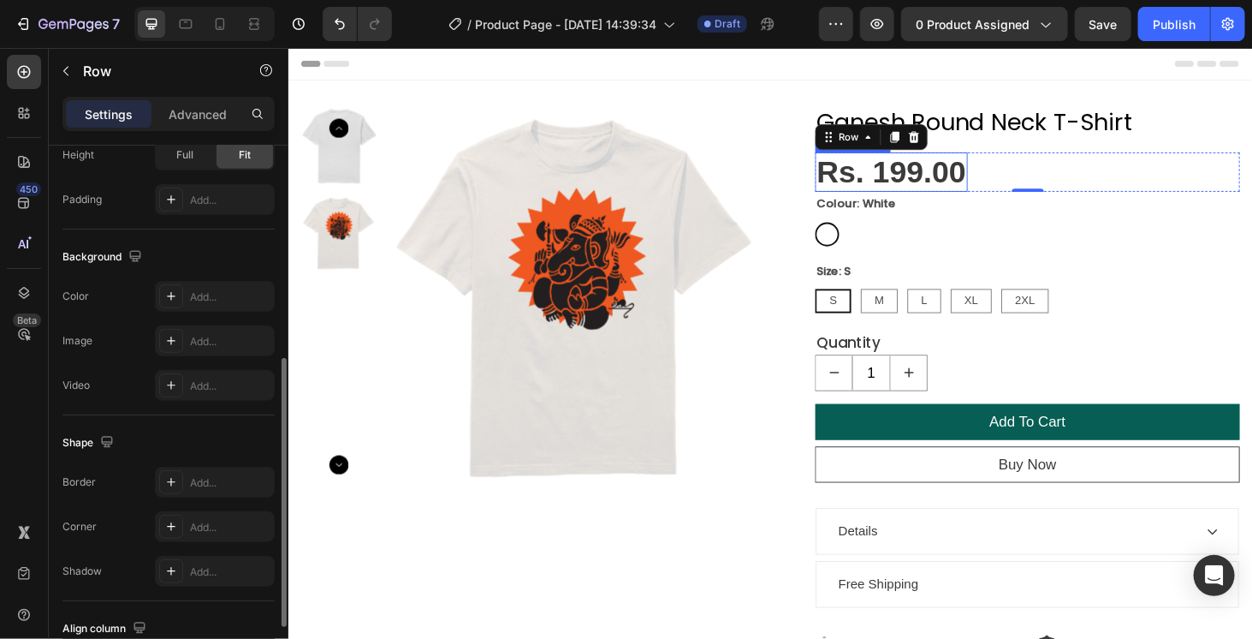
click at [918, 178] on div "Rs. 199.00" at bounding box center [930, 179] width 163 height 43
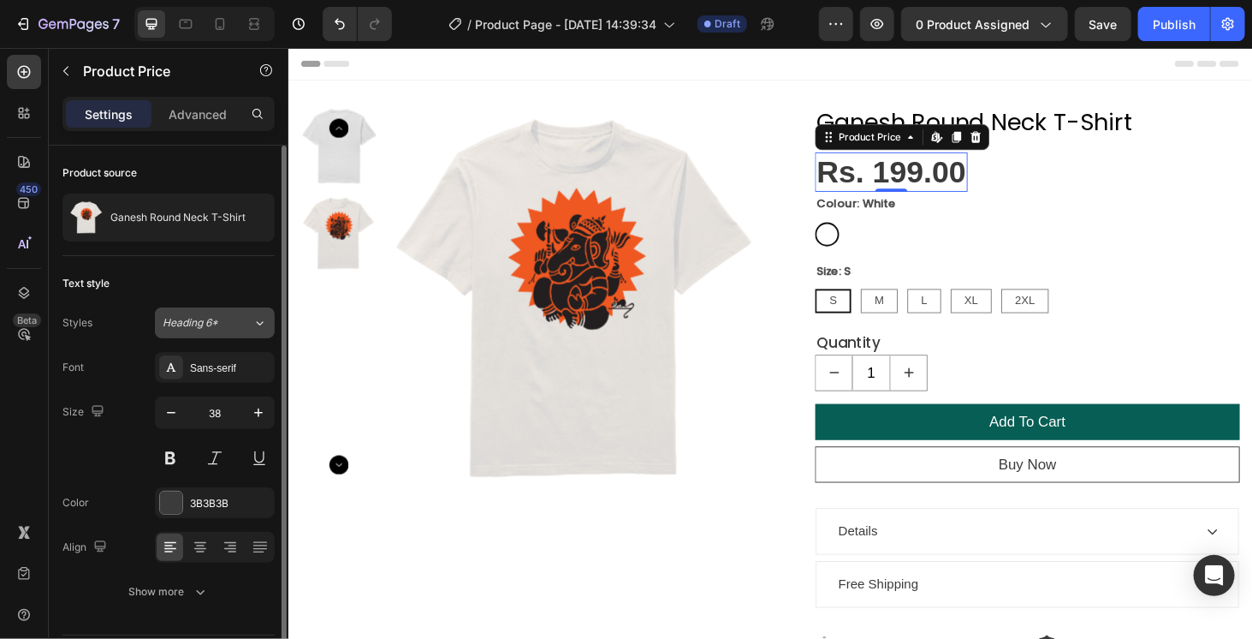
click at [219, 316] on div "Heading 6*" at bounding box center [197, 322] width 69 height 15
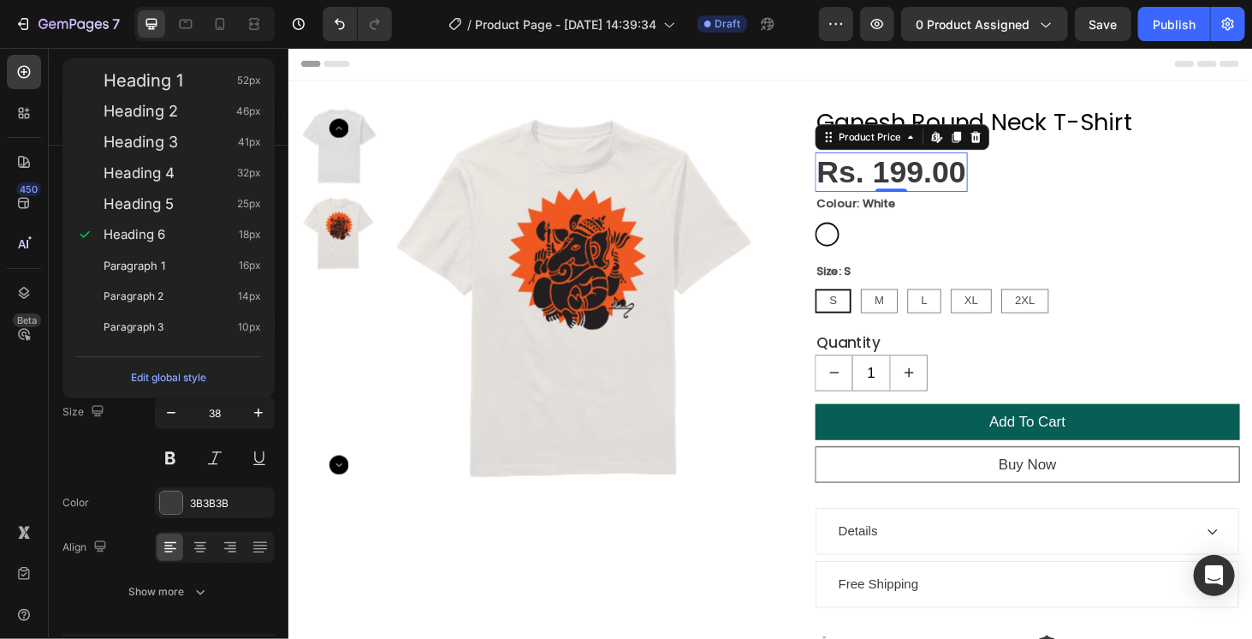
click at [219, 316] on div "Paragraph 3 10px" at bounding box center [168, 327] width 199 height 31
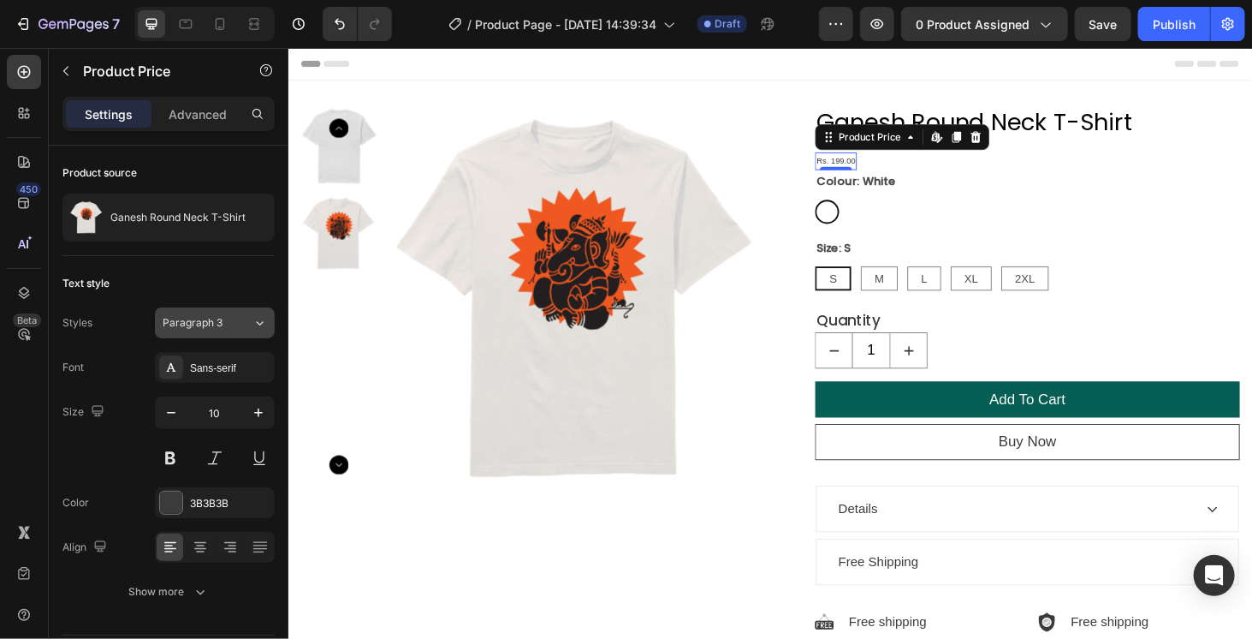
click at [217, 322] on span "Paragraph 3" at bounding box center [193, 322] width 60 height 15
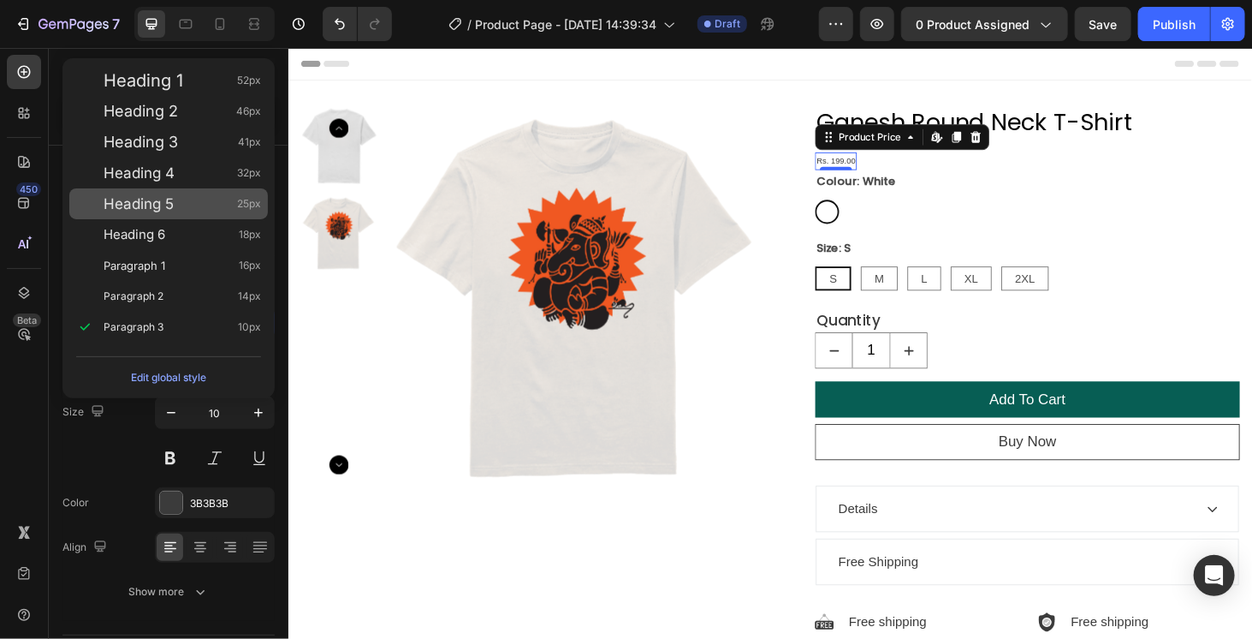
click at [225, 193] on div "Heading 5 25px" at bounding box center [168, 203] width 199 height 31
type input "25"
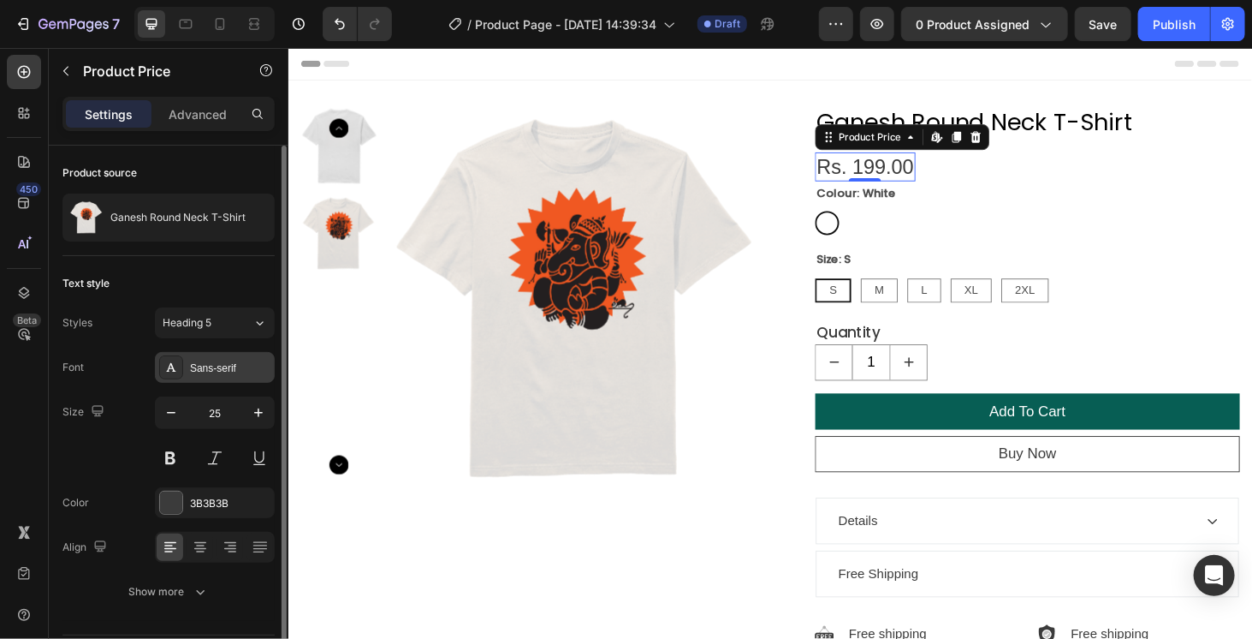
click at [226, 371] on div "Sans-serif" at bounding box center [230, 367] width 80 height 15
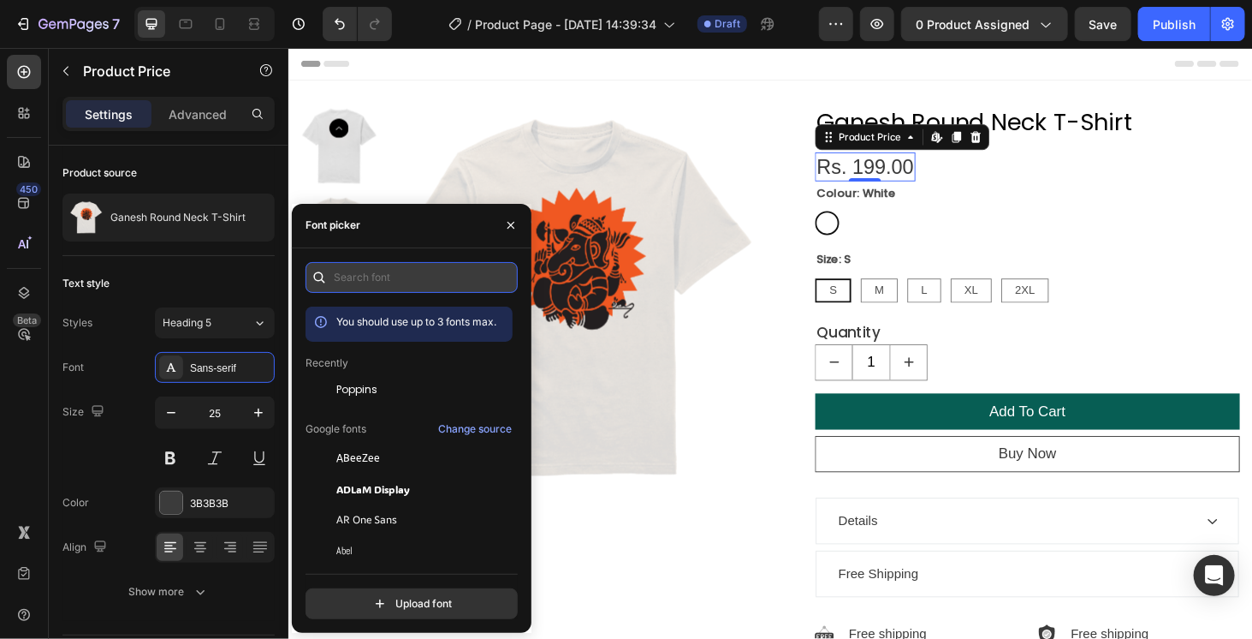
click at [358, 275] on input "text" at bounding box center [412, 277] width 212 height 31
type input "a"
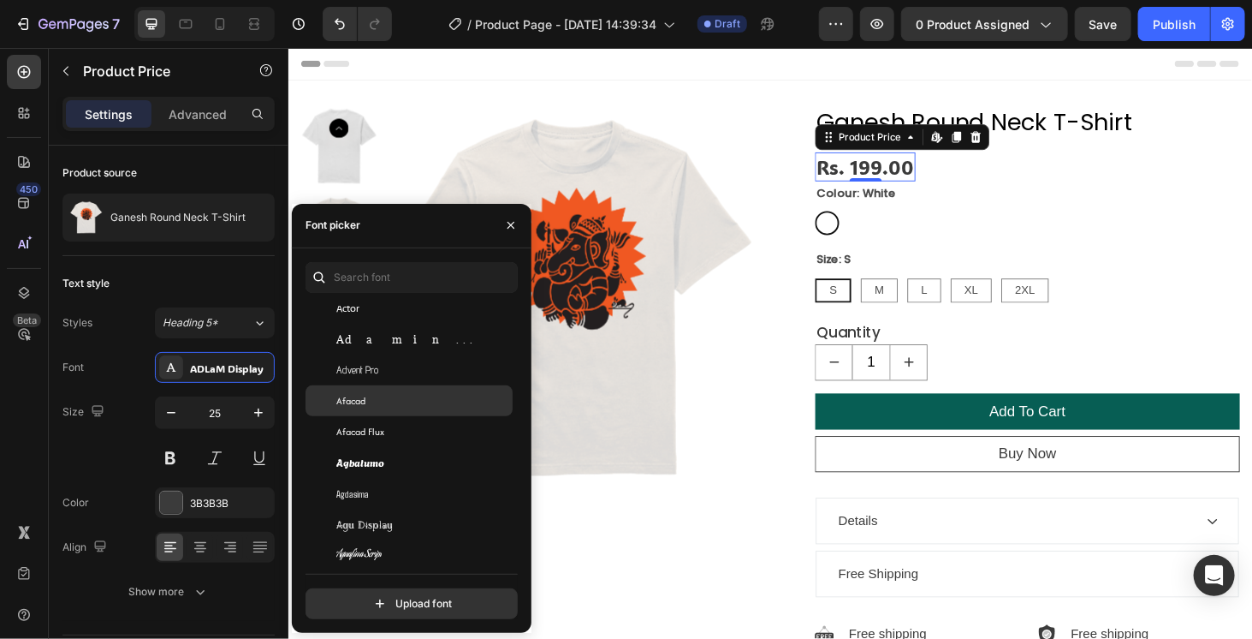
scroll to position [512, 0]
click at [408, 384] on div "Afacad" at bounding box center [409, 399] width 207 height 31
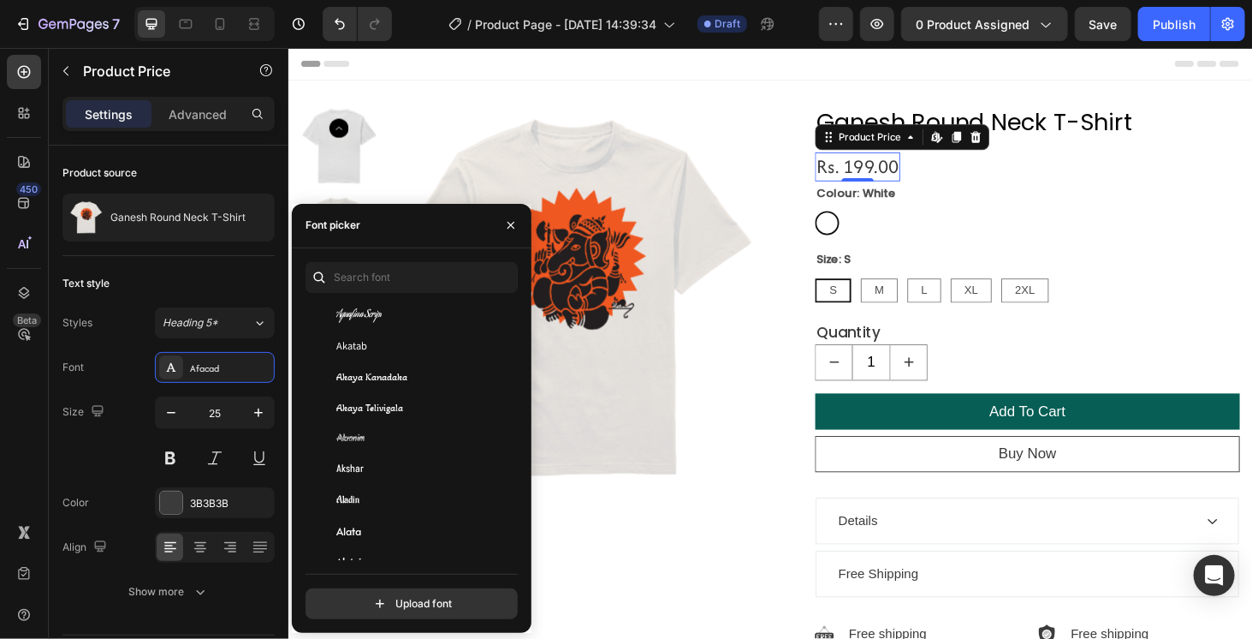
scroll to position [752, 0]
click at [415, 514] on div "Alata" at bounding box center [409, 529] width 207 height 31
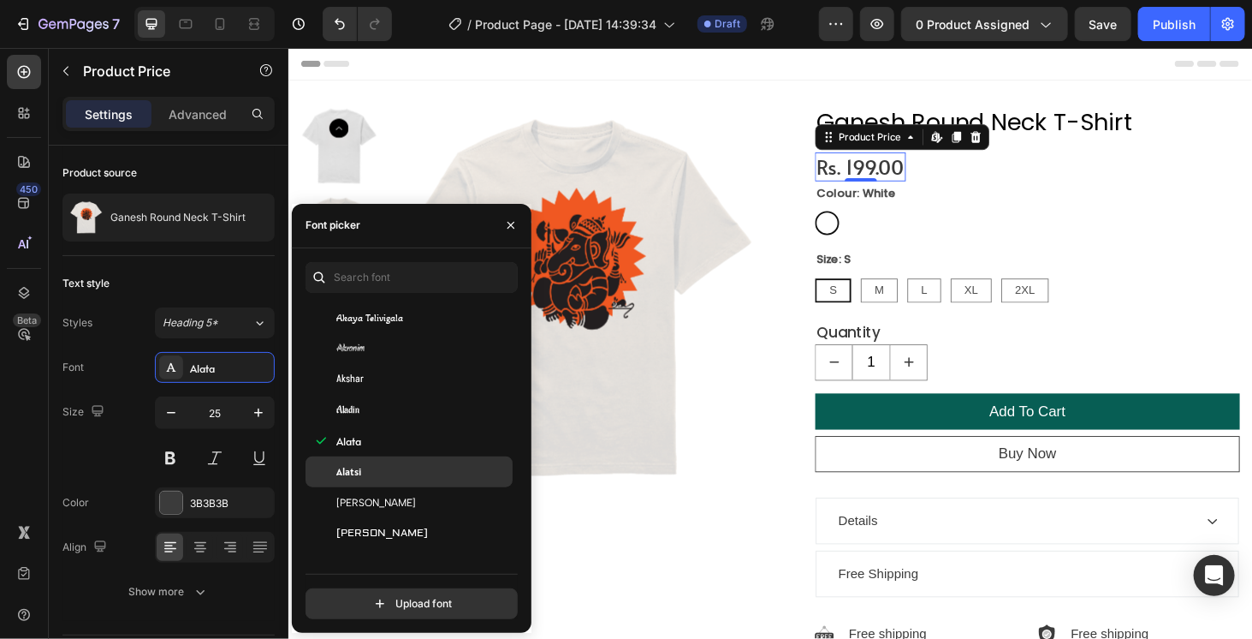
click at [400, 472] on div "Alatsi" at bounding box center [422, 471] width 173 height 15
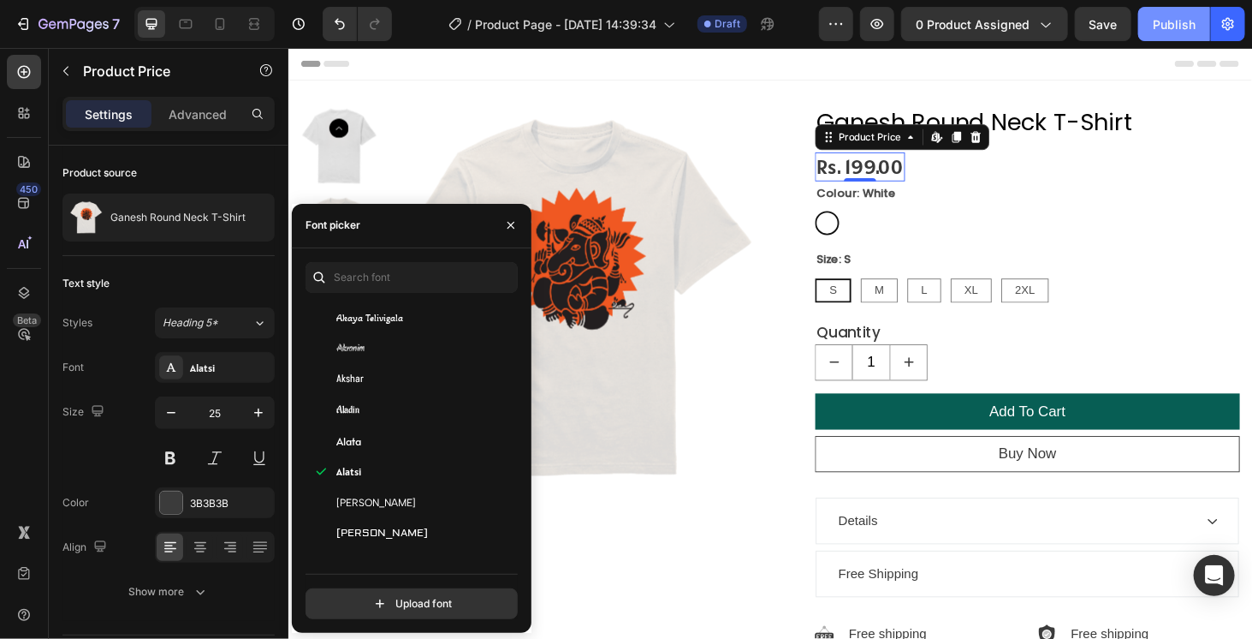
click at [1173, 17] on div "Publish" at bounding box center [1174, 24] width 43 height 18
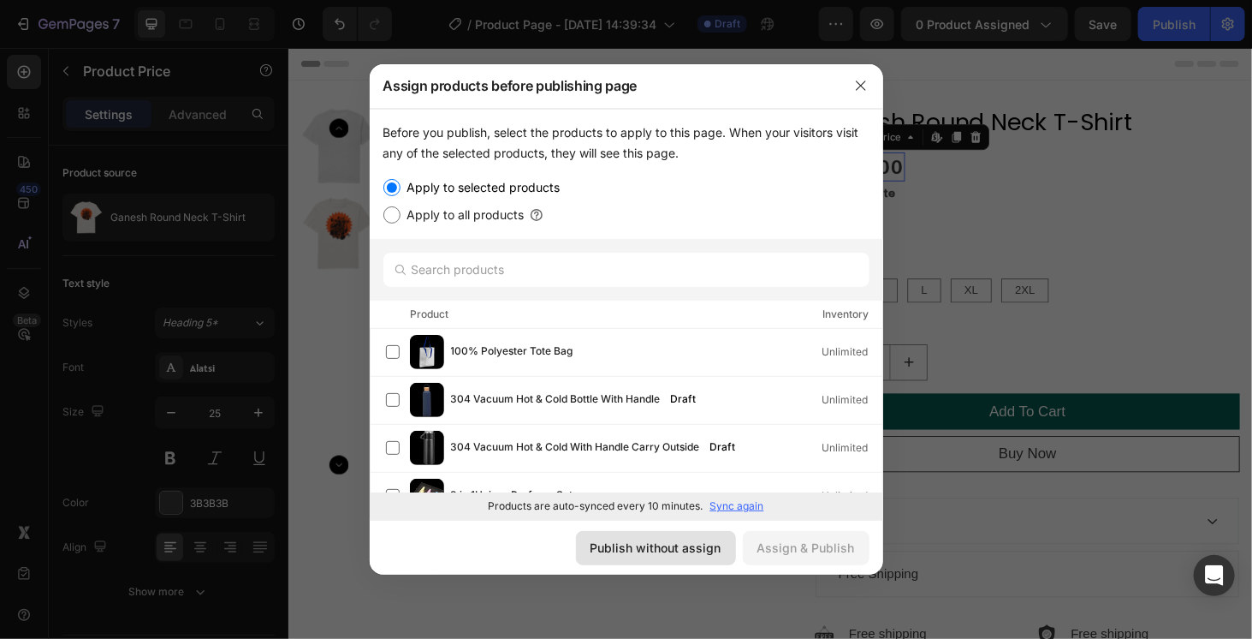
click at [644, 551] on div "Publish without assign" at bounding box center [656, 547] width 131 height 18
